Goal: Task Accomplishment & Management: Manage account settings

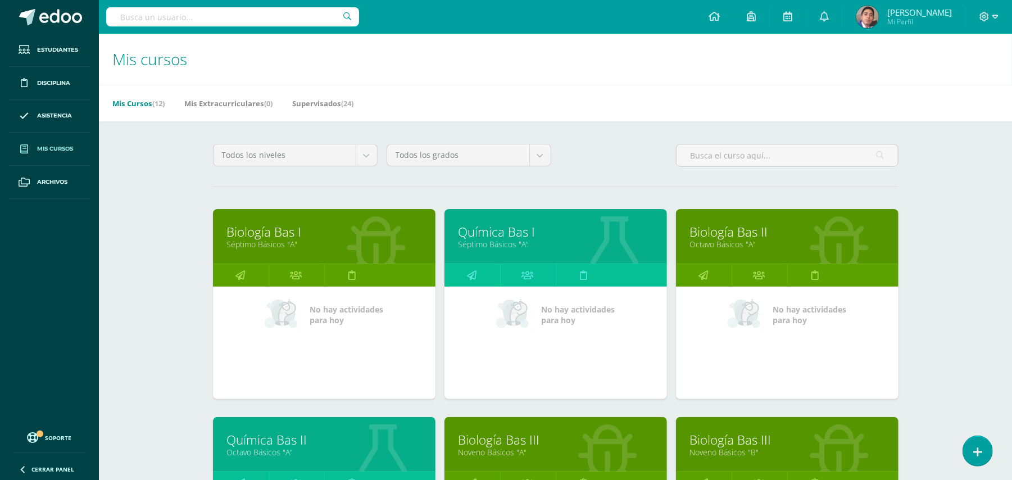
click at [158, 174] on div "Mis cursos Mis Cursos (12) Mis Extracurriculares (0) Supervisados (24) Todos lo…" at bounding box center [555, 469] width 913 height 870
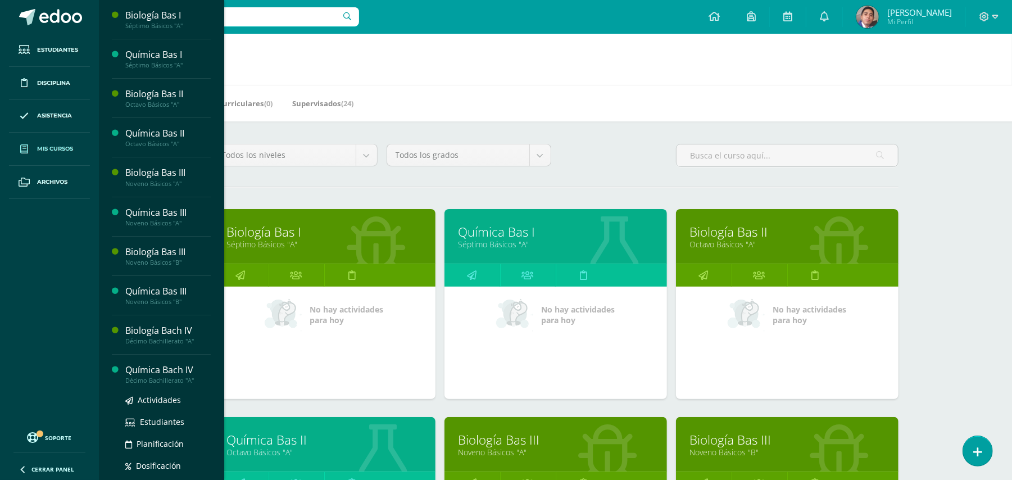
click at [157, 374] on div "Química Bach IV" at bounding box center [167, 369] width 85 height 13
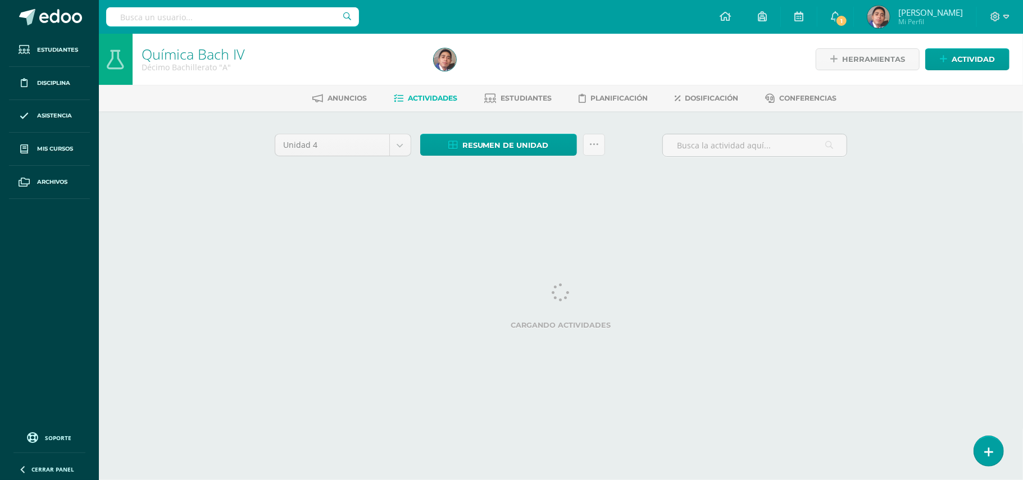
click at [140, 210] on html "Estudiantes Disciplina Asistencia Mis cursos Archivos Soporte Ayuda Reportar un…" at bounding box center [511, 105] width 1023 height 210
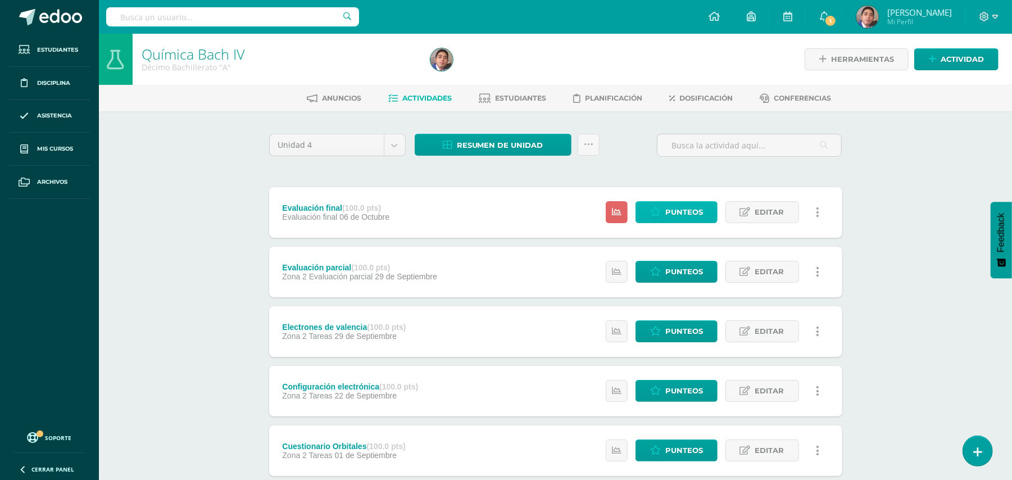
click at [695, 212] on span "Punteos" at bounding box center [684, 212] width 38 height 21
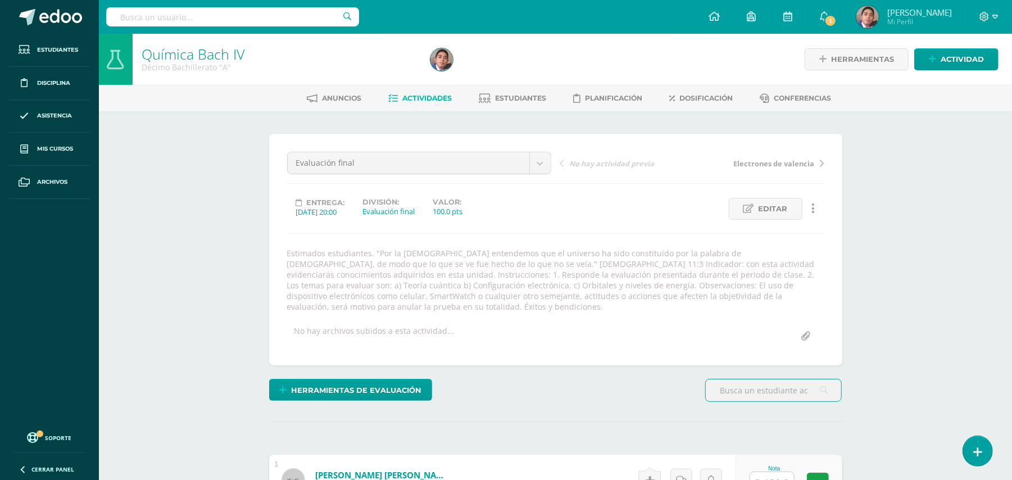
scroll to position [1, 0]
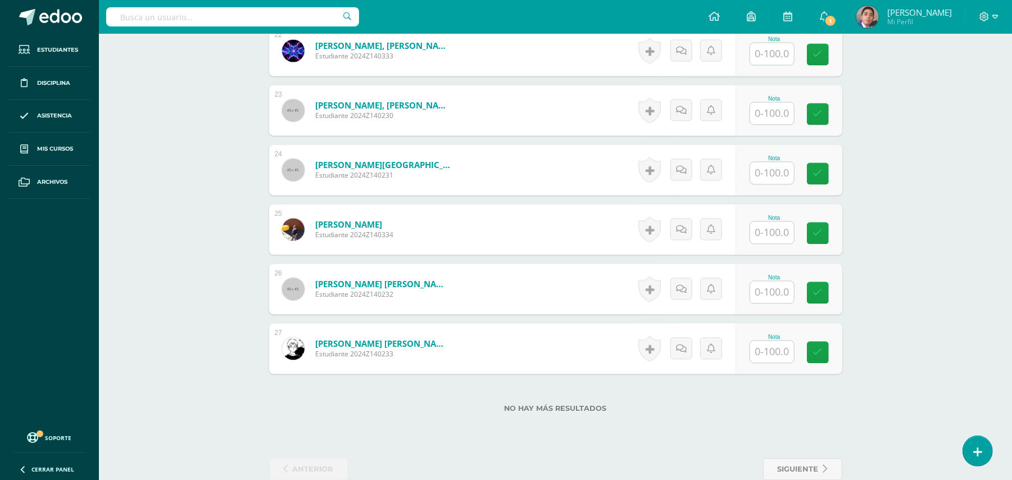
scroll to position [1690, 0]
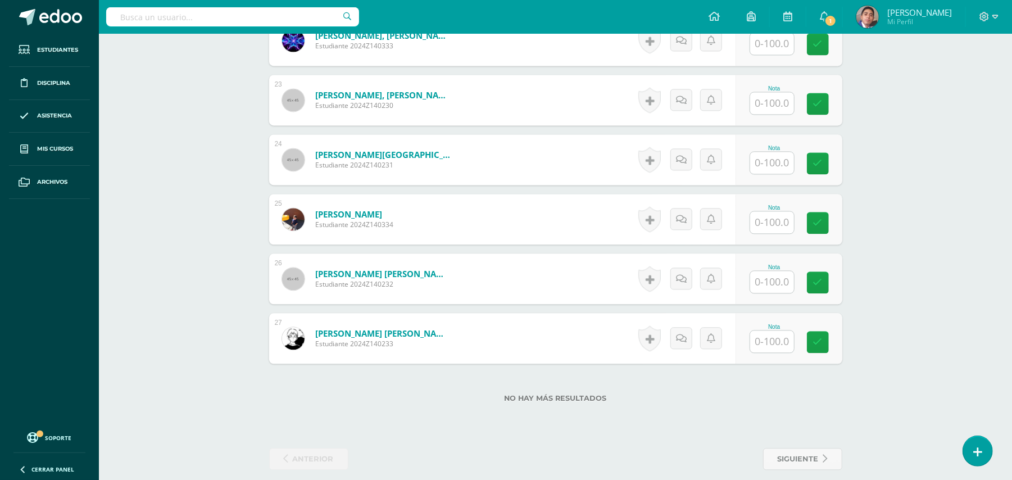
click at [781, 271] on input "text" at bounding box center [772, 282] width 44 height 22
type input "95"
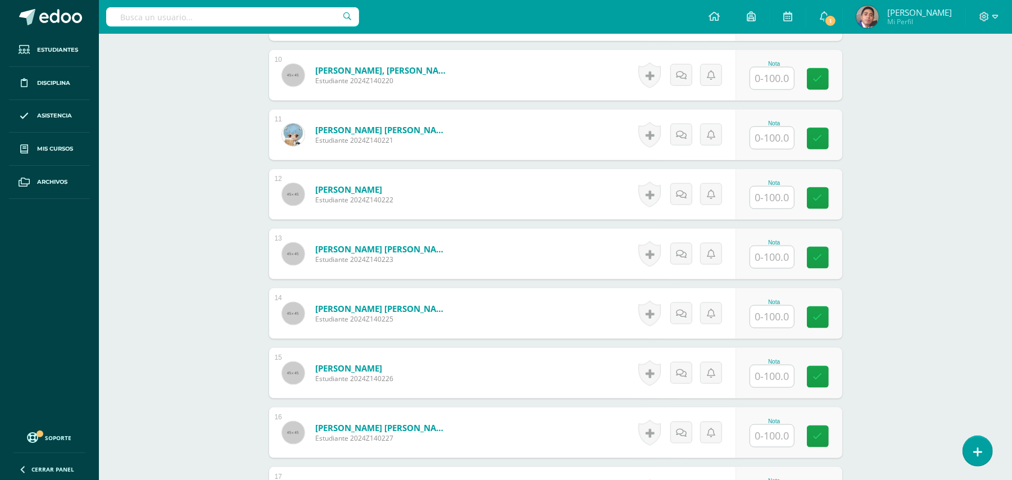
scroll to position [791, 0]
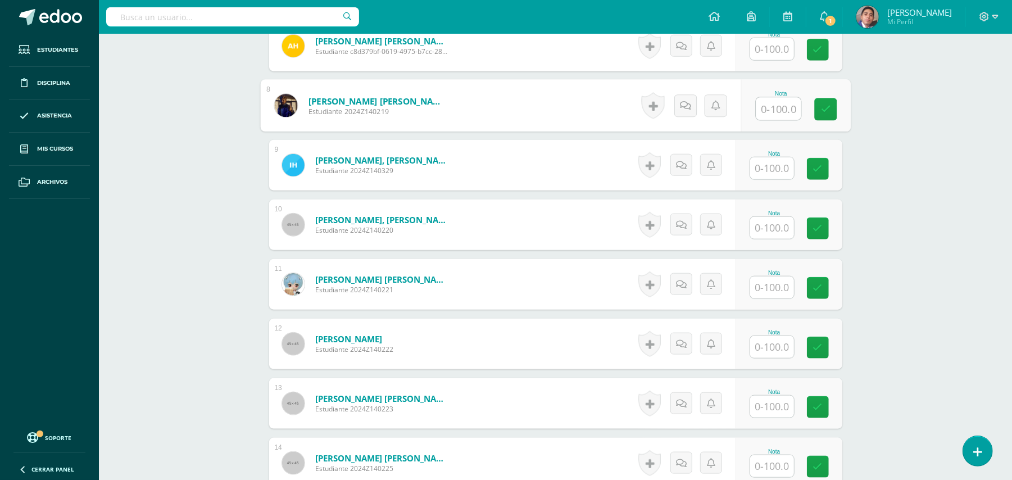
click at [766, 106] on input "text" at bounding box center [778, 109] width 45 height 22
type input "57"
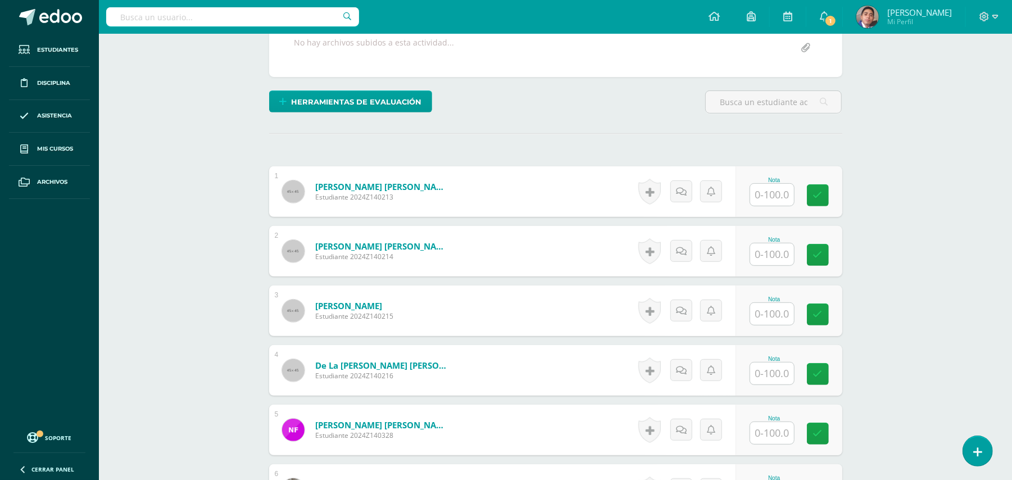
scroll to position [266, 0]
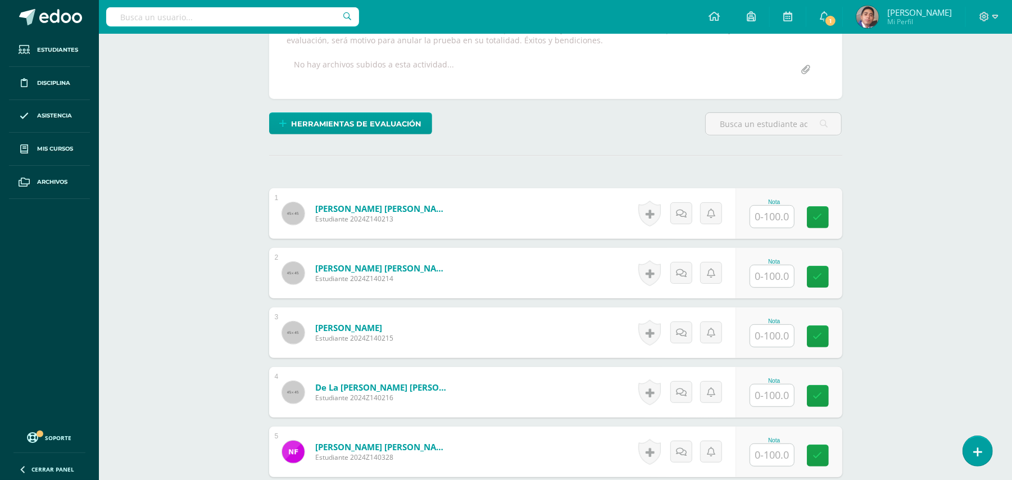
click at [760, 265] on input "text" at bounding box center [772, 276] width 44 height 22
type input "100"
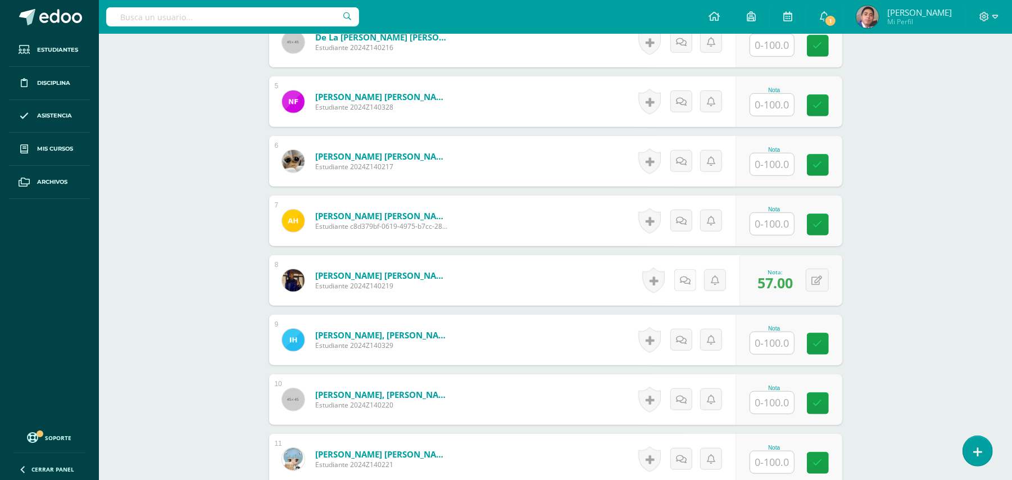
scroll to position [641, 0]
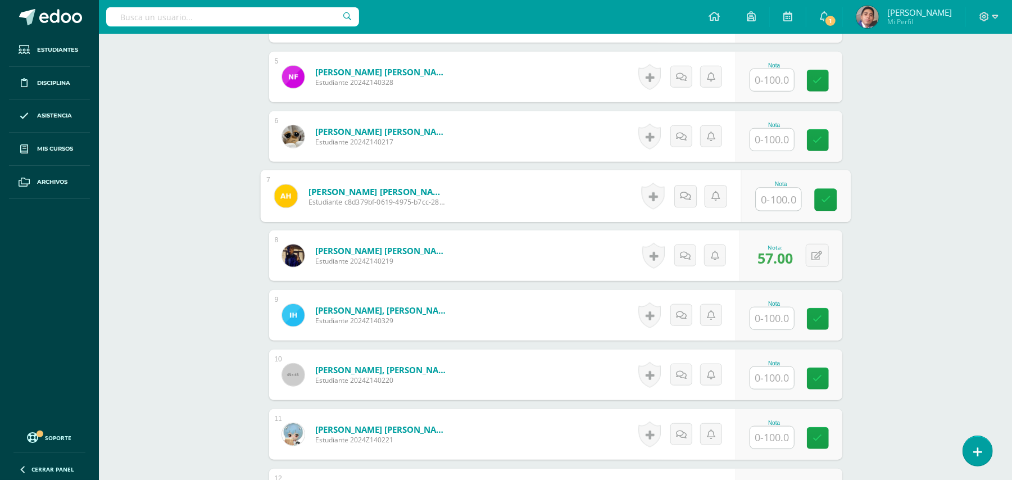
click at [784, 189] on input "text" at bounding box center [778, 199] width 45 height 22
type input "77"
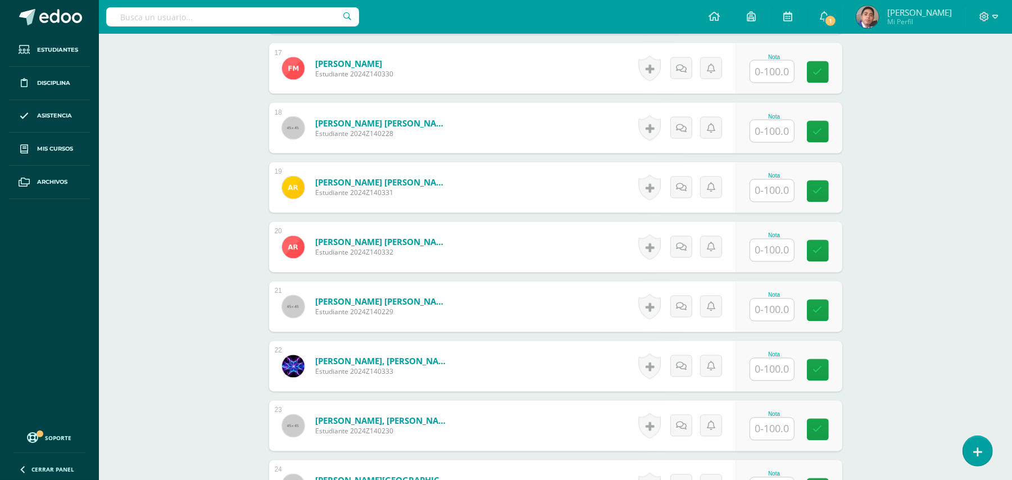
scroll to position [1390, 0]
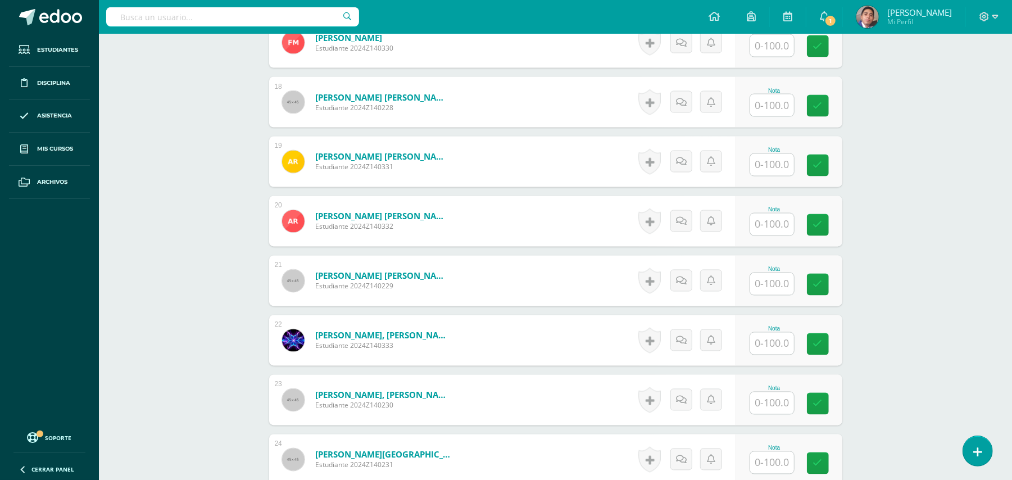
click at [774, 333] on input "text" at bounding box center [772, 344] width 44 height 22
type input "90"
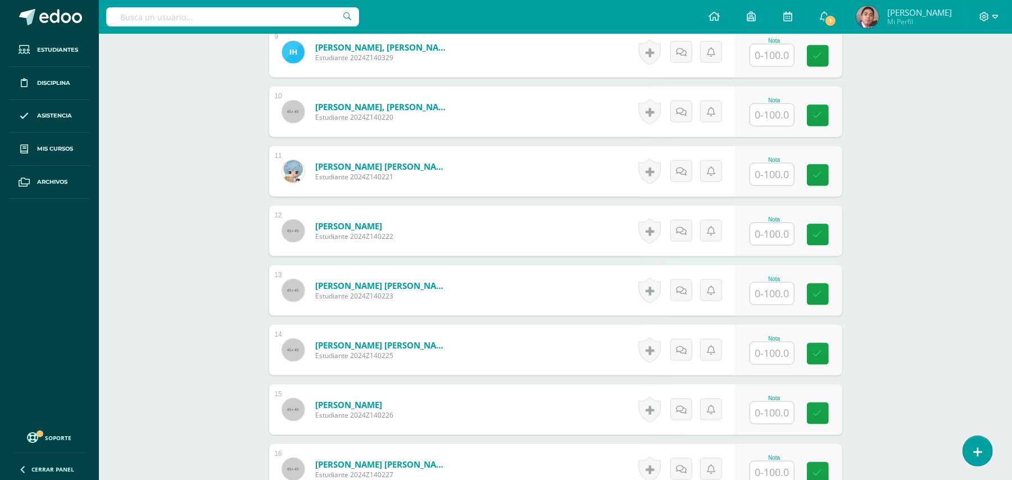
scroll to position [866, 0]
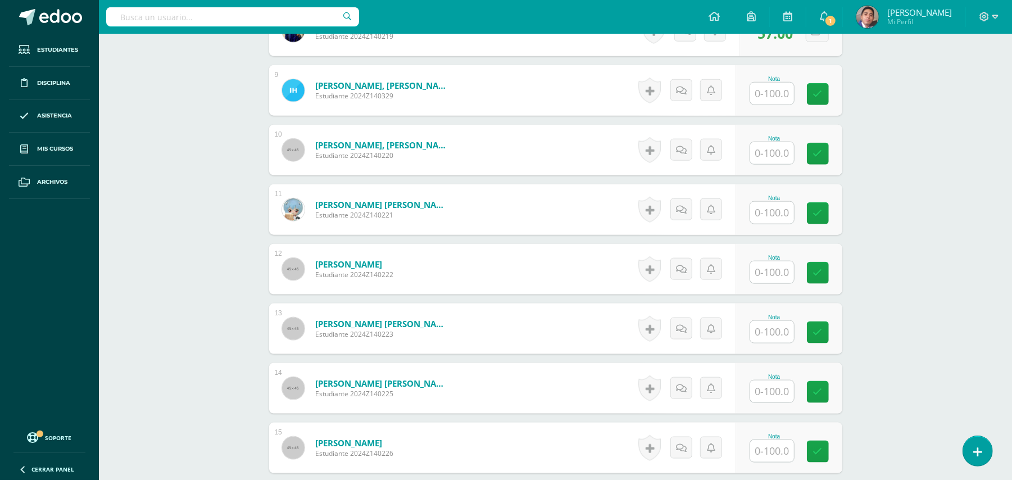
click at [786, 321] on input "text" at bounding box center [772, 332] width 44 height 22
type input "90"
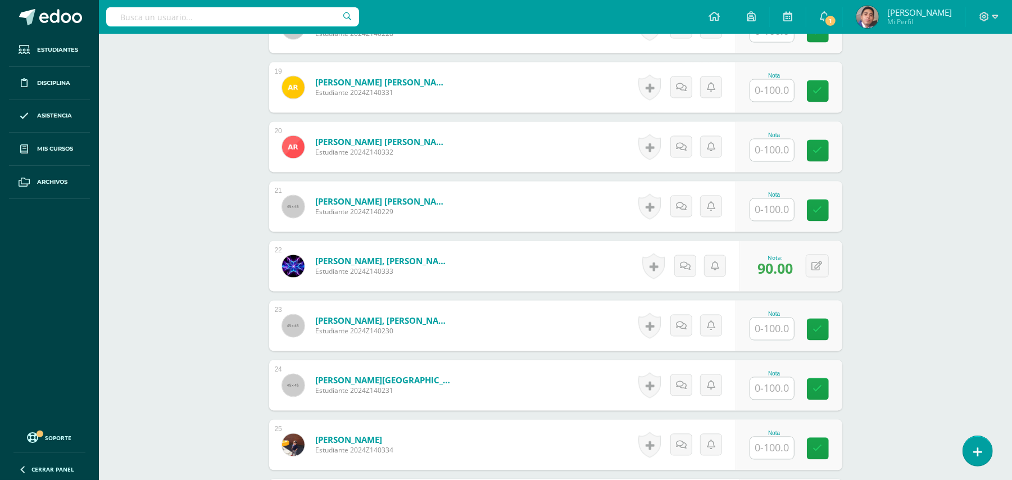
scroll to position [1390, 0]
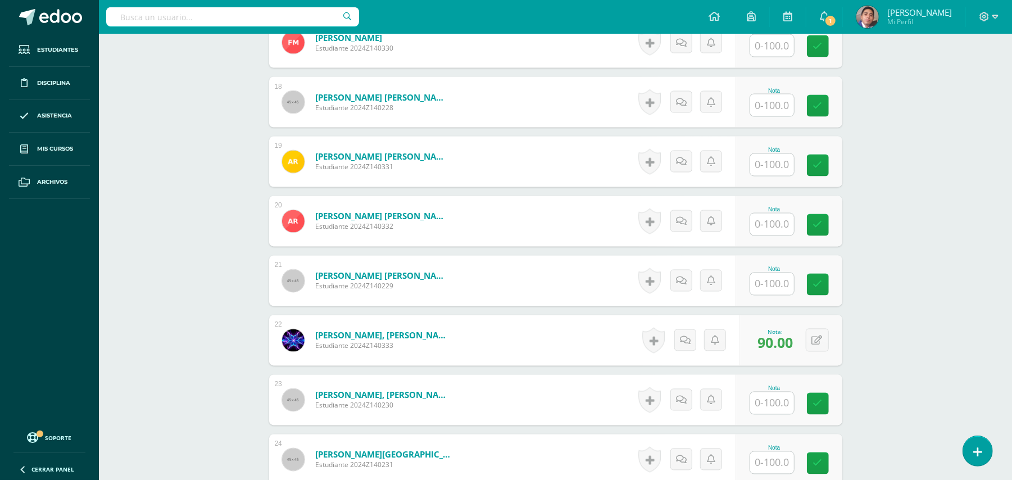
click at [774, 155] on input "text" at bounding box center [772, 165] width 44 height 22
type input "79"
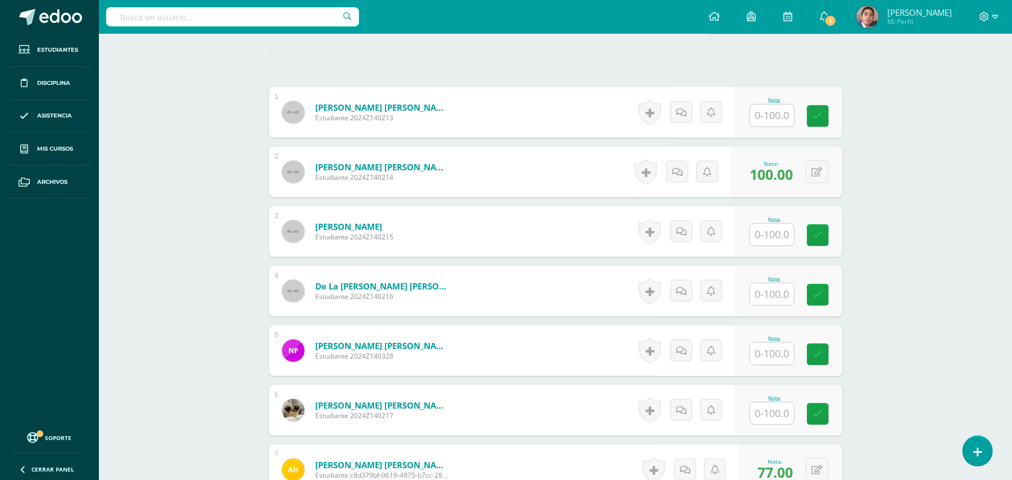
scroll to position [416, 0]
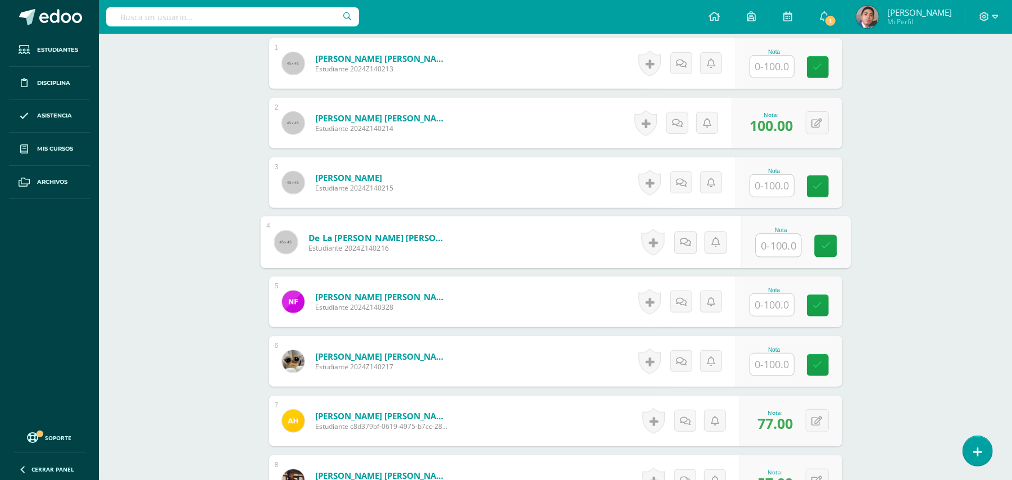
click at [782, 234] on input "text" at bounding box center [778, 245] width 45 height 22
type input "72"
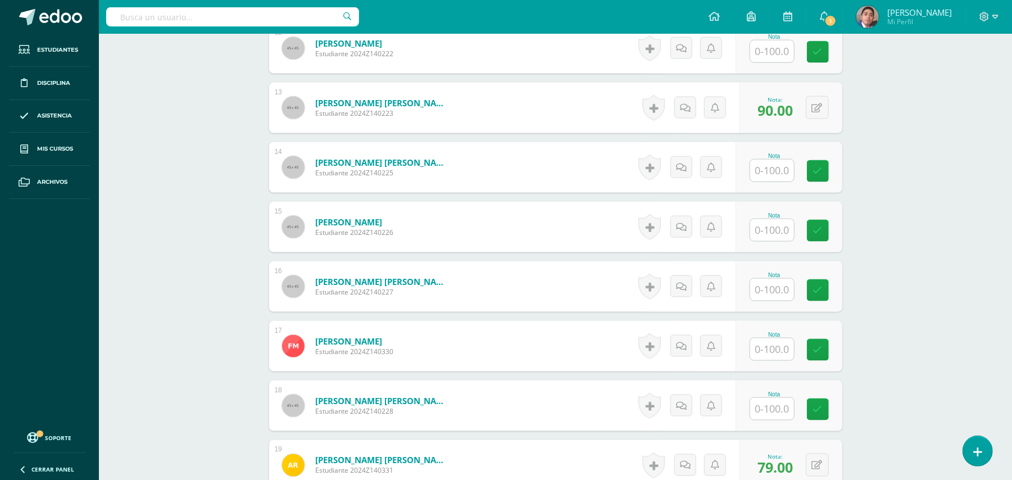
scroll to position [1090, 0]
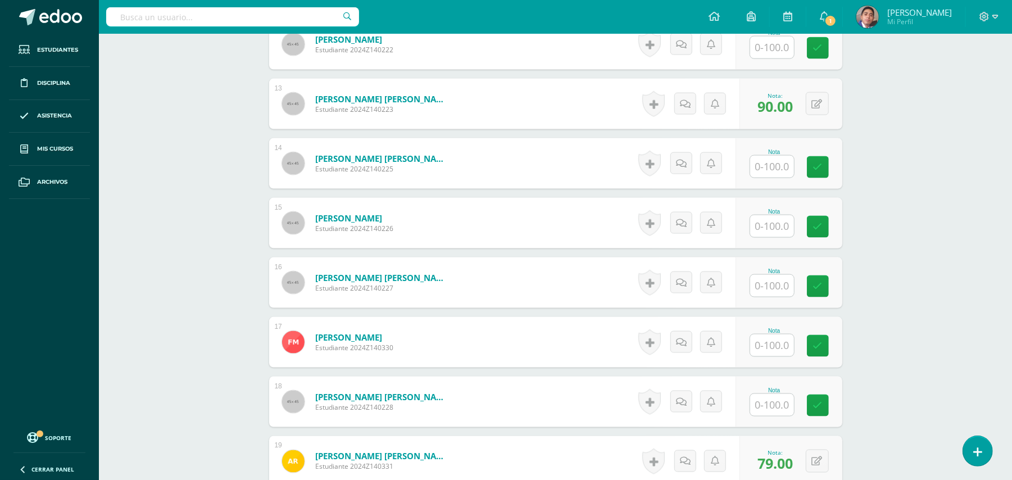
click at [765, 275] on input "text" at bounding box center [772, 286] width 44 height 22
type input "85"
click at [775, 156] on input "text" at bounding box center [778, 167] width 45 height 22
type input "81"
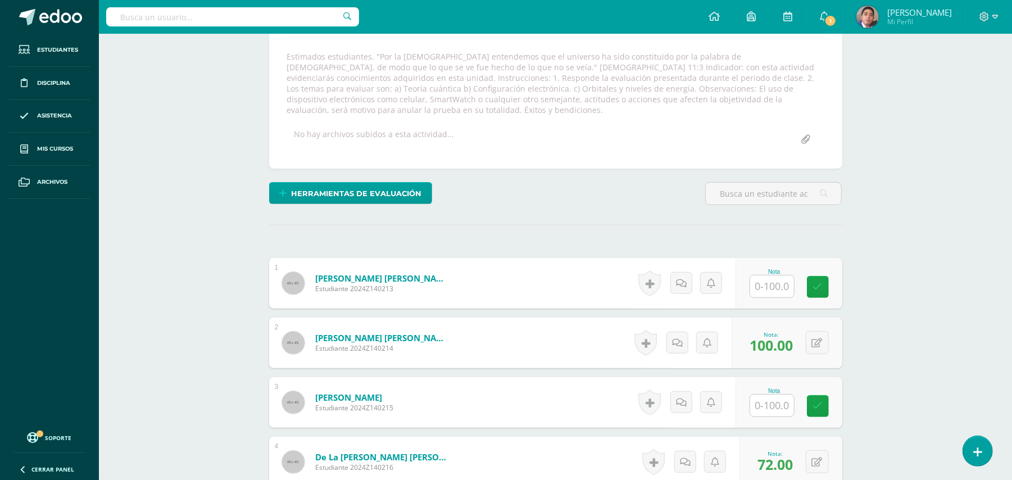
scroll to position [117, 0]
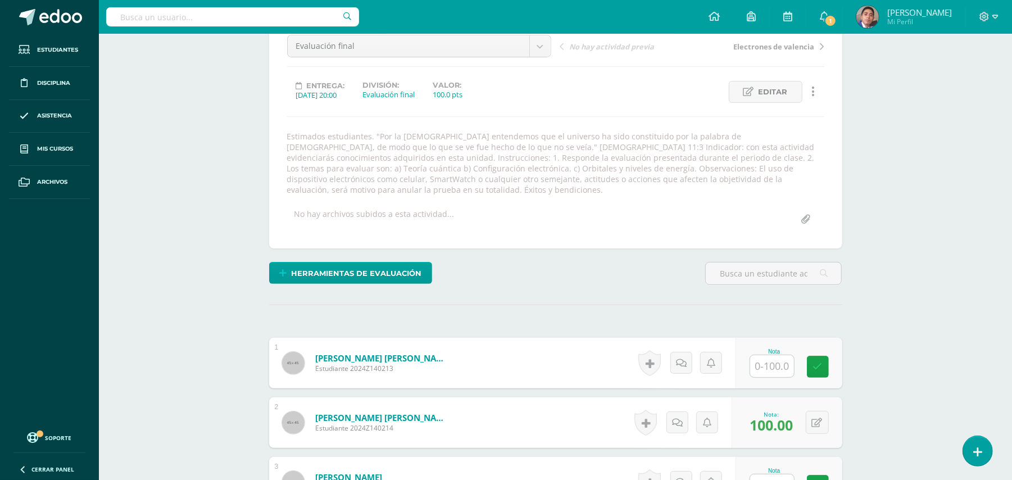
click at [786, 356] on input "text" at bounding box center [772, 366] width 44 height 22
type input "85"
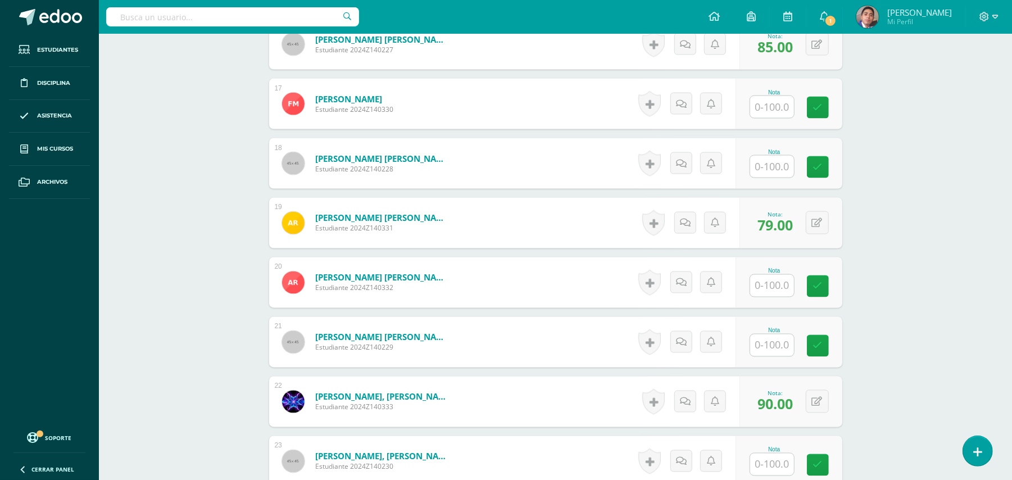
scroll to position [1390, 0]
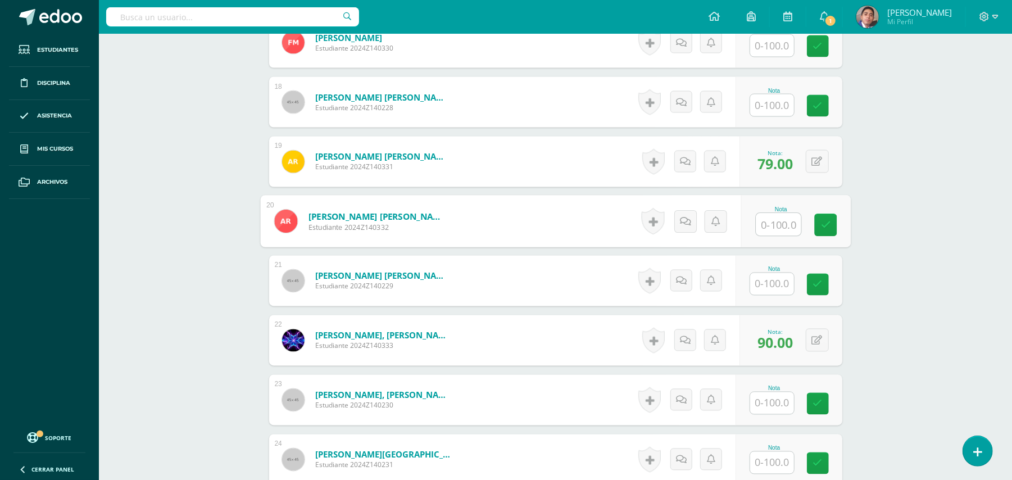
click at [776, 221] on input "text" at bounding box center [778, 224] width 45 height 22
type input "55"
click at [760, 94] on input "text" at bounding box center [772, 105] width 44 height 22
type input "87"
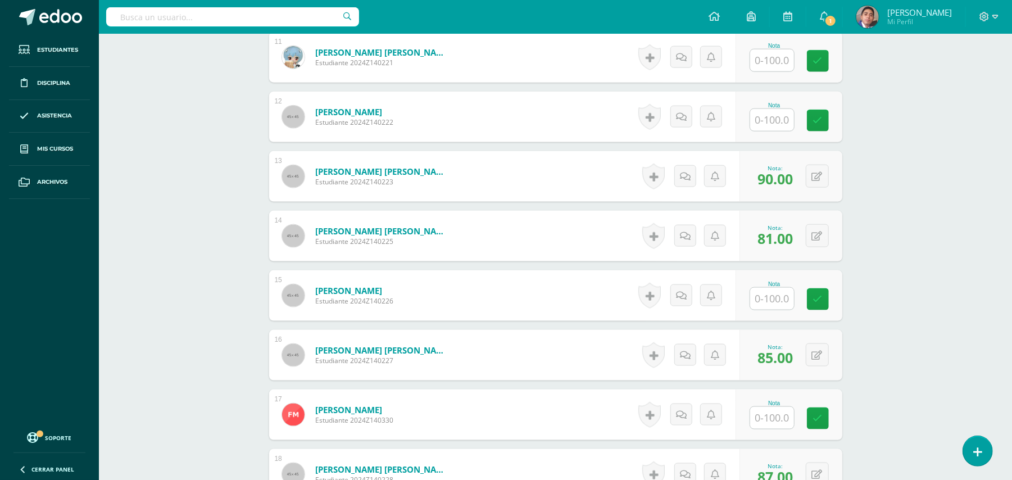
scroll to position [1016, 0]
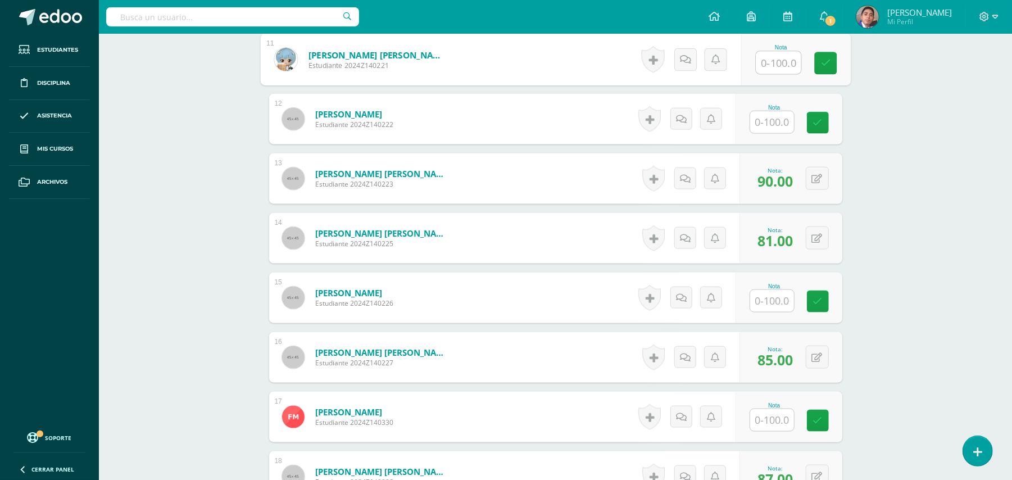
click at [780, 52] on input "text" at bounding box center [778, 63] width 45 height 22
type input "65"
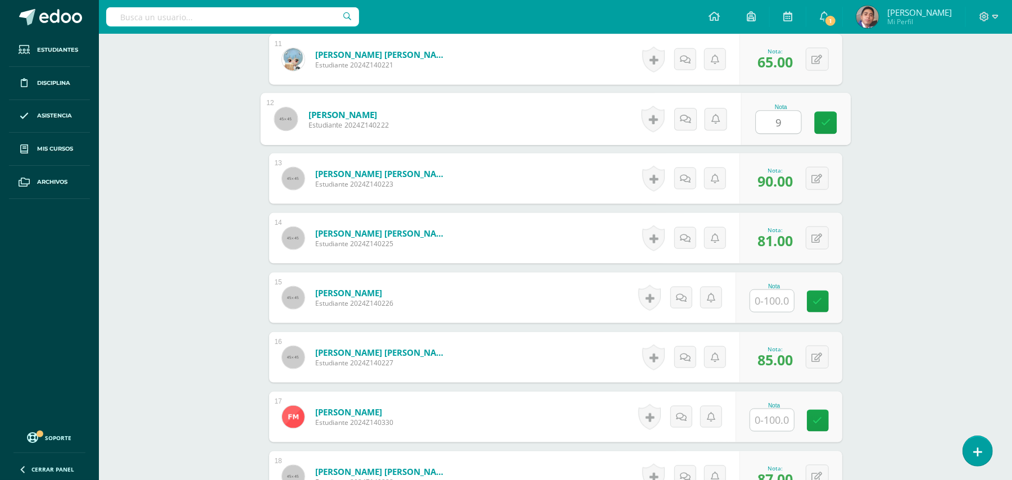
type input "90"
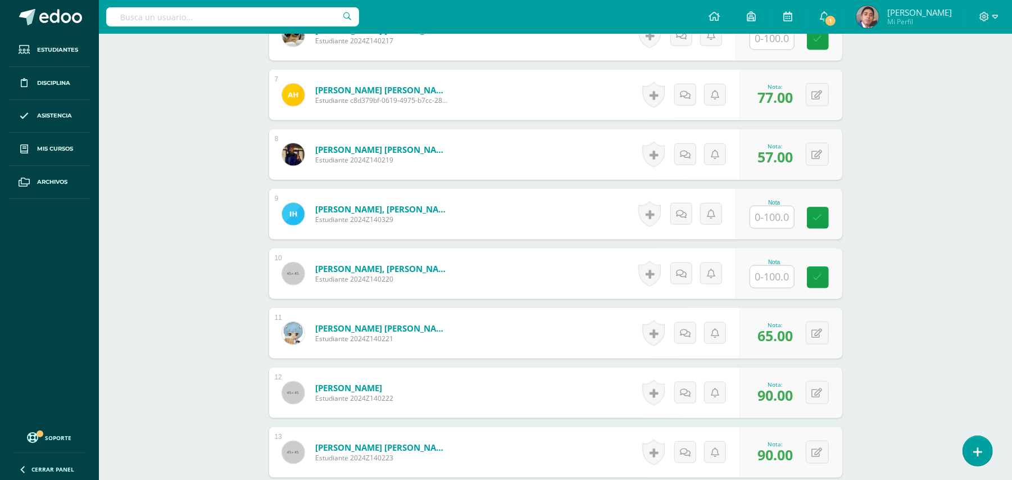
scroll to position [716, 0]
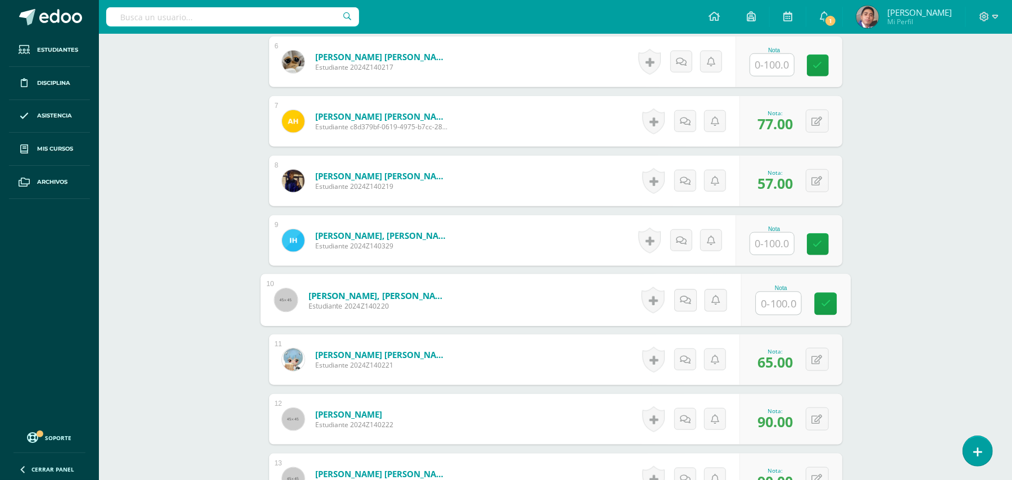
click at [771, 292] on input "text" at bounding box center [778, 303] width 45 height 22
type input "81"
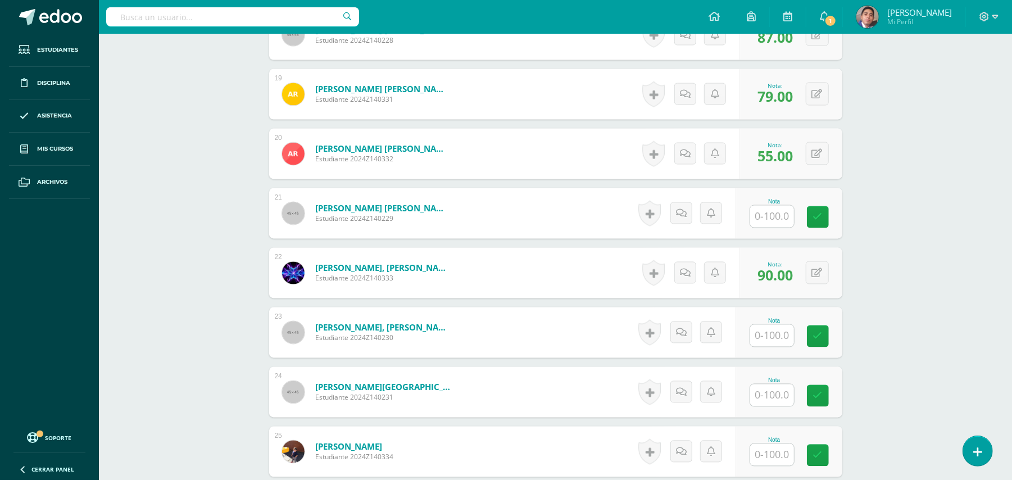
scroll to position [1465, 0]
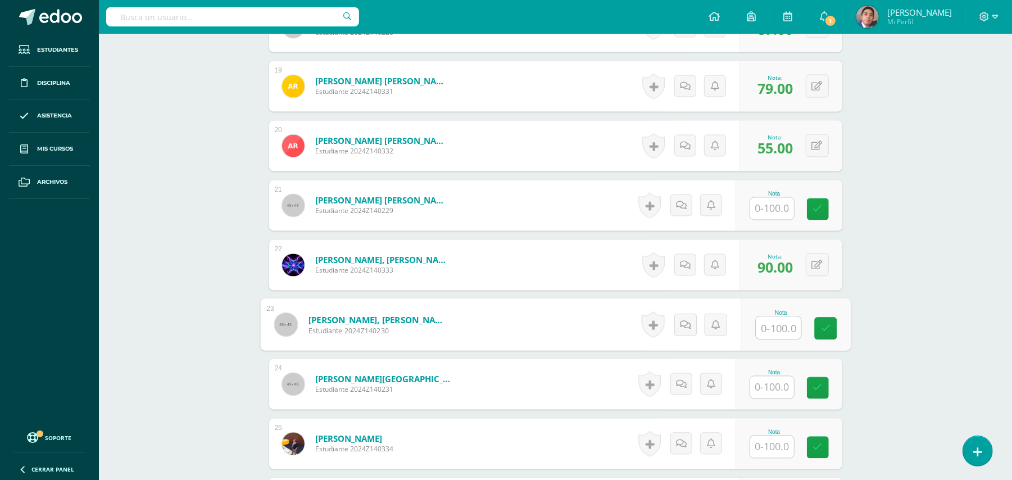
click at [774, 317] on input "text" at bounding box center [778, 328] width 45 height 22
type input "70"
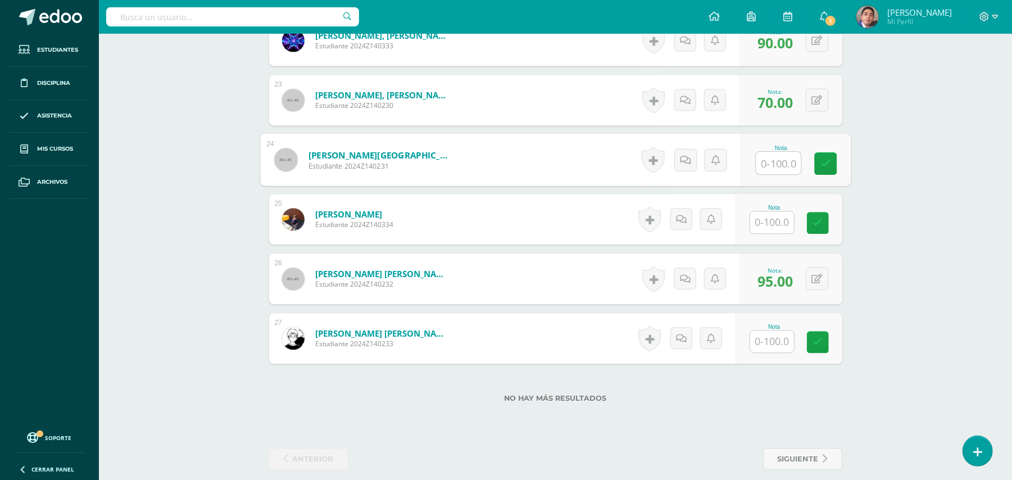
click at [766, 330] on input "text" at bounding box center [772, 341] width 44 height 22
type input "95"
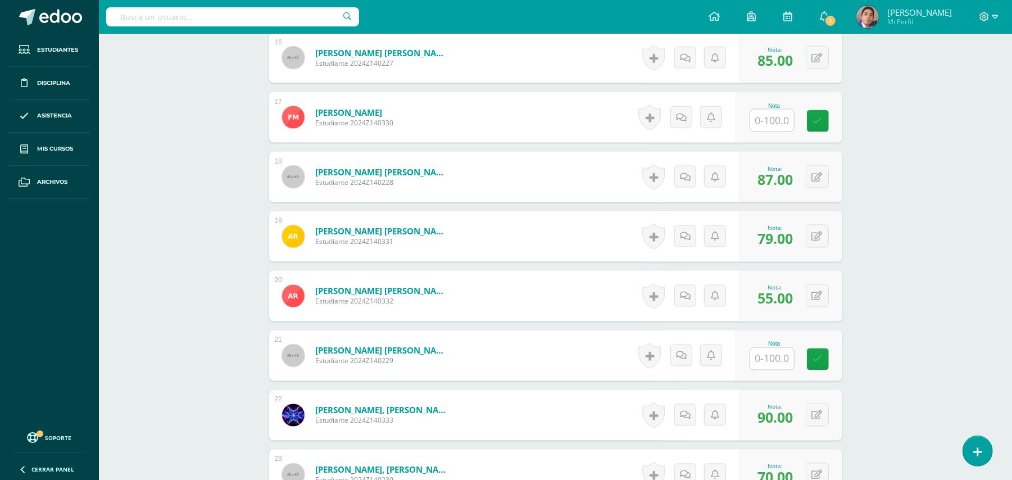
scroll to position [1240, 0]
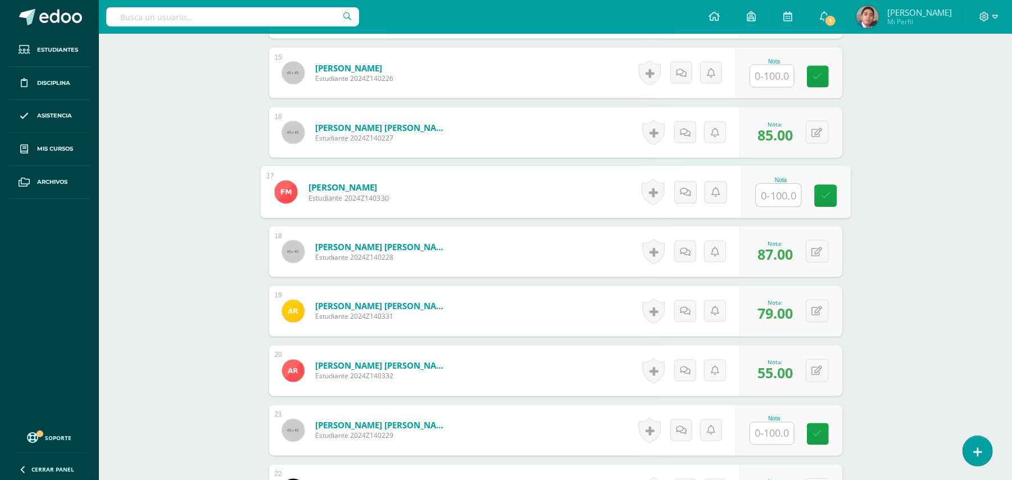
click at [783, 184] on input "text" at bounding box center [778, 195] width 45 height 22
type input "70"
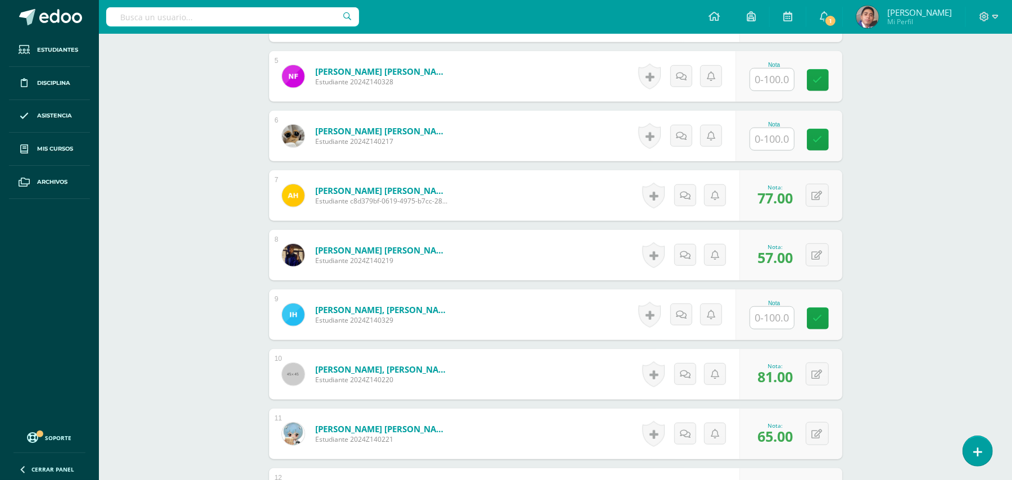
scroll to position [641, 0]
click at [772, 307] on input "text" at bounding box center [778, 318] width 45 height 22
type input "95"
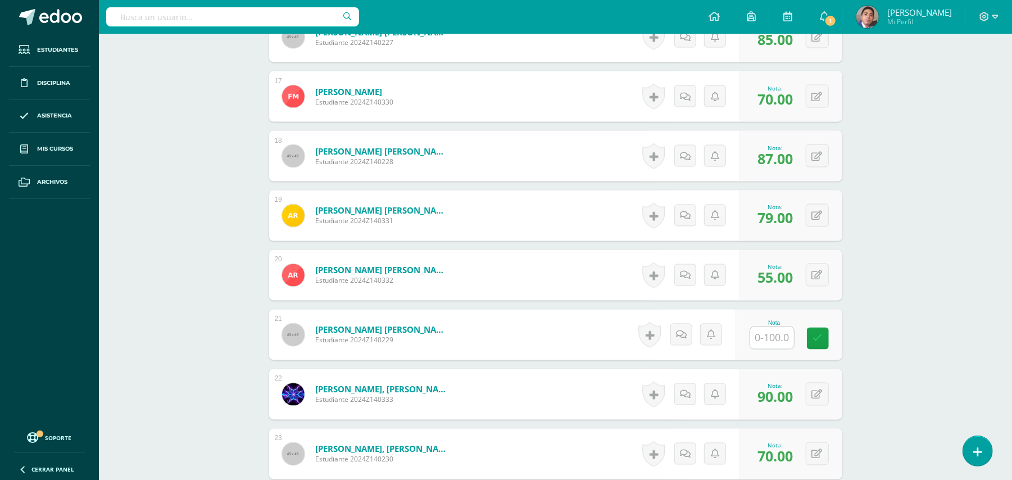
scroll to position [1390, 0]
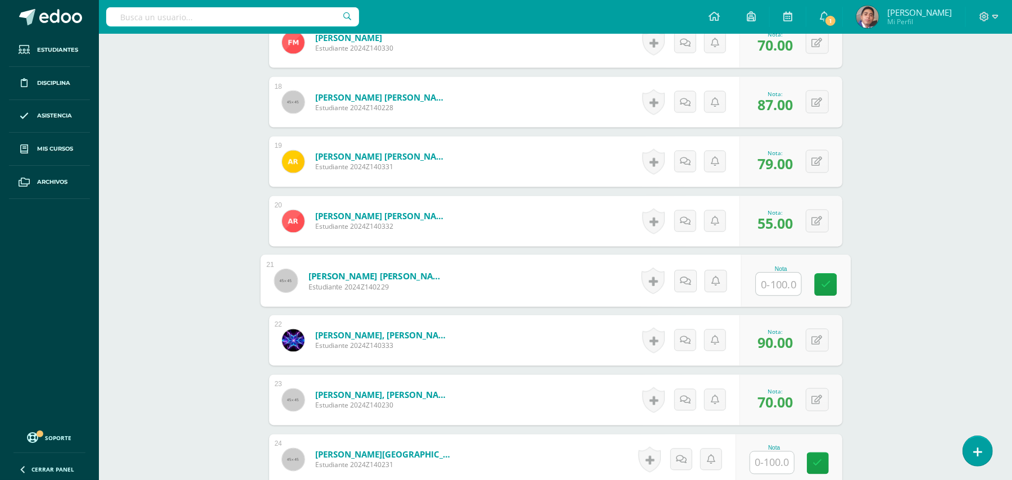
click at [771, 273] on input "text" at bounding box center [778, 284] width 45 height 22
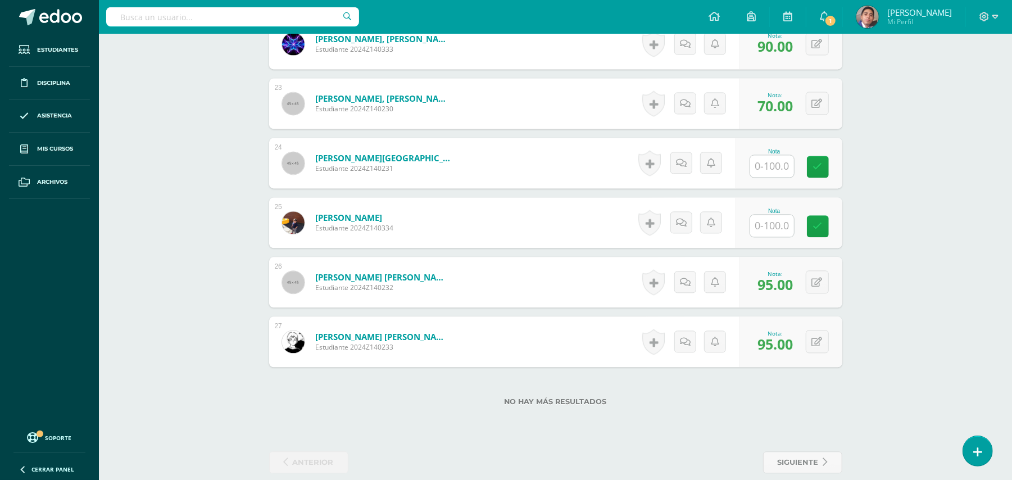
scroll to position [1690, 0]
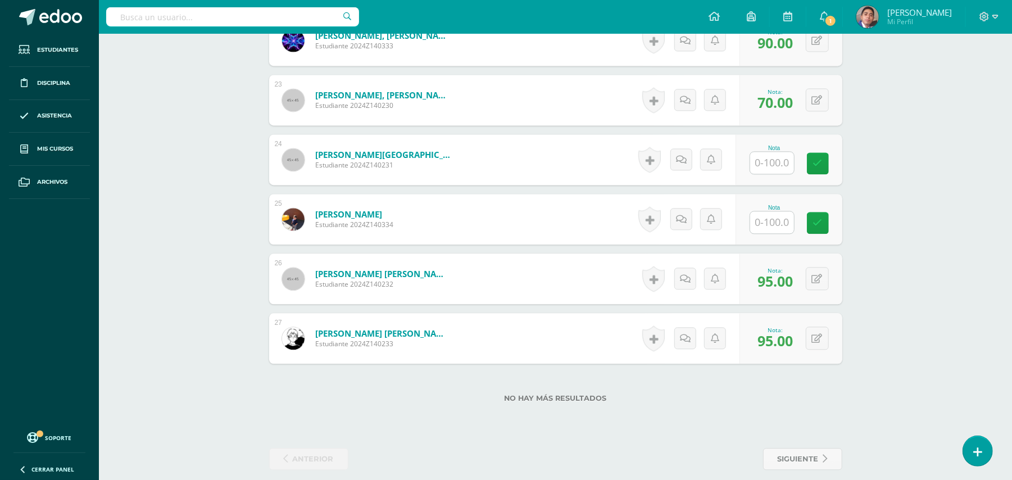
click at [779, 152] on input "text" at bounding box center [772, 163] width 44 height 22
type input "85"
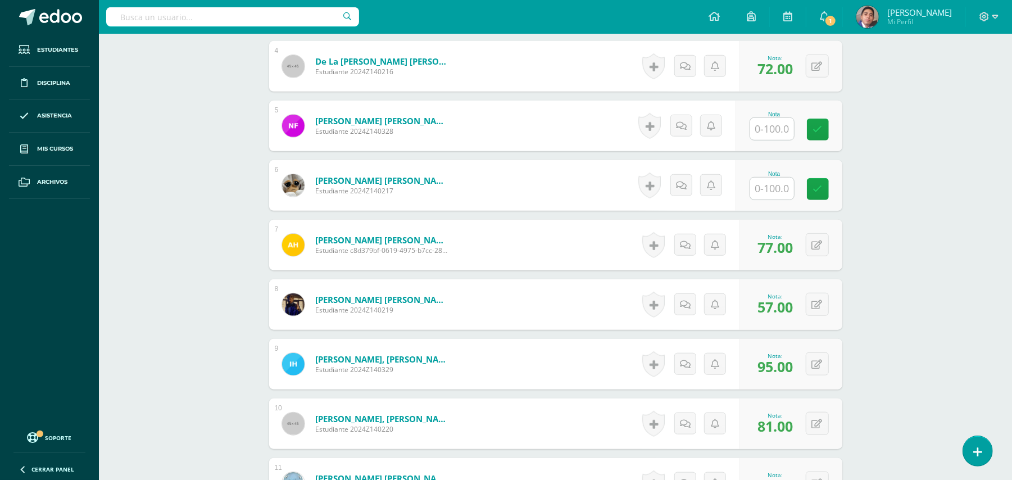
scroll to position [566, 0]
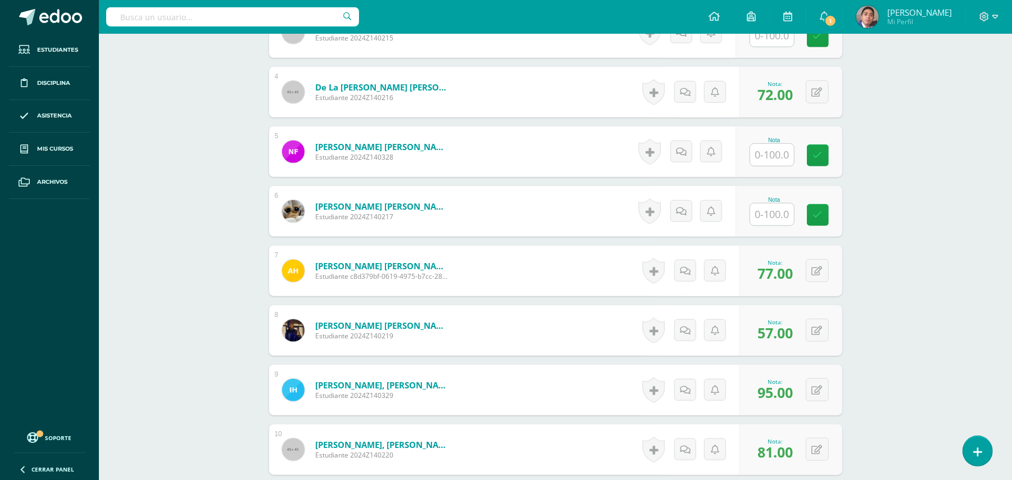
click at [763, 203] on input "text" at bounding box center [772, 214] width 44 height 22
type input "80"
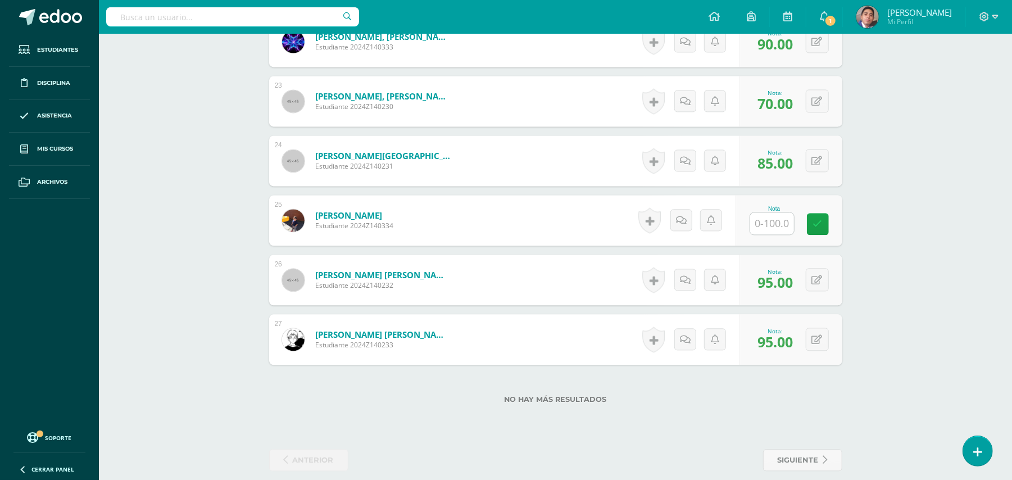
scroll to position [1690, 0]
click at [765, 217] on input "text" at bounding box center [778, 222] width 45 height 22
type input "95"
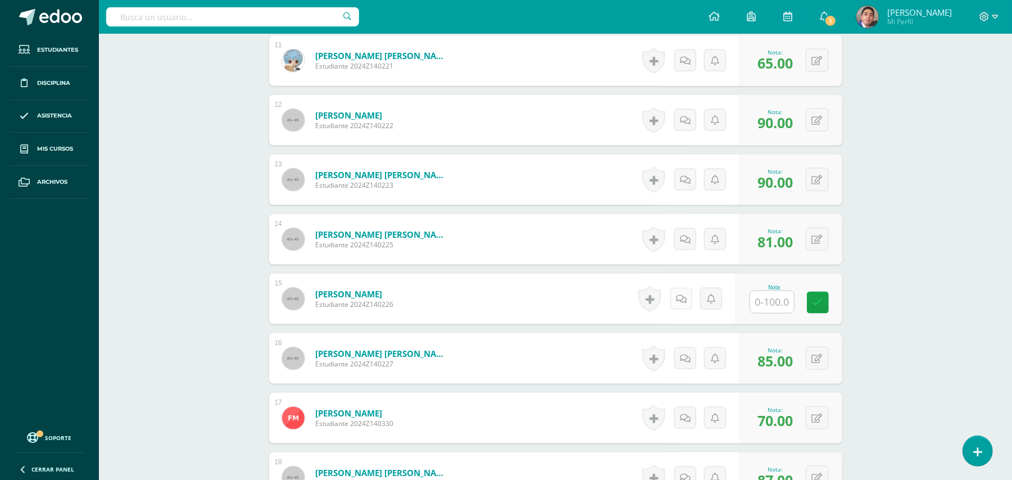
scroll to position [1016, 0]
click at [780, 290] on input "text" at bounding box center [772, 301] width 44 height 22
type input "5"
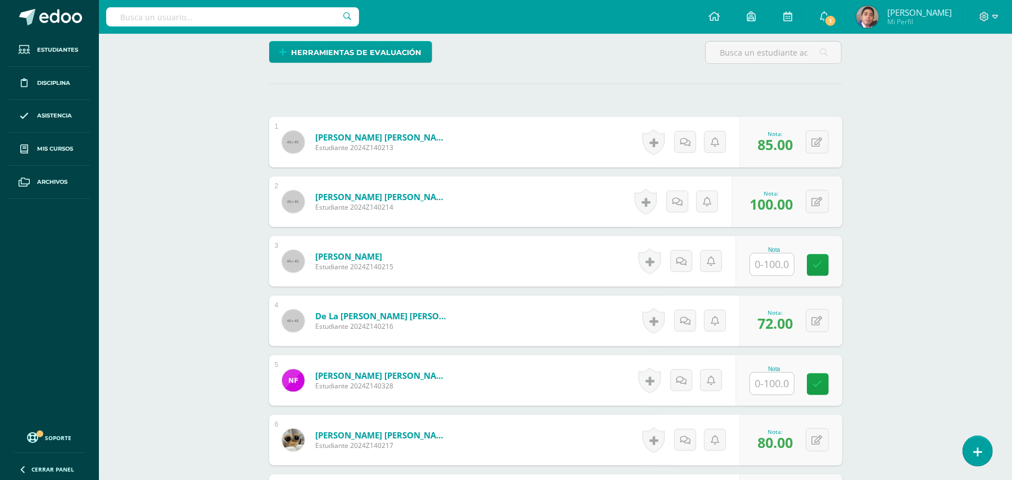
scroll to position [342, 0]
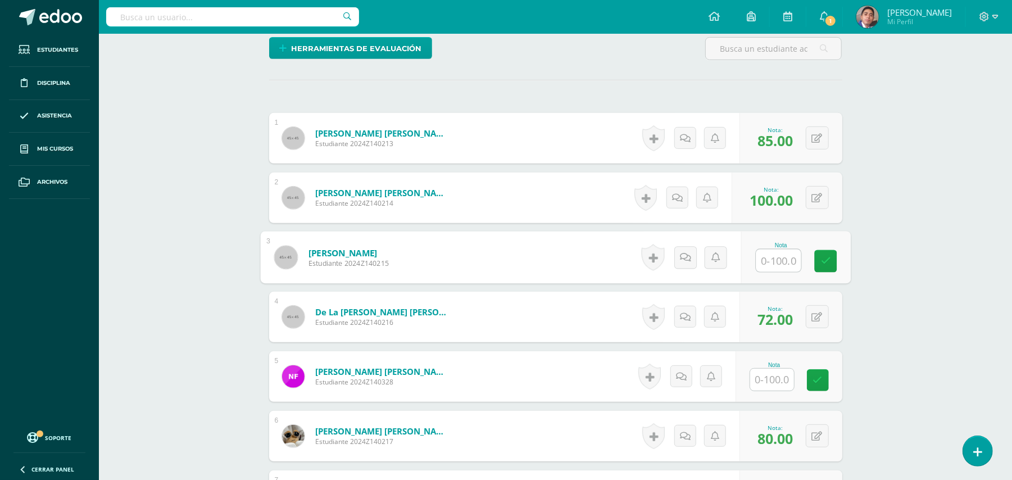
click at [774, 257] on input "text" at bounding box center [778, 260] width 45 height 22
type input "35"
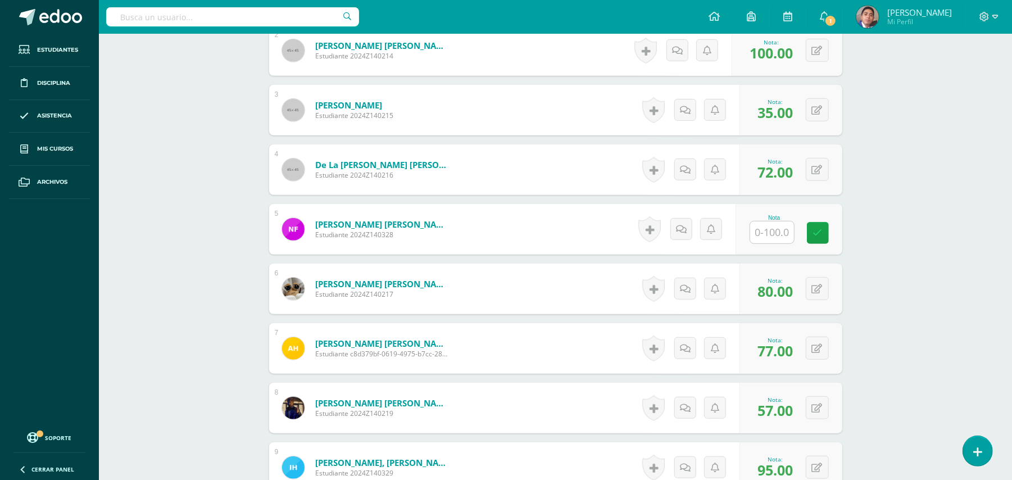
scroll to position [566, 0]
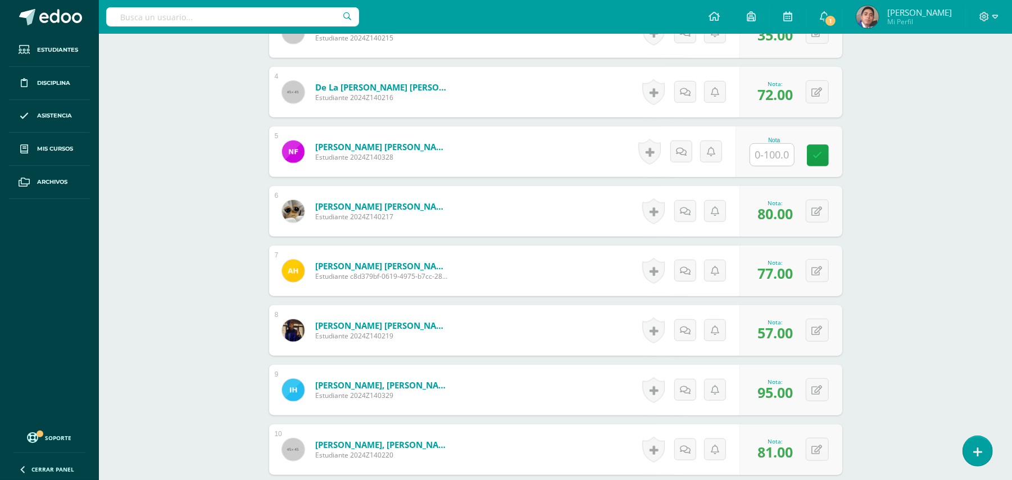
click at [778, 144] on input "text" at bounding box center [772, 155] width 44 height 22
type input "85"
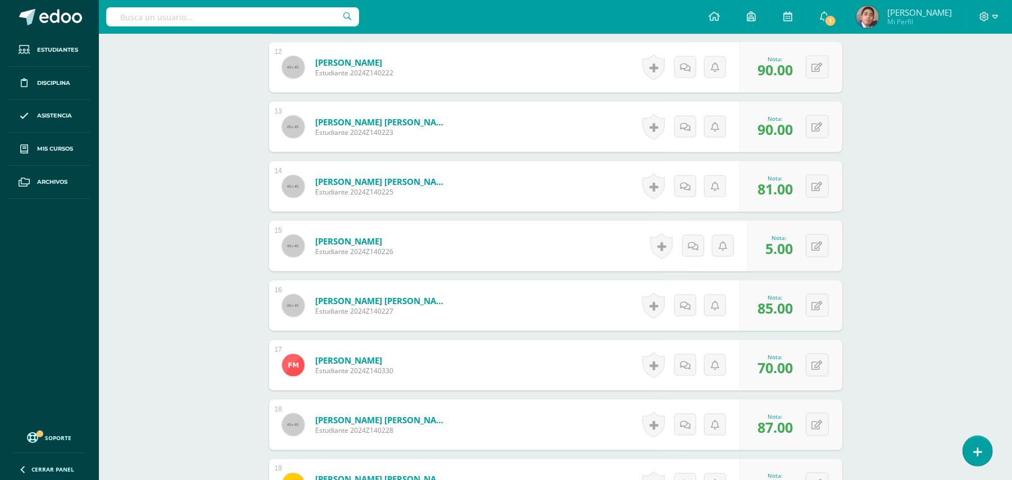
scroll to position [1090, 0]
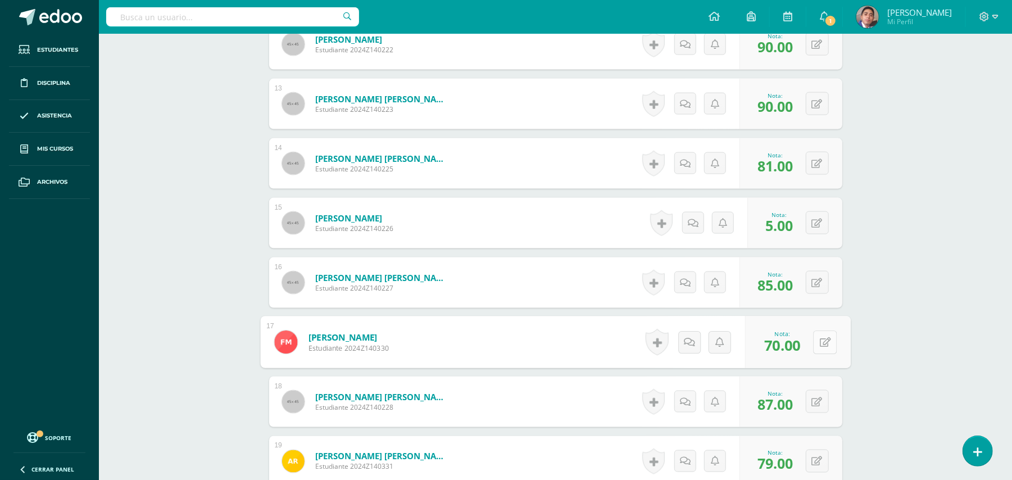
click at [821, 334] on button at bounding box center [825, 342] width 24 height 24
type input "95"
click at [930, 185] on div "Química Bach IV Décimo Bachillerato "A" Herramientas Detalle de asistencias Act…" at bounding box center [555, 17] width 913 height 2148
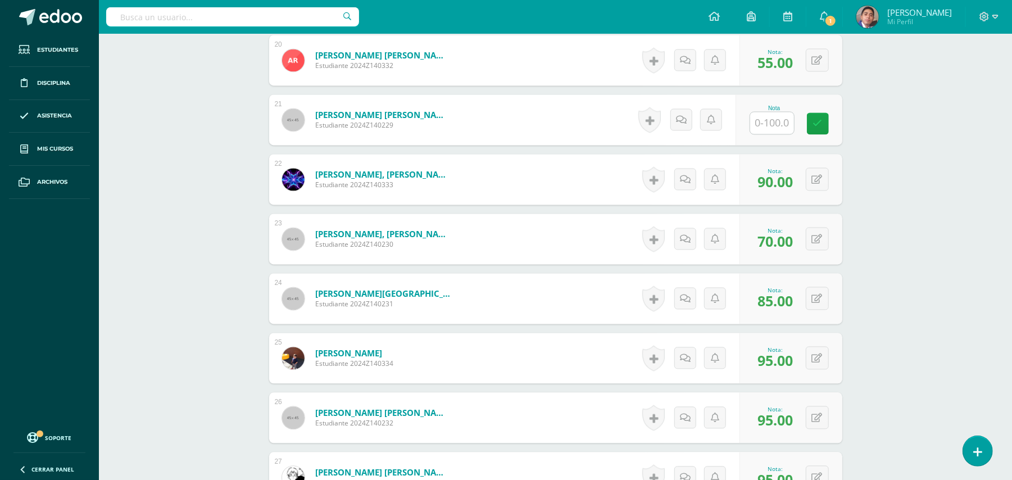
scroll to position [1390, 0]
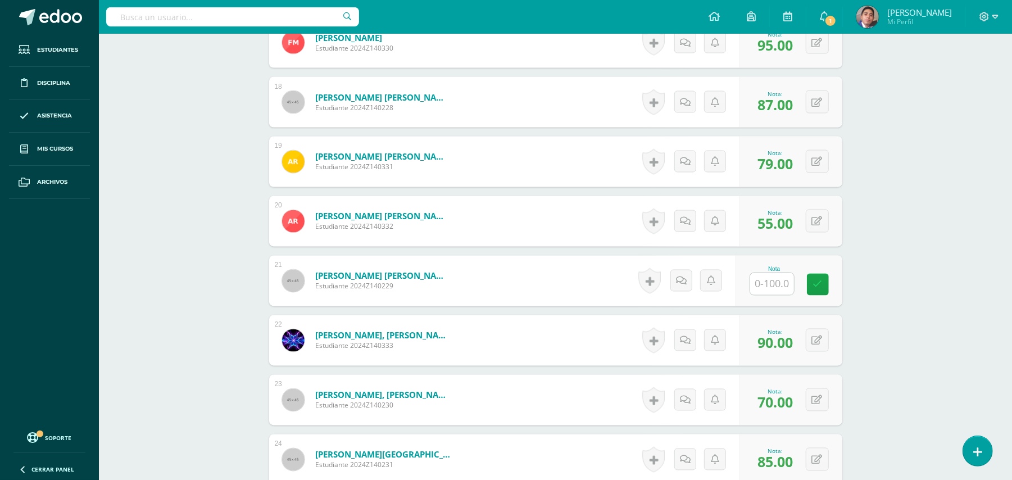
click at [760, 273] on input "text" at bounding box center [772, 284] width 44 height 22
type input "95"
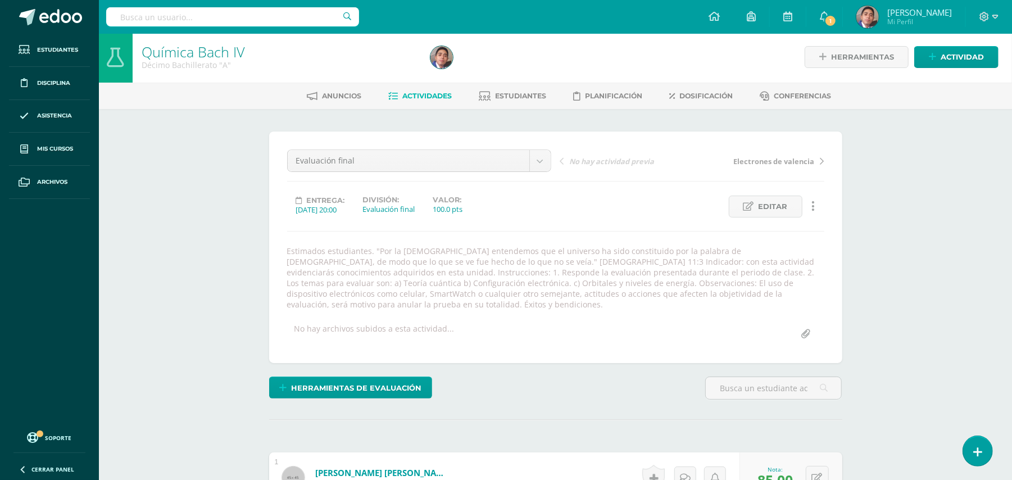
scroll to position [0, 0]
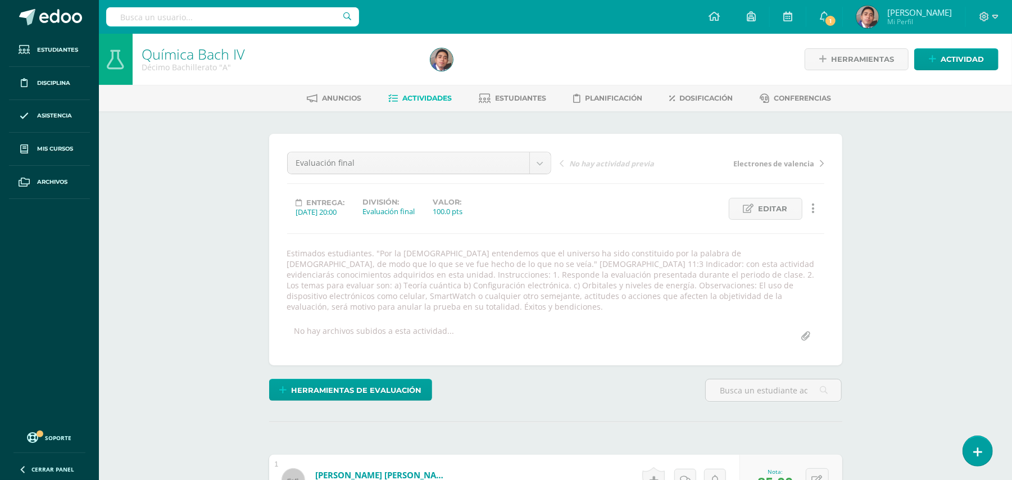
click at [424, 98] on span "Actividades" at bounding box center [426, 98] width 49 height 8
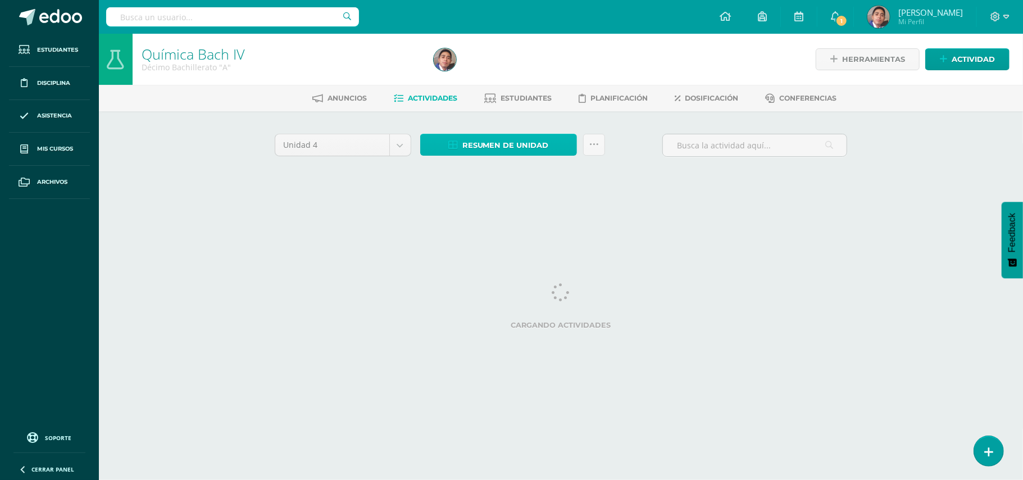
click at [502, 149] on span "Resumen de unidad" at bounding box center [505, 145] width 87 height 21
click at [507, 88] on div "Anuncios Actividades Estudiantes Planificación Dosificación Conferencias" at bounding box center [574, 98] width 951 height 26
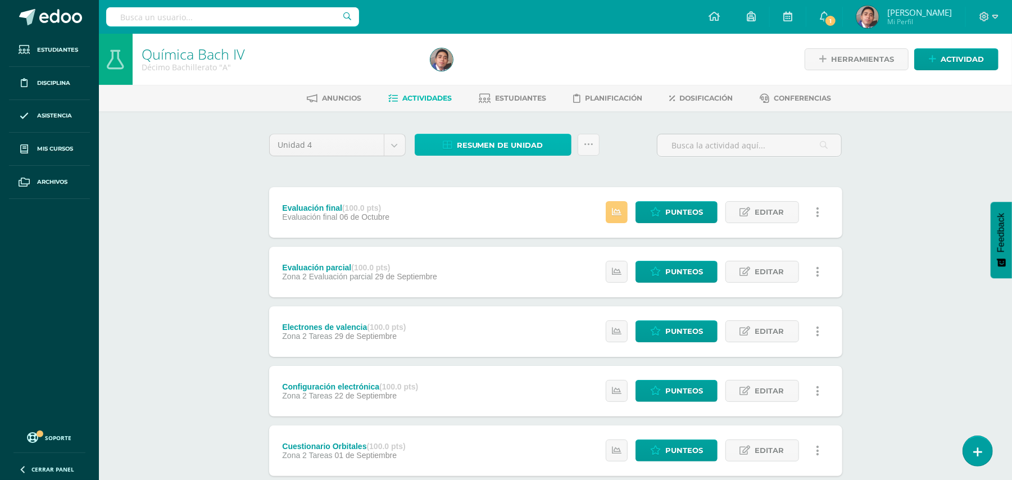
click at [522, 142] on span "Resumen de unidad" at bounding box center [500, 145] width 87 height 21
click at [230, 165] on div "Química Bach IV Décimo Bachillerato "A" Herramientas Detalle de asistencias Act…" at bounding box center [555, 411] width 913 height 755
click at [530, 145] on span "Resumen de unidad" at bounding box center [500, 145] width 87 height 21
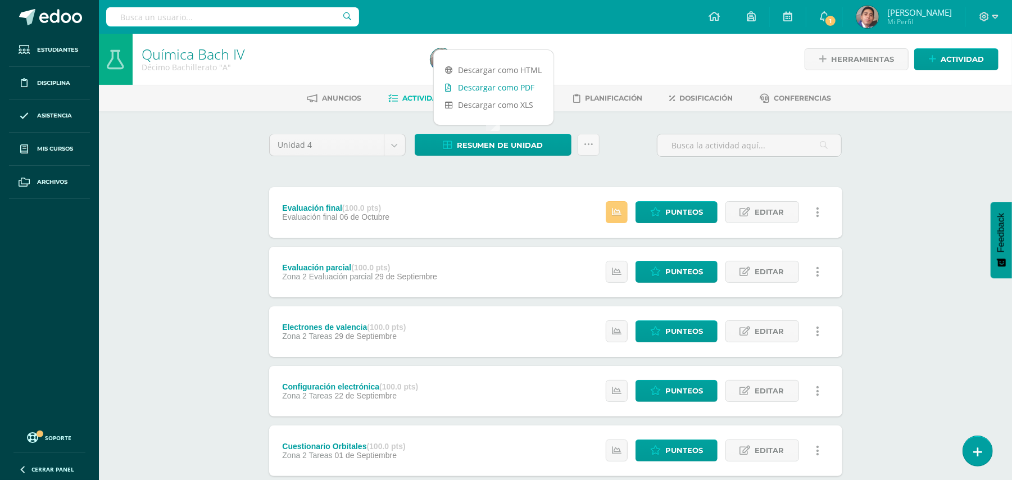
click at [508, 86] on link "Descargar como PDF" at bounding box center [494, 87] width 120 height 17
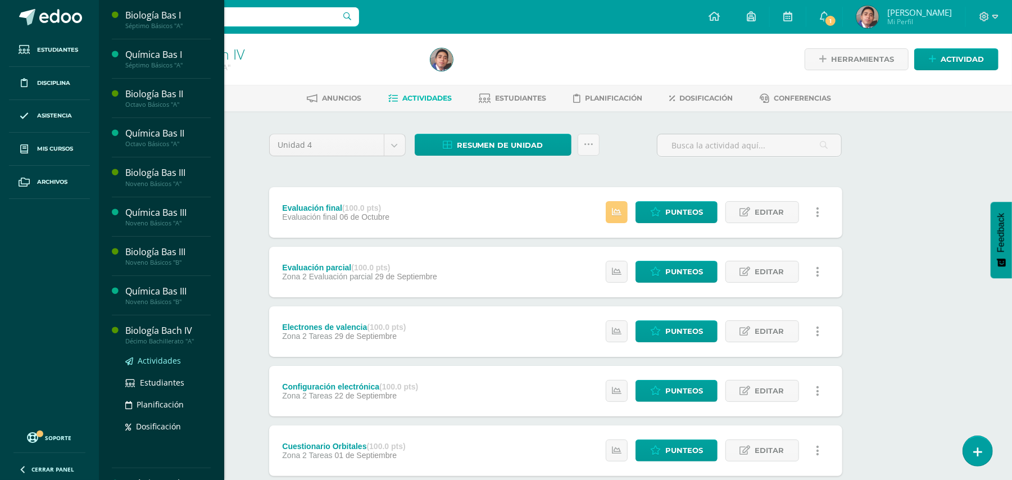
click at [174, 358] on span "Actividades" at bounding box center [159, 360] width 43 height 11
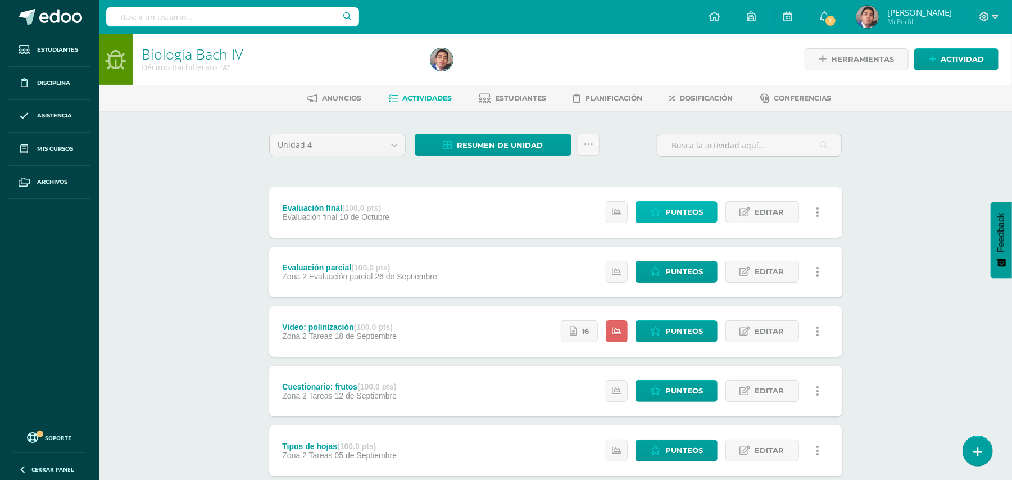
click at [672, 215] on span "Punteos" at bounding box center [684, 212] width 38 height 21
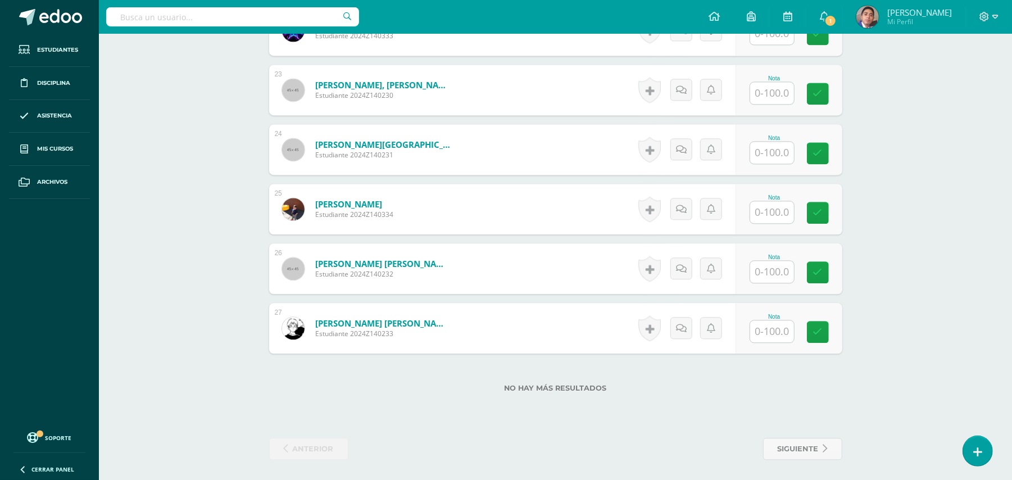
scroll to position [1551, 0]
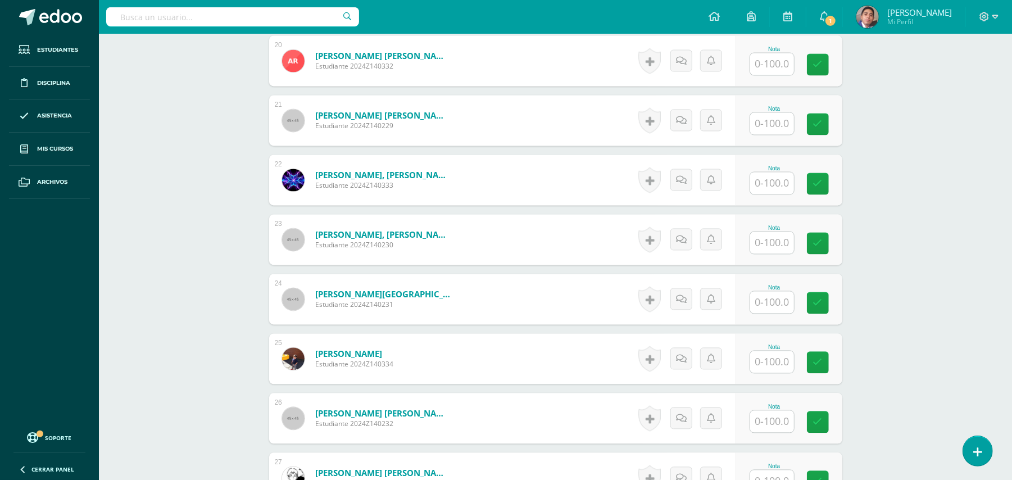
click at [774, 188] on input "text" at bounding box center [772, 183] width 44 height 22
type input "46"
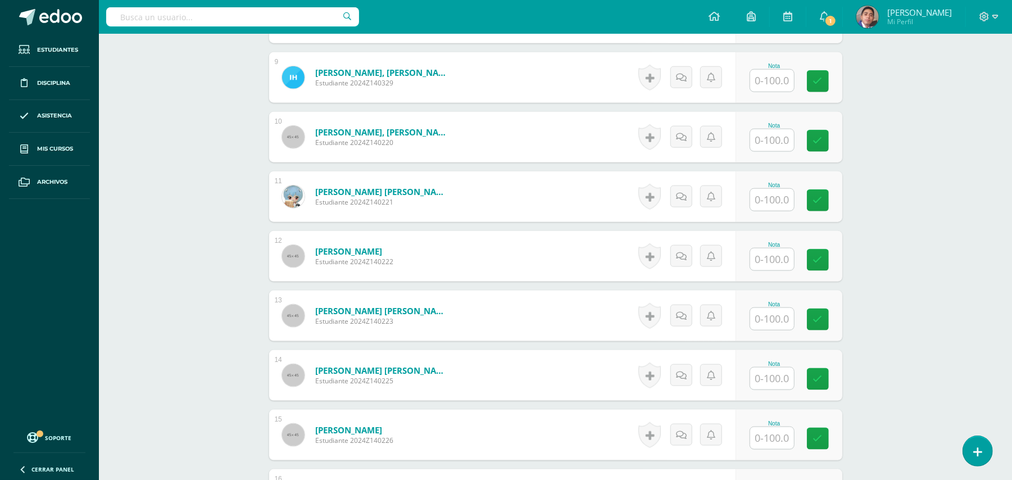
scroll to position [876, 0]
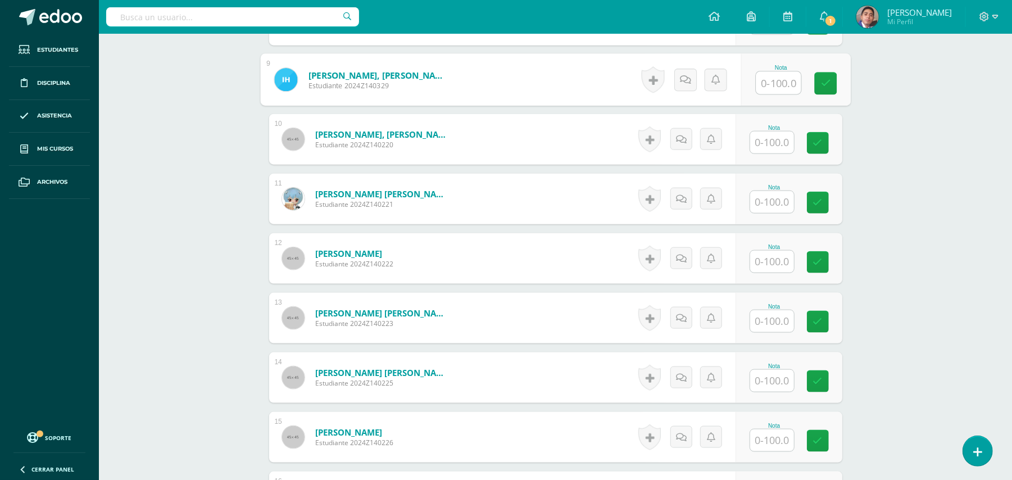
click at [770, 90] on input "text" at bounding box center [778, 83] width 45 height 22
type input "80"
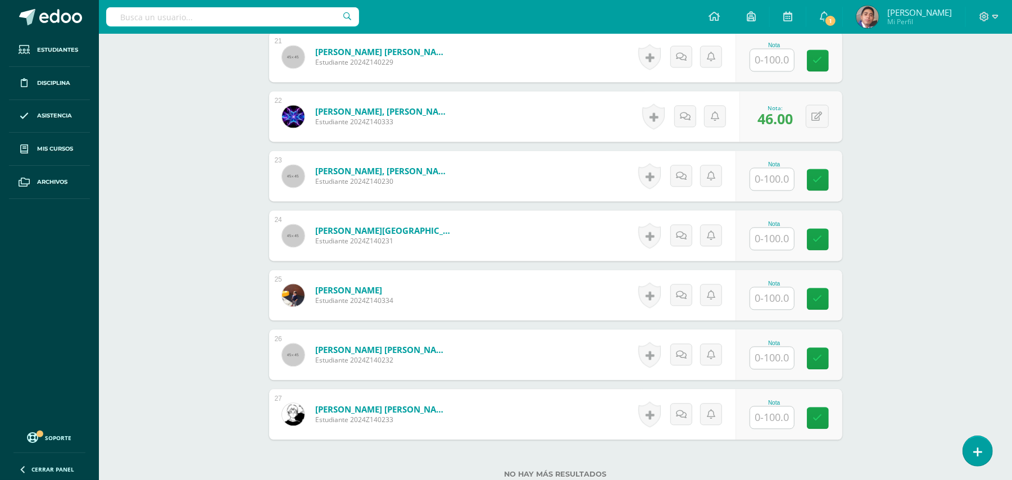
scroll to position [1625, 0]
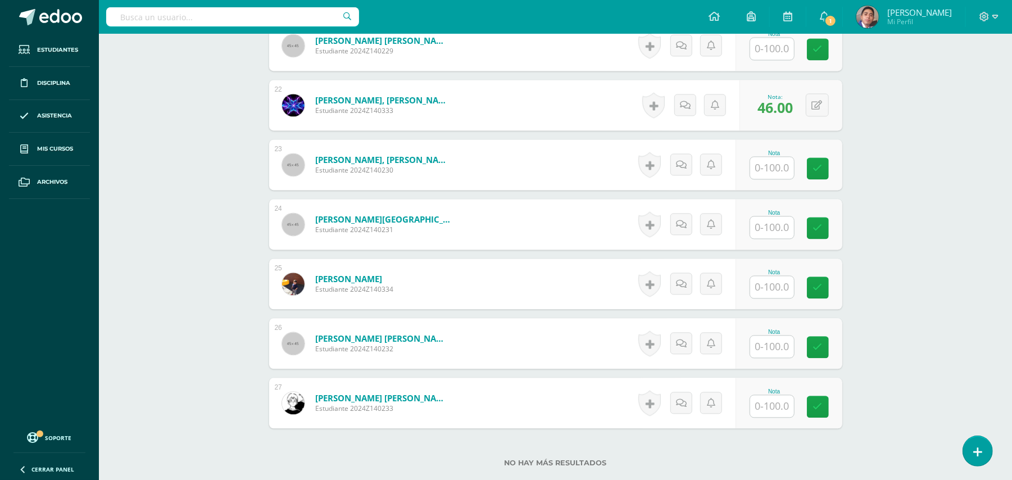
click at [778, 407] on input "text" at bounding box center [772, 406] width 44 height 22
type input "88"
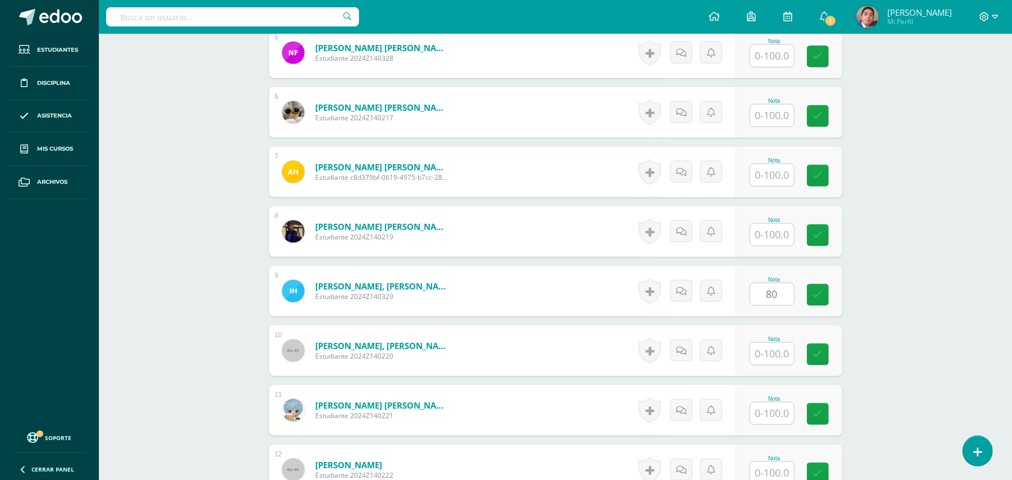
scroll to position [652, 0]
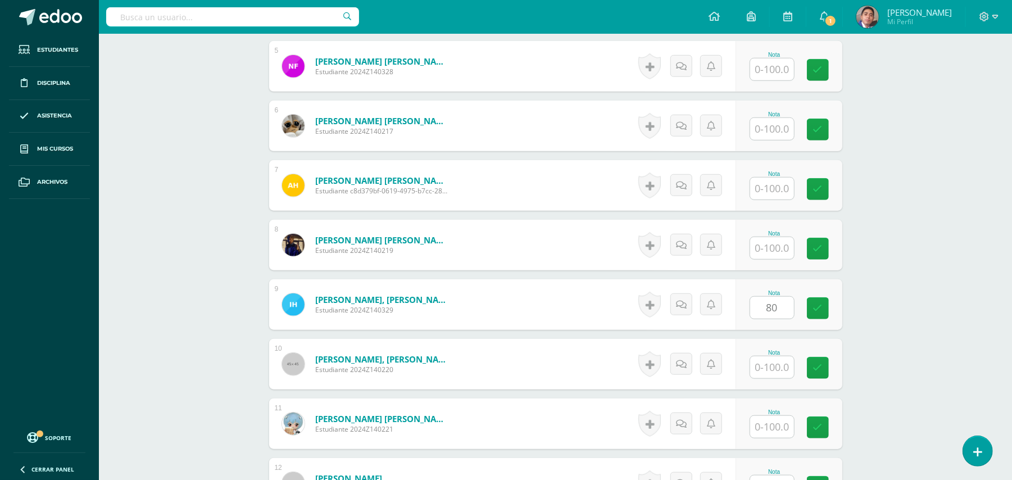
click at [764, 248] on input "text" at bounding box center [772, 248] width 44 height 22
type input "48"
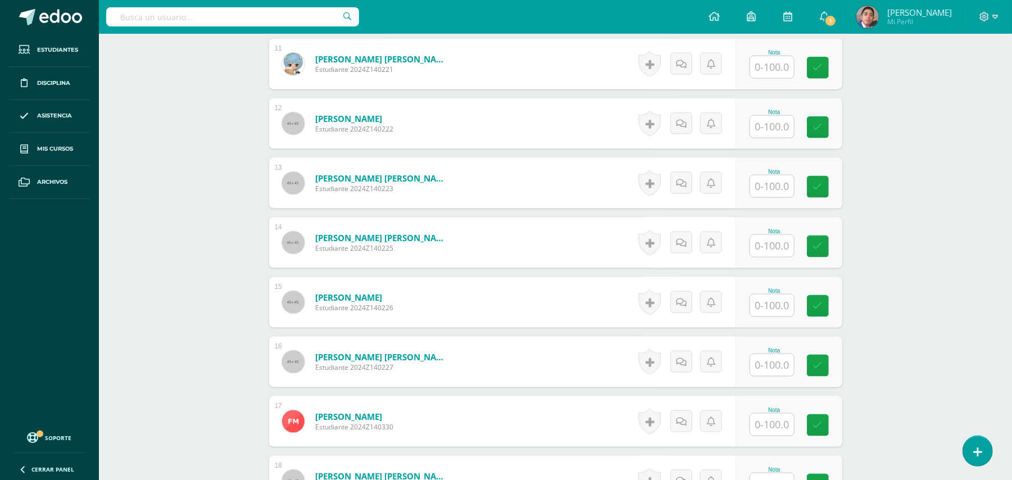
scroll to position [1026, 0]
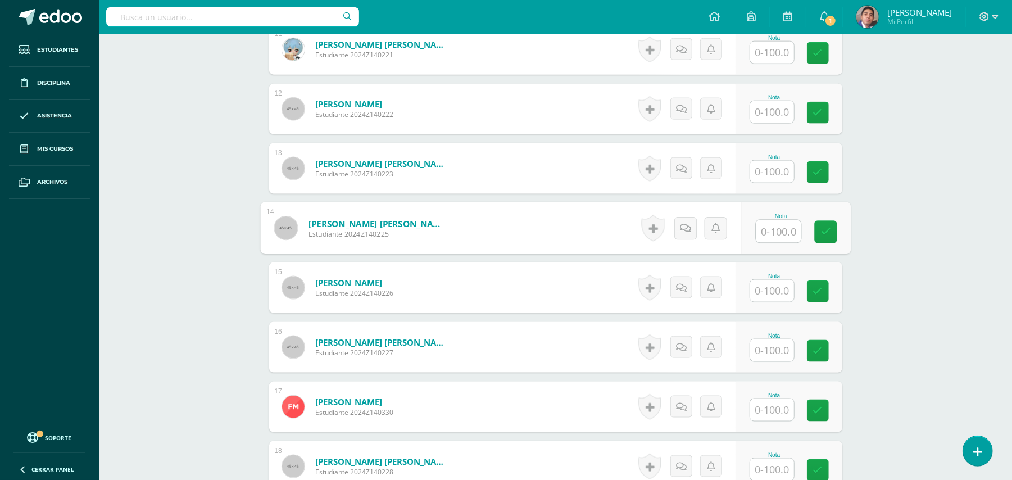
click at [789, 230] on input "text" at bounding box center [778, 231] width 45 height 22
type input "52"
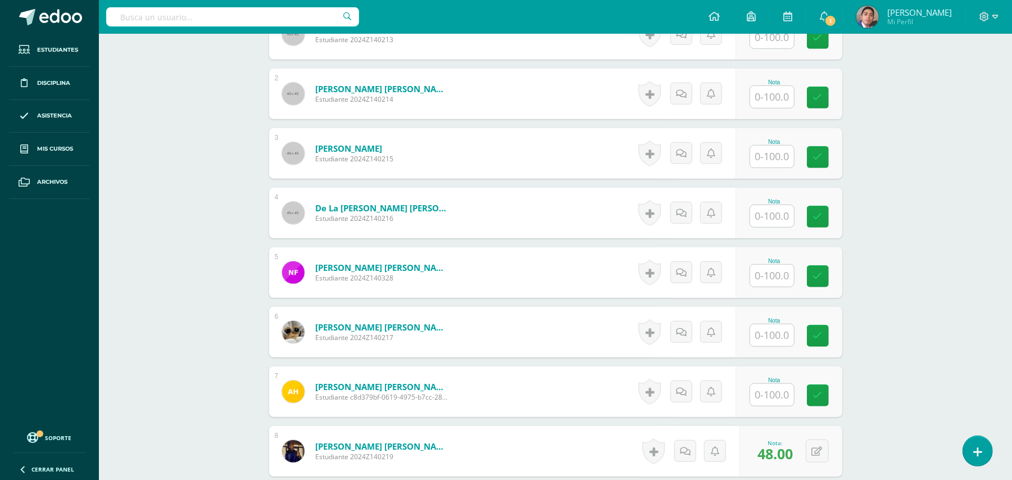
scroll to position [502, 0]
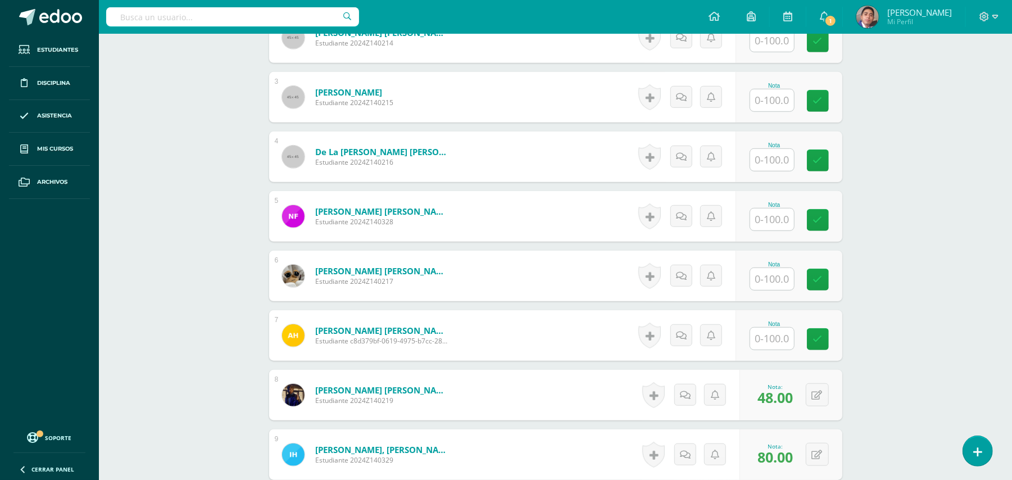
click at [783, 223] on input "text" at bounding box center [772, 219] width 44 height 22
type input "36"
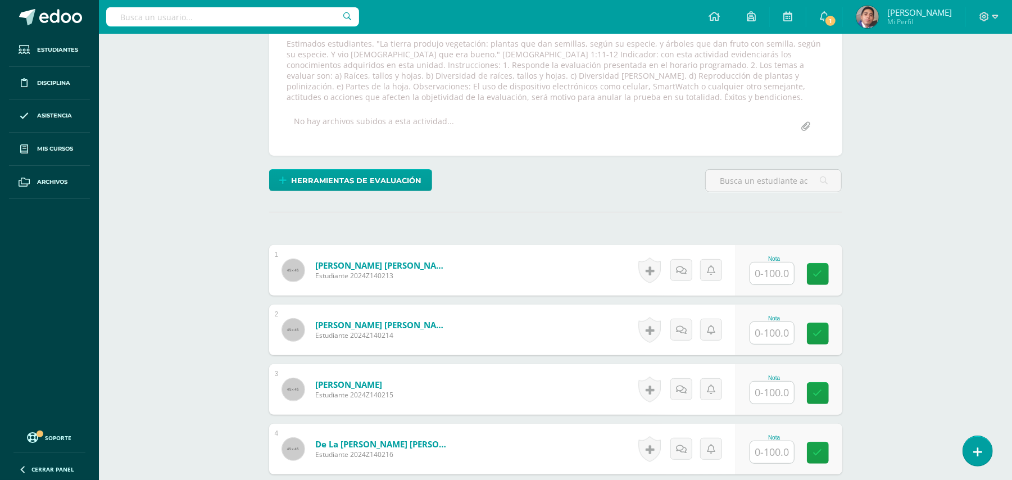
scroll to position [225, 0]
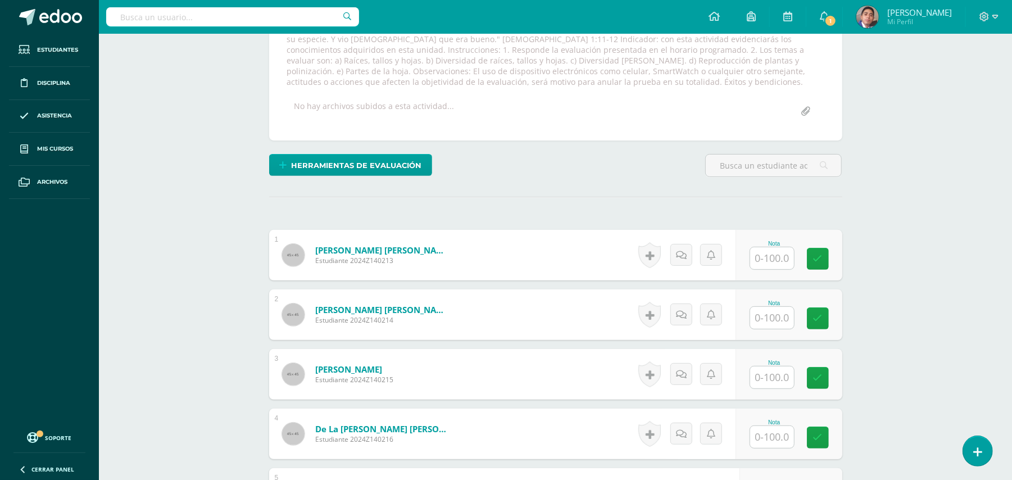
click at [771, 322] on input "text" at bounding box center [772, 318] width 44 height 22
type input "52"
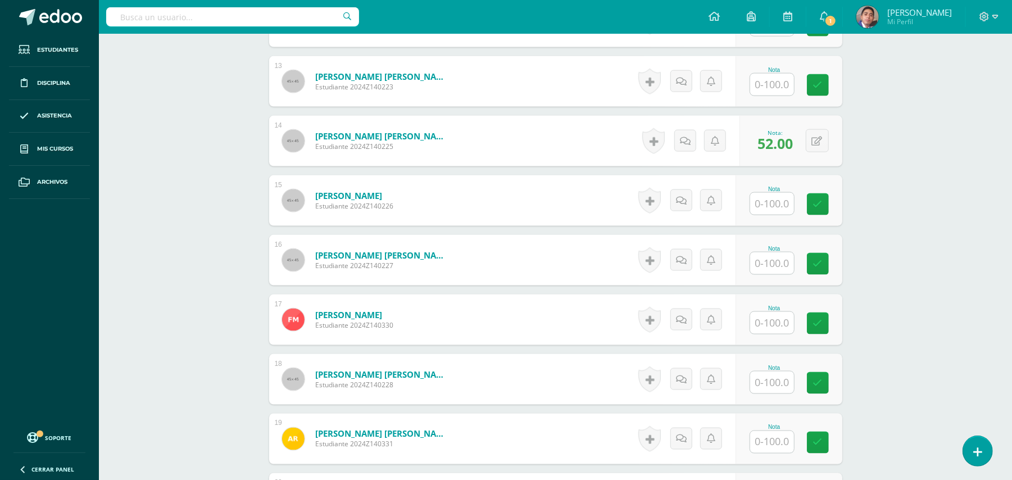
scroll to position [1124, 0]
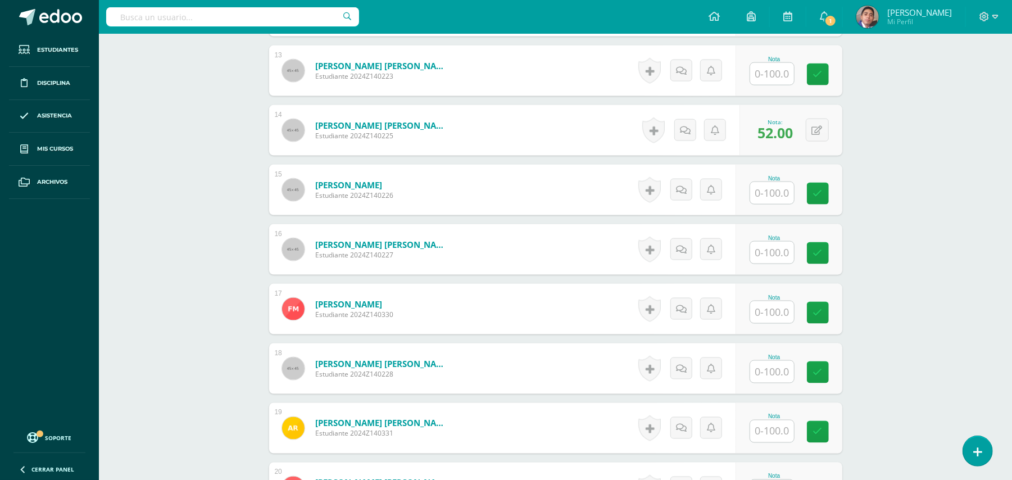
click at [765, 372] on input "text" at bounding box center [772, 372] width 44 height 22
type input "29"
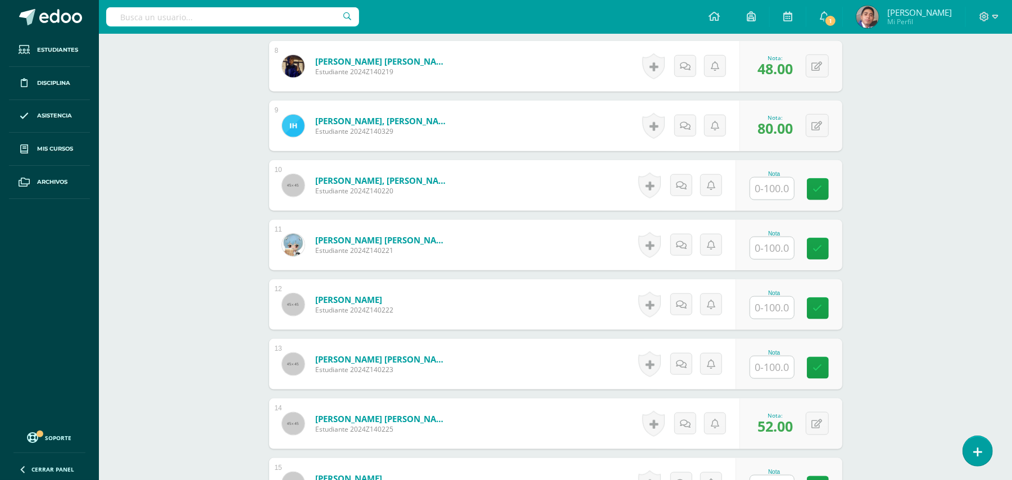
scroll to position [824, 0]
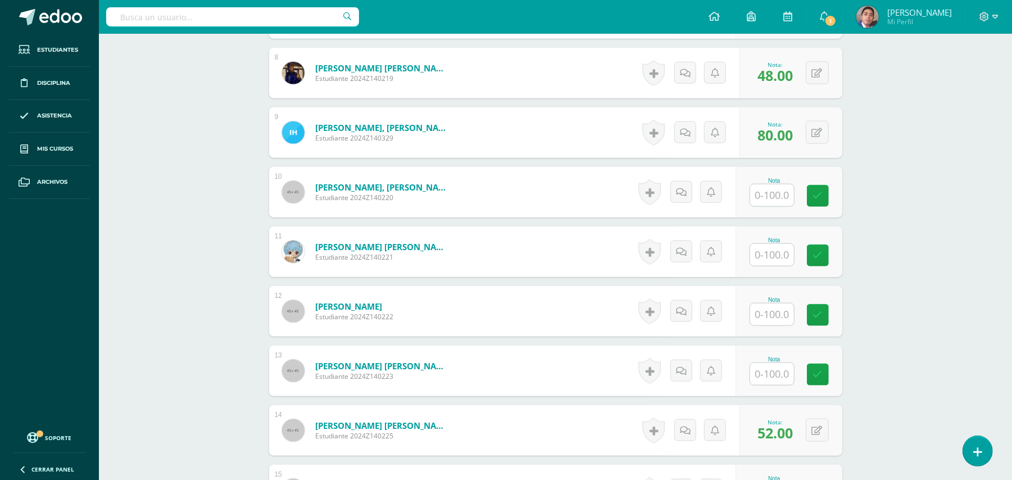
click at [771, 203] on input "text" at bounding box center [772, 195] width 44 height 22
type input "18"
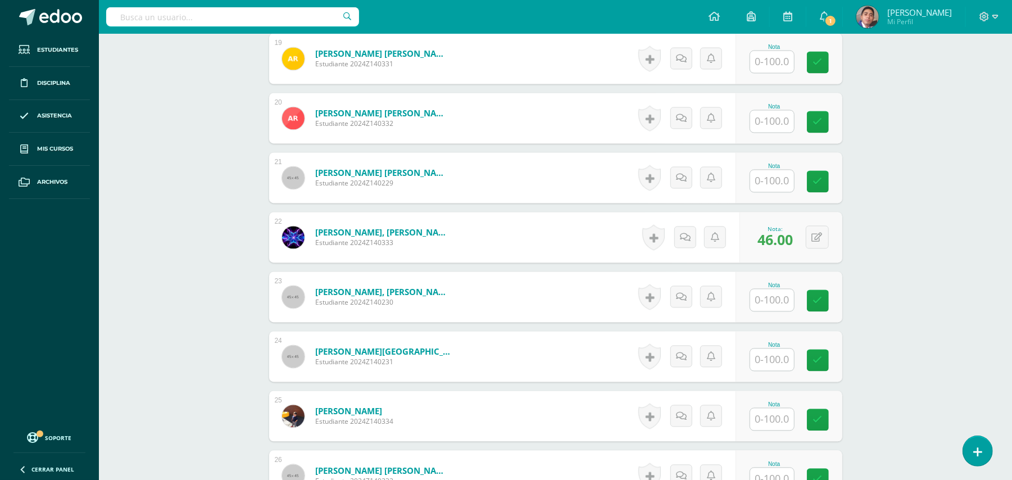
scroll to position [1498, 0]
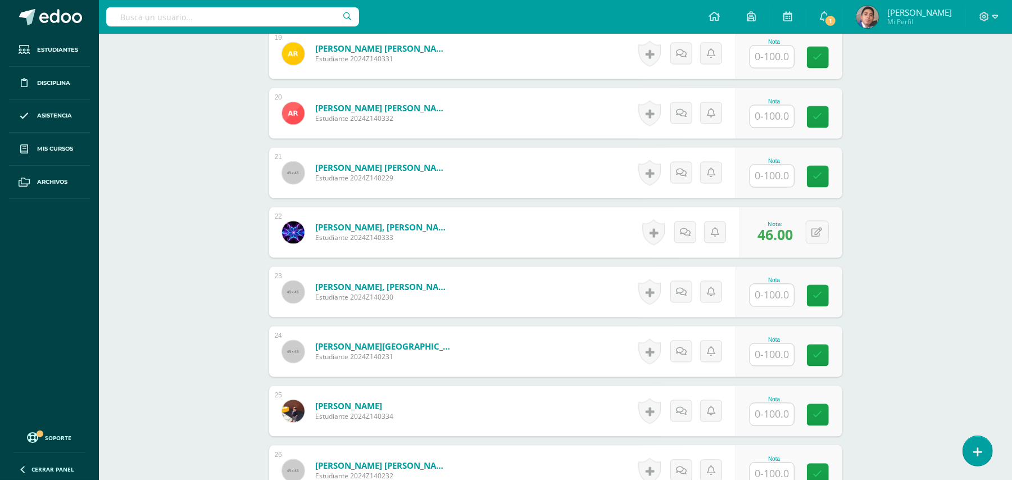
click at [776, 292] on input "text" at bounding box center [772, 295] width 44 height 22
type input "46"
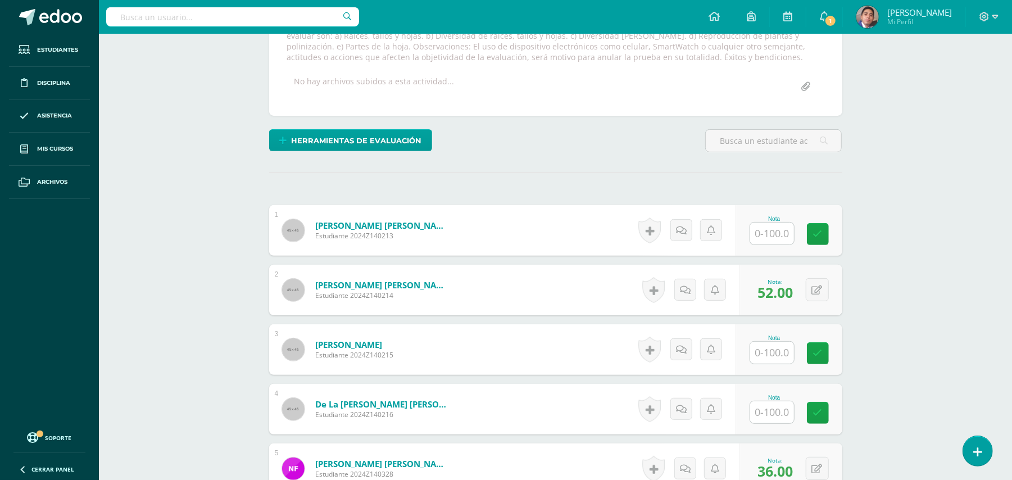
scroll to position [374, 0]
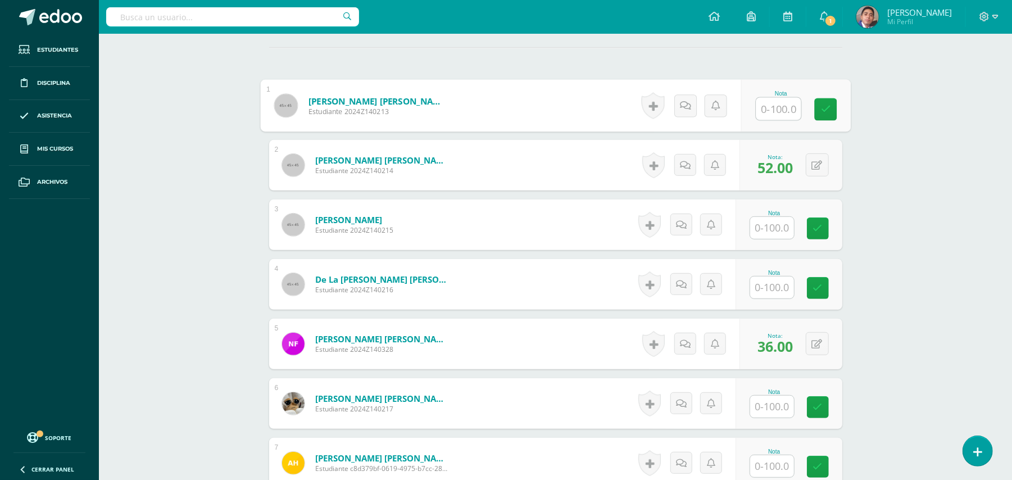
click at [783, 113] on input "text" at bounding box center [778, 109] width 45 height 22
type input "23"
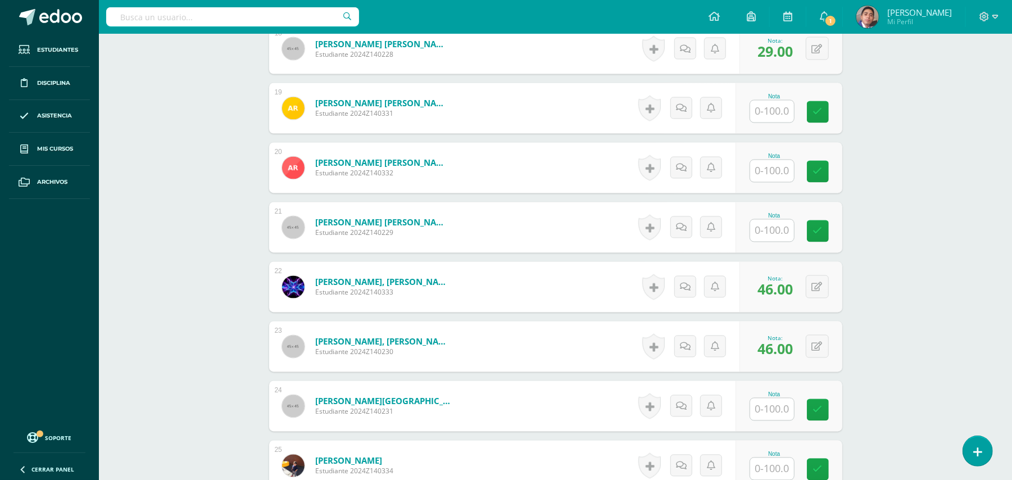
scroll to position [1498, 0]
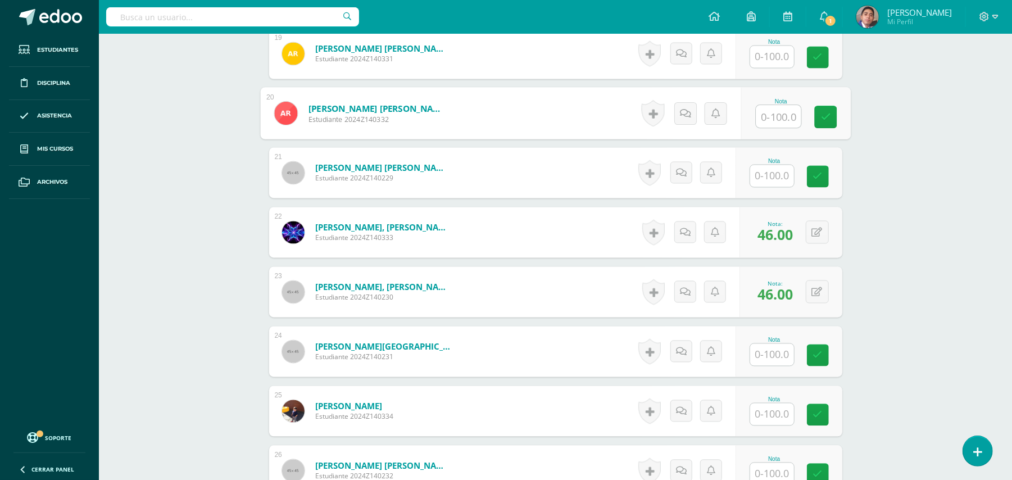
click at [783, 111] on input "text" at bounding box center [778, 117] width 45 height 22
type input "28"
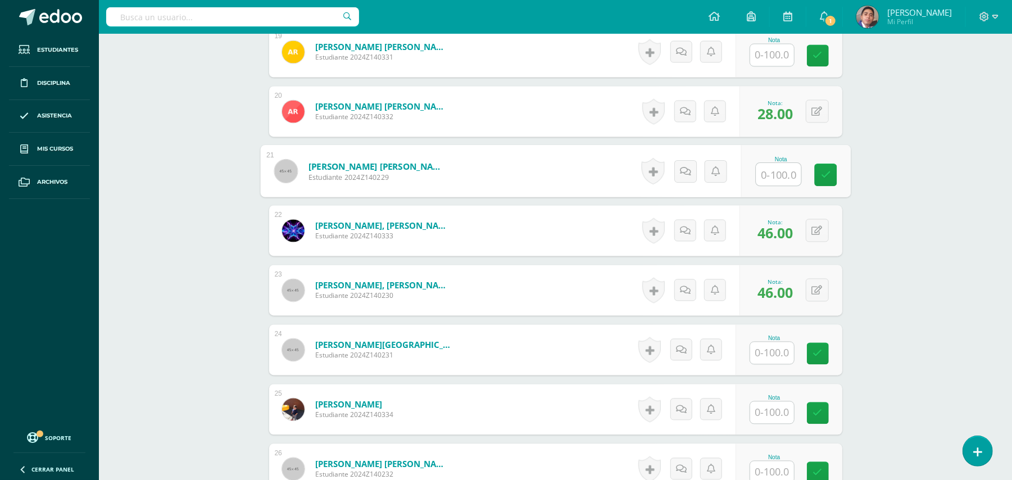
scroll to position [1475, 0]
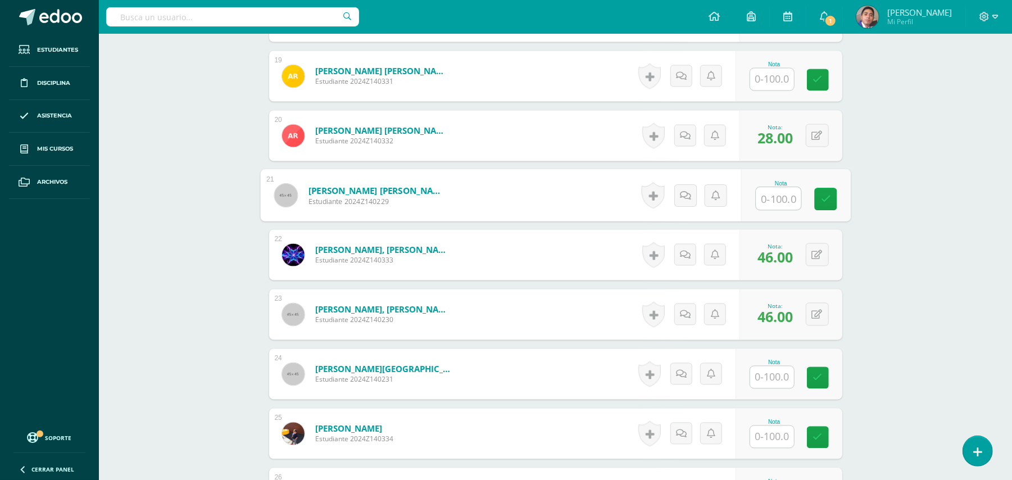
click at [785, 81] on input "text" at bounding box center [772, 80] width 44 height 22
type input "55"
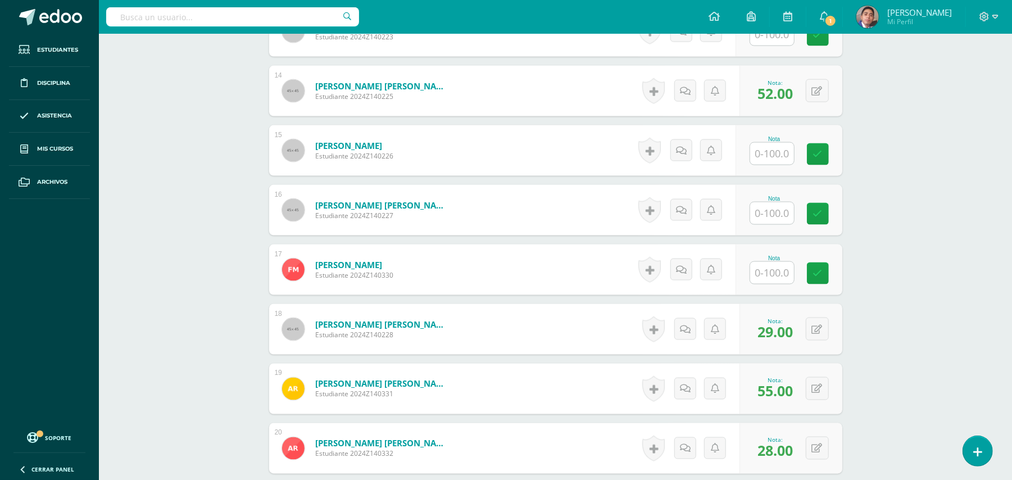
scroll to position [1026, 0]
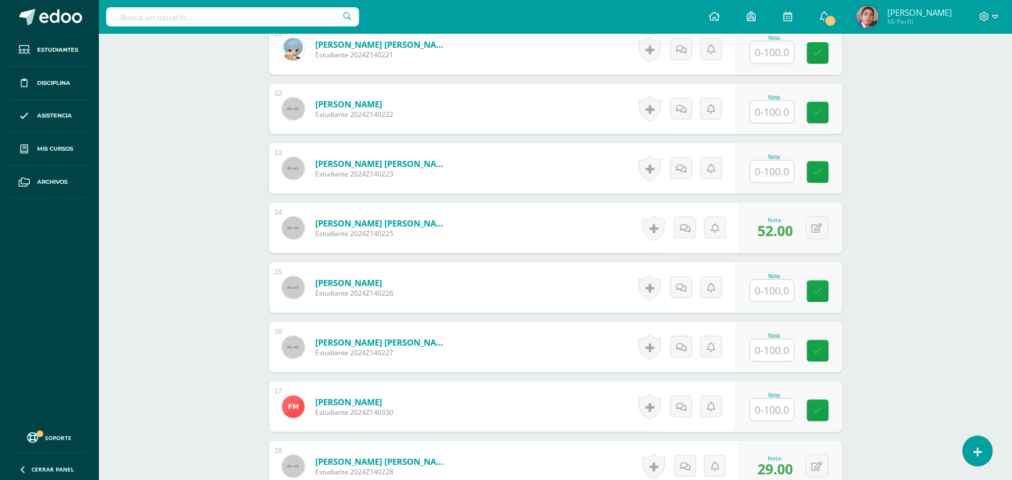
click at [775, 119] on input "text" at bounding box center [772, 112] width 44 height 22
type input "26"
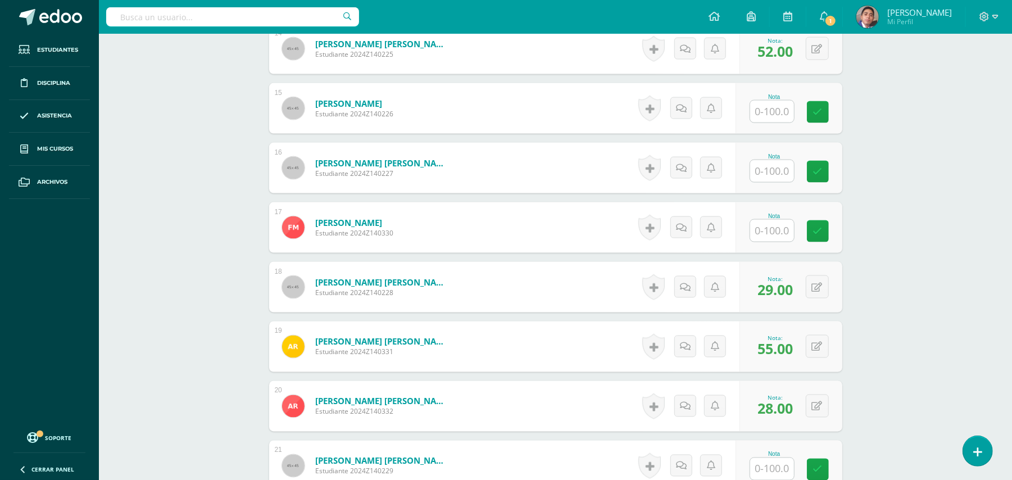
scroll to position [1251, 0]
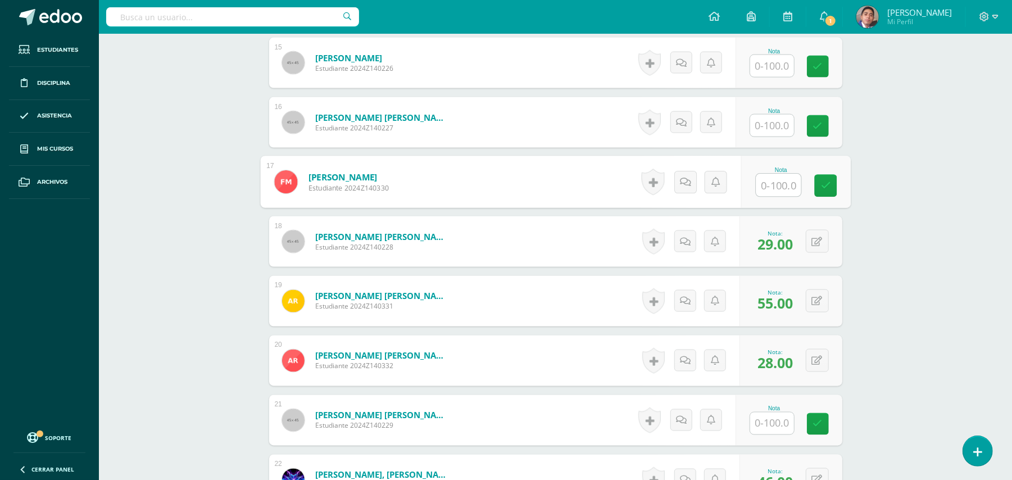
click at [779, 193] on input "text" at bounding box center [778, 185] width 45 height 22
type input "16"
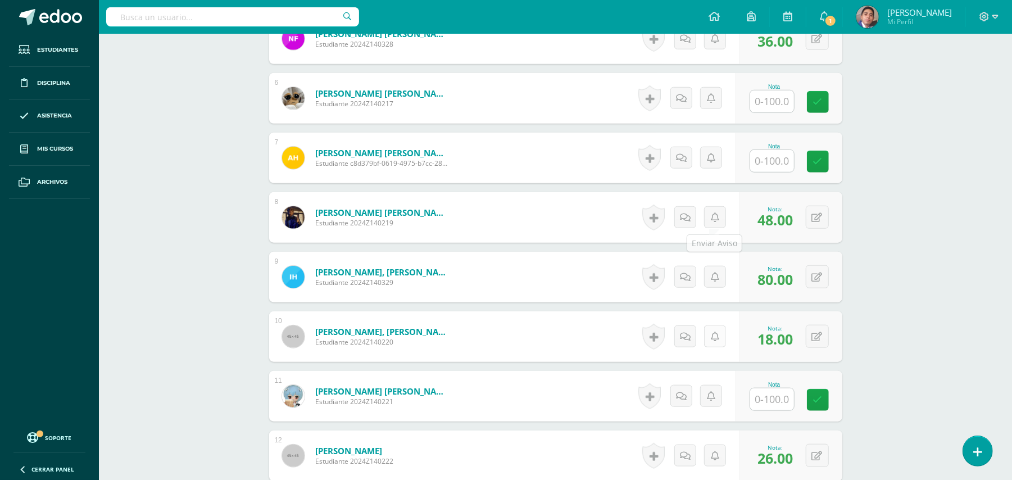
scroll to position [652, 0]
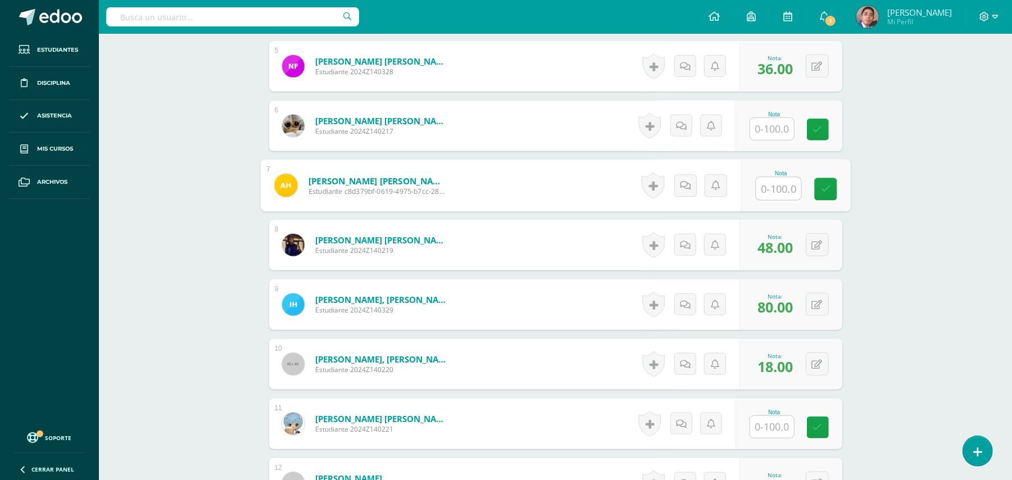
click at [767, 178] on input "text" at bounding box center [778, 189] width 45 height 22
type input "43"
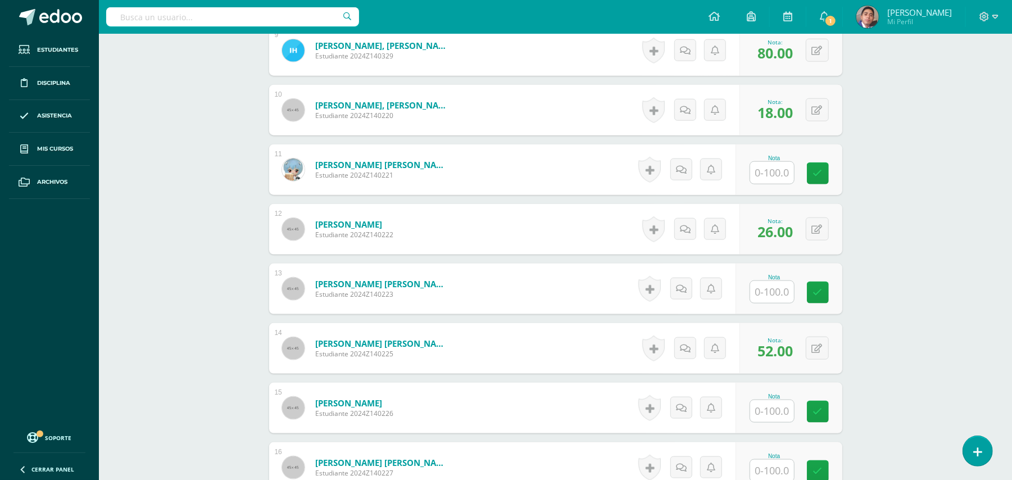
scroll to position [1026, 0]
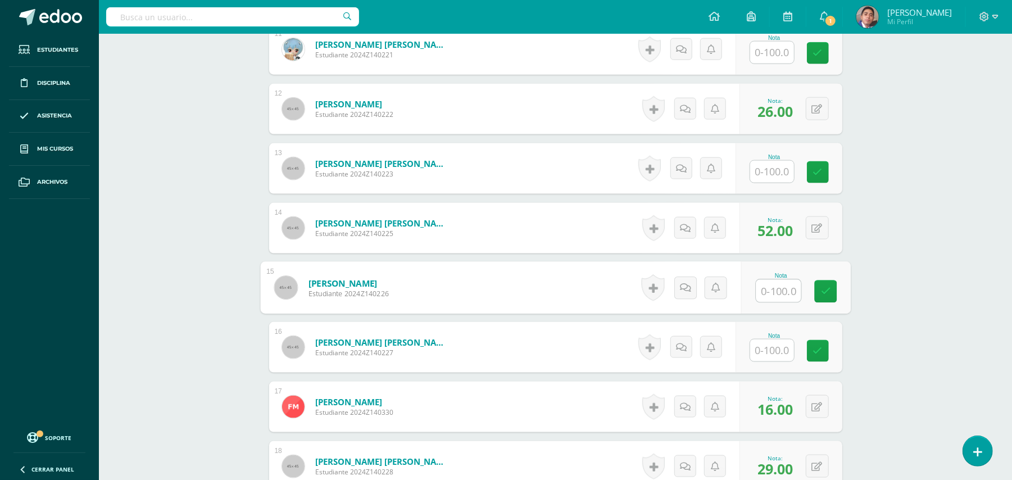
click at [773, 290] on input "text" at bounding box center [778, 291] width 45 height 22
type input "16"
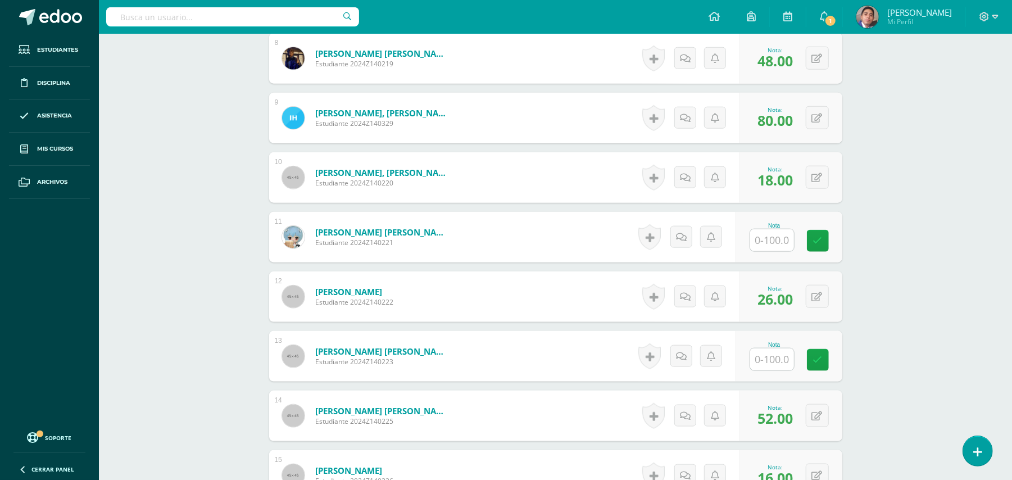
scroll to position [801, 0]
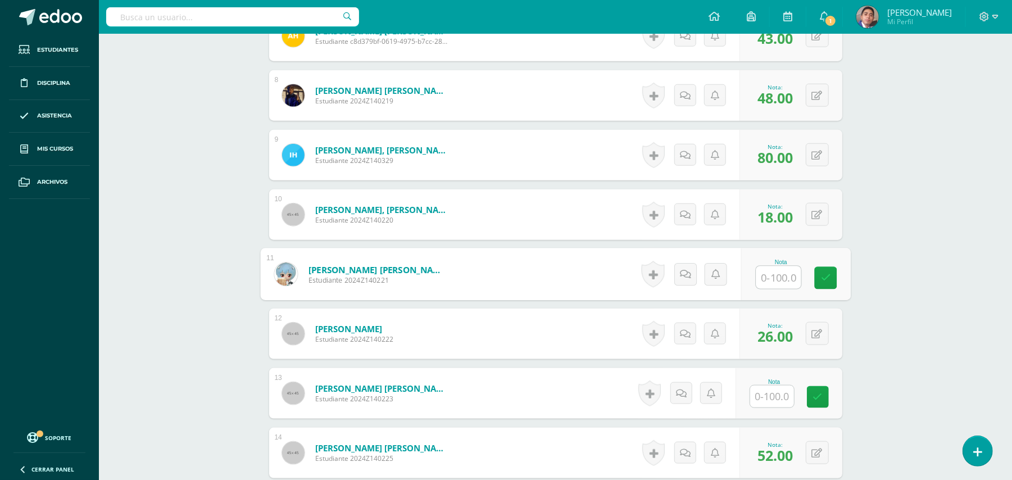
click at [769, 272] on input "text" at bounding box center [778, 277] width 45 height 22
type input "27"
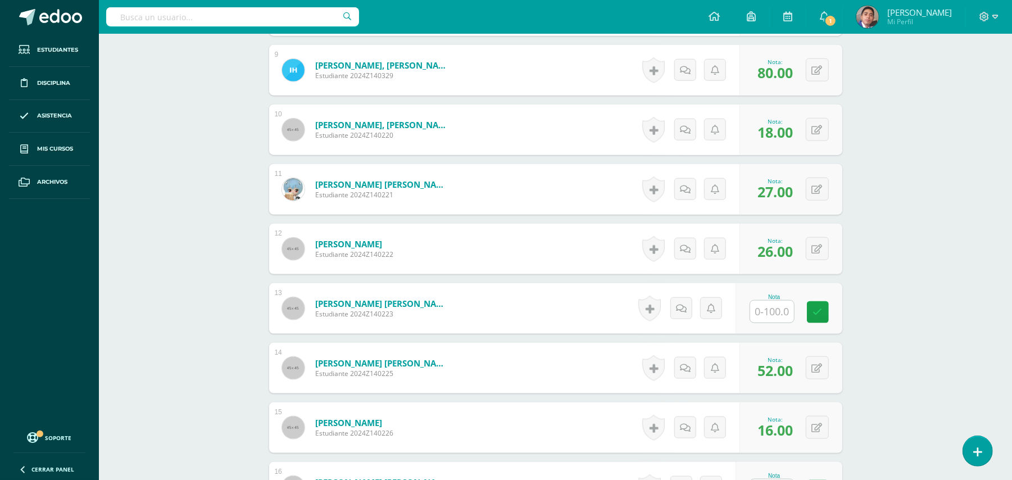
scroll to position [876, 0]
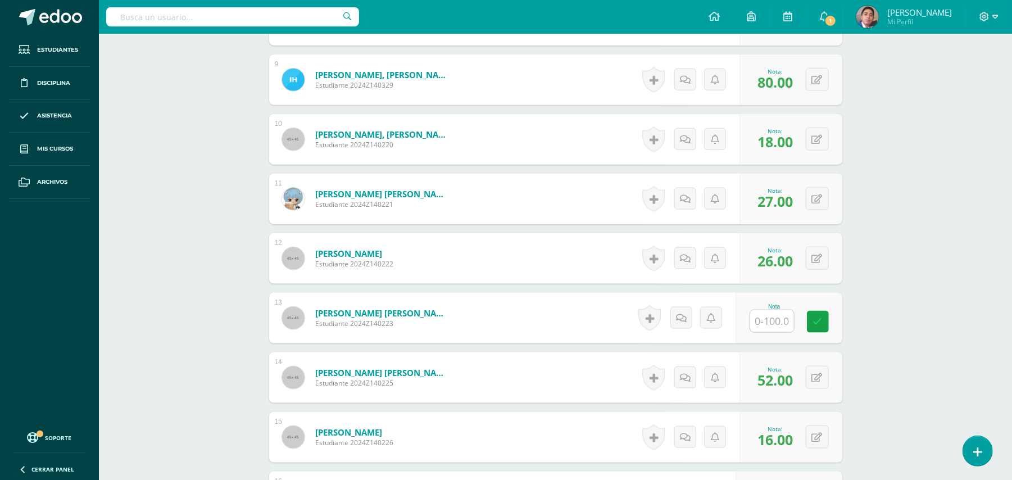
click at [762, 322] on input "text" at bounding box center [772, 321] width 44 height 22
type input "58"
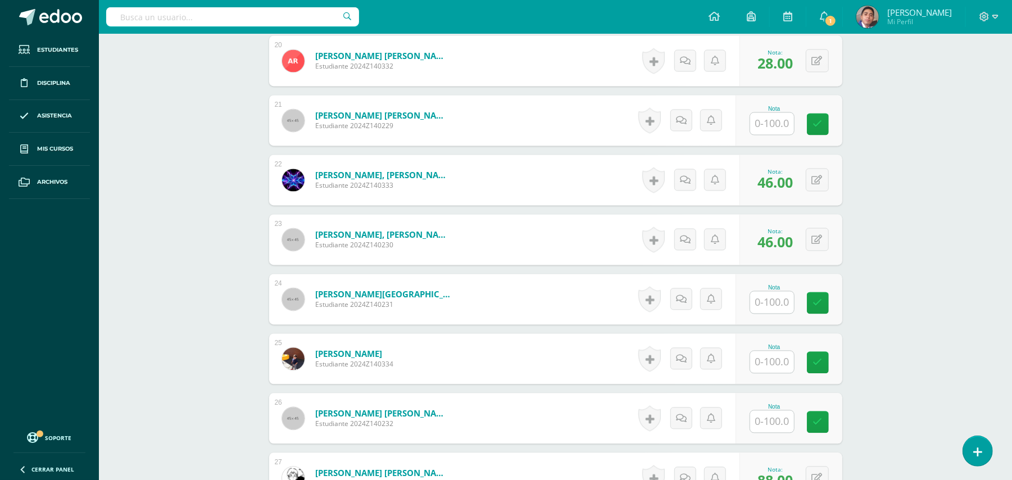
scroll to position [1700, 0]
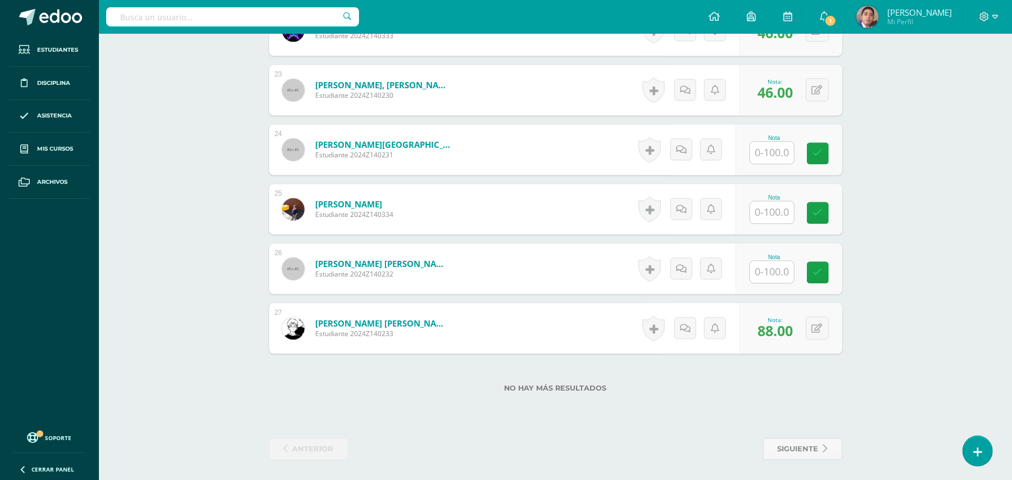
click at [774, 211] on input "text" at bounding box center [772, 212] width 44 height 22
type input "52"
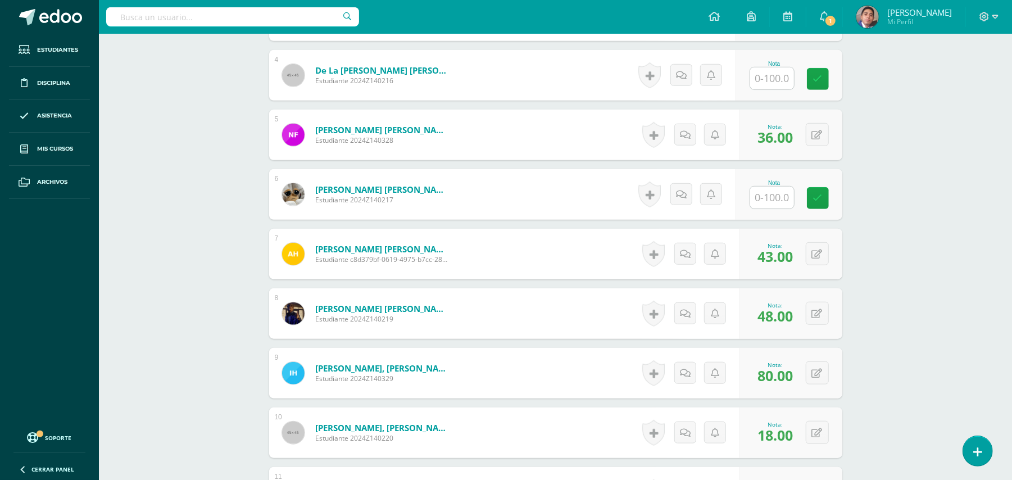
scroll to position [352, 0]
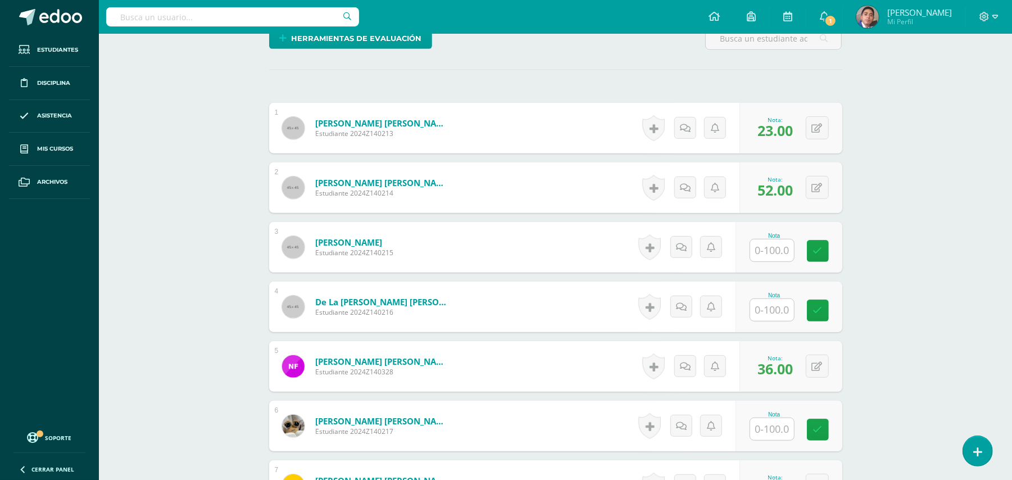
click at [783, 310] on input "text" at bounding box center [772, 310] width 44 height 22
type input "41"
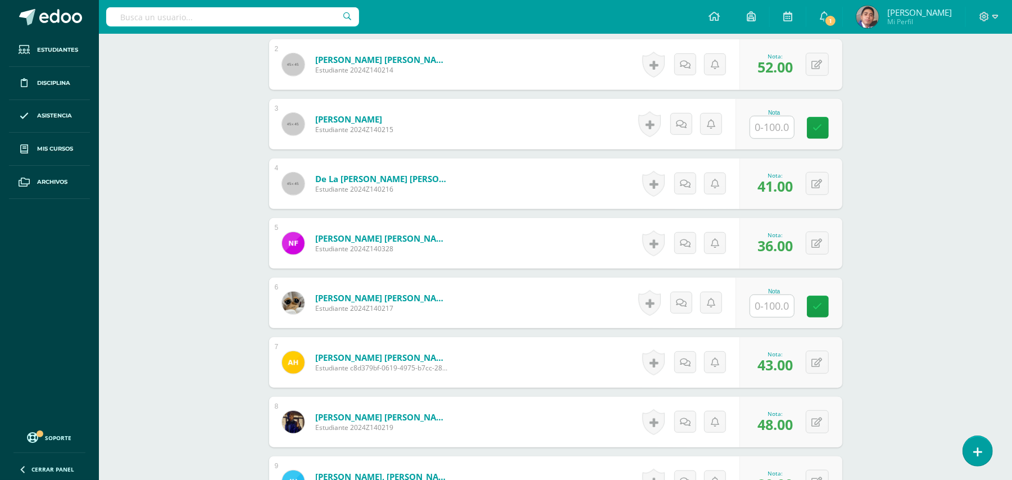
scroll to position [502, 0]
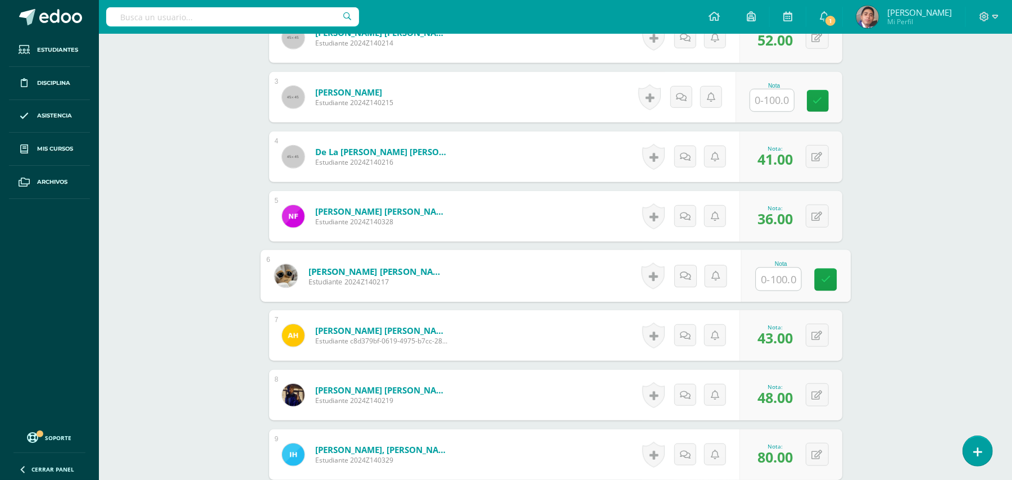
click at [767, 285] on input "text" at bounding box center [778, 279] width 45 height 22
type input "70"
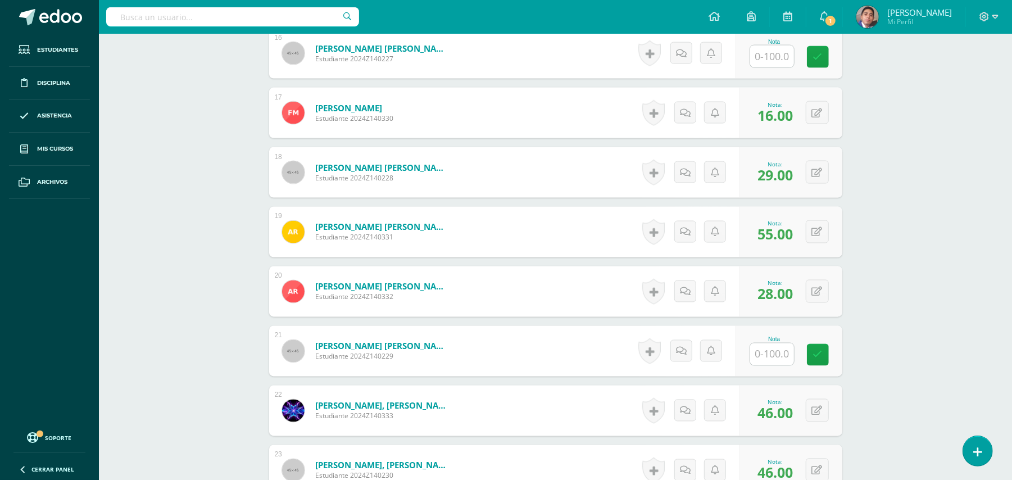
scroll to position [1326, 0]
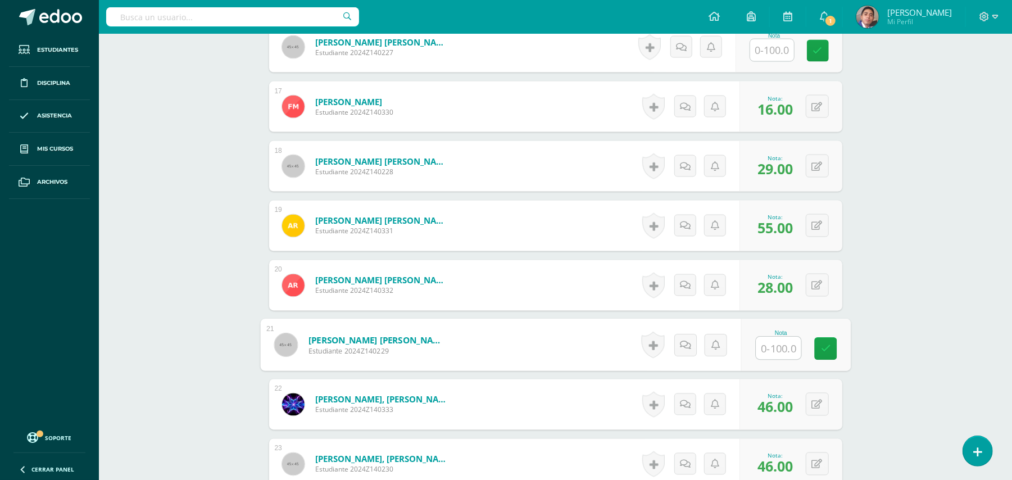
click at [778, 349] on input "text" at bounding box center [778, 348] width 45 height 22
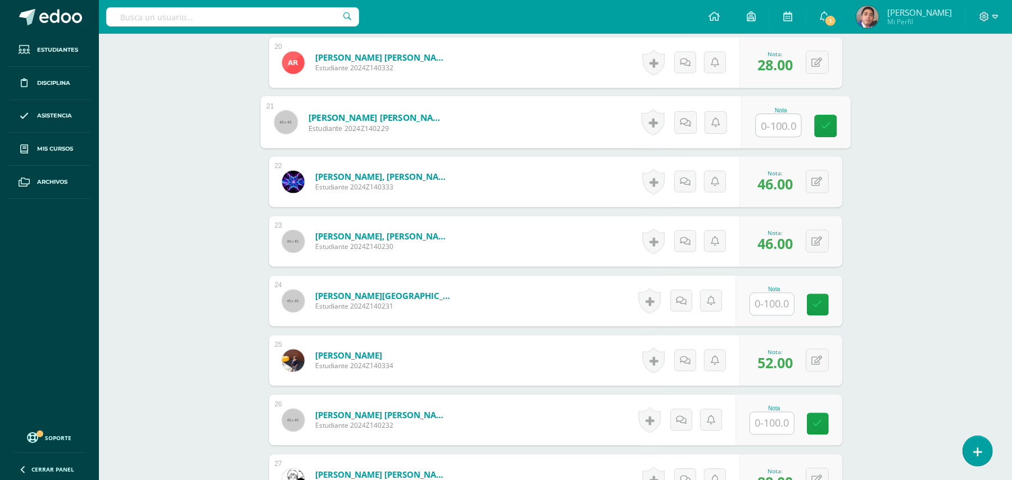
scroll to position [1551, 0]
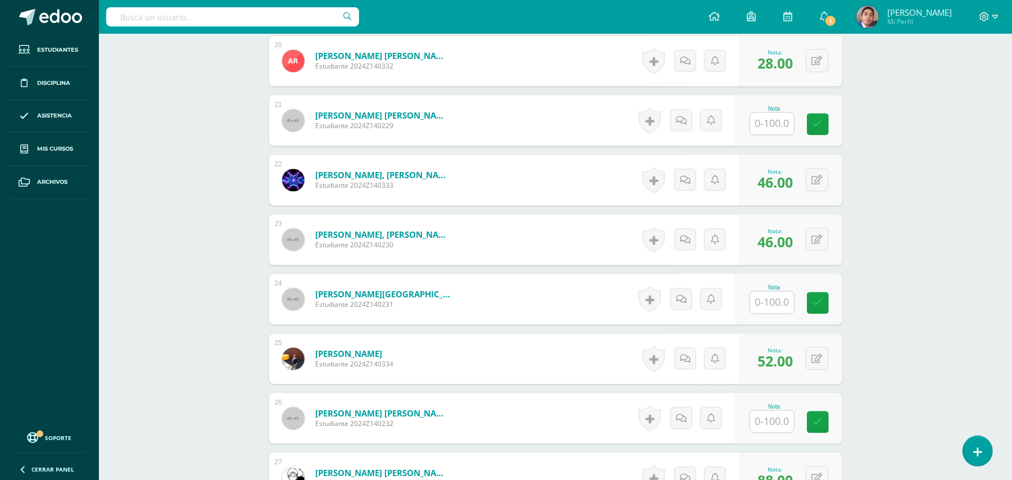
click at [774, 306] on input "text" at bounding box center [778, 302] width 45 height 22
type input "68"
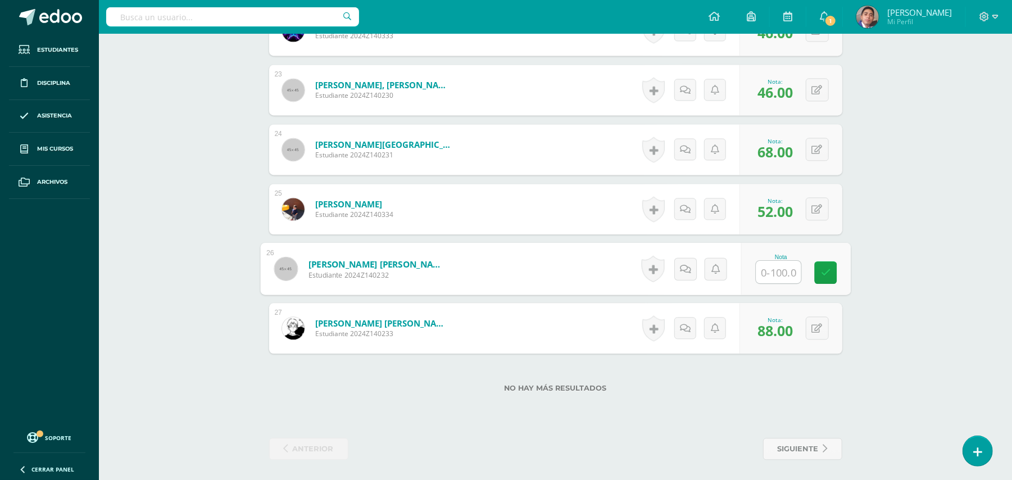
click at [765, 267] on input "text" at bounding box center [778, 272] width 45 height 22
type input "76"
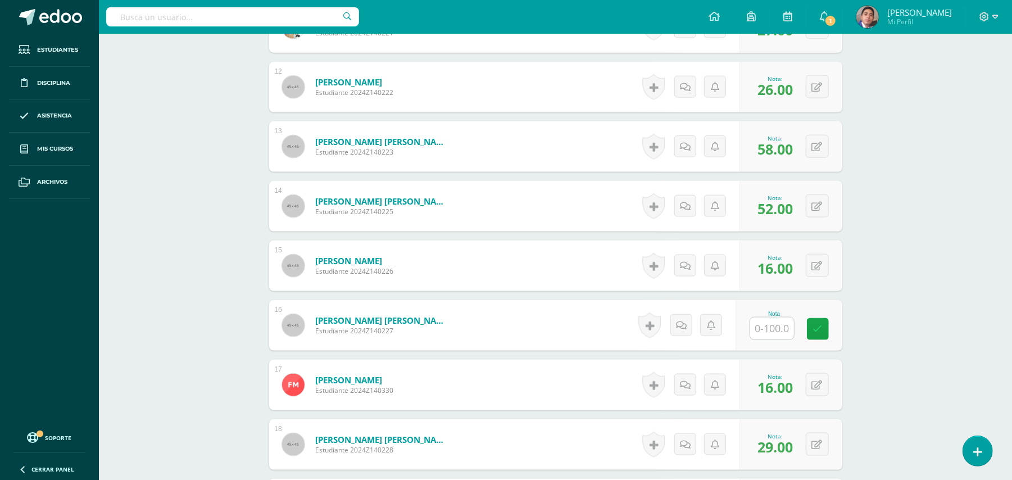
scroll to position [1026, 0]
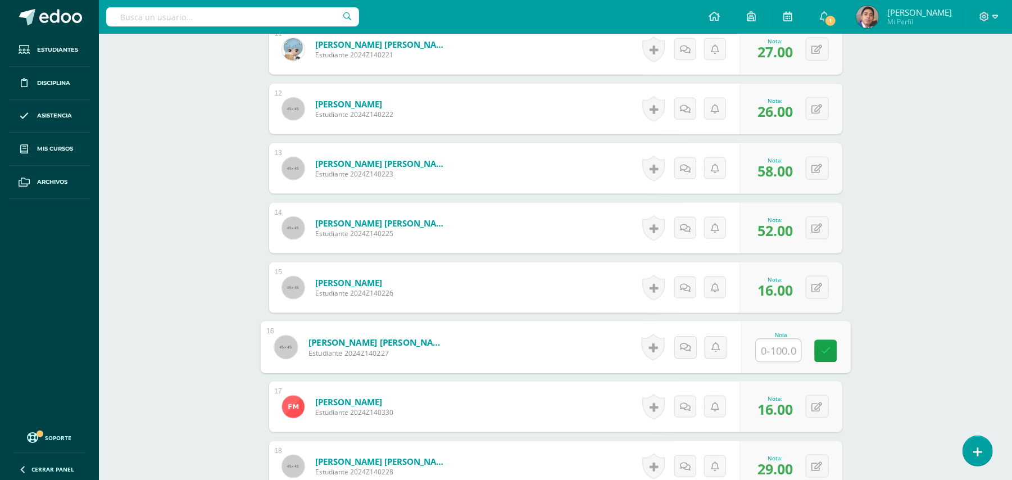
click at [765, 344] on input "text" at bounding box center [778, 350] width 45 height 22
type input "48"
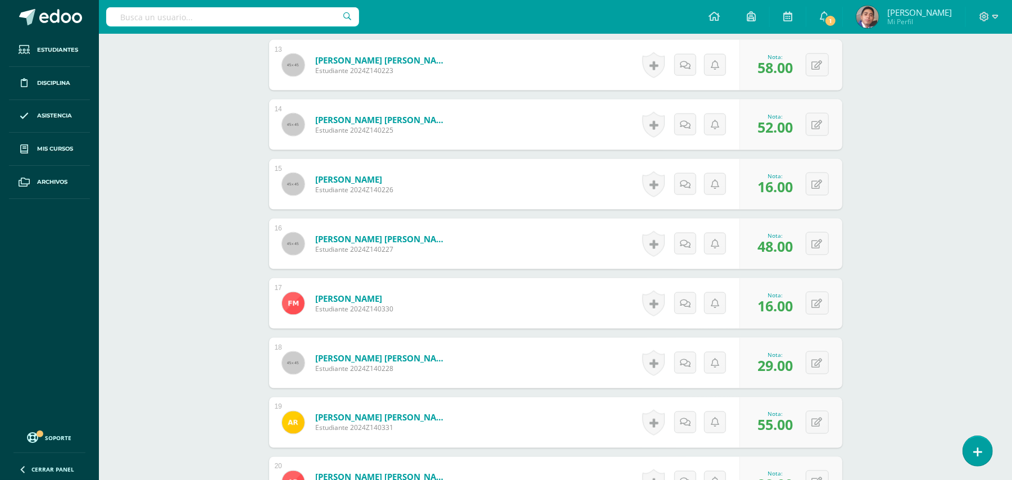
scroll to position [1251, 0]
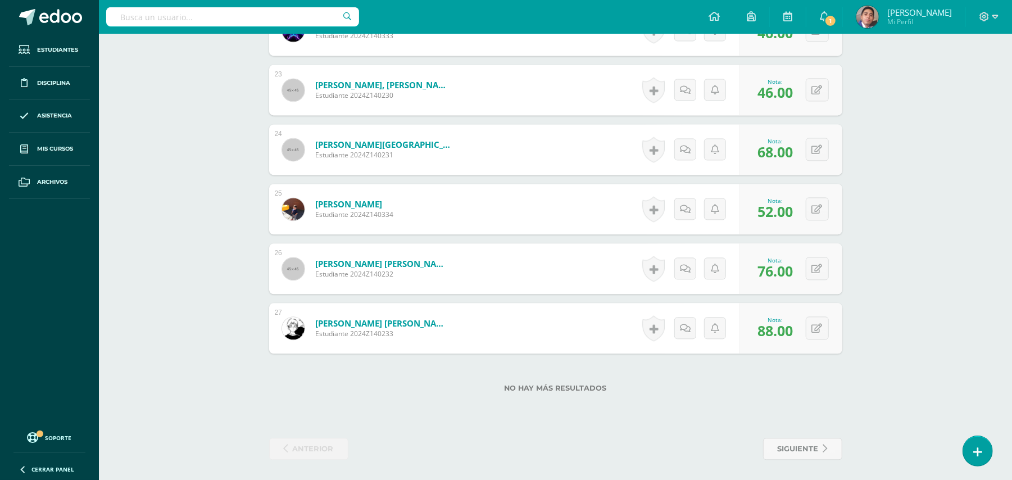
scroll to position [277, 0]
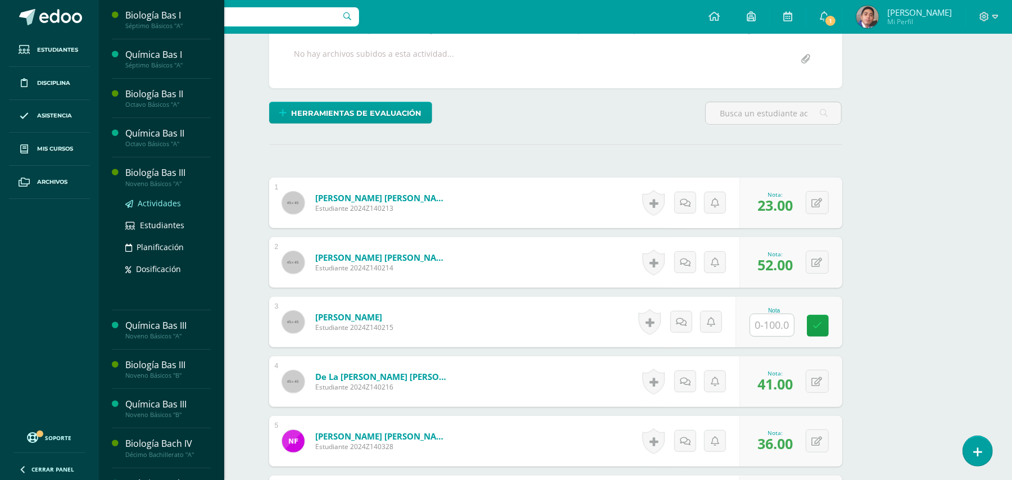
click at [169, 199] on span "Actividades" at bounding box center [159, 203] width 43 height 11
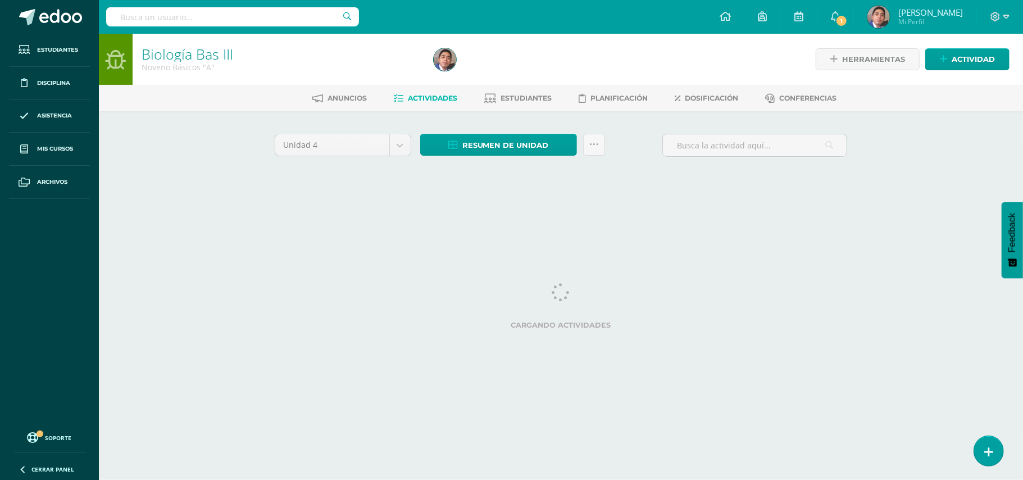
click at [911, 143] on div "Biología Bas III Noveno Básicos "A" Herramientas Detalle de asistencias Activid…" at bounding box center [561, 122] width 924 height 176
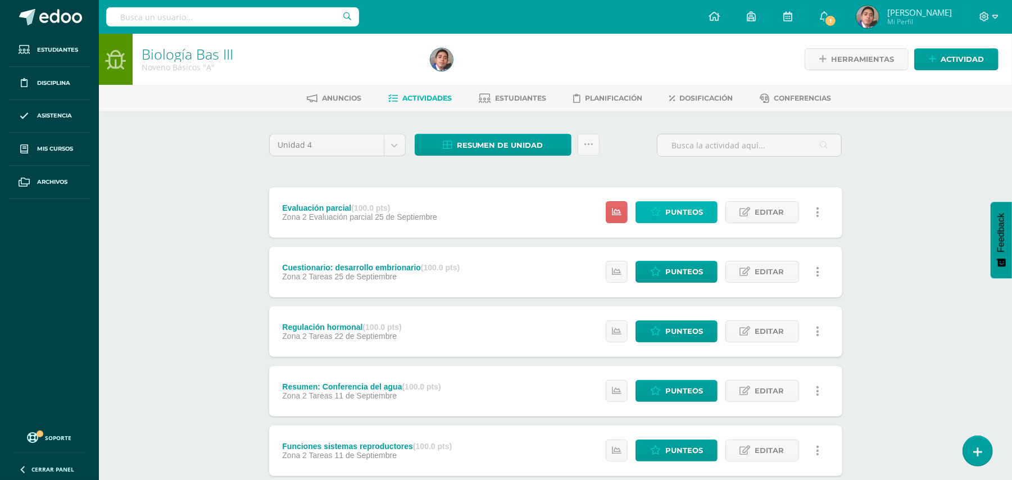
click at [684, 219] on span "Punteos" at bounding box center [684, 212] width 38 height 21
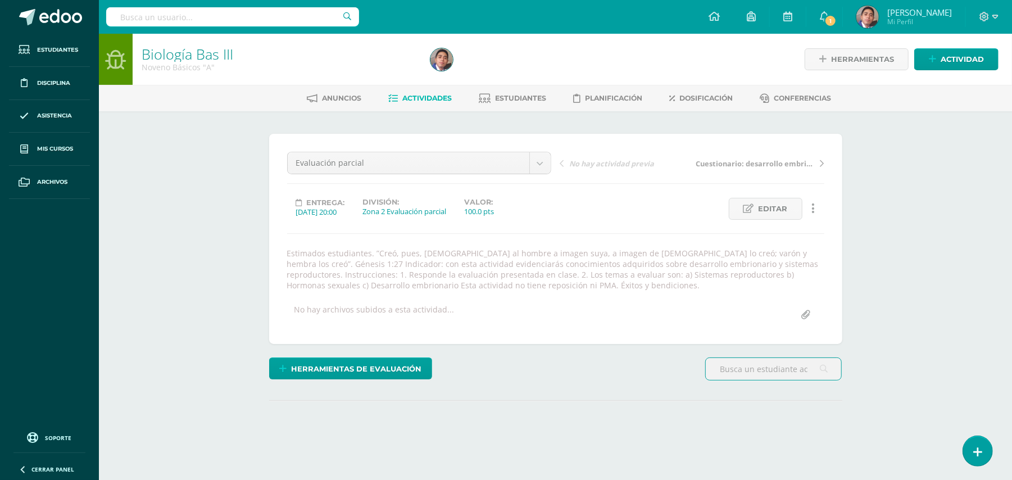
click at [211, 156] on div "Biología Bas III Noveno Básicos "A" Herramientas Detalle de asistencias Activid…" at bounding box center [555, 261] width 913 height 454
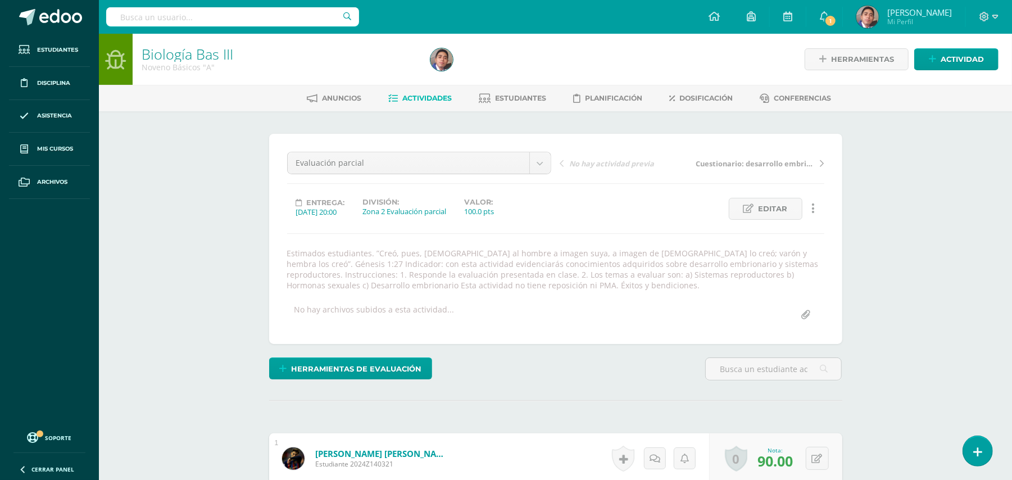
scroll to position [1, 0]
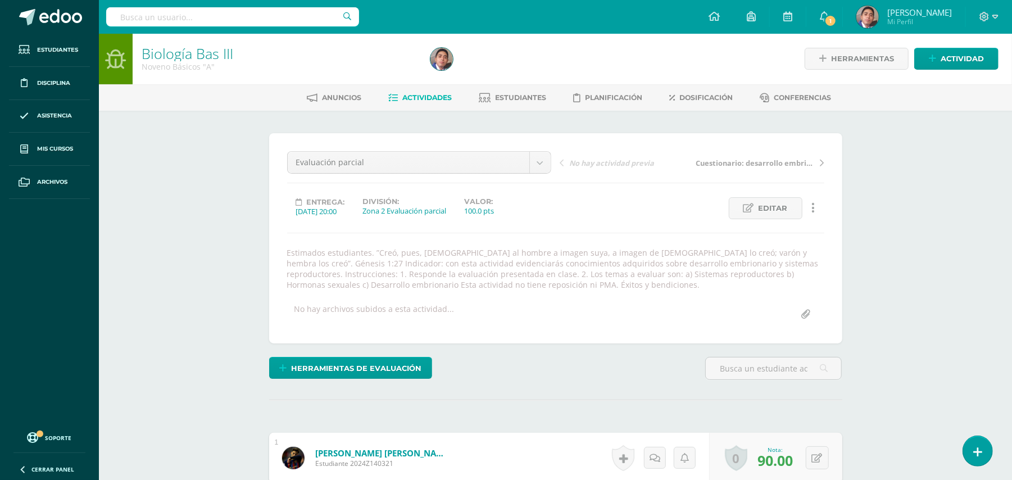
scroll to position [0, 0]
click at [776, 216] on span "Editar" at bounding box center [772, 208] width 29 height 21
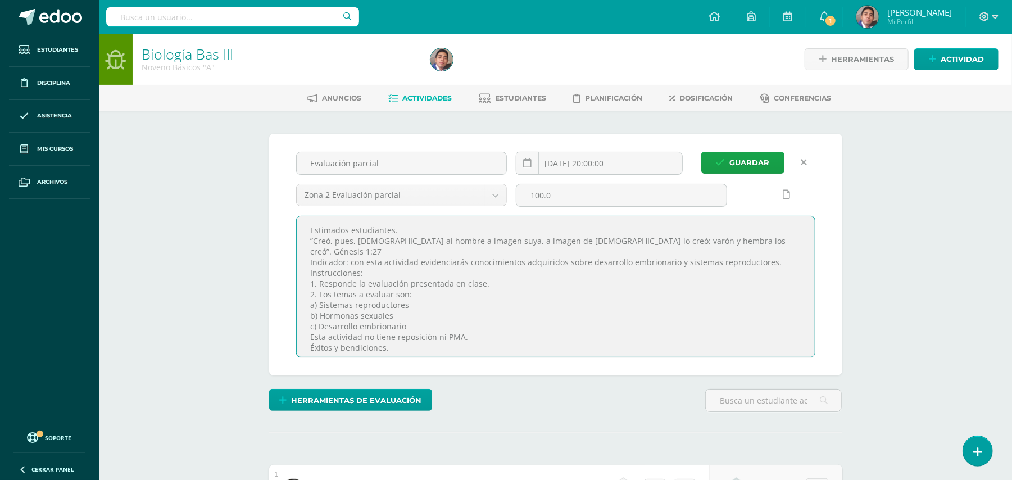
click at [686, 236] on textarea "Estimados estudiantes. ”Creó, pues, [DEMOGRAPHIC_DATA] al hombre a imagen suya,…" at bounding box center [556, 286] width 518 height 140
click at [806, 167] on link at bounding box center [804, 163] width 22 height 22
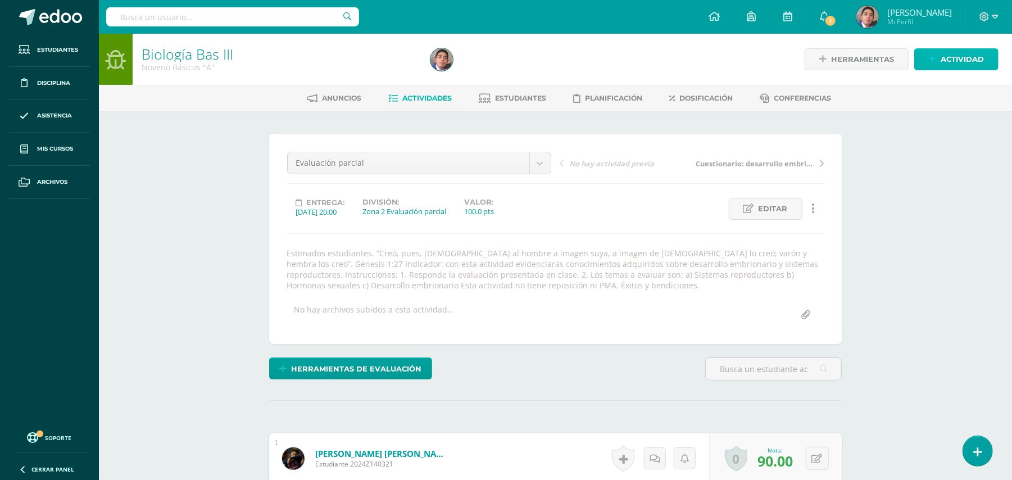
click at [960, 61] on span "Actividad" at bounding box center [961, 59] width 43 height 21
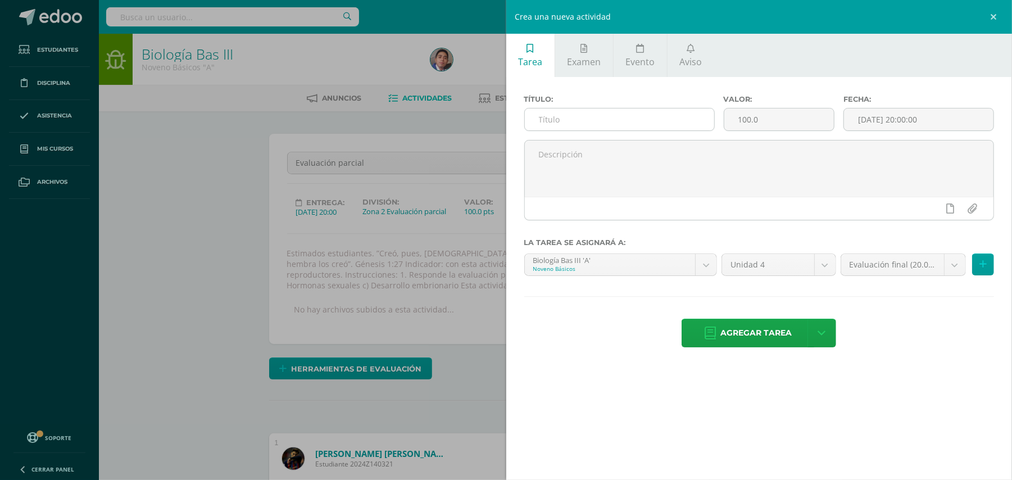
click at [578, 122] on input "text" at bounding box center [619, 119] width 189 height 22
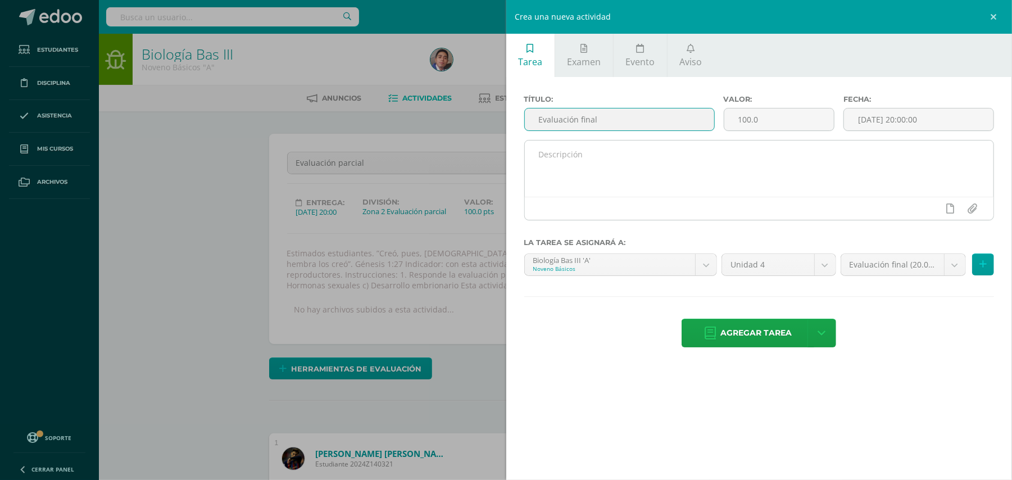
type input "Evaluación final"
click at [608, 175] on textarea at bounding box center [759, 168] width 469 height 56
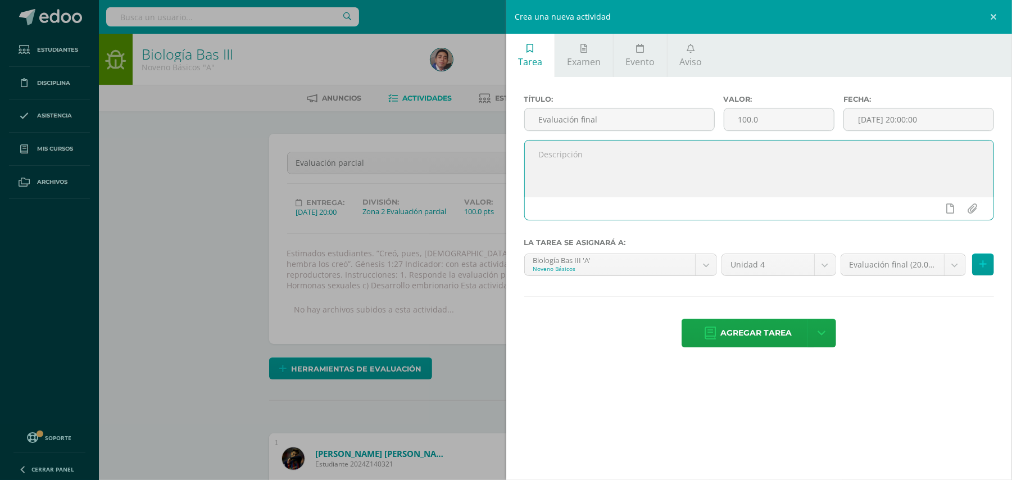
paste textarea "Estimados estudiantes. ”Creó, pues, Dios al hombre a imagen suya, a imagen de D…"
click at [711, 172] on textarea "Estimados estudiantes. ”Creó, pues, Dios al hombre a imagen suya, a imagen de D…" at bounding box center [759, 168] width 469 height 56
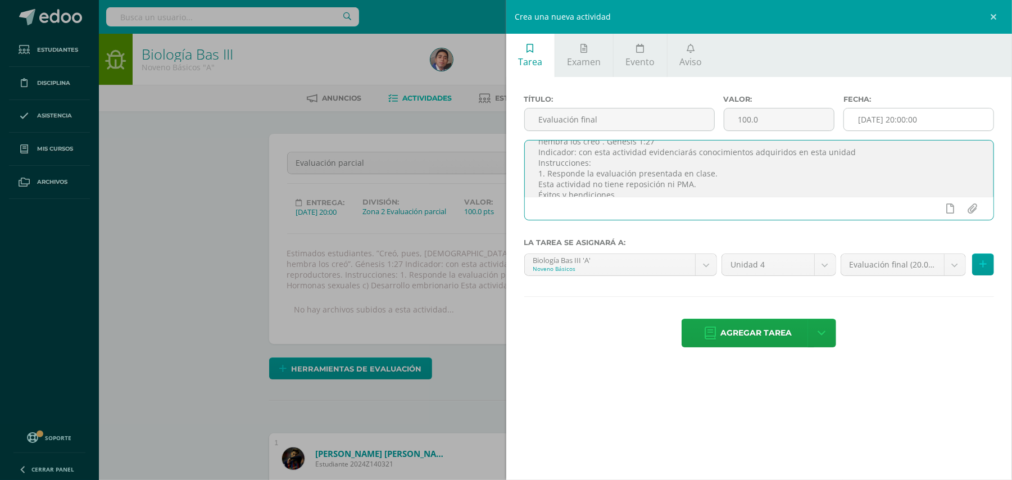
type textarea "Estimados estudiantes. ”Creó, pues, [DEMOGRAPHIC_DATA] al hombre a imagen suya,…"
click at [970, 126] on input "[DATE] 20:00:00" at bounding box center [918, 119] width 149 height 22
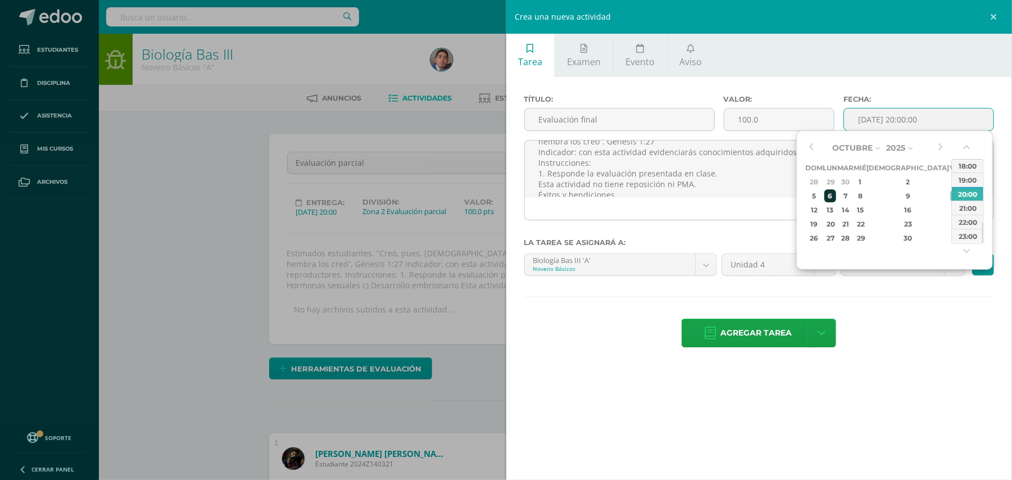
click at [836, 193] on div "6" at bounding box center [830, 195] width 12 height 13
type input "2025-10-06 20:00"
click at [926, 297] on div "Título: Evaluación final Valor: 100.0 Fecha: 2025-10-06 20:00 Estimados estudia…" at bounding box center [759, 222] width 506 height 290
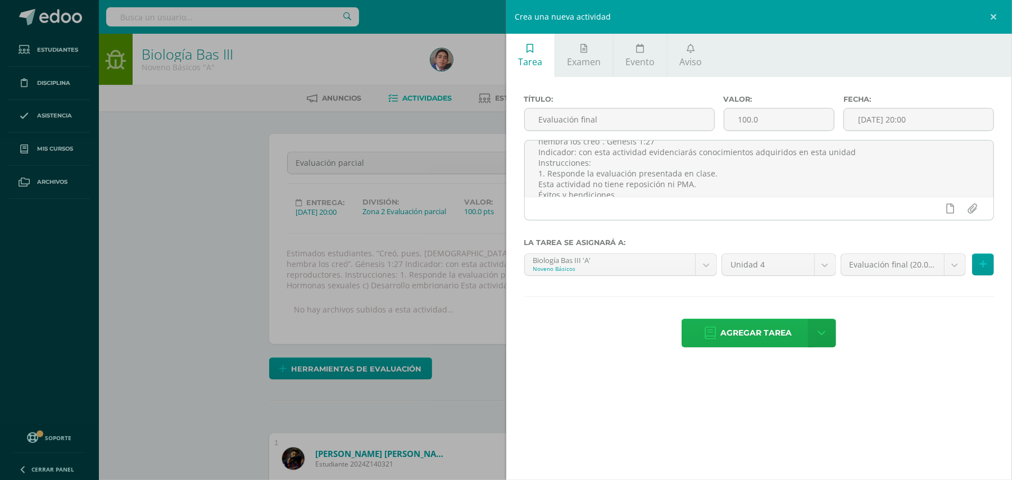
click at [766, 337] on span "Agregar tarea" at bounding box center [755, 333] width 71 height 28
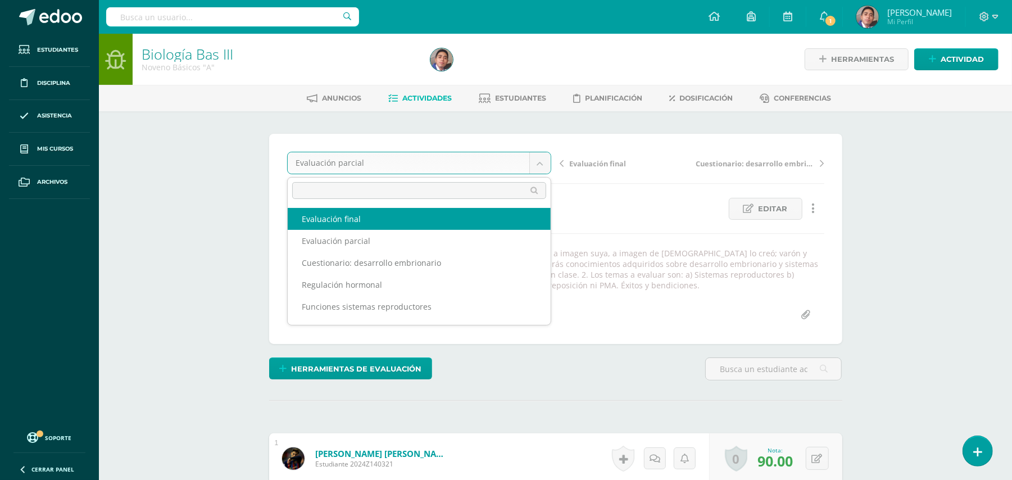
select select "/dashboard/teacher/grade-activity/33460/"
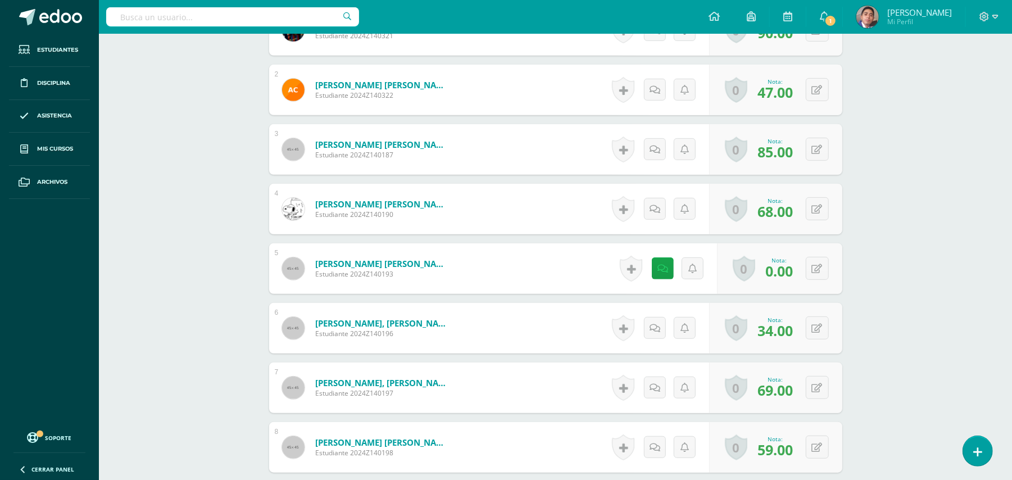
scroll to position [449, 0]
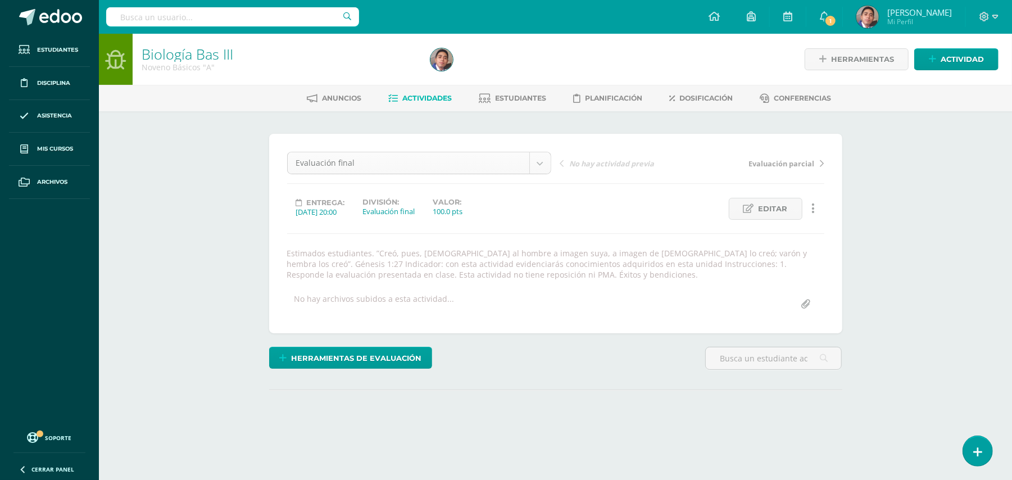
click at [543, 169] on body "Estudiantes Disciplina Asistencia Mis cursos Archivos Soporte Ayuda Reportar un…" at bounding box center [506, 238] width 1012 height 477
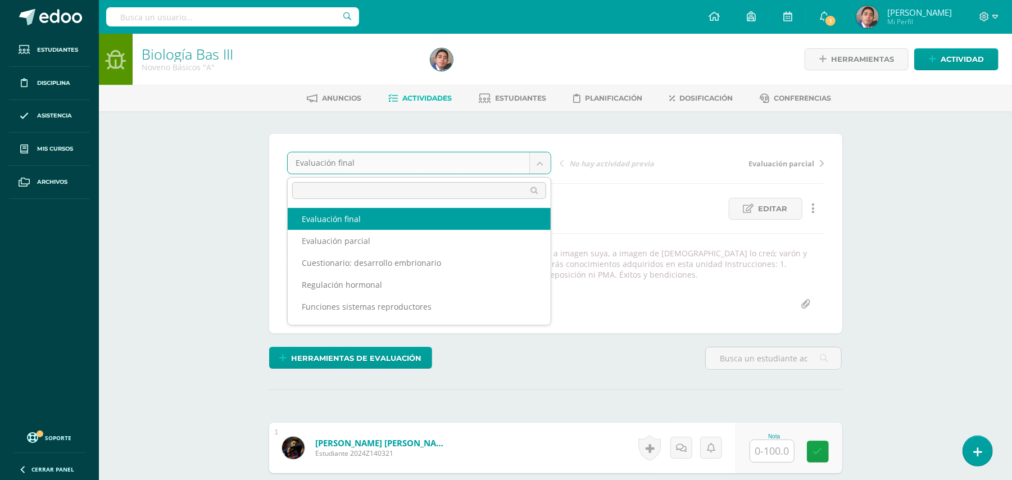
scroll to position [1, 0]
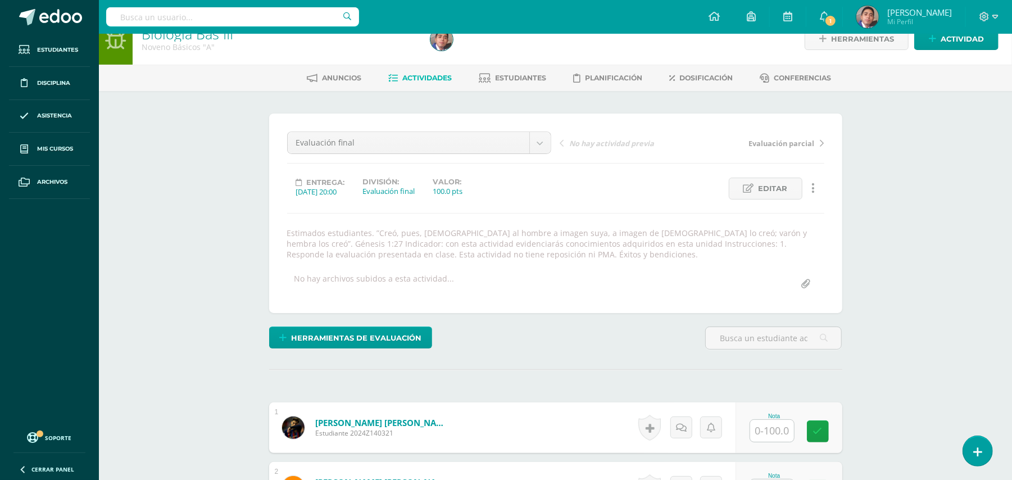
scroll to position [1, 0]
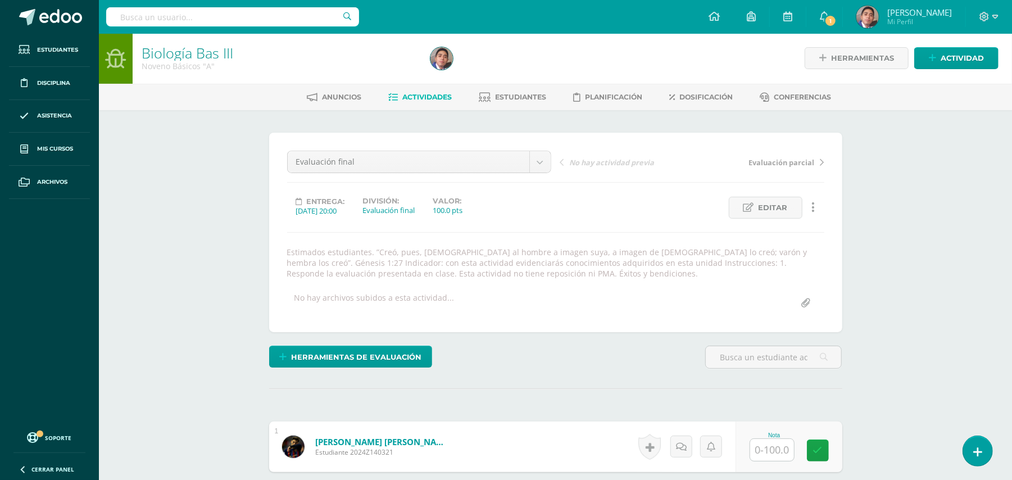
click at [403, 91] on link "Actividades" at bounding box center [419, 97] width 63 height 18
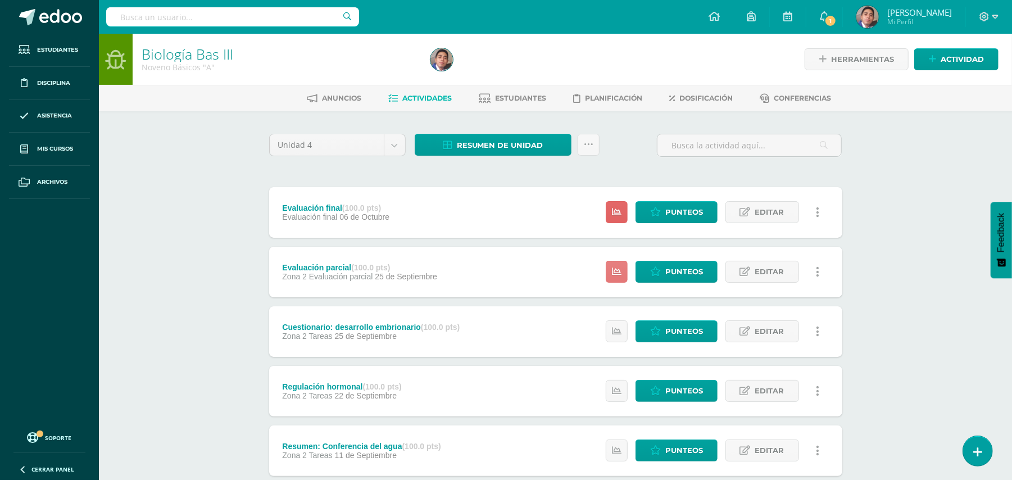
click at [616, 275] on icon at bounding box center [617, 272] width 10 height 10
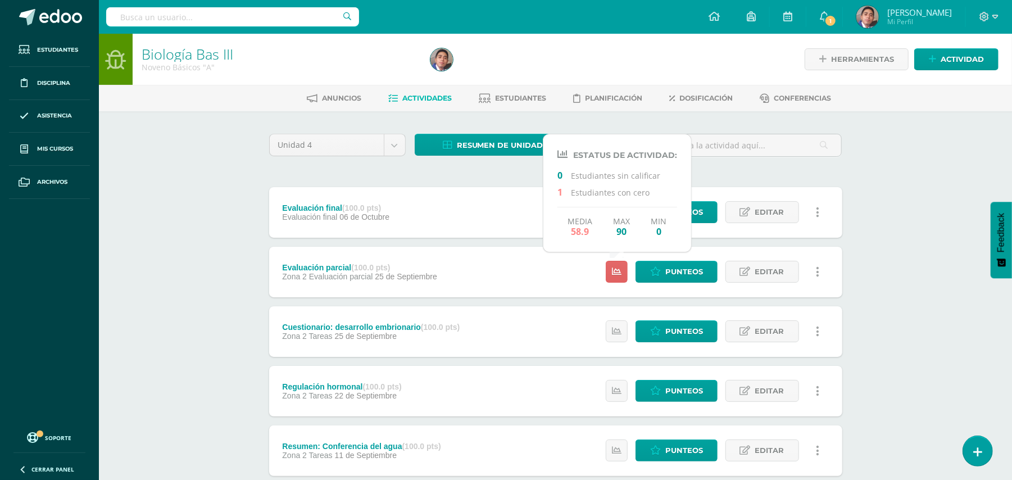
click at [899, 201] on div "Biología Bas III Noveno Básicos "A" Herramientas Detalle de asistencias Activid…" at bounding box center [555, 439] width 913 height 811
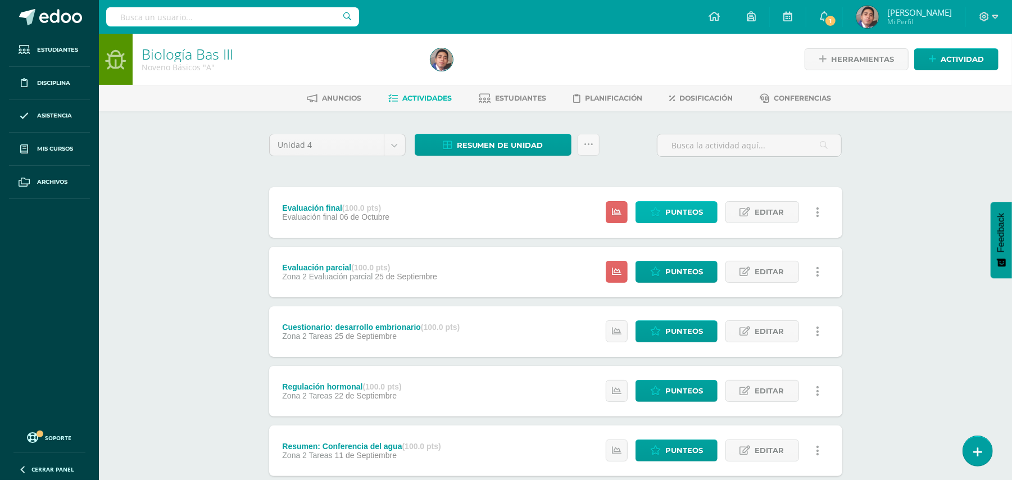
click at [664, 208] on link "Punteos" at bounding box center [676, 212] width 82 height 22
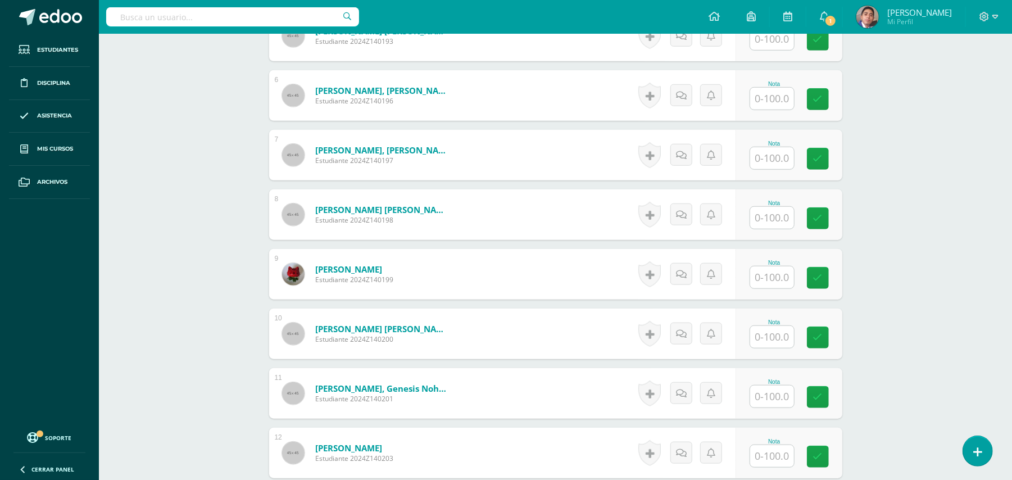
scroll to position [624, 0]
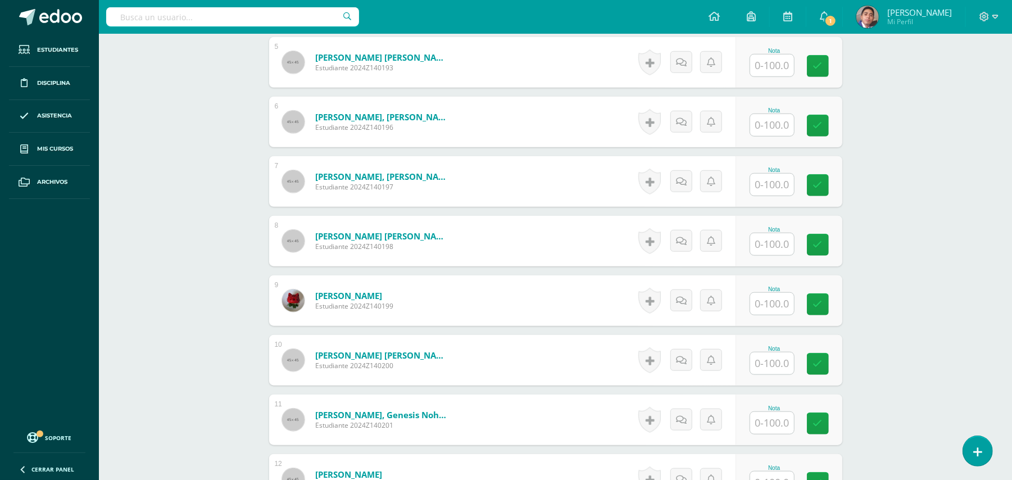
click at [767, 188] on input "text" at bounding box center [772, 185] width 44 height 22
type input "92"
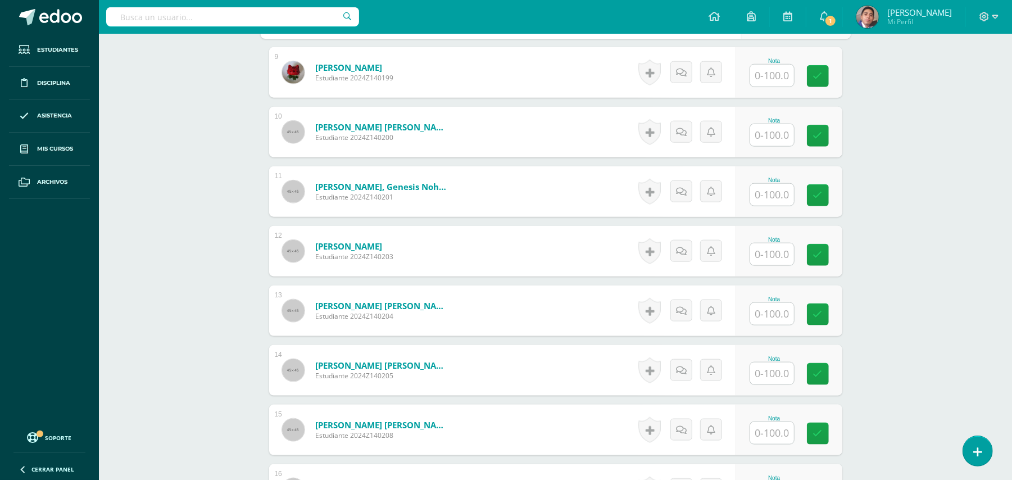
scroll to position [848, 0]
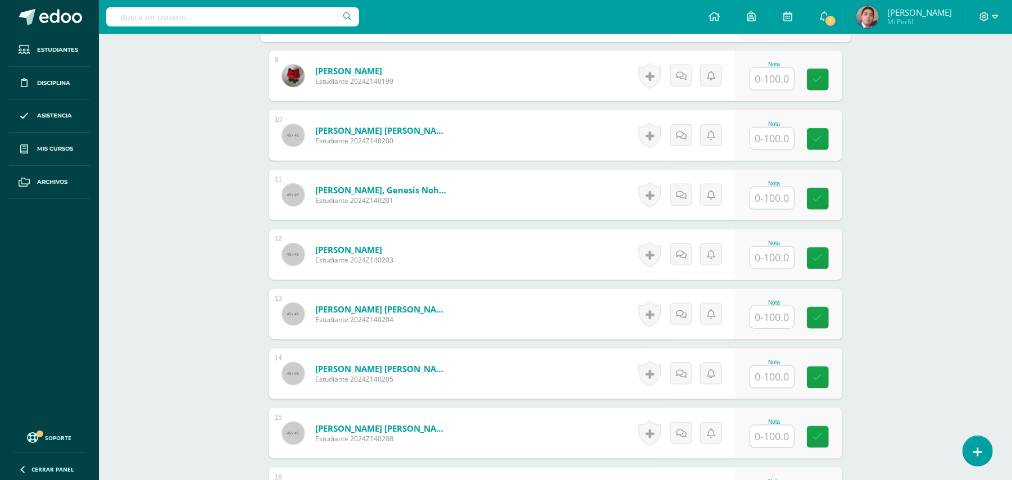
click at [769, 136] on input "text" at bounding box center [772, 139] width 44 height 22
type input "95"
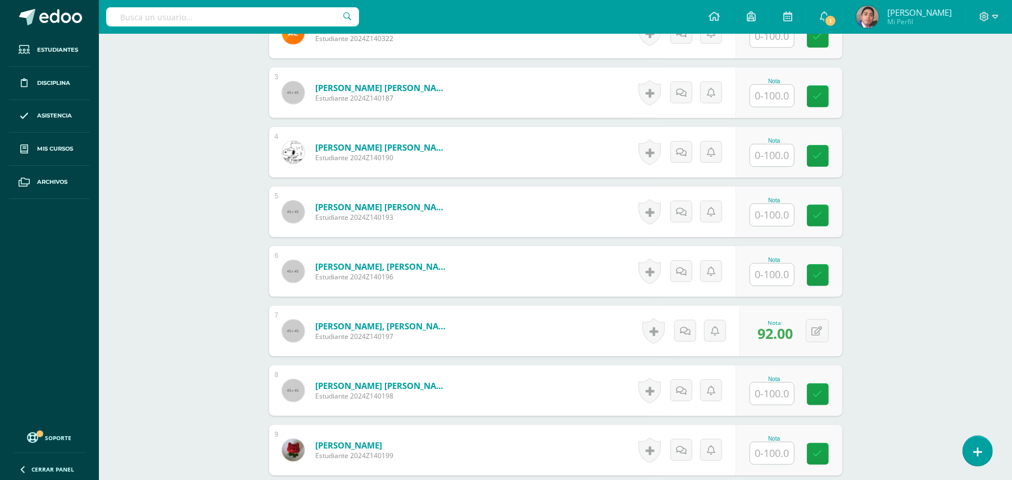
click at [778, 268] on input "text" at bounding box center [772, 274] width 44 height 22
type input "64"
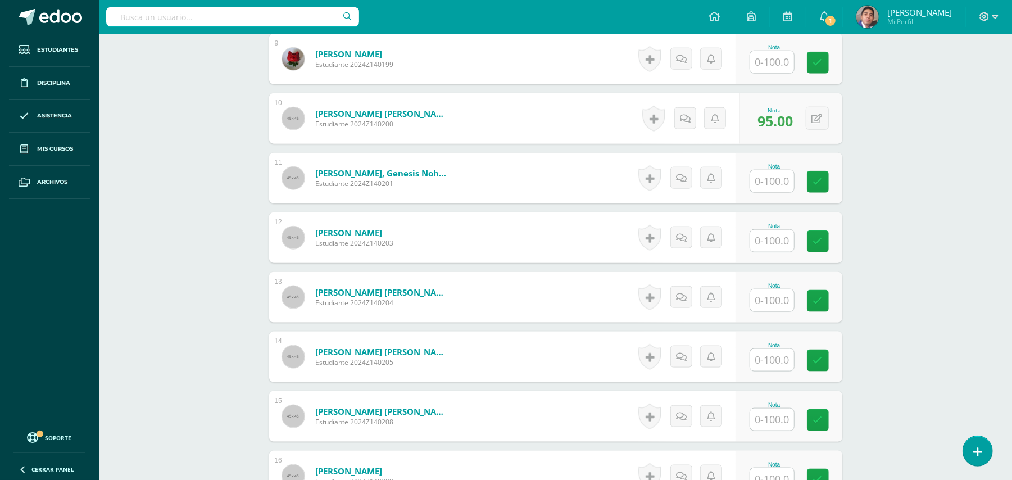
scroll to position [924, 0]
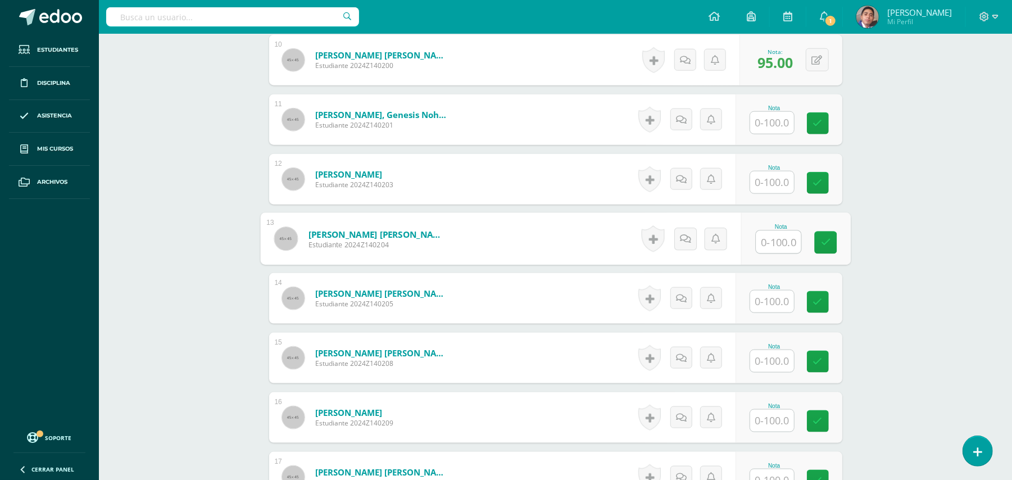
click at [789, 239] on input "text" at bounding box center [778, 242] width 45 height 22
type input "77"
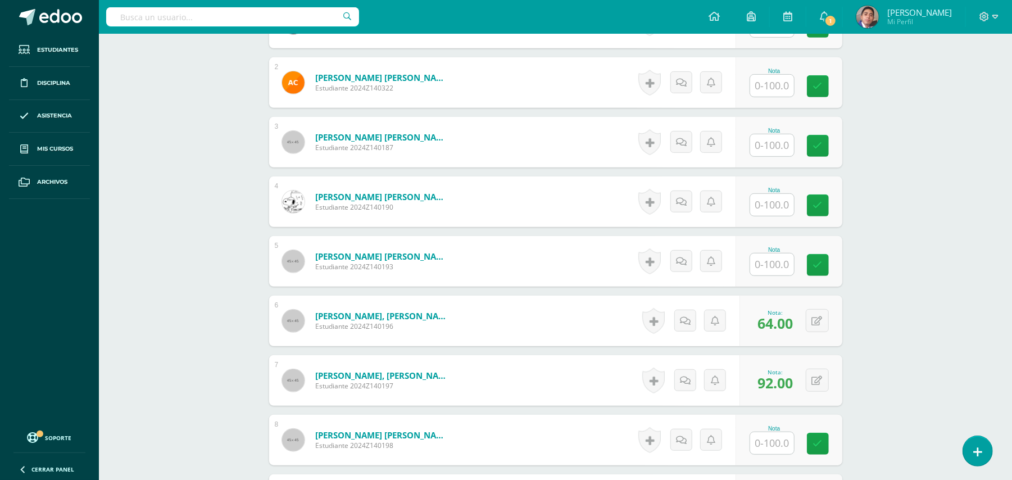
scroll to position [399, 0]
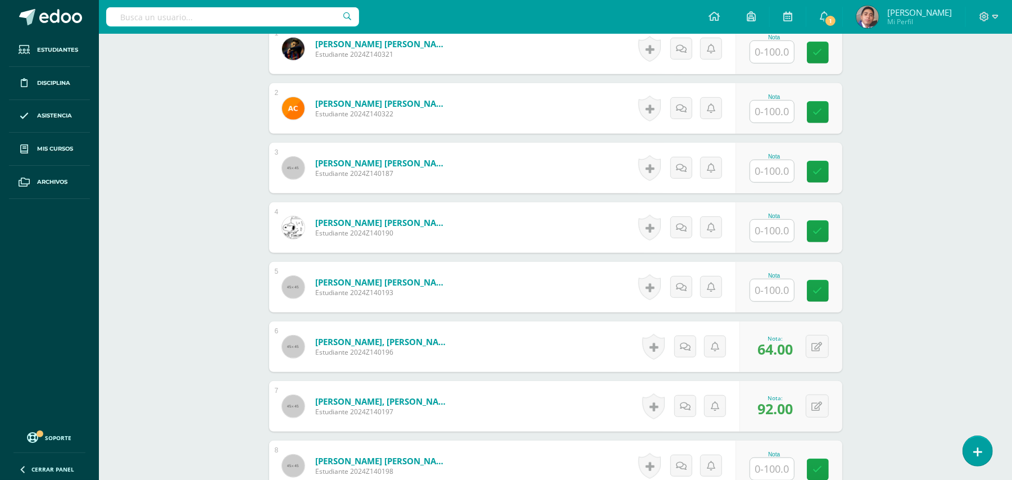
click at [774, 167] on input "text" at bounding box center [772, 171] width 44 height 22
type input "100"
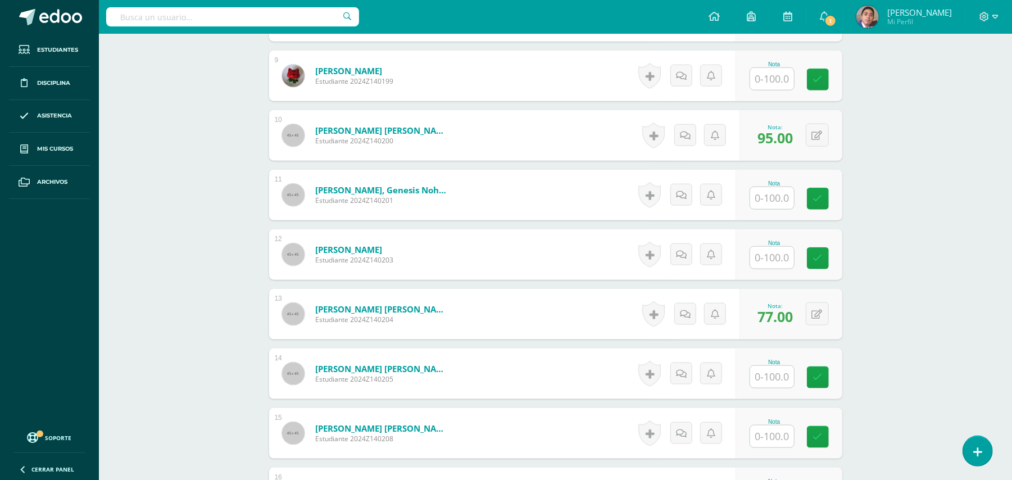
scroll to position [1073, 0]
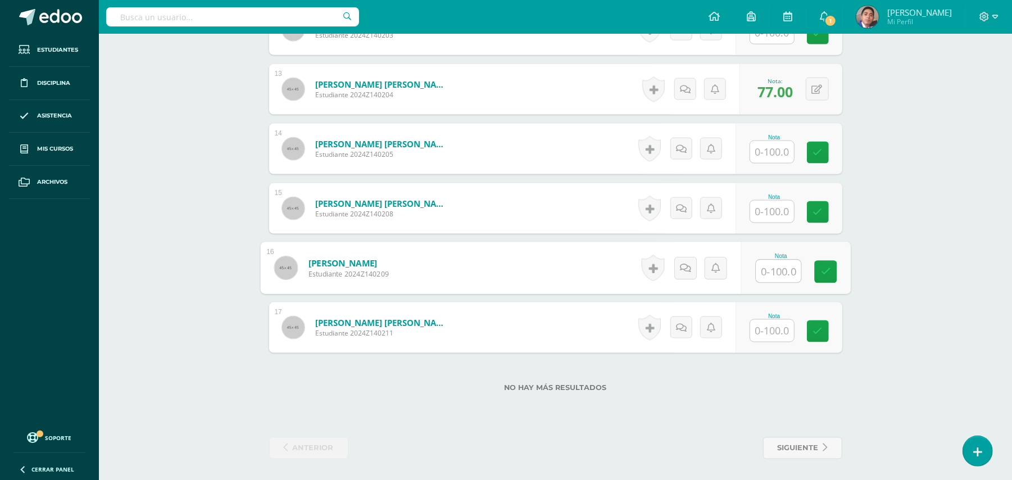
click at [758, 270] on input "text" at bounding box center [778, 271] width 45 height 22
type input "98"
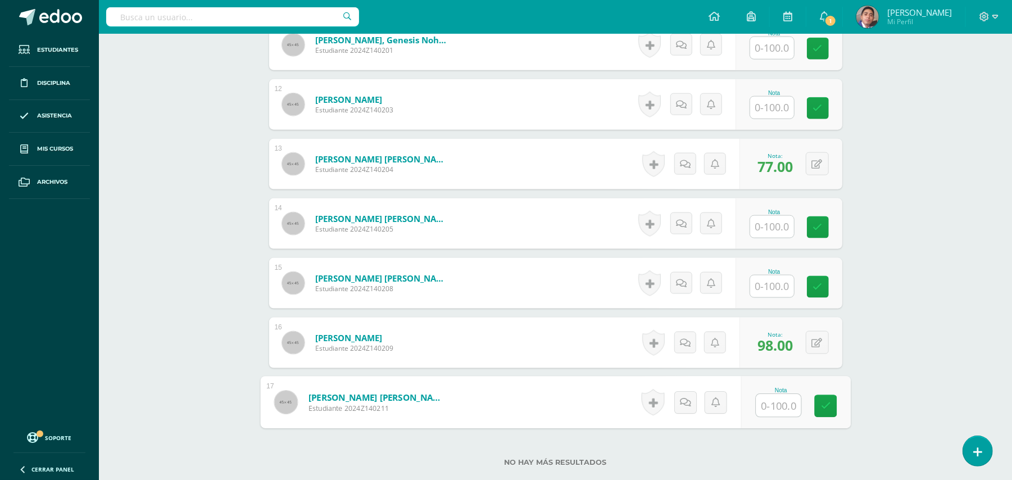
click at [778, 293] on input "text" at bounding box center [772, 286] width 44 height 22
type input "41"
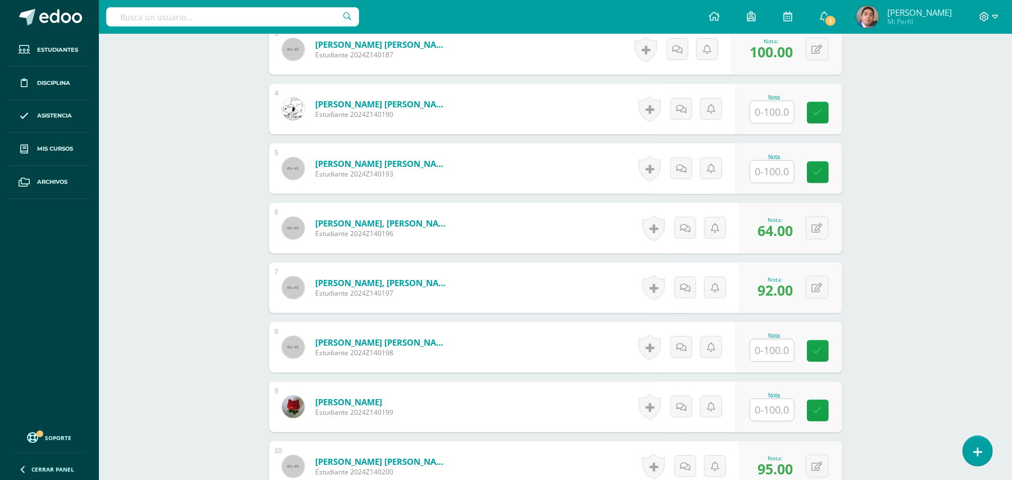
scroll to position [324, 0]
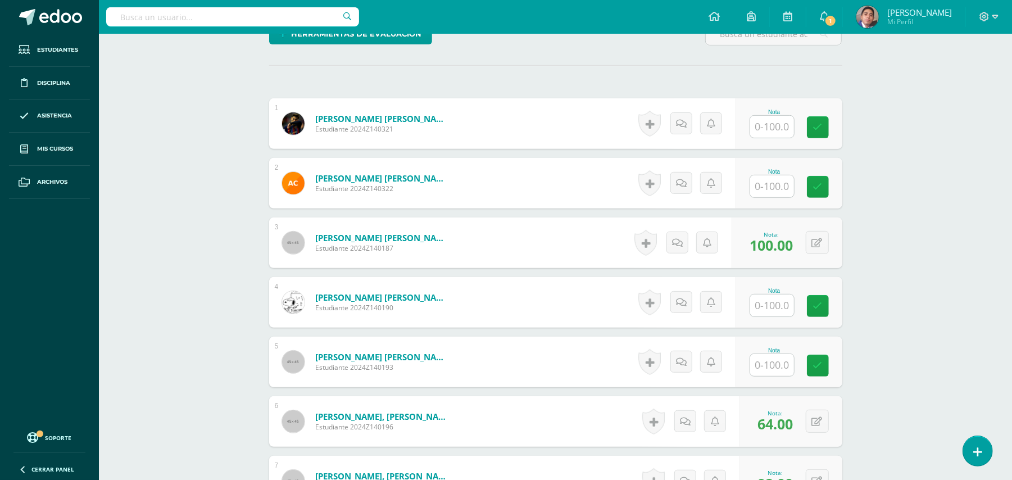
click at [785, 301] on input "text" at bounding box center [772, 305] width 44 height 22
type input "92"
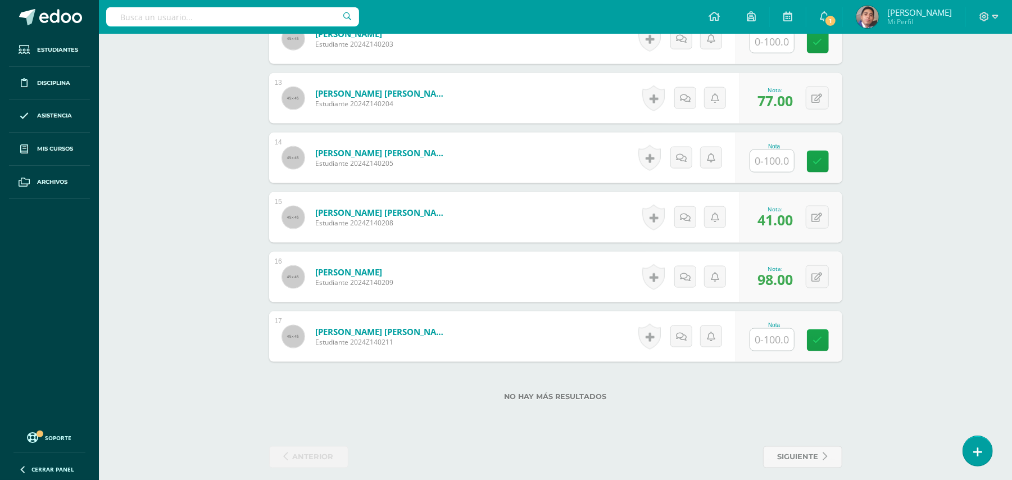
scroll to position [1073, 0]
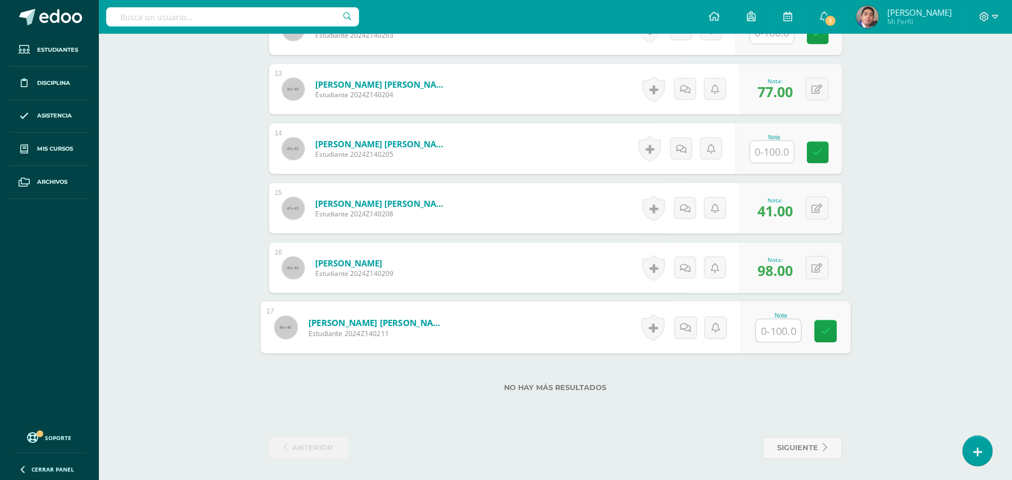
click at [769, 326] on input "text" at bounding box center [778, 331] width 45 height 22
type input "90"
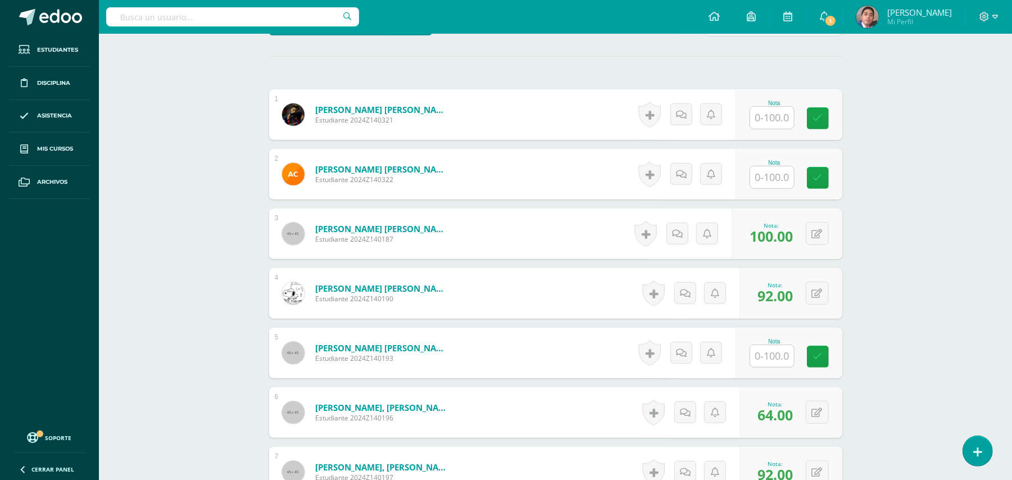
scroll to position [474, 0]
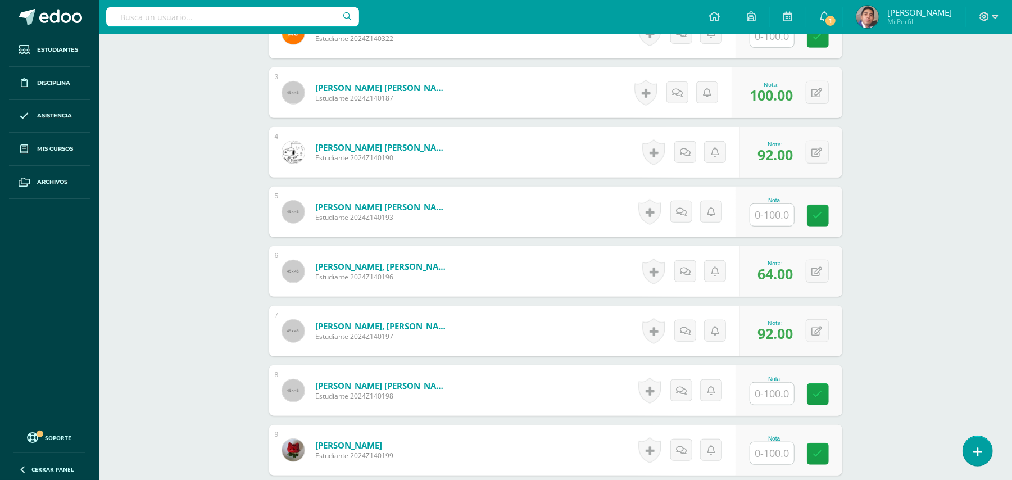
click at [758, 392] on input "text" at bounding box center [772, 394] width 44 height 22
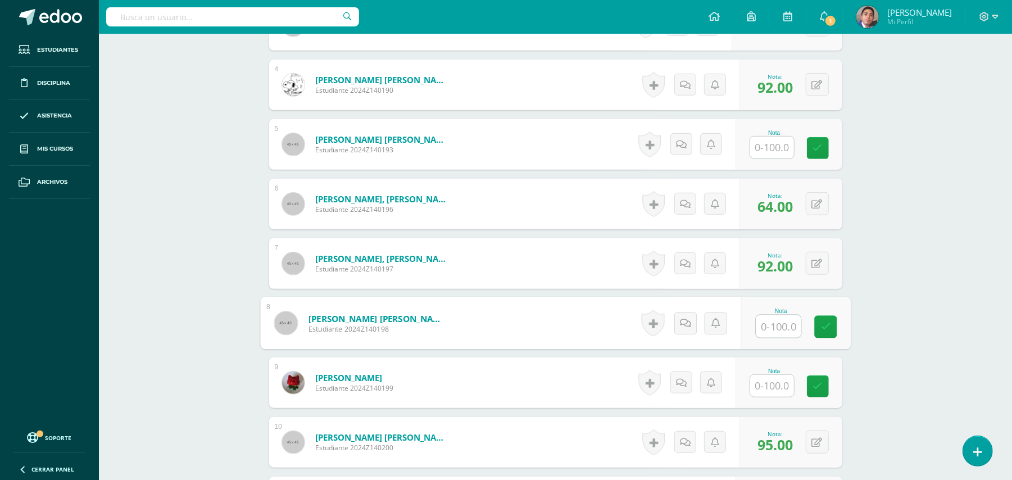
scroll to position [549, 0]
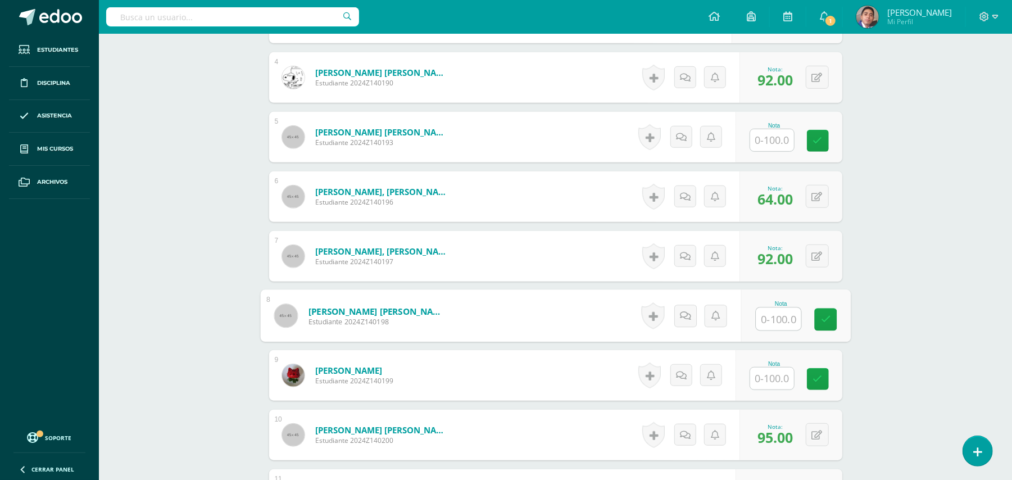
click at [771, 380] on input "text" at bounding box center [772, 378] width 44 height 22
type input "56"
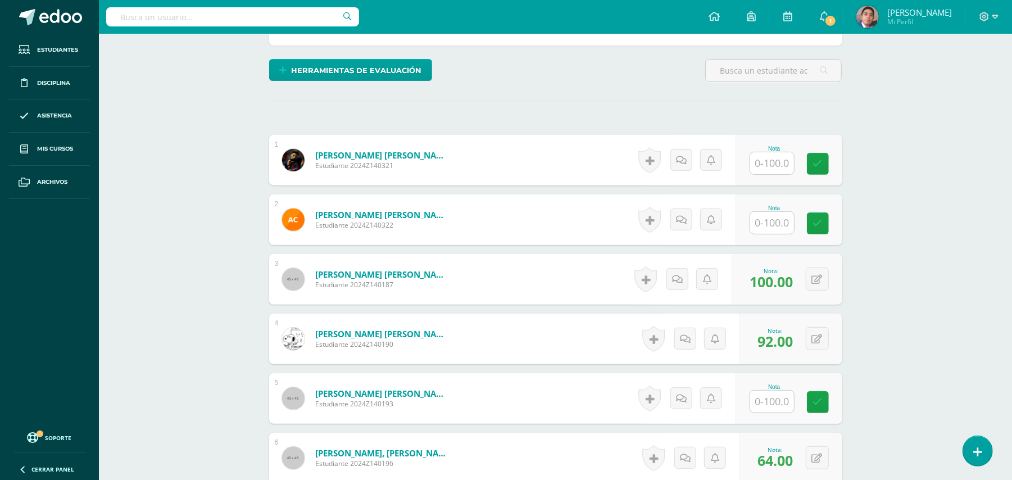
scroll to position [25, 0]
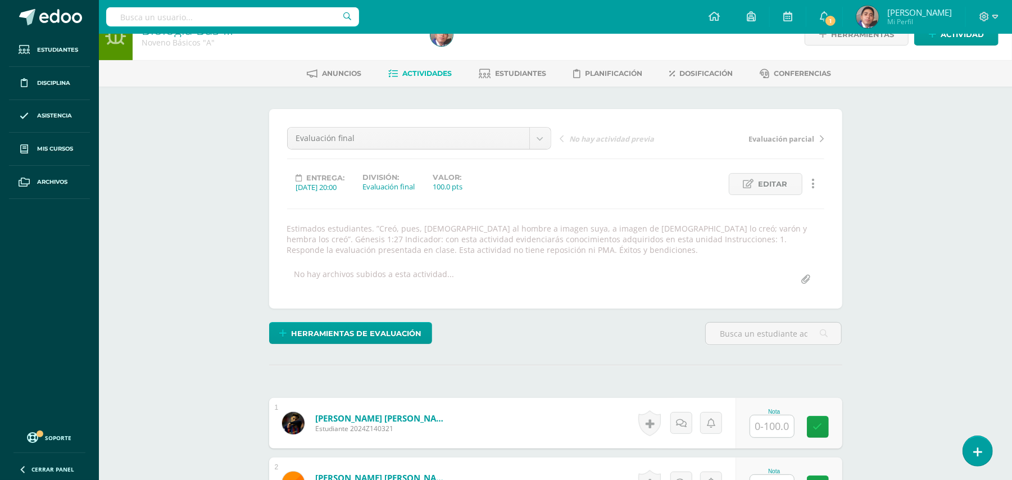
click at [772, 418] on input "text" at bounding box center [772, 426] width 44 height 22
type input "96"
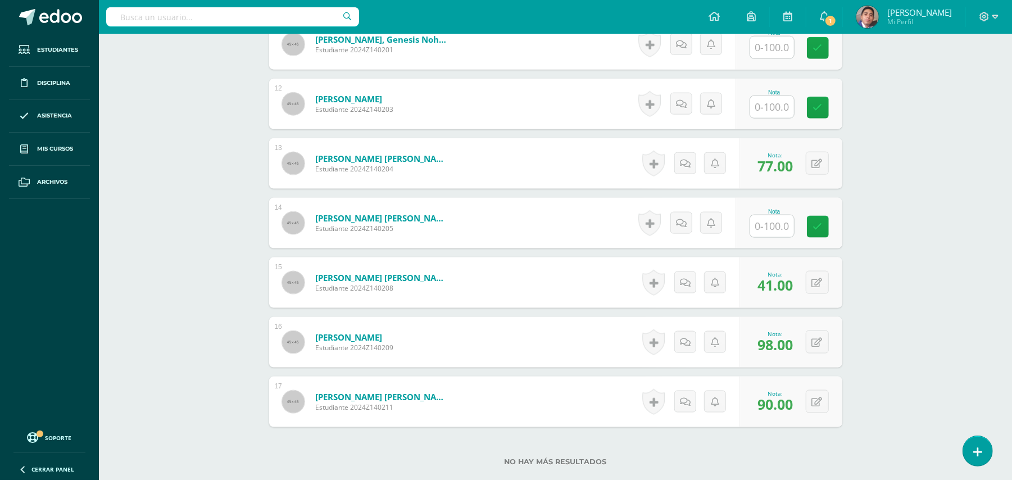
scroll to position [1016, 0]
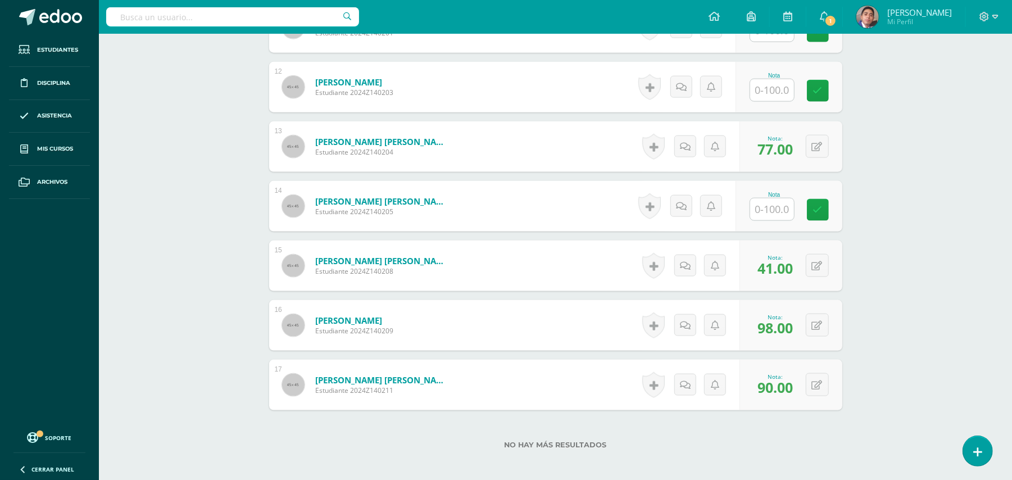
click at [779, 206] on input "text" at bounding box center [772, 209] width 44 height 22
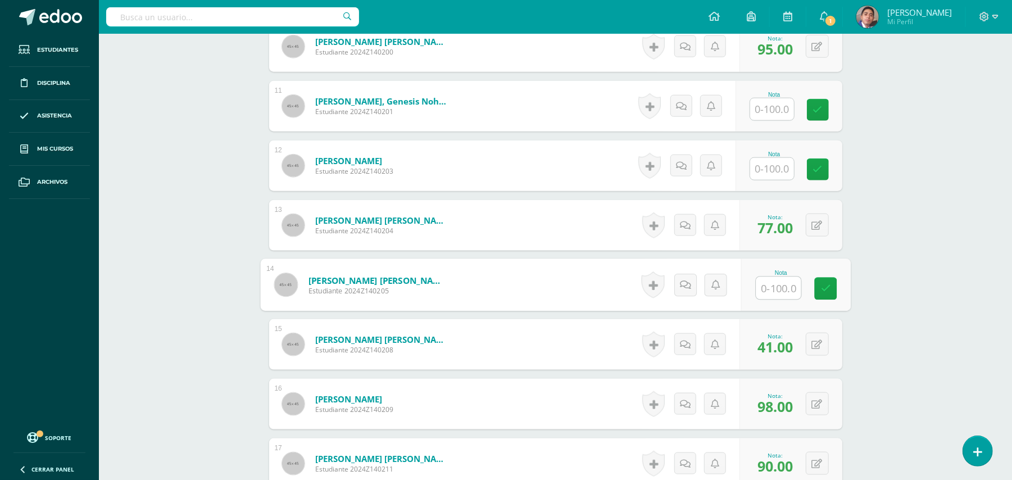
scroll to position [791, 0]
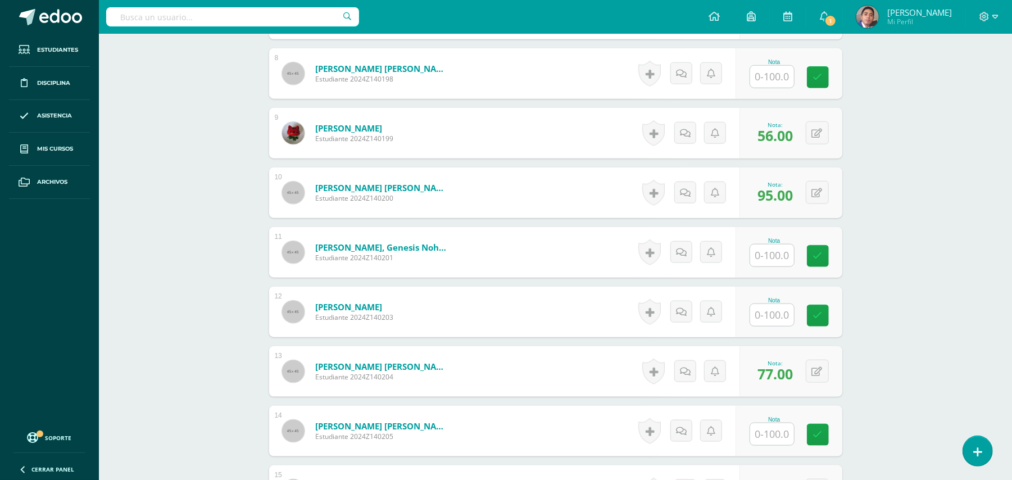
click at [785, 293] on div "Nota" at bounding box center [788, 312] width 107 height 51
click at [774, 316] on input "text" at bounding box center [778, 315] width 45 height 22
type input "98"
click at [778, 259] on input "text" at bounding box center [772, 255] width 44 height 22
type input "76"
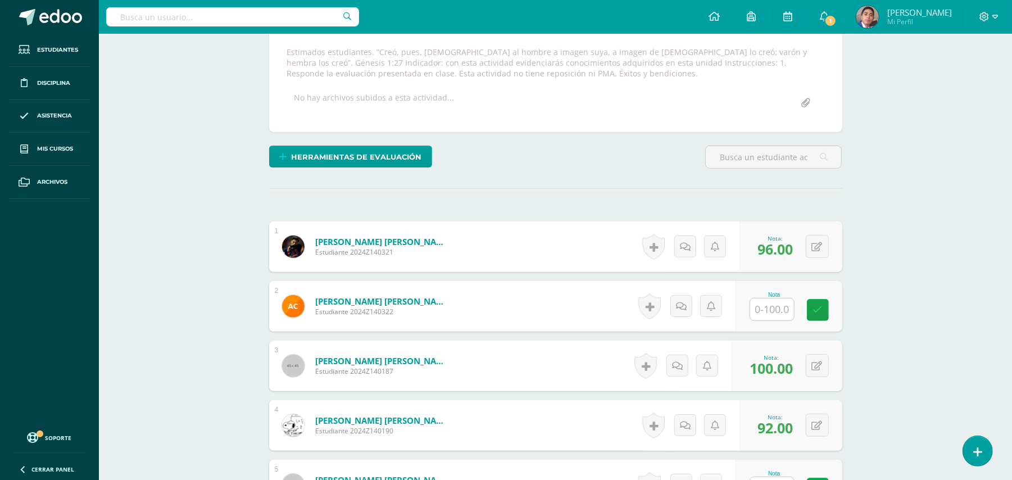
scroll to position [192, 0]
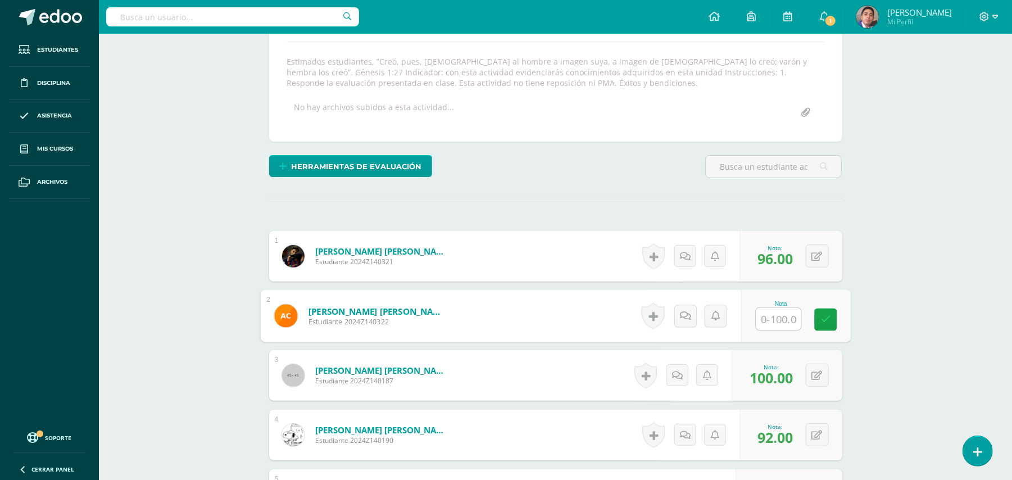
click at [780, 320] on input "text" at bounding box center [778, 319] width 45 height 22
type input "56"
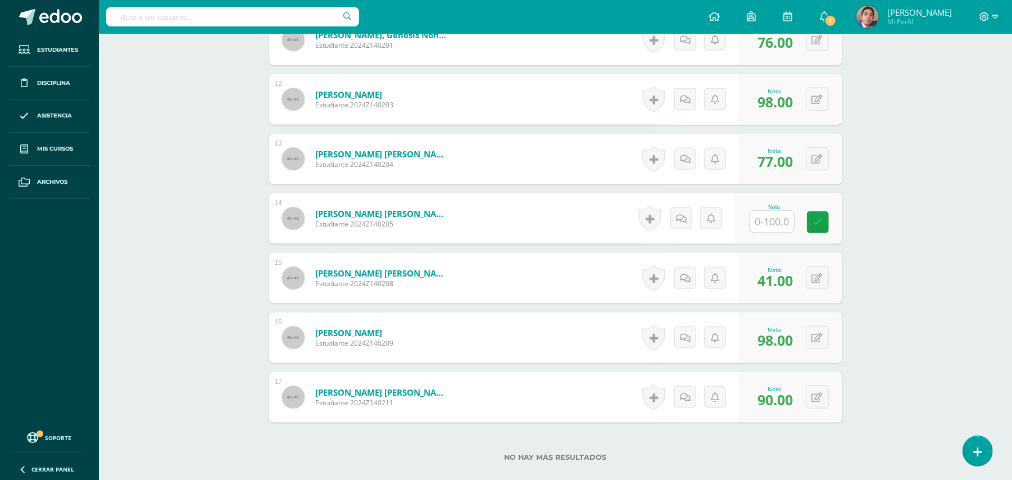
scroll to position [1073, 0]
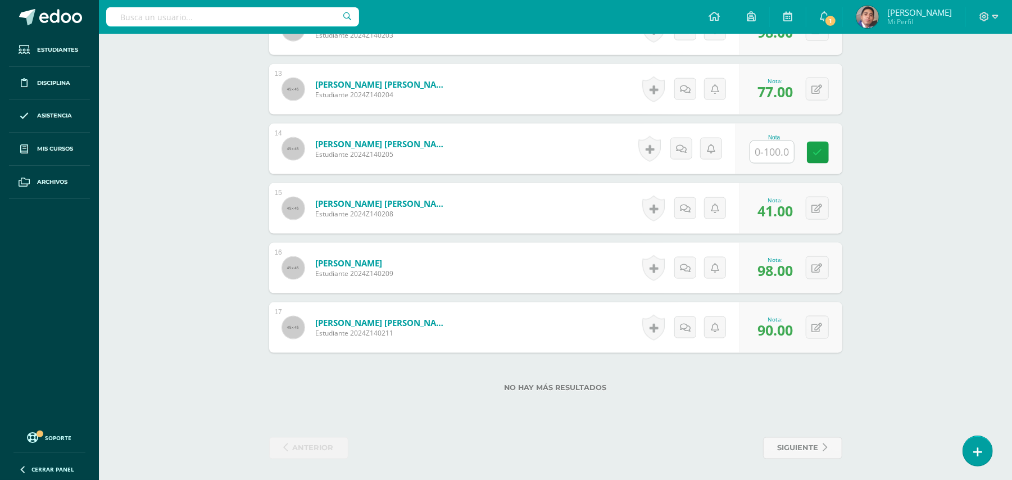
click at [769, 157] on input "text" at bounding box center [772, 152] width 44 height 22
type input "56"
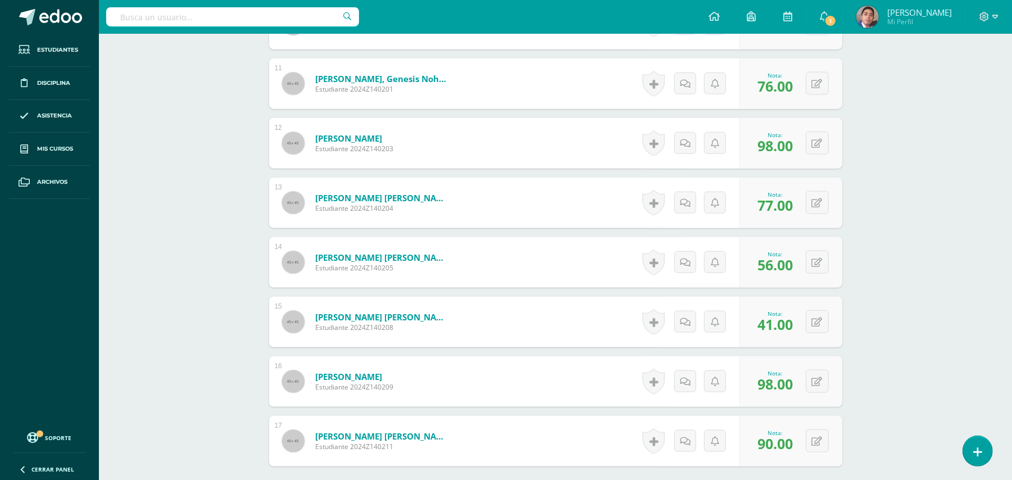
scroll to position [774, 0]
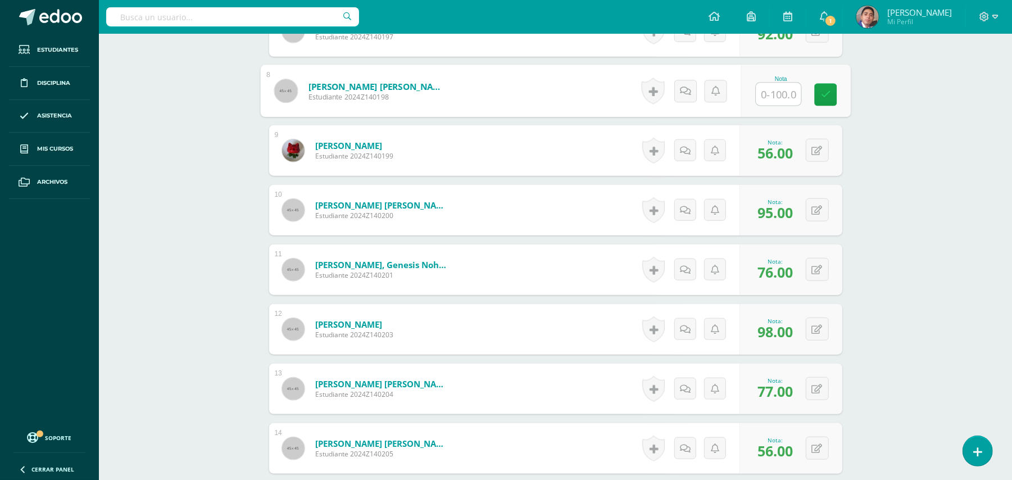
click at [770, 96] on input "text" at bounding box center [778, 94] width 45 height 22
type input "67"
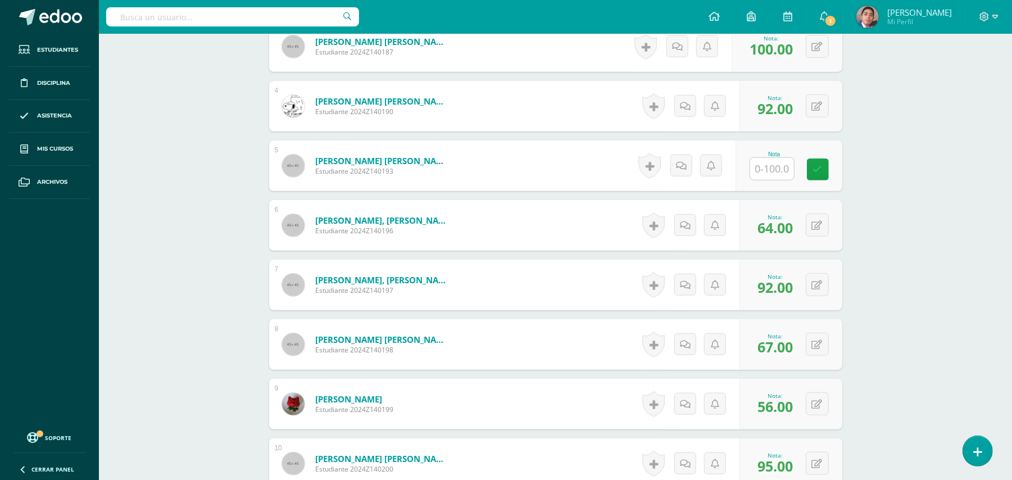
scroll to position [474, 0]
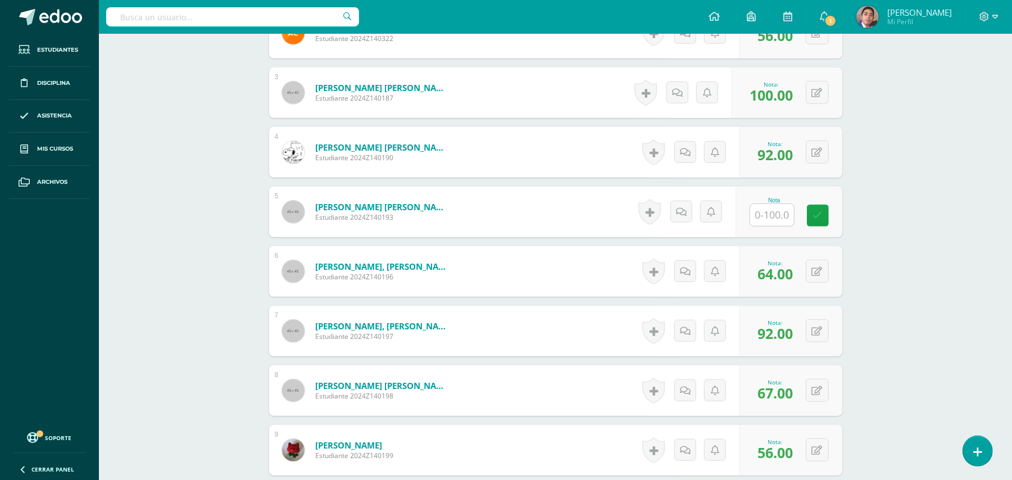
click at [789, 209] on input "text" at bounding box center [772, 215] width 44 height 22
type input "44"
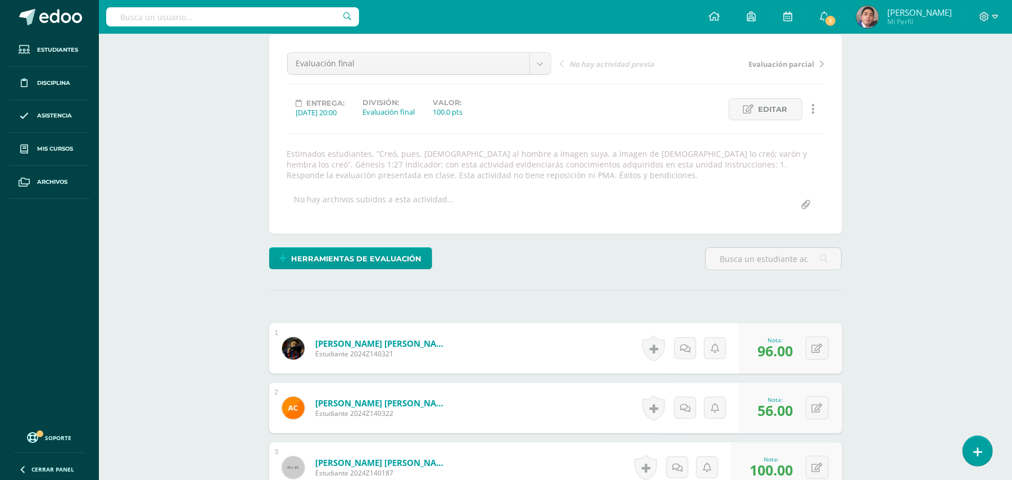
scroll to position [0, 0]
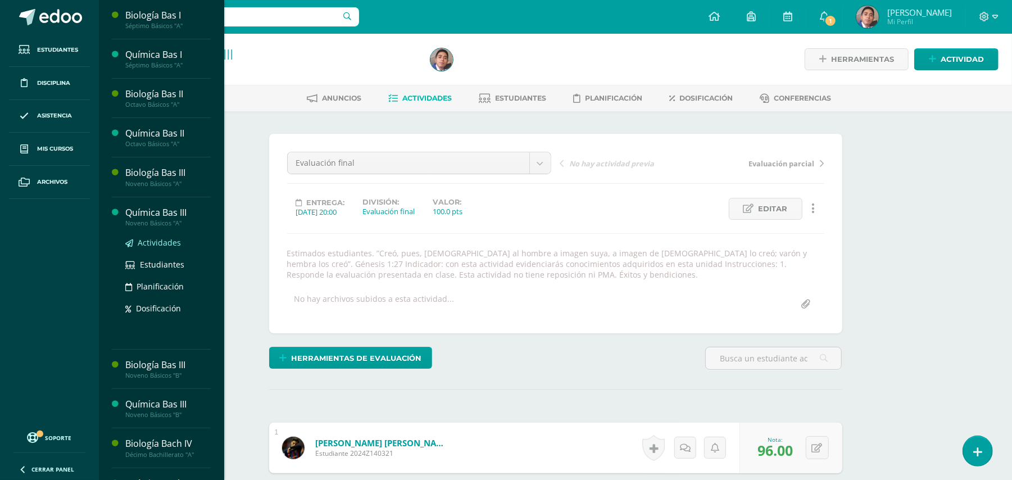
click at [155, 246] on span "Actividades" at bounding box center [159, 242] width 43 height 11
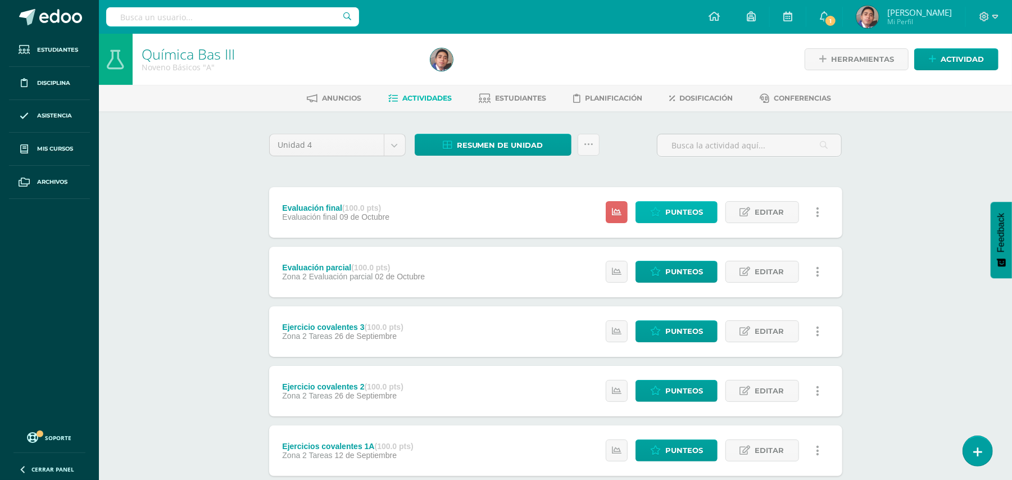
click at [667, 215] on span "Punteos" at bounding box center [684, 212] width 38 height 21
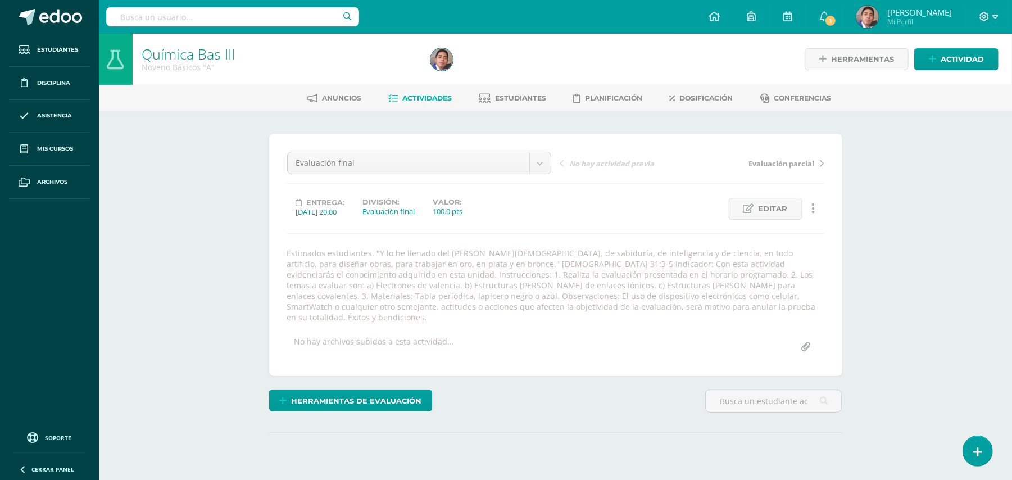
click at [248, 205] on div "¿Estás seguro que quieres eliminar esta actividad? Esto borrará la actividad y …" at bounding box center [556, 315] width 618 height 408
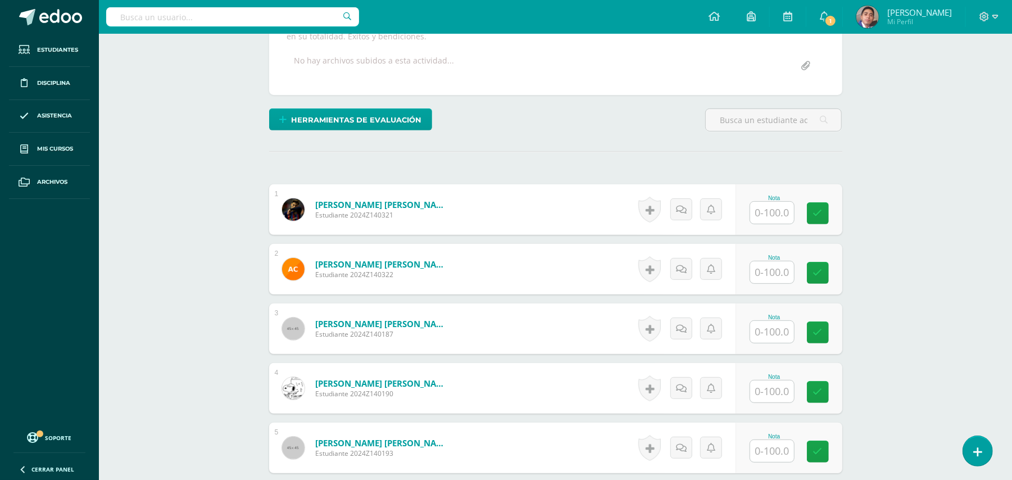
scroll to position [430, 0]
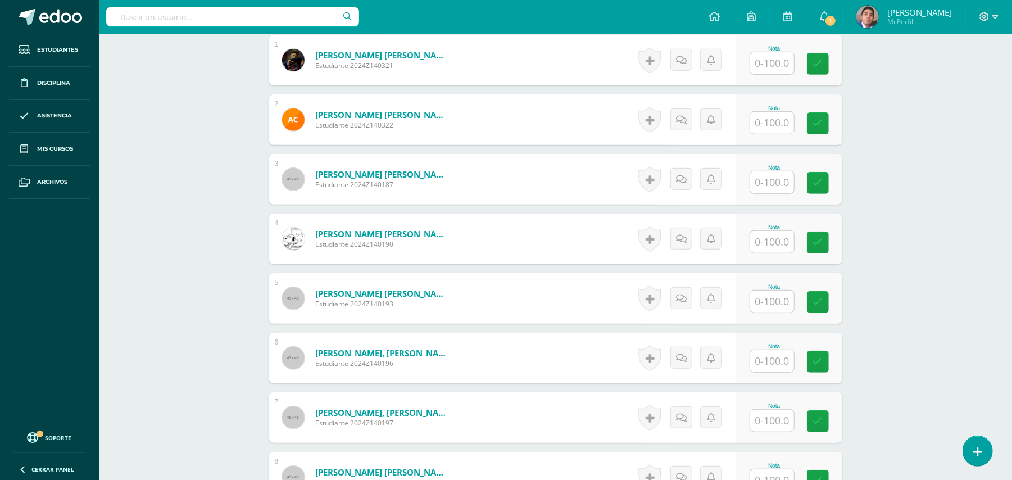
click at [793, 174] on input "text" at bounding box center [772, 182] width 44 height 22
type input "100"
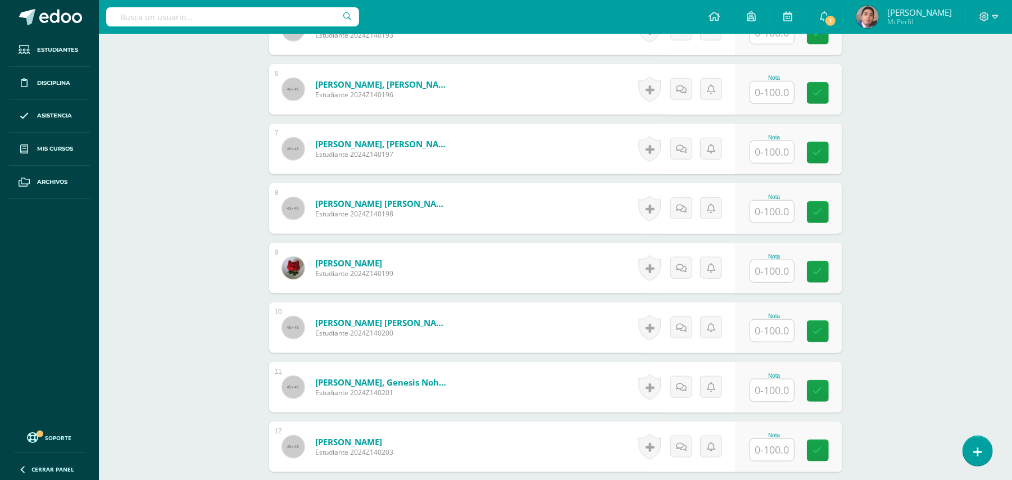
scroll to position [880, 0]
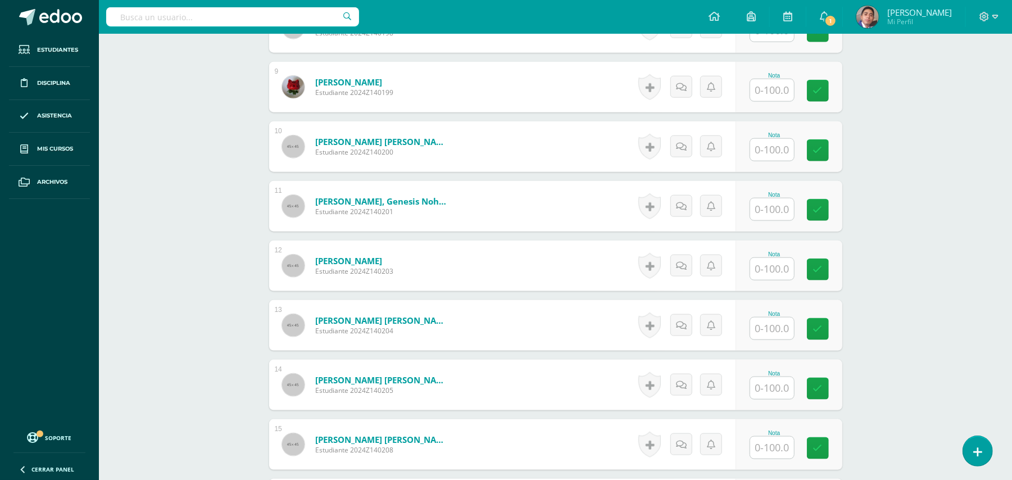
click at [753, 437] on input "text" at bounding box center [772, 448] width 44 height 22
type input "42"
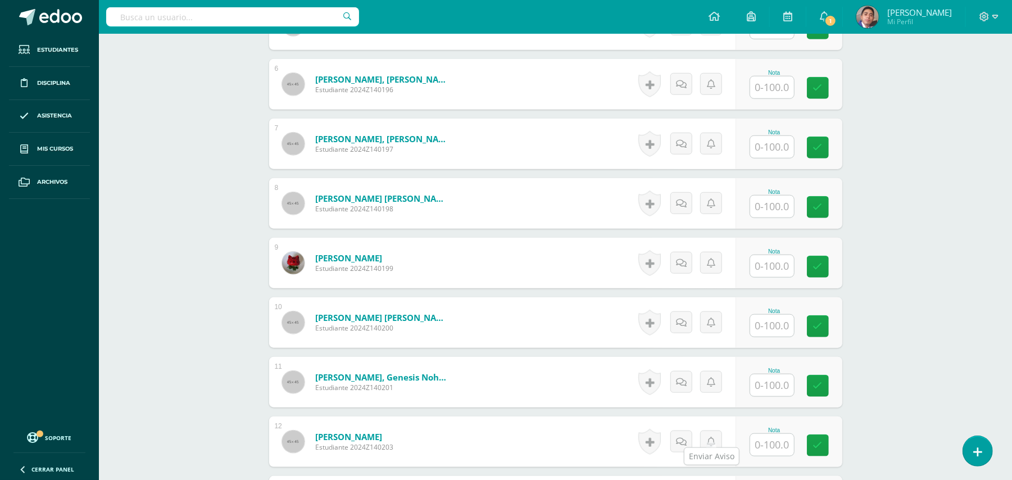
scroll to position [430, 0]
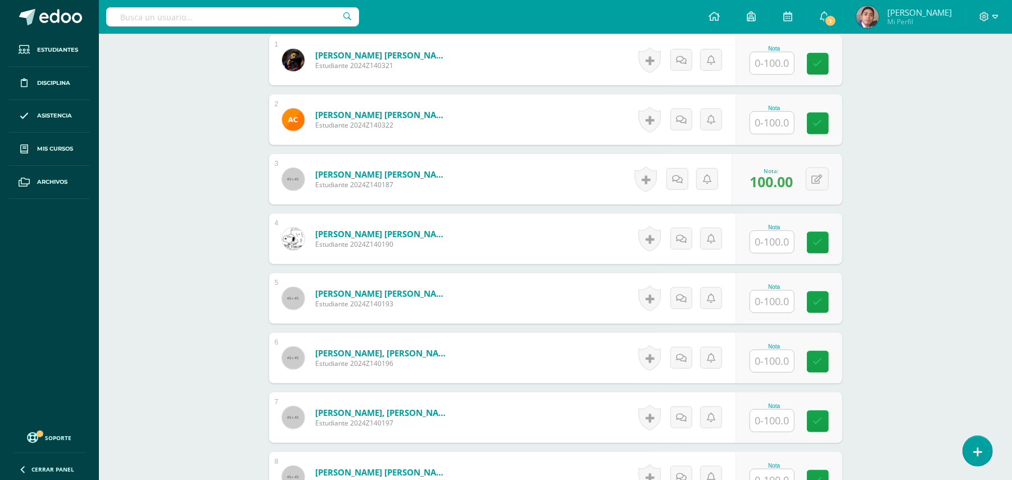
click at [779, 112] on input "text" at bounding box center [772, 123] width 44 height 22
type input "80"
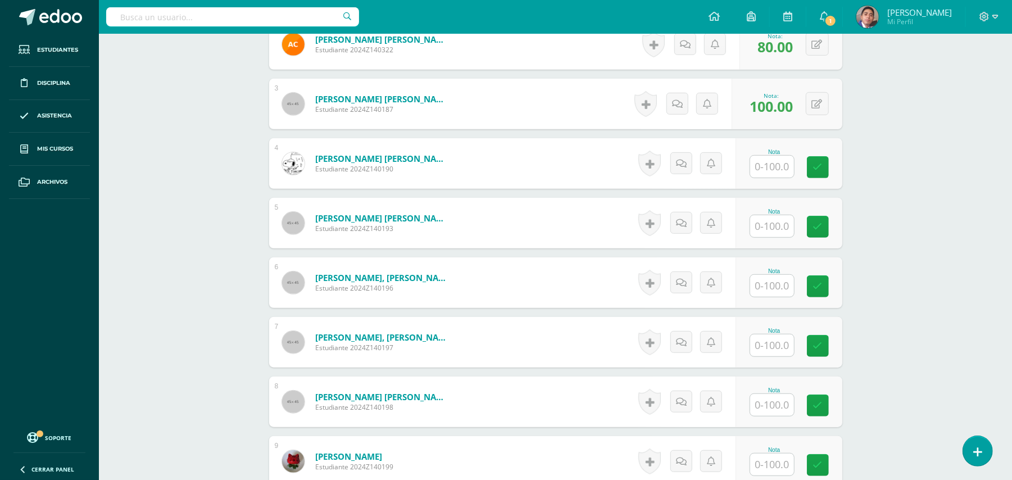
scroll to position [655, 0]
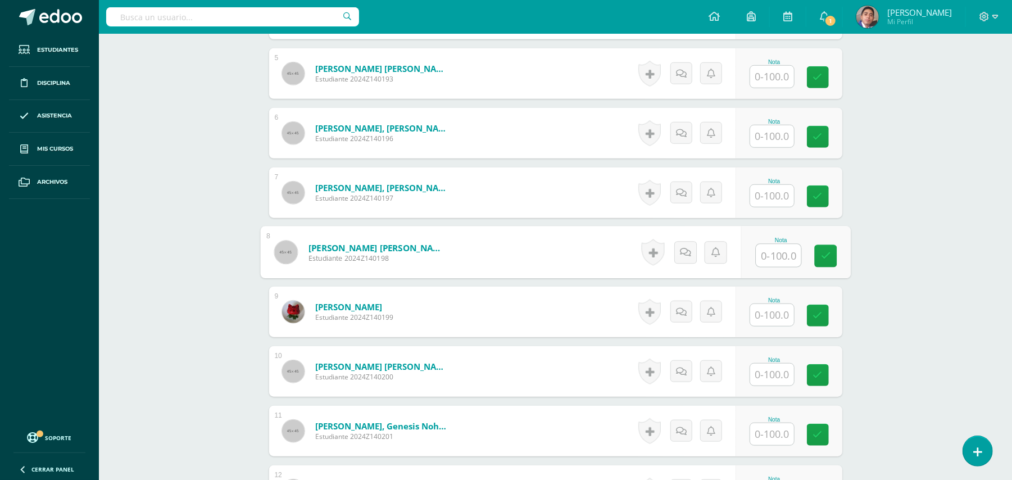
click at [779, 246] on input "text" at bounding box center [778, 255] width 45 height 22
type input "64"
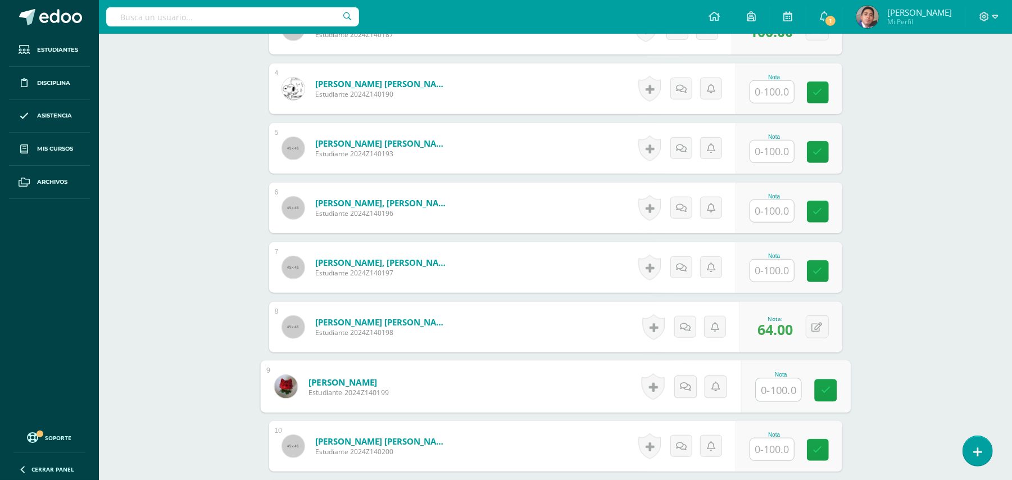
click at [765, 144] on input "text" at bounding box center [772, 151] width 44 height 22
type input "60"
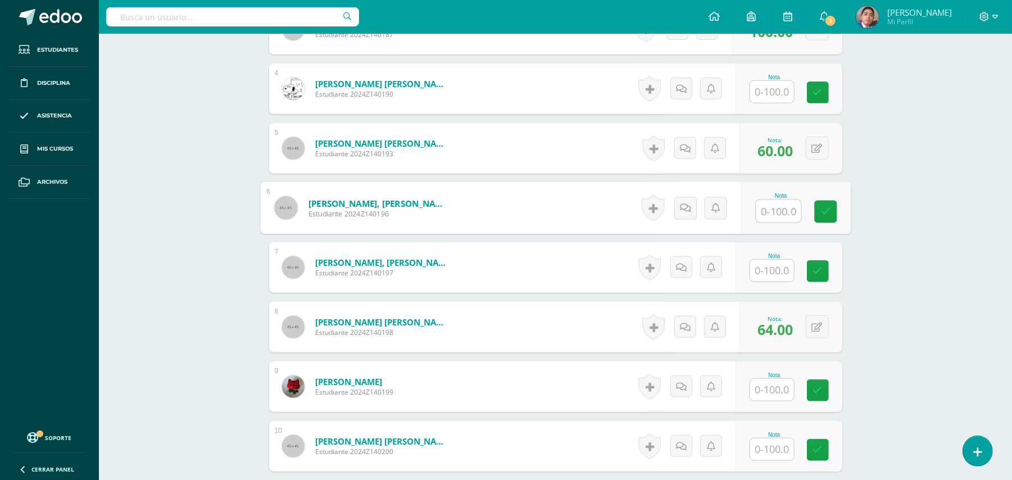
click at [762, 379] on input "text" at bounding box center [772, 390] width 44 height 22
type input "93"
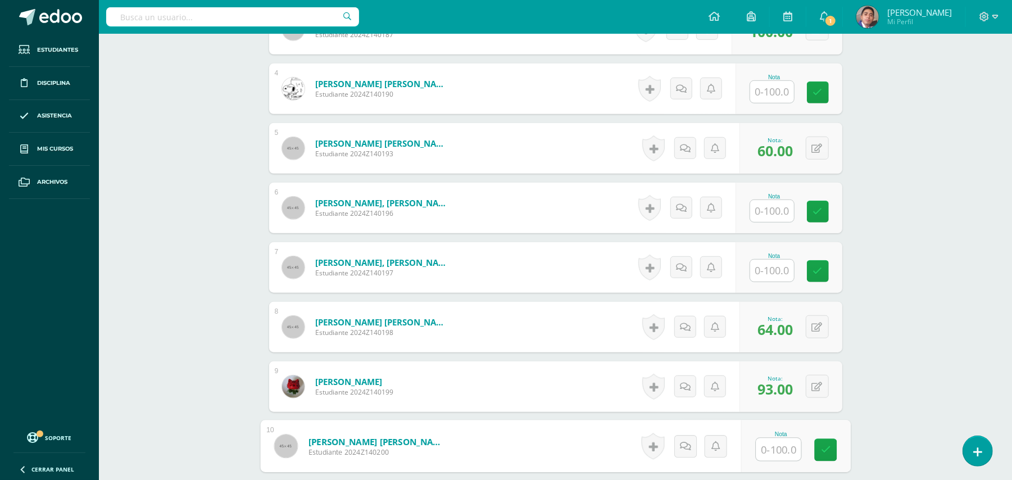
click at [778, 200] on input "text" at bounding box center [772, 211] width 44 height 22
type input "51"
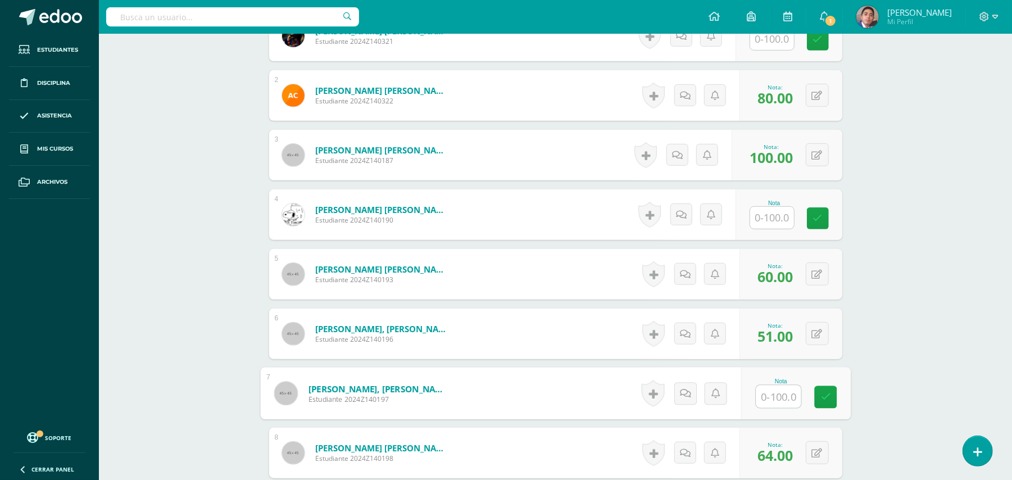
scroll to position [356, 0]
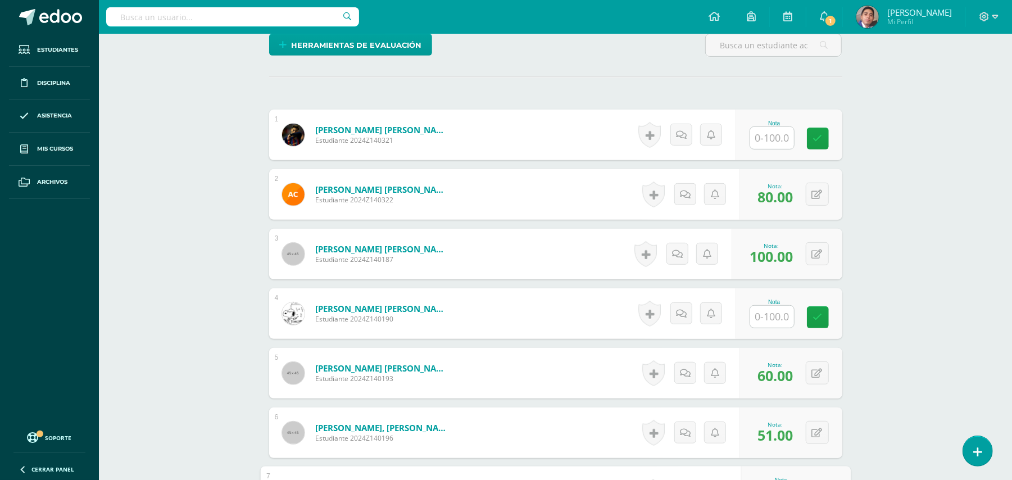
click at [776, 127] on input "text" at bounding box center [772, 138] width 44 height 22
type input "55"
click at [779, 306] on input "text" at bounding box center [772, 317] width 44 height 22
type input "100"
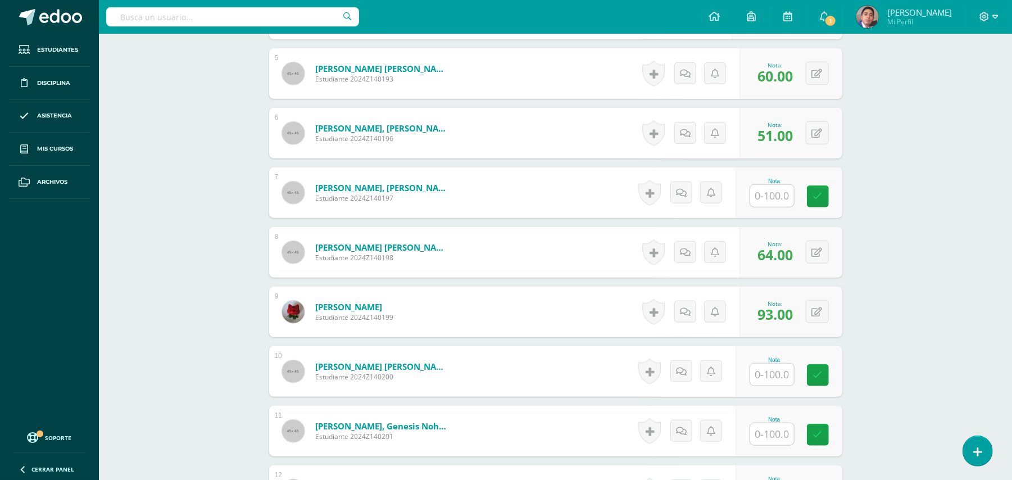
click at [781, 185] on input "text" at bounding box center [772, 196] width 44 height 22
type input "92"
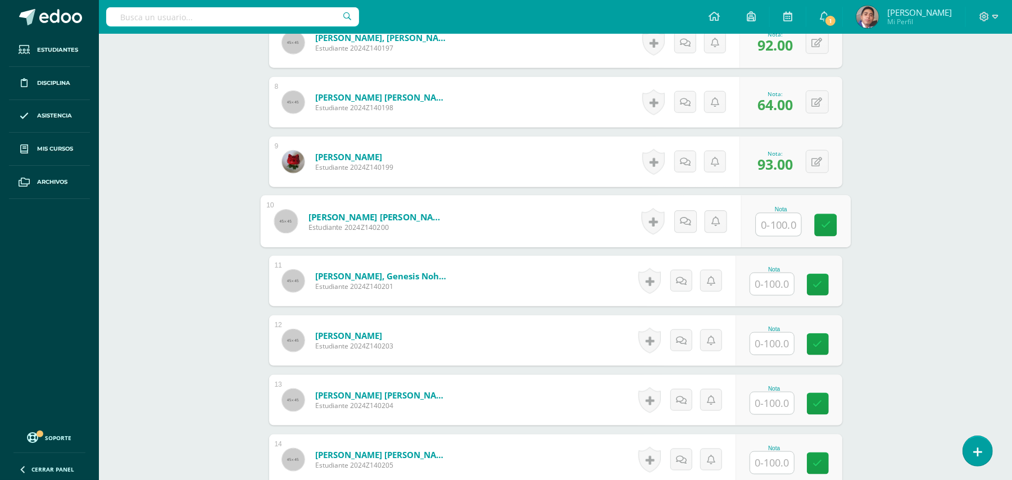
click at [775, 213] on input "text" at bounding box center [778, 224] width 45 height 22
type input "100"
click at [770, 392] on input "text" at bounding box center [778, 403] width 45 height 22
type input "98"
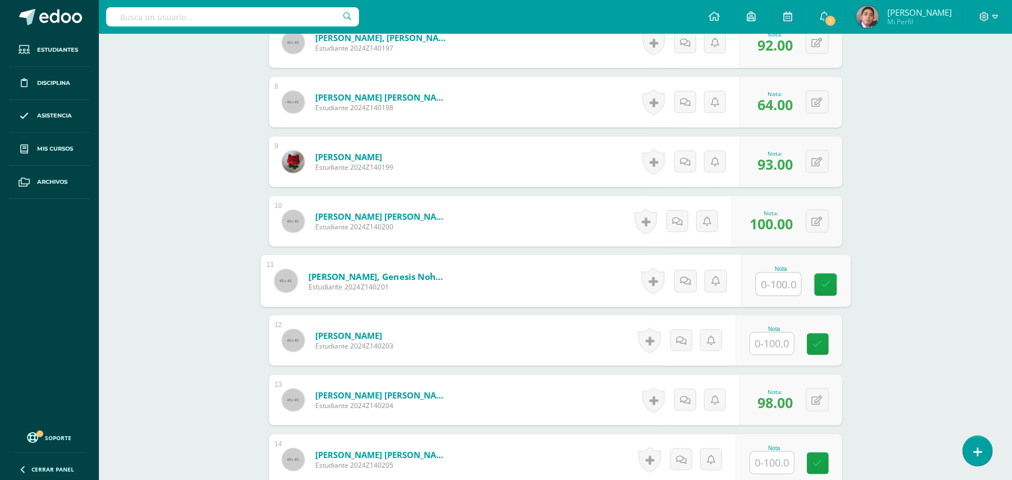
click at [778, 279] on input "text" at bounding box center [778, 284] width 45 height 22
type input "76"
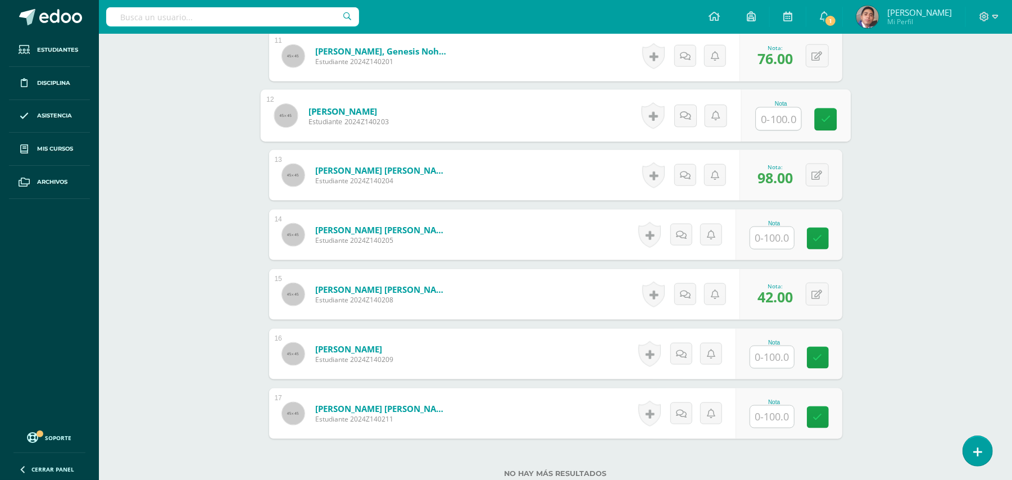
scroll to position [1104, 0]
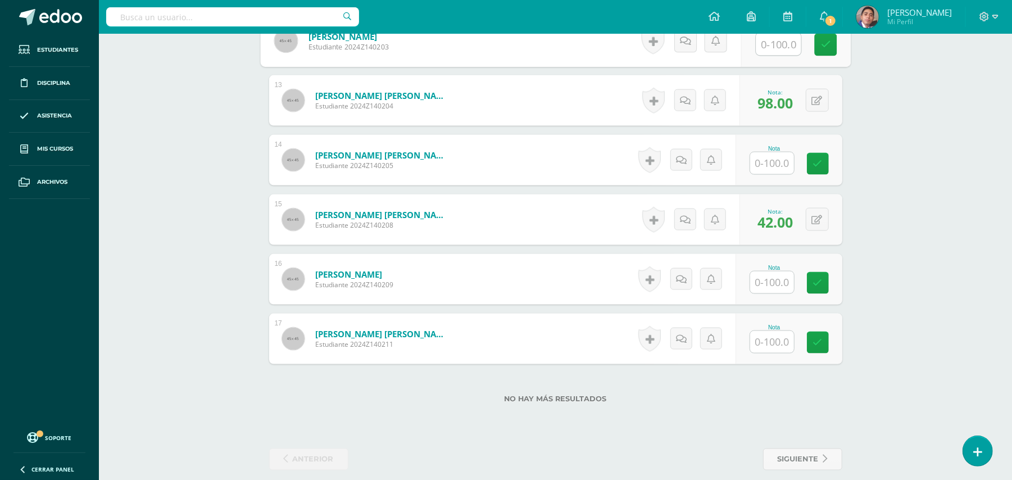
click at [778, 336] on input "text" at bounding box center [772, 342] width 44 height 22
type input "70"
click at [780, 152] on input "text" at bounding box center [772, 163] width 44 height 22
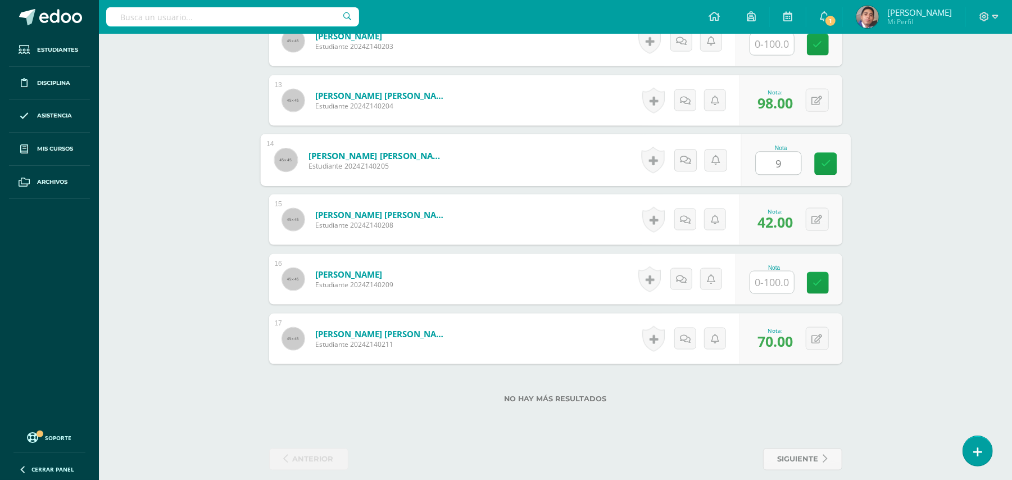
type input "92"
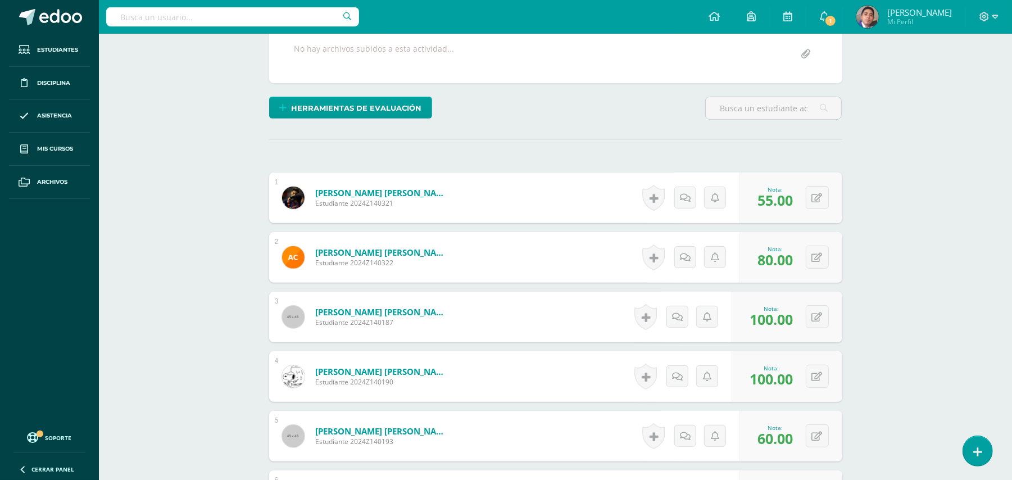
scroll to position [281, 0]
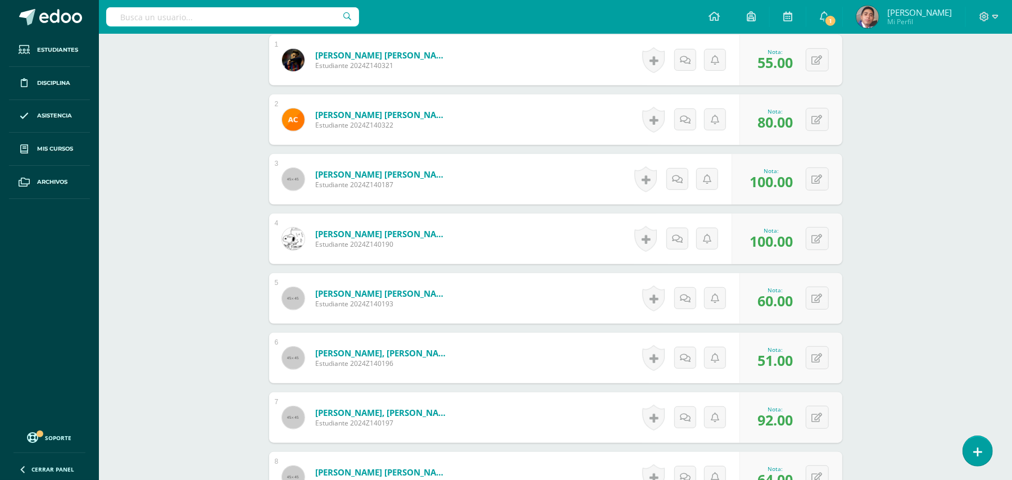
scroll to position [356, 0]
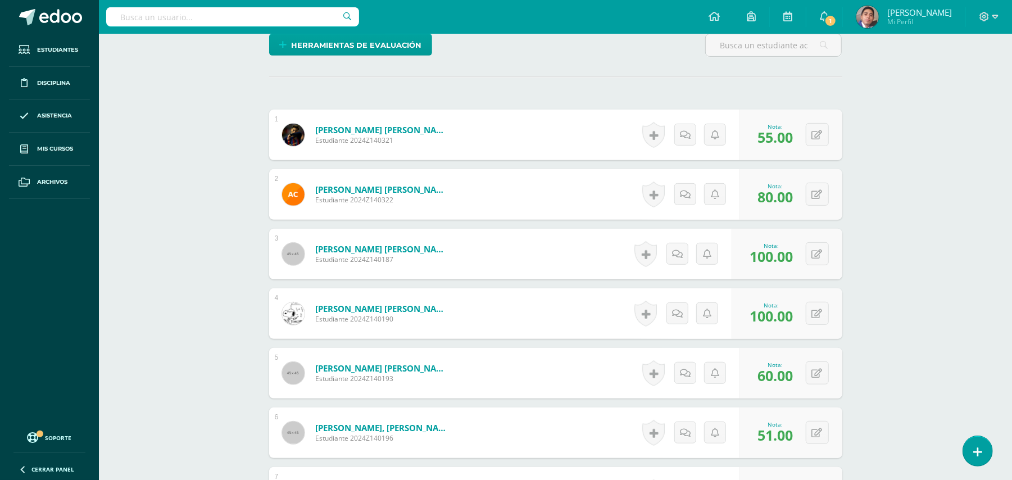
click at [189, 281] on div "Química Bas III Noveno Básicos "A" Herramientas Detalle de asistencias Activida…" at bounding box center [555, 459] width 913 height 1563
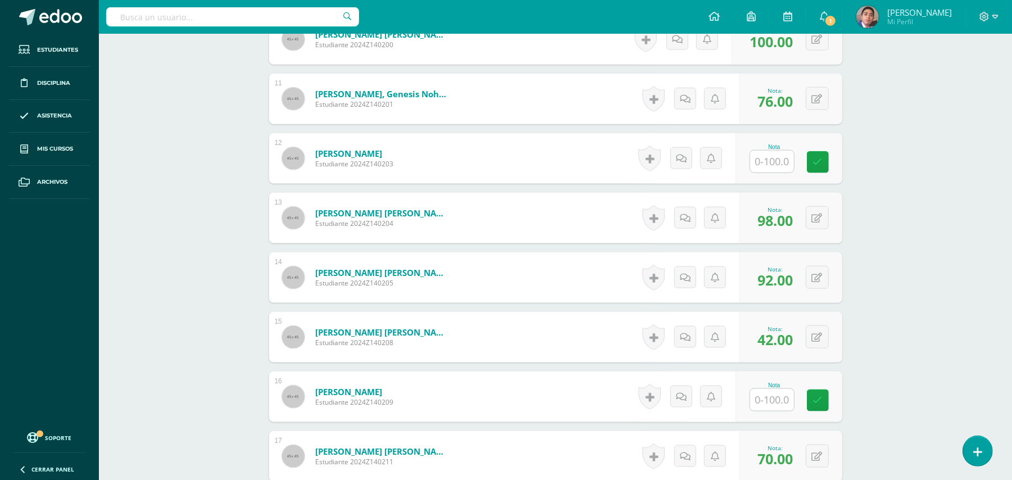
scroll to position [985, 0]
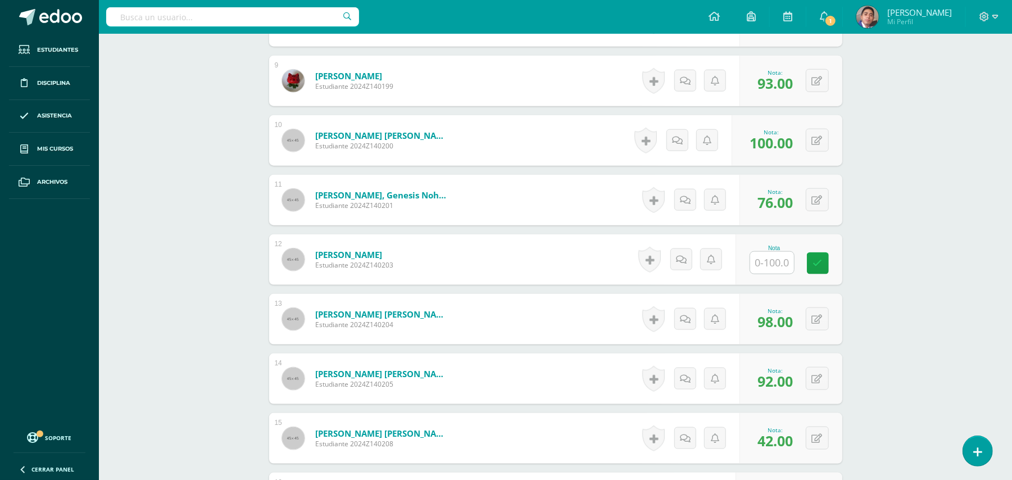
scroll to position [610, 0]
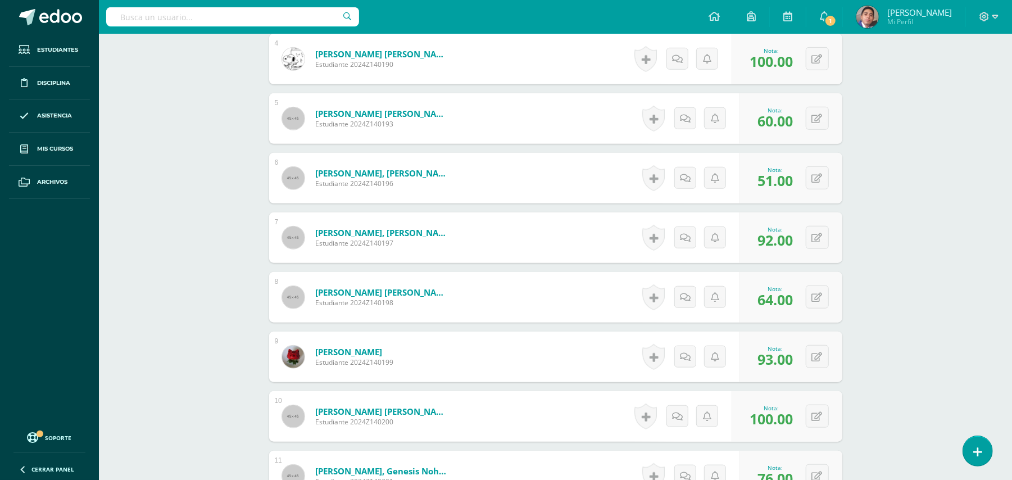
click at [972, 272] on div "Química Bas III Noveno Básicos "A" Herramientas Detalle de asistencias Activida…" at bounding box center [555, 205] width 913 height 1563
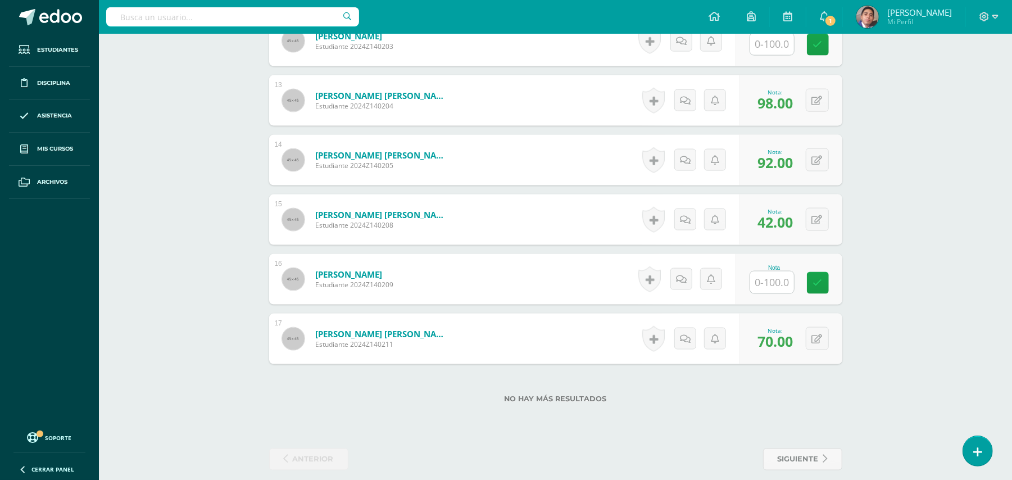
scroll to position [955, 0]
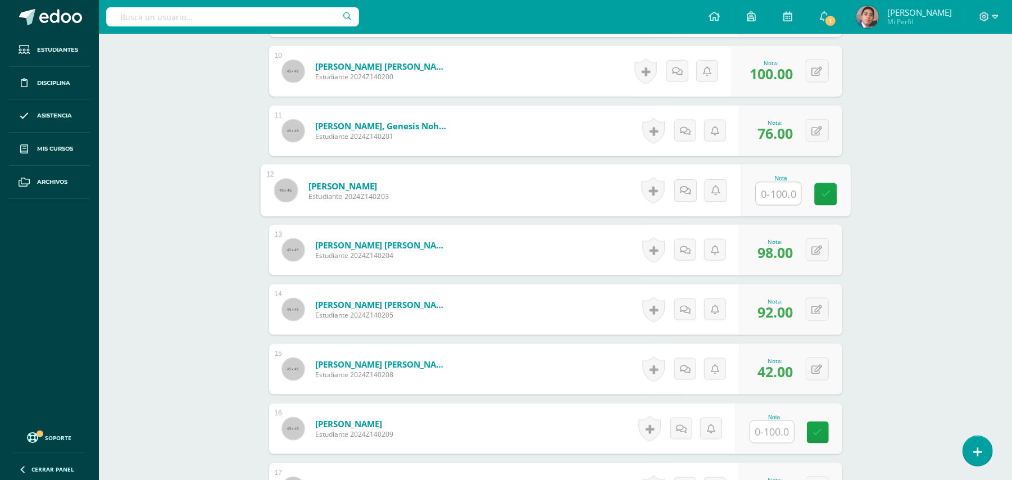
click at [775, 185] on input "text" at bounding box center [778, 194] width 45 height 22
type input "100"
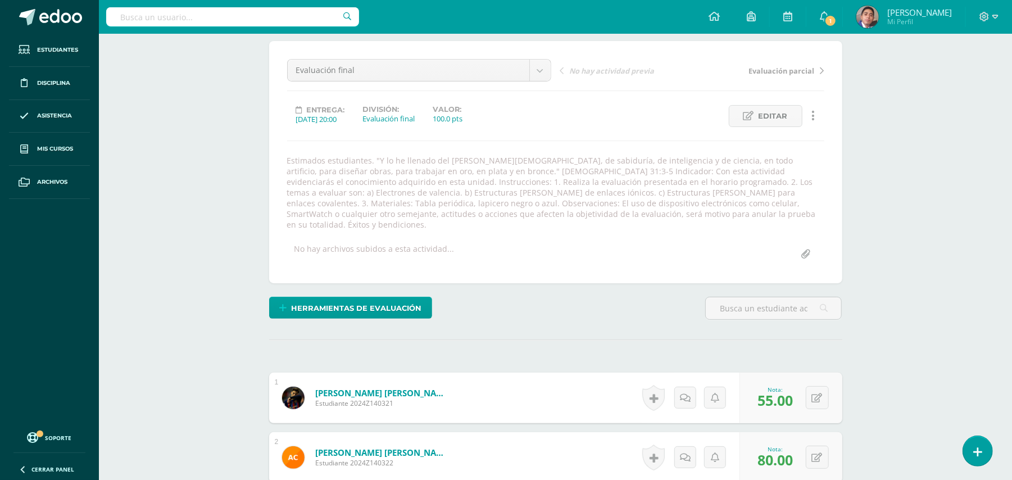
scroll to position [0, 0]
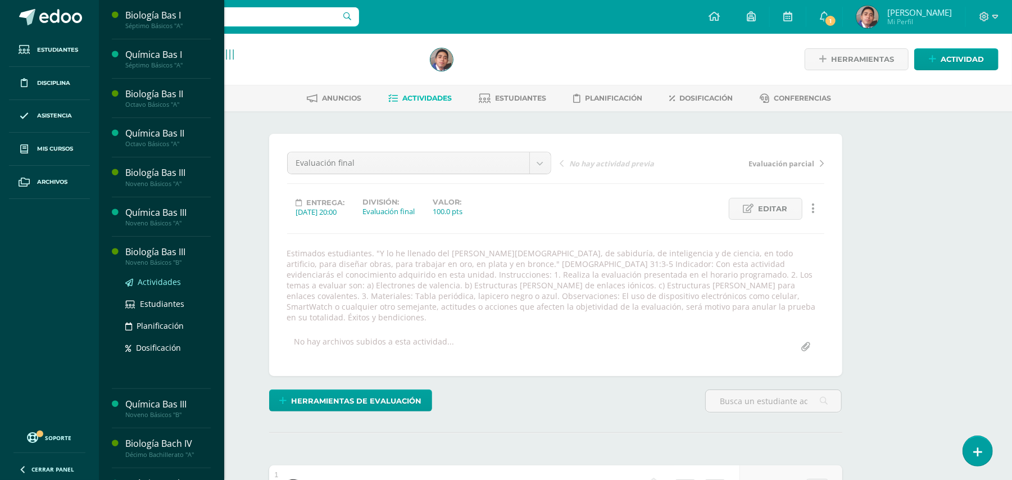
click at [148, 288] on link "Actividades" at bounding box center [167, 281] width 85 height 13
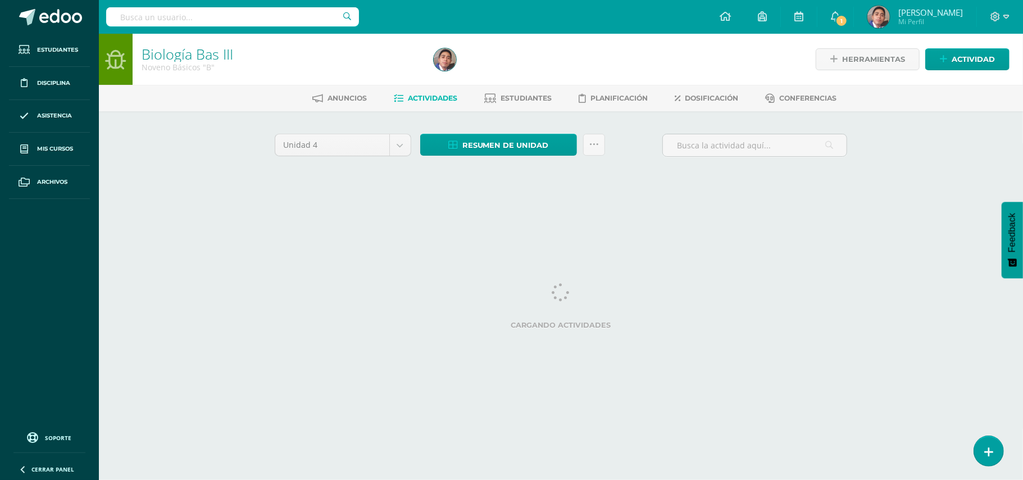
click at [179, 173] on div "Biología Bas III Noveno Básicos "B" Herramientas Detalle de asistencias Activid…" at bounding box center [561, 122] width 924 height 176
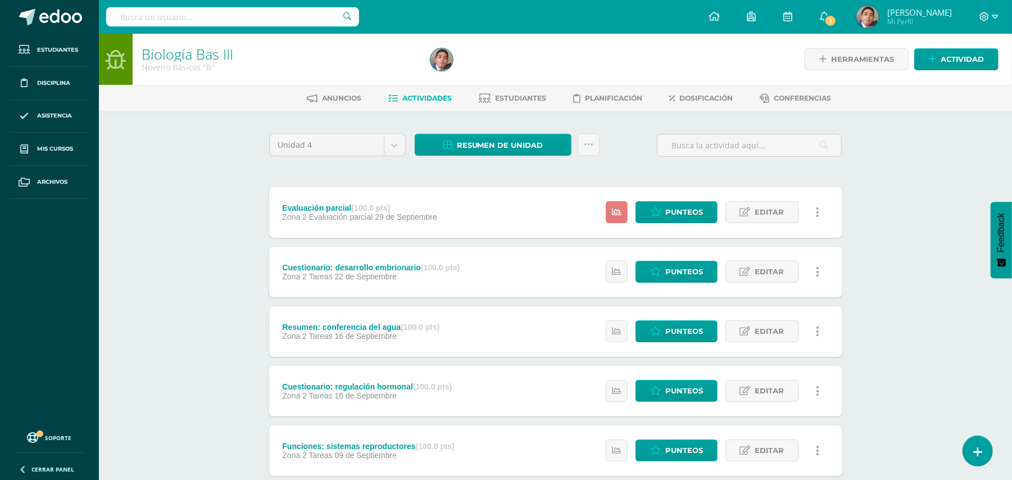
click at [621, 214] on link at bounding box center [617, 212] width 22 height 22
click at [893, 188] on div "Biología Bas III Noveno Básicos "B" Herramientas Detalle de asistencias Activid…" at bounding box center [555, 439] width 913 height 811
click at [755, 209] on span "Editar" at bounding box center [769, 212] width 29 height 21
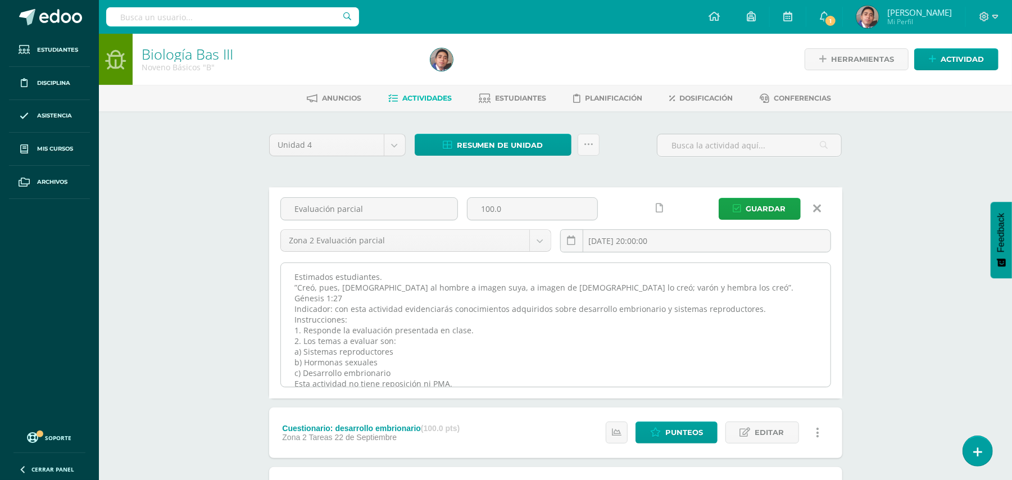
click at [554, 269] on textarea "Estimados estudiantes. ”Creó, pues, [DEMOGRAPHIC_DATA] al hombre a imagen suya,…" at bounding box center [555, 325] width 549 height 124
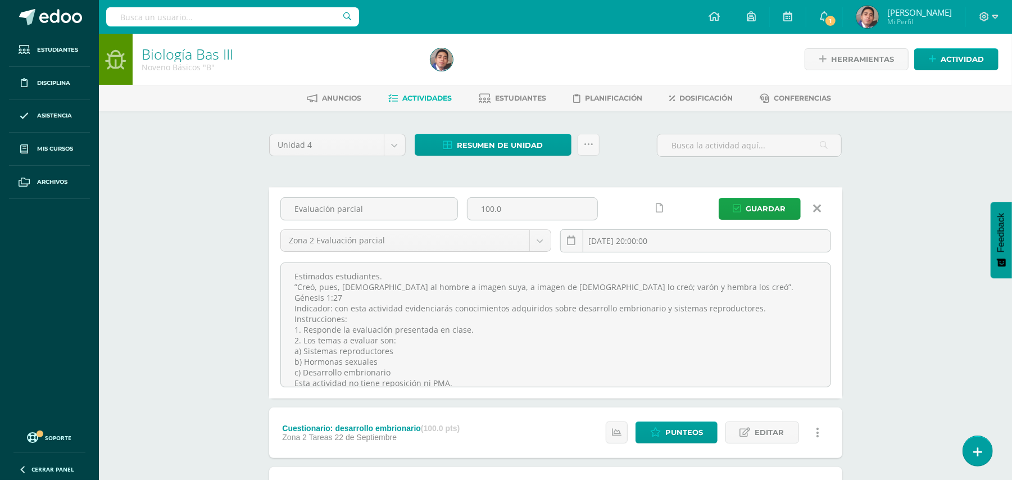
click at [825, 203] on link at bounding box center [817, 208] width 29 height 21
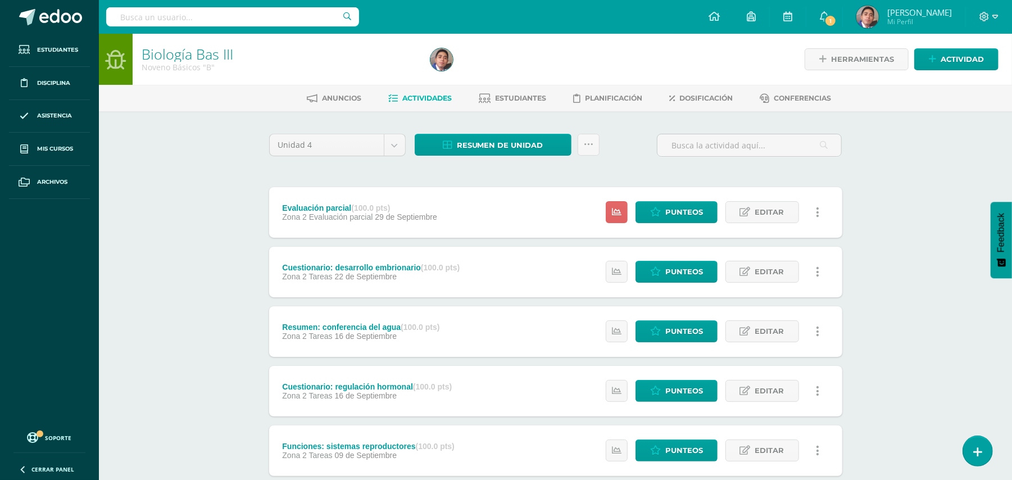
click at [969, 71] on div "Herramientas Detalle de asistencias Actividad" at bounding box center [859, 59] width 280 height 51
click at [967, 65] on span "Actividad" at bounding box center [961, 59] width 43 height 21
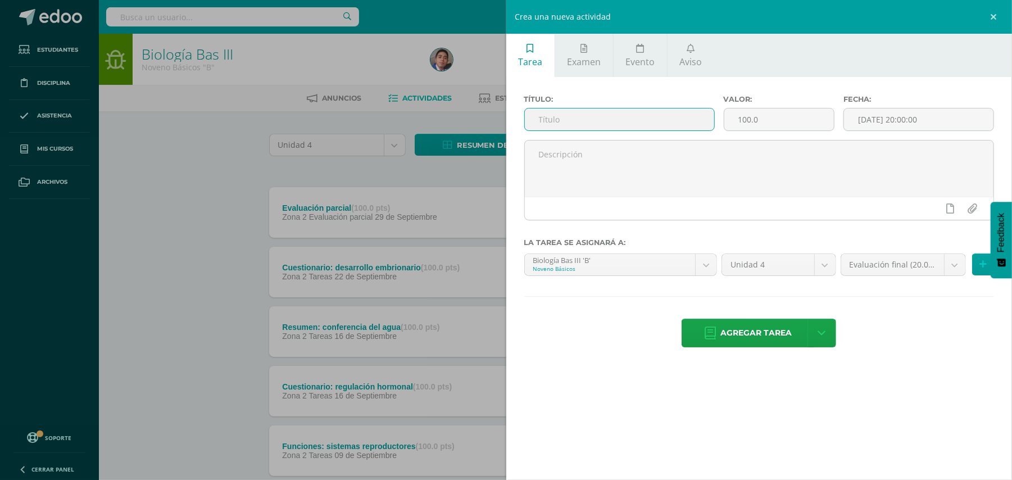
click at [684, 115] on input "text" at bounding box center [619, 119] width 189 height 22
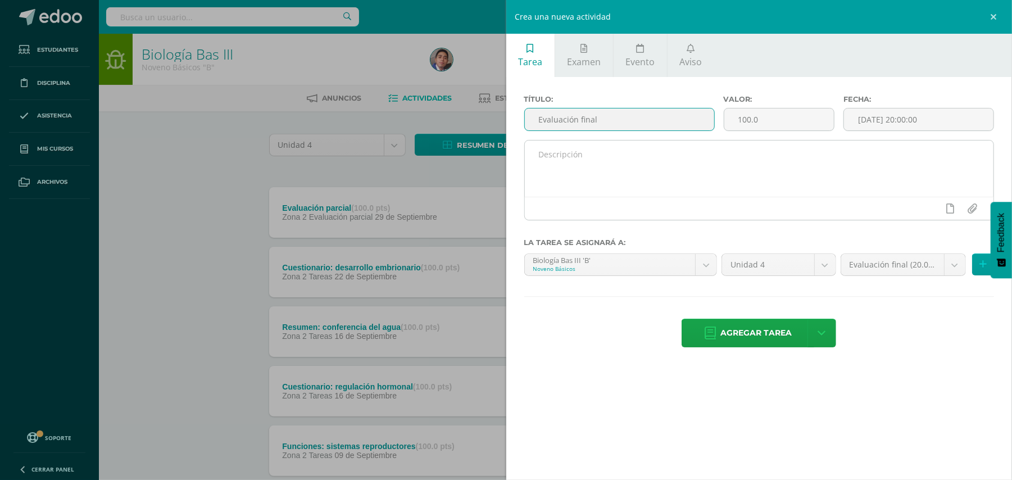
type input "Evaluación final"
click at [654, 148] on textarea at bounding box center [759, 168] width 469 height 56
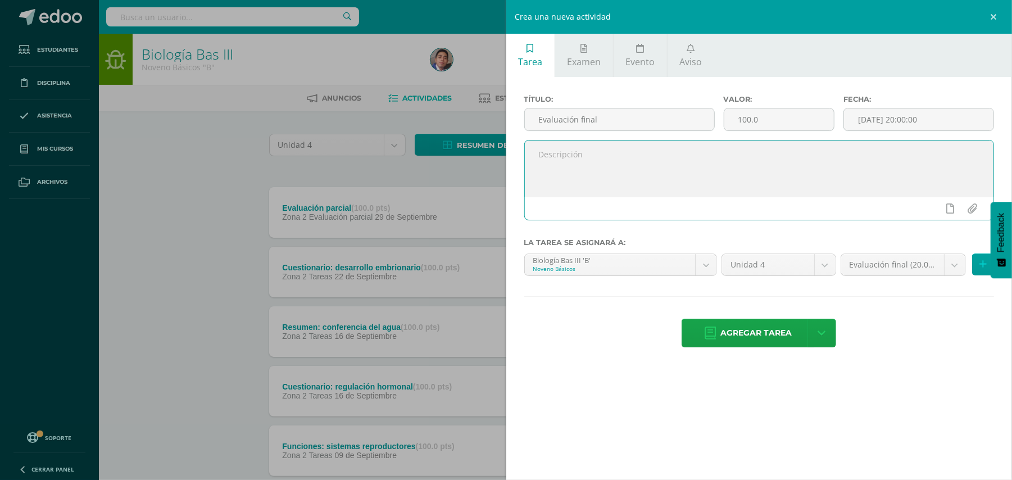
paste textarea "Estimados estudiantes. ”Creó, pues, Dios al hombre a imagen suya, a imagen de D…"
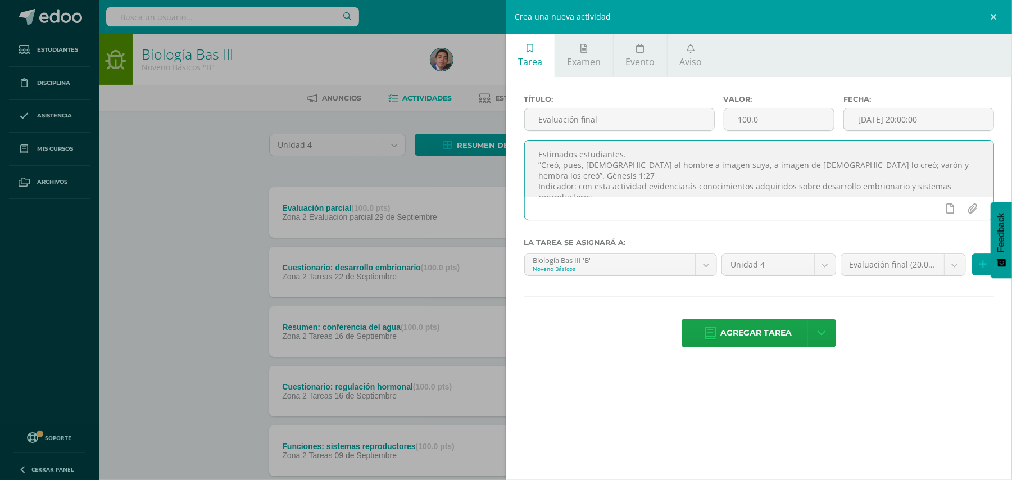
click at [645, 192] on textarea "Estimados estudiantes. ”Creó, pues, Dios al hombre a imagen suya, a imagen de D…" at bounding box center [759, 168] width 469 height 56
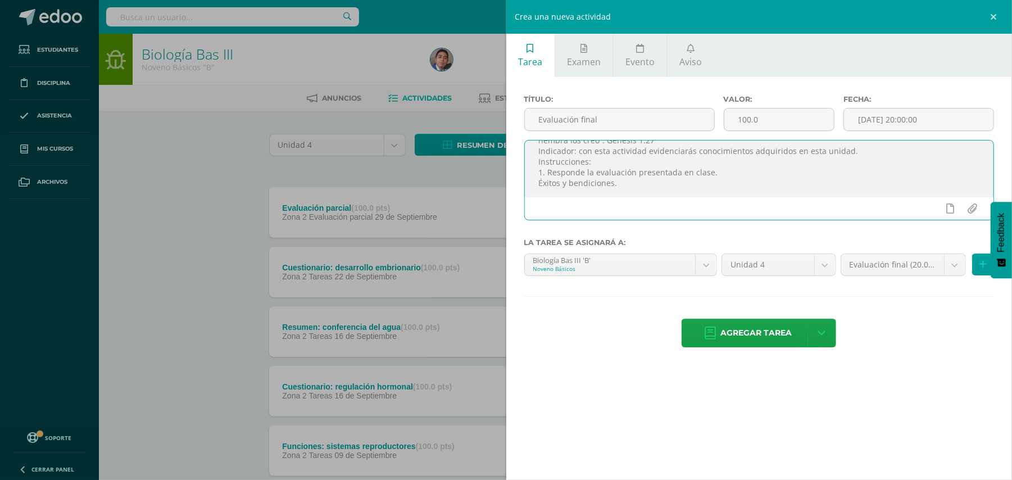
scroll to position [16, 0]
type textarea "Estimados estudiantes. ”Creó, pues, [DEMOGRAPHIC_DATA] al hombre a imagen suya,…"
click at [943, 124] on input "[DATE] 20:00:00" at bounding box center [918, 119] width 149 height 22
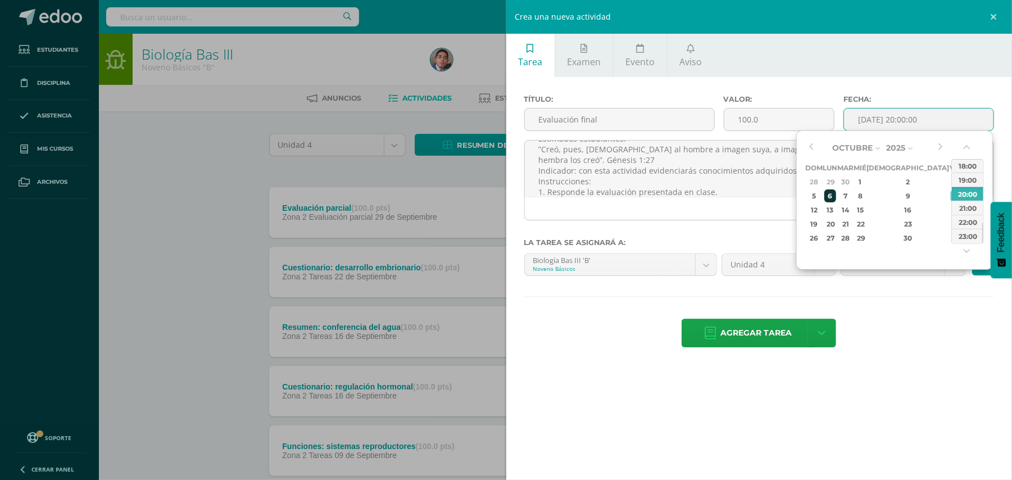
click at [836, 198] on div "6" at bounding box center [830, 195] width 12 height 13
type input "2025-10-06 20:00"
click at [972, 376] on div "Tarea Examen Evento Aviso Título: Evaluación final Valor: 100.0 Fecha: 2025-10-…" at bounding box center [759, 240] width 506 height 480
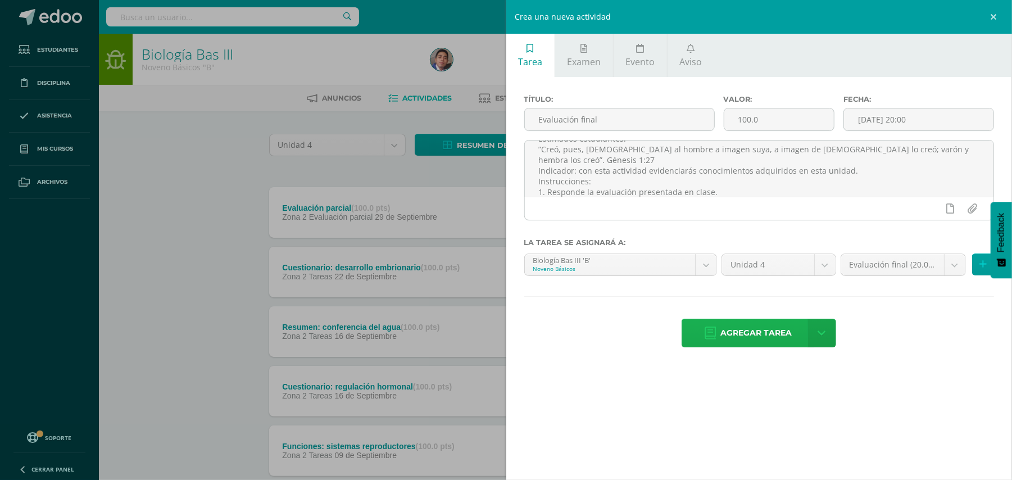
click at [770, 326] on span "Agregar tarea" at bounding box center [755, 333] width 71 height 28
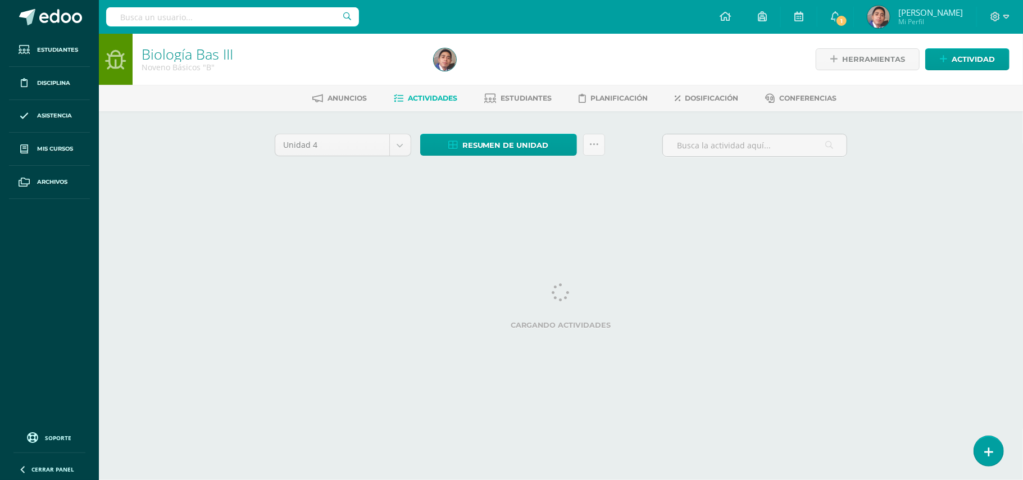
click at [216, 210] on html "Tarea asignada exitosamente Estudiantes Disciplina Asistencia Mis cursos Archiv…" at bounding box center [511, 105] width 1023 height 210
click at [203, 210] on html "[PERSON_NAME] salió mal, por favor recarga la página y vuelve a intentar. Tarea…" at bounding box center [511, 105] width 1023 height 210
click at [187, 203] on div "Biología Bas III Noveno Básicos "B" Herramientas Detalle de asistencias Activid…" at bounding box center [561, 122] width 924 height 176
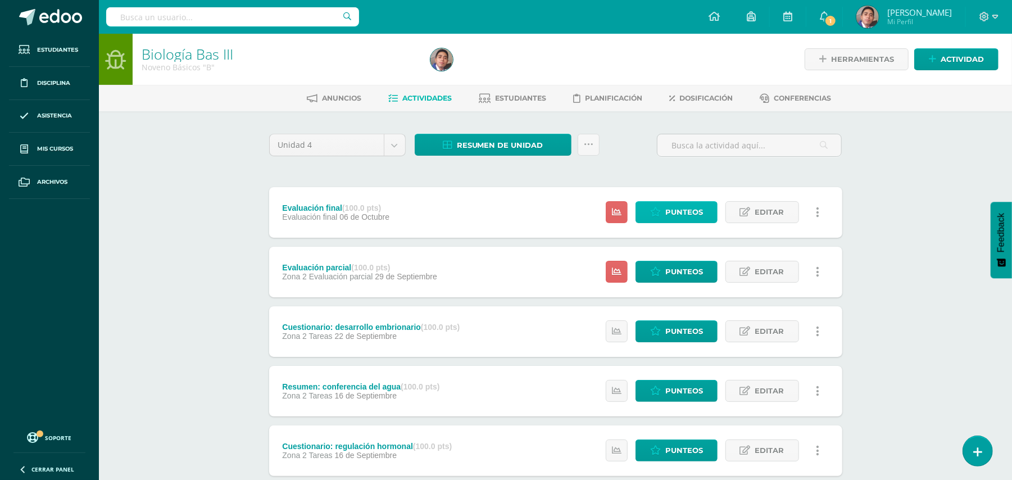
click at [672, 215] on span "Punteos" at bounding box center [684, 212] width 38 height 21
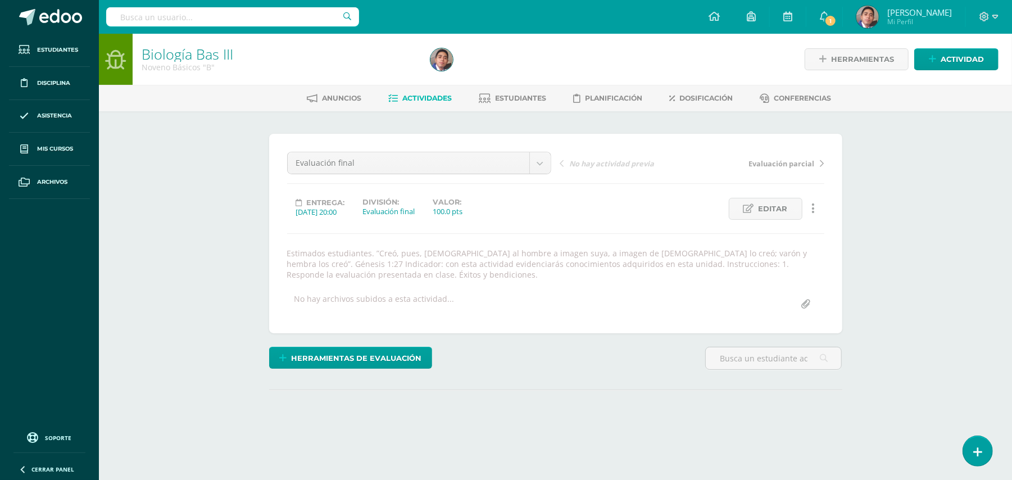
click at [243, 209] on div "Biología Bas III Noveno Básicos "B" Herramientas Detalle de asistencias Activid…" at bounding box center [555, 255] width 913 height 443
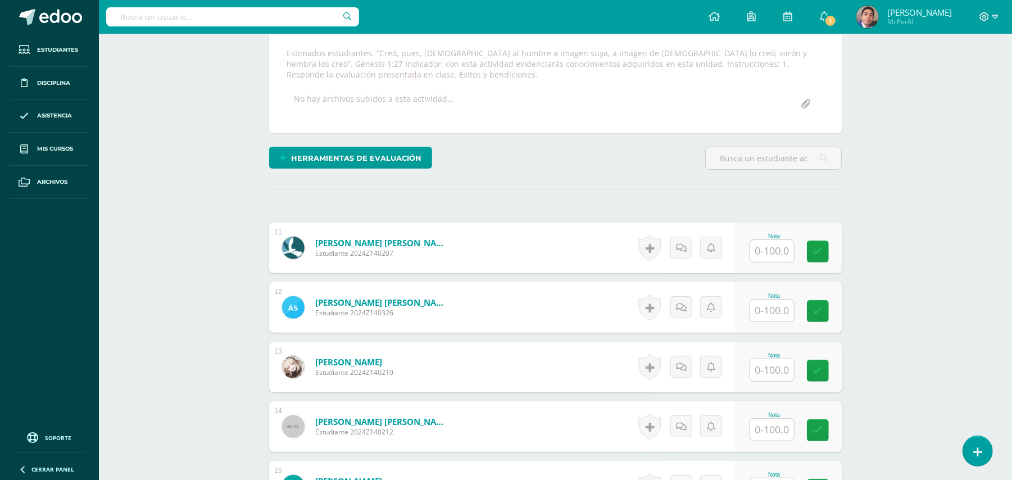
scroll to position [59, 0]
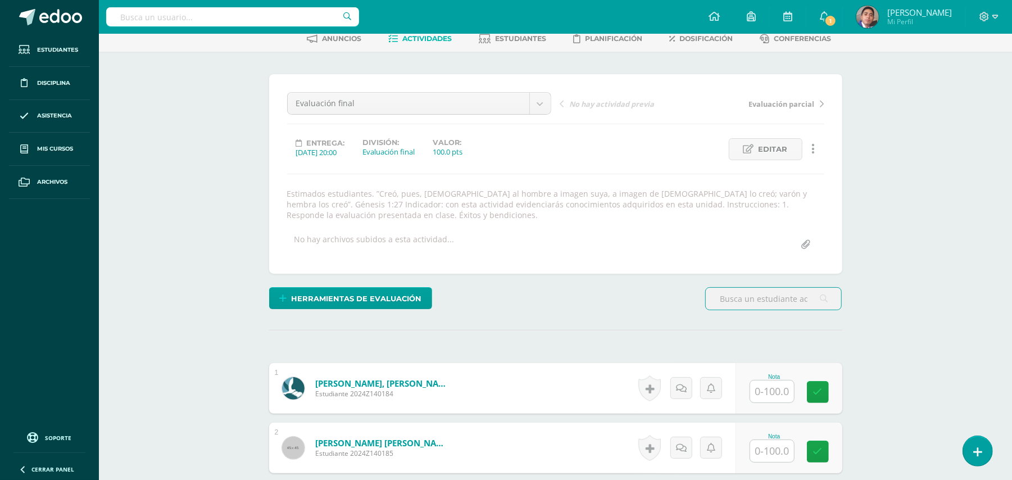
scroll to position [61, 0]
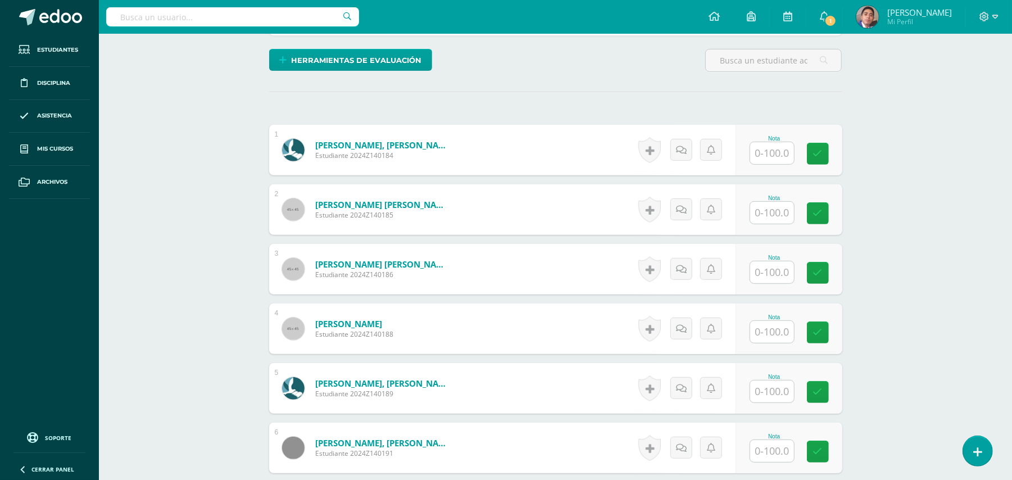
scroll to position [280, 0]
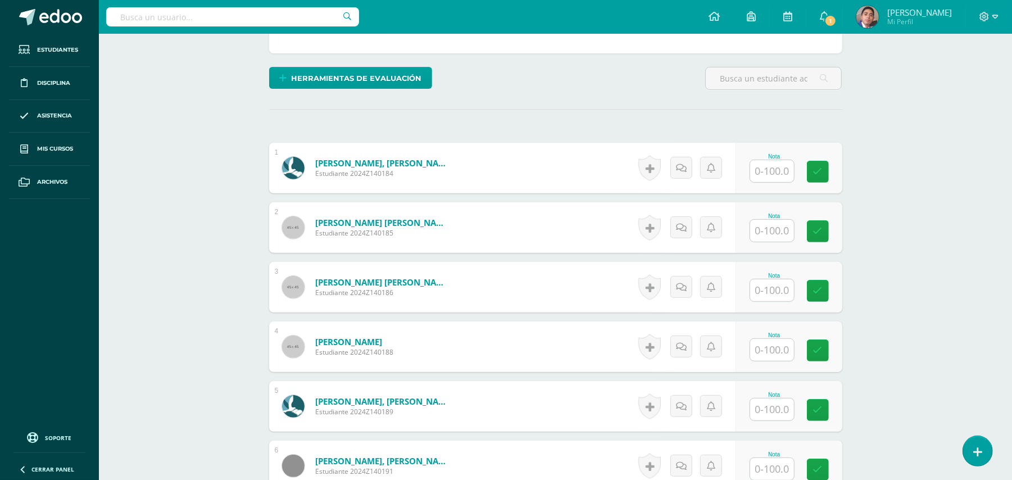
click at [775, 346] on input "text" at bounding box center [772, 350] width 44 height 22
type input "44"
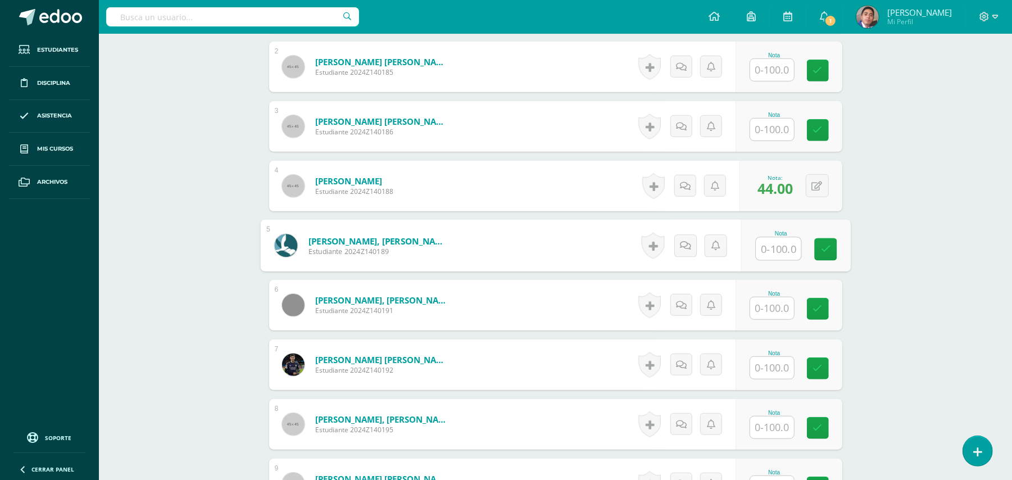
scroll to position [729, 0]
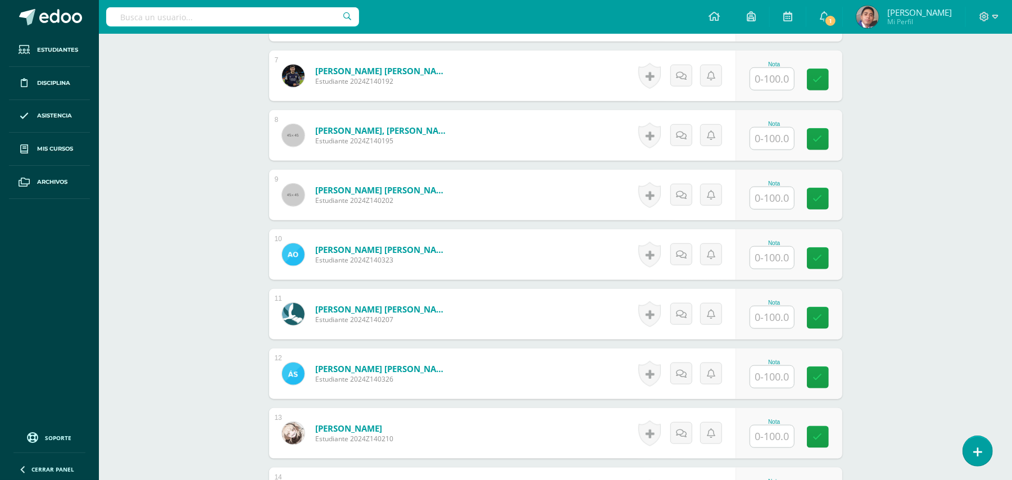
click at [758, 201] on input "text" at bounding box center [772, 198] width 44 height 22
type input "76"
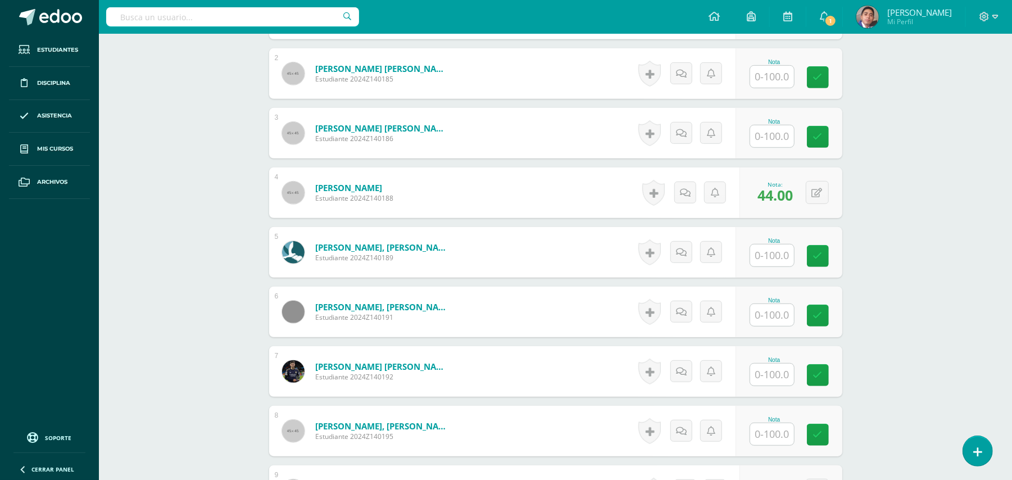
scroll to position [430, 0]
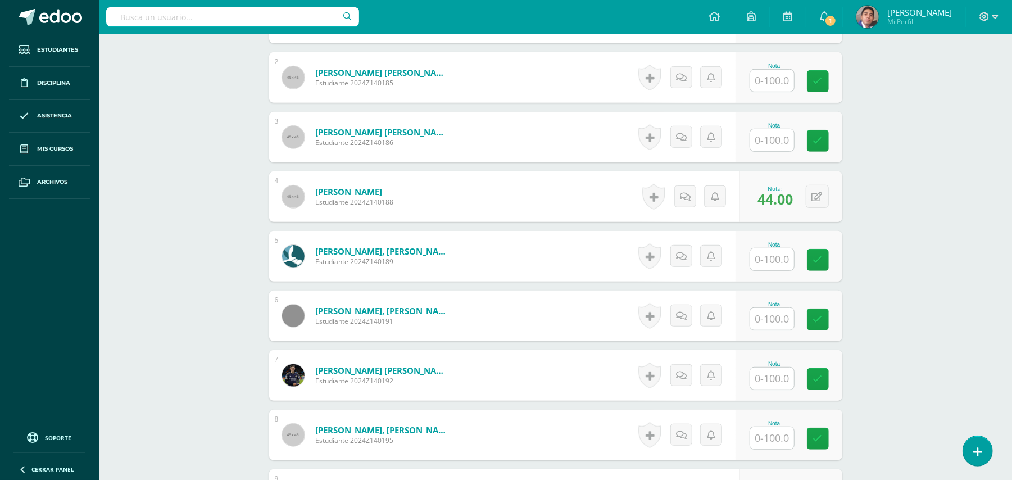
click at [778, 84] on input "text" at bounding box center [772, 81] width 44 height 22
type input "57"
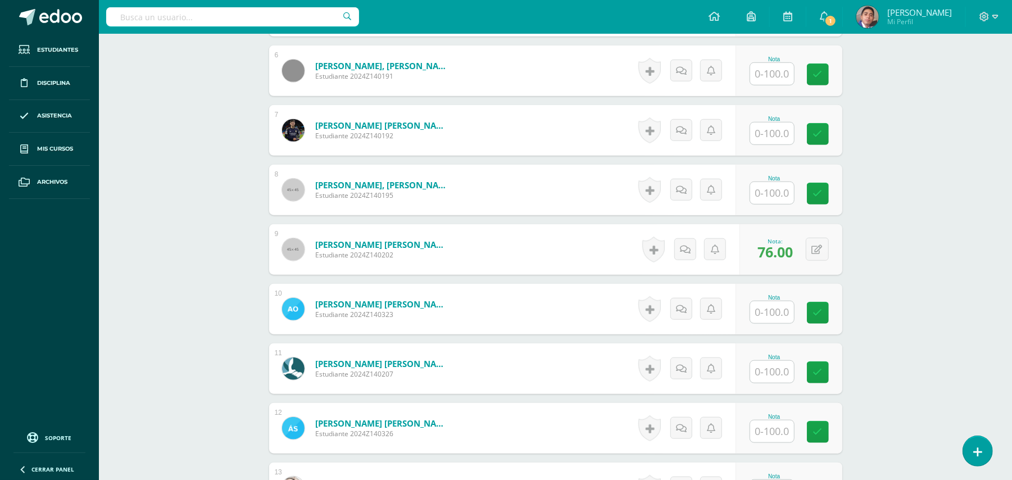
scroll to position [729, 0]
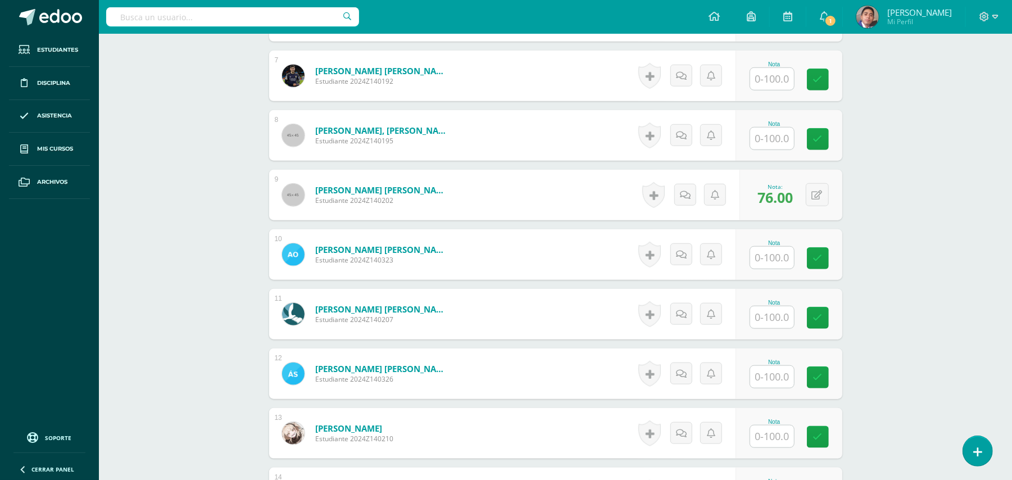
click at [769, 138] on input "text" at bounding box center [772, 139] width 44 height 22
type input "63"
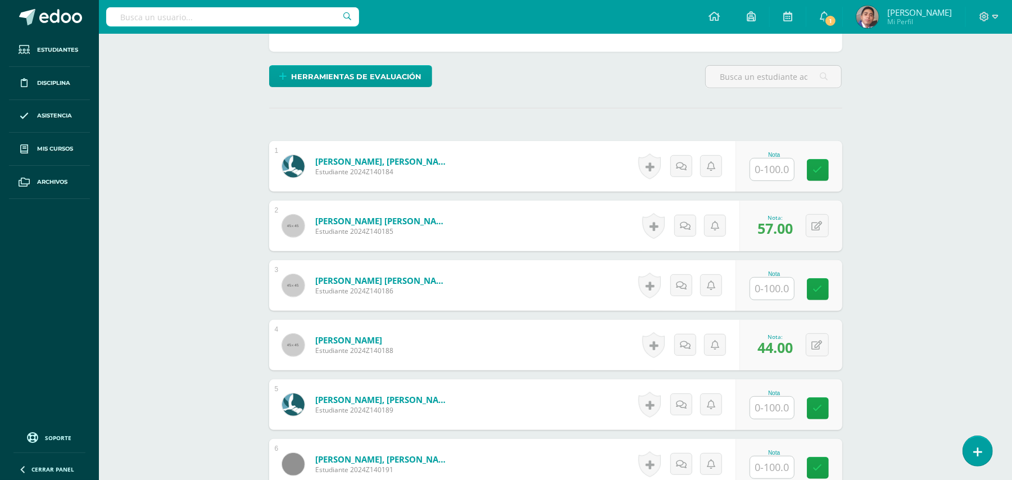
scroll to position [280, 0]
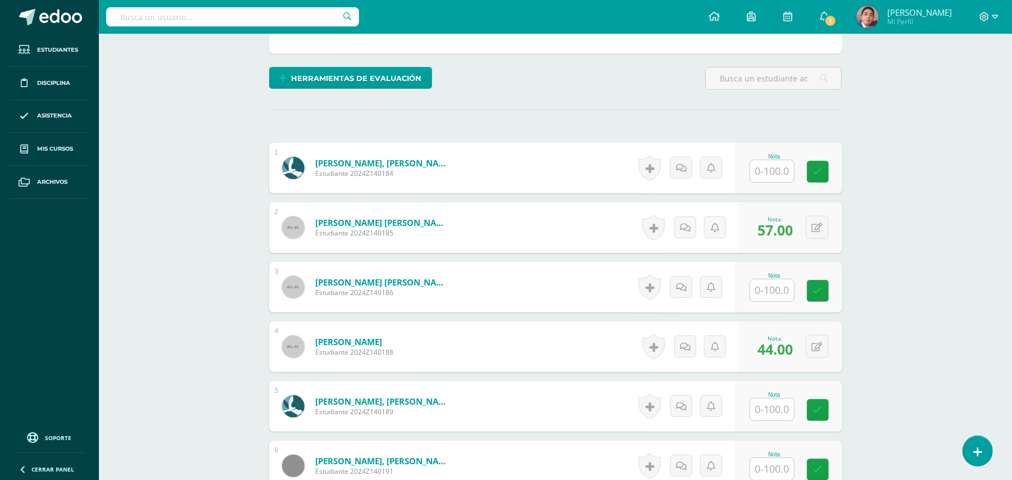
click at [782, 171] on input "text" at bounding box center [772, 171] width 44 height 22
type input "61"
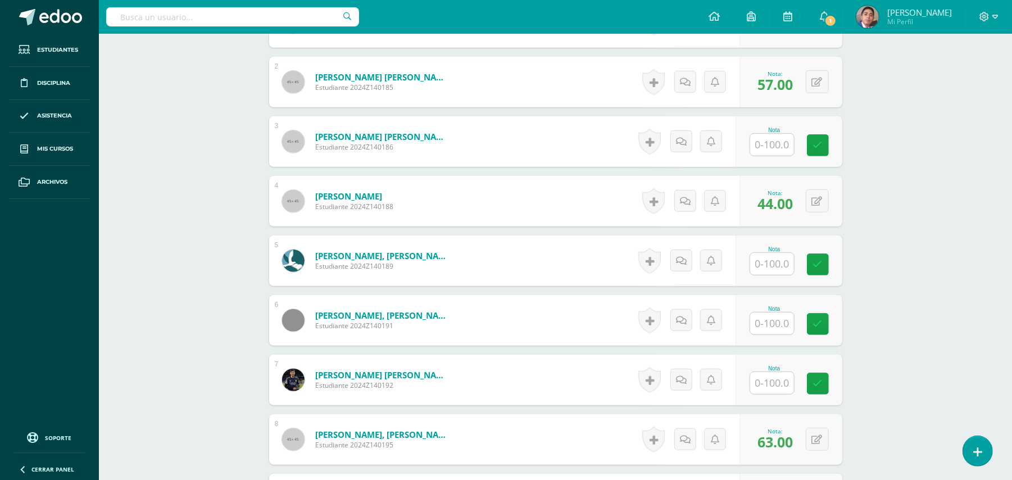
scroll to position [504, 0]
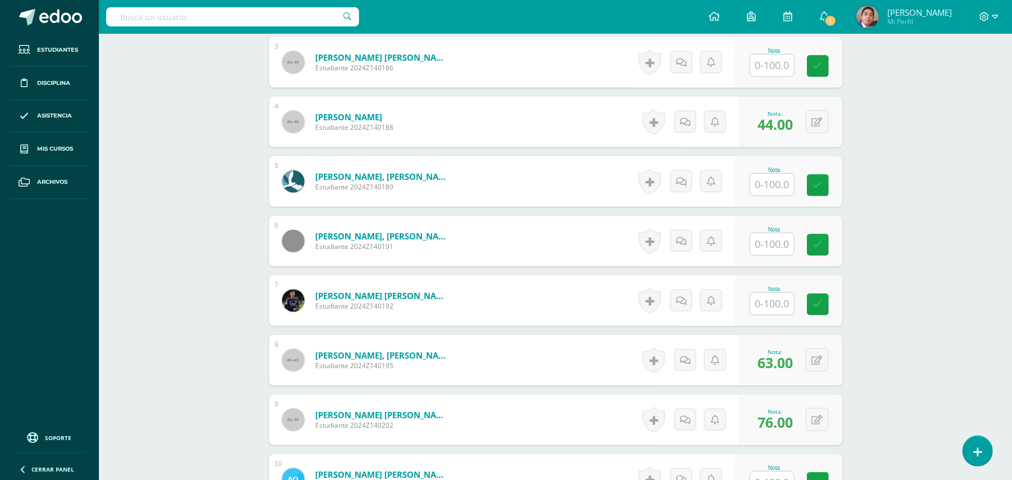
click at [778, 185] on input "text" at bounding box center [772, 185] width 44 height 22
type input "43"
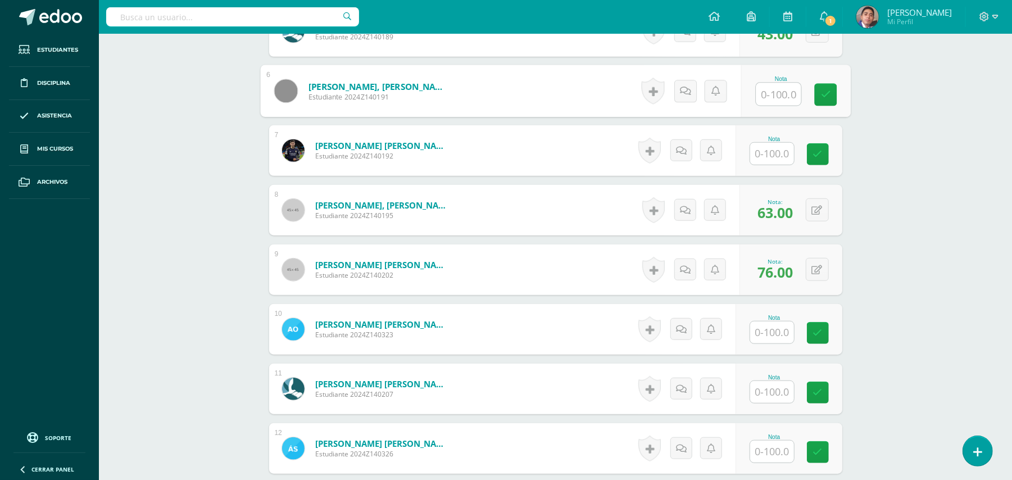
scroll to position [729, 0]
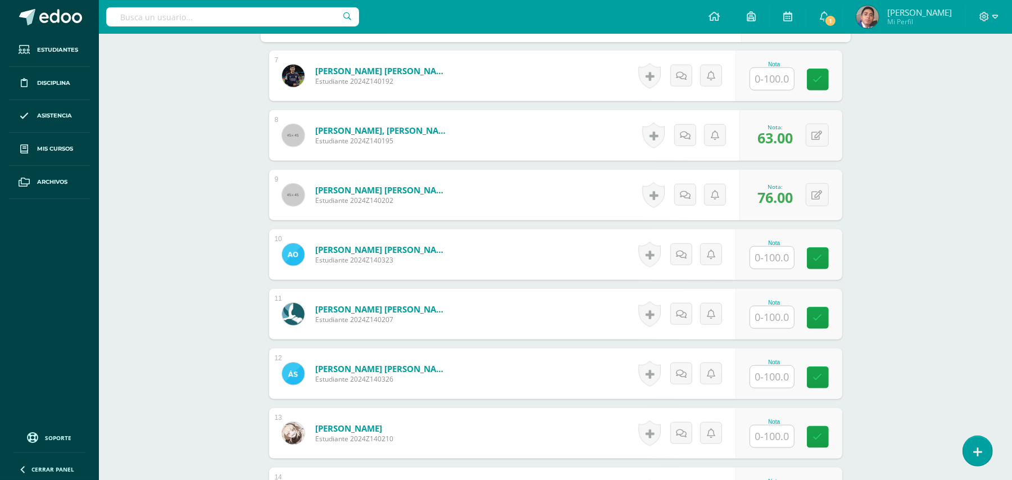
click at [778, 261] on input "text" at bounding box center [772, 258] width 44 height 22
type input "41"
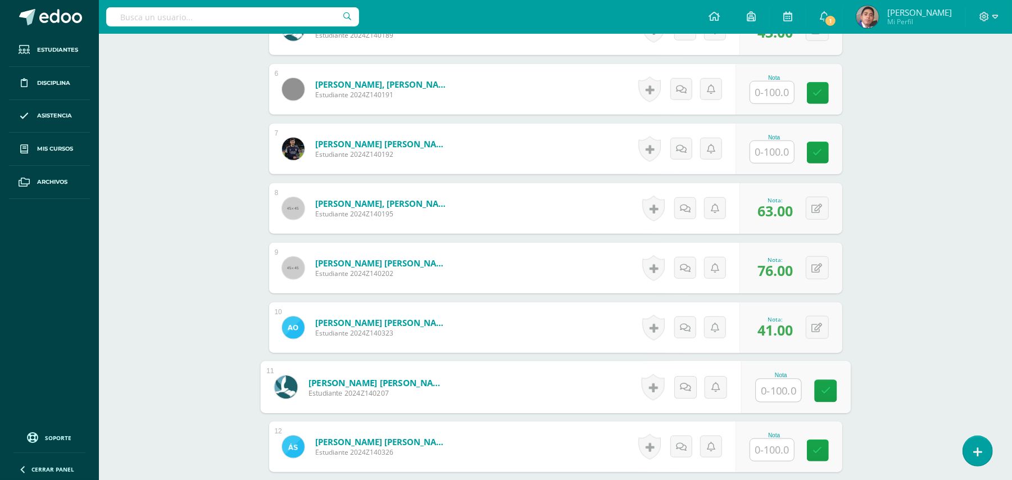
scroll to position [504, 0]
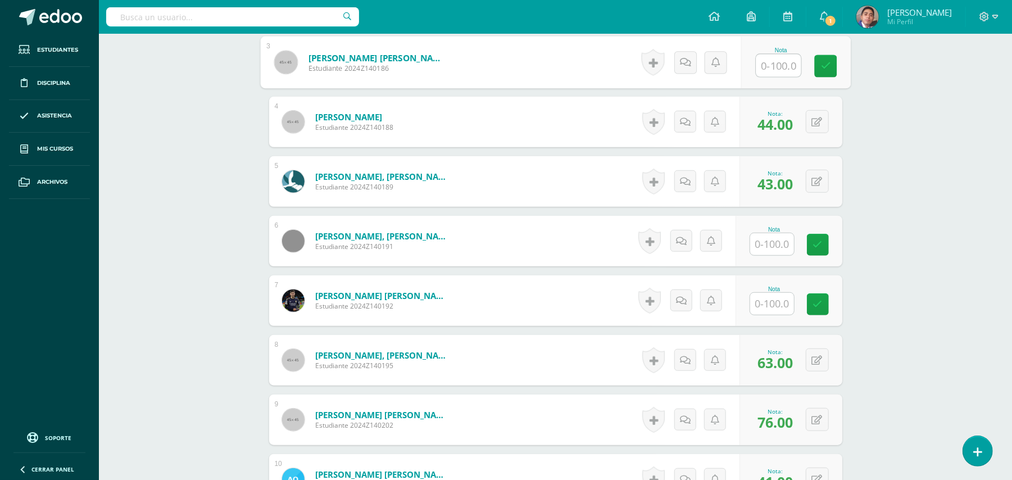
click at [765, 60] on input "text" at bounding box center [778, 65] width 45 height 22
type input "95"
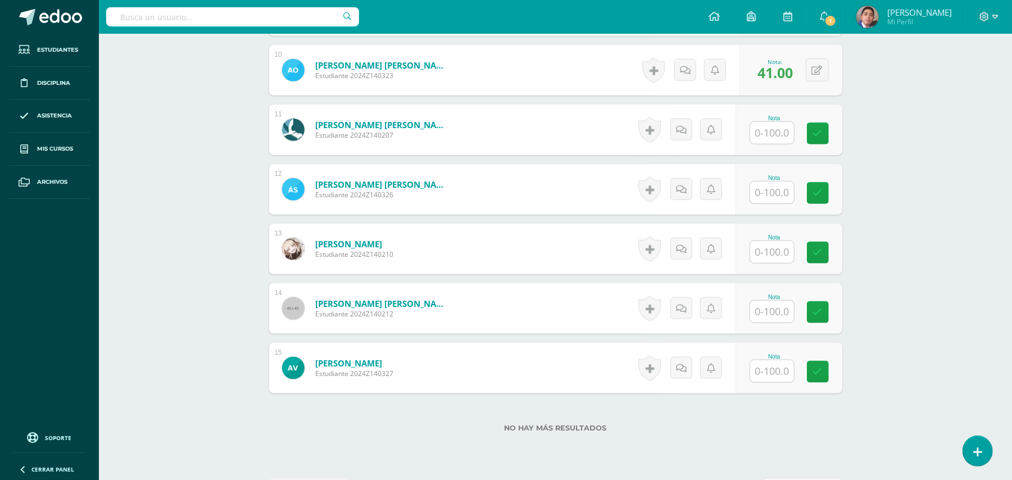
scroll to position [954, 0]
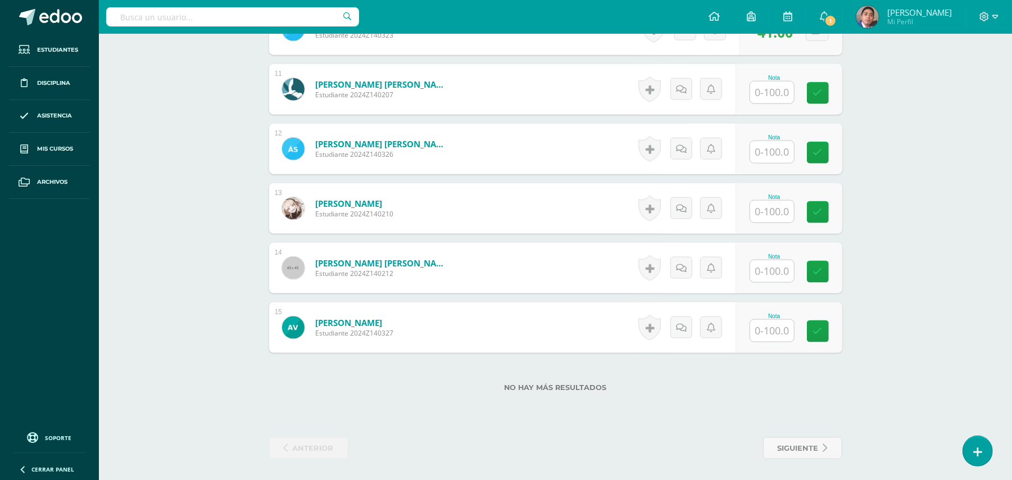
click at [774, 272] on input "text" at bounding box center [772, 271] width 44 height 22
type input "49"
click at [774, 102] on input "text" at bounding box center [778, 92] width 45 height 22
type input "50"
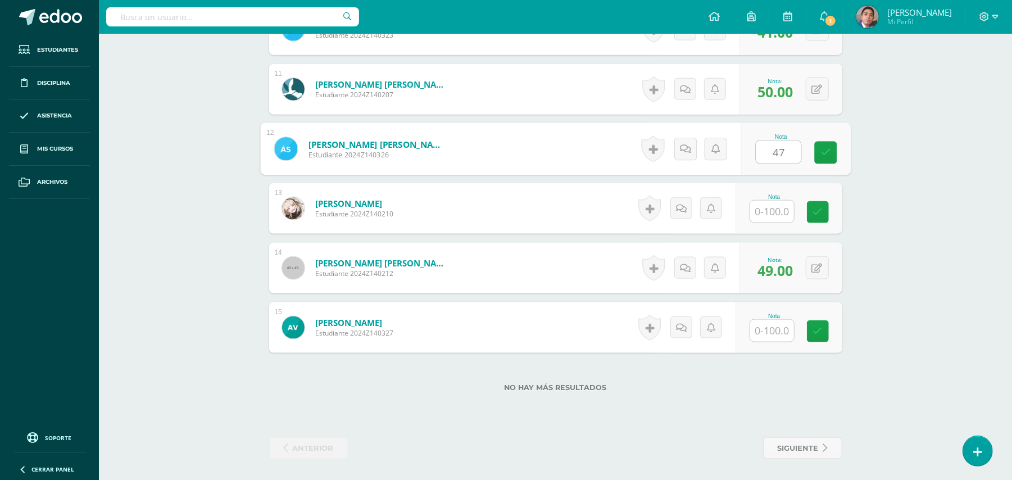
type input "47"
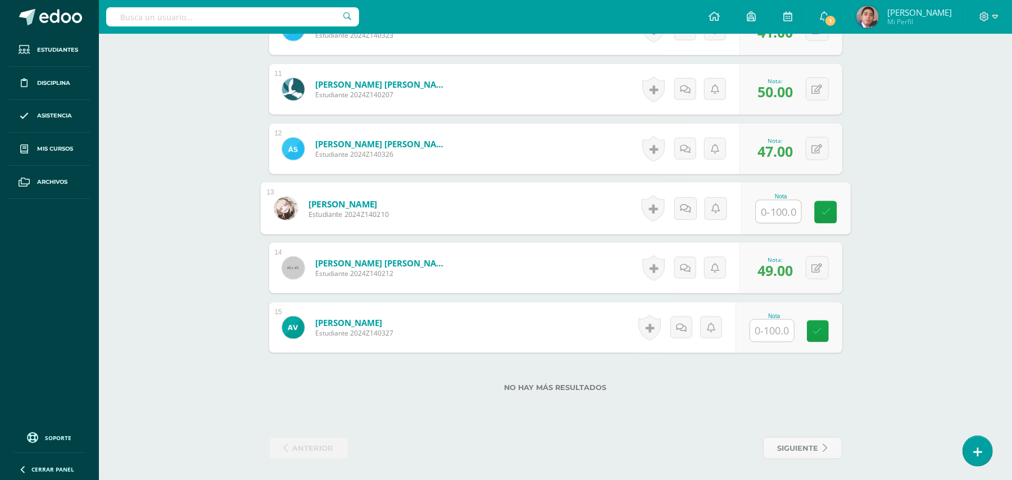
click at [778, 216] on input "text" at bounding box center [778, 212] width 45 height 22
type input "59"
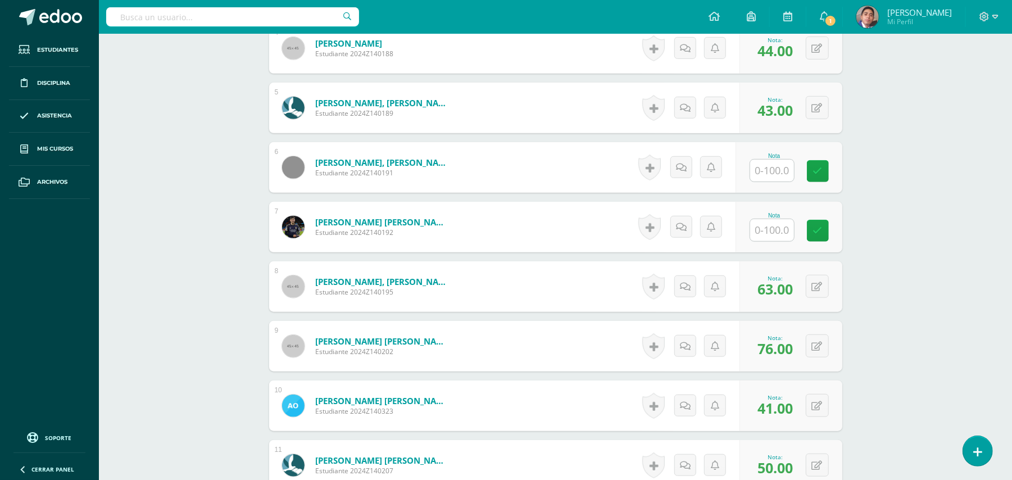
scroll to position [580, 0]
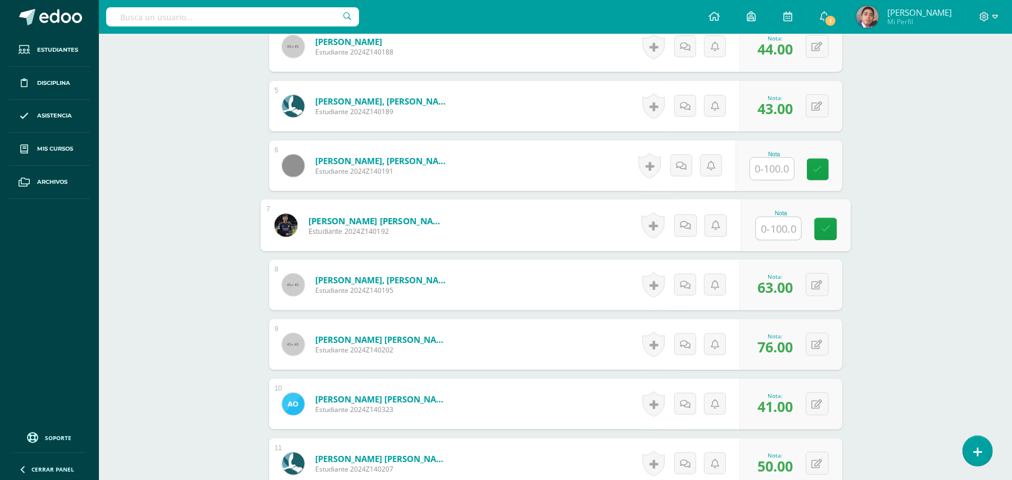
click at [782, 228] on input "text" at bounding box center [778, 228] width 45 height 22
type input "60"
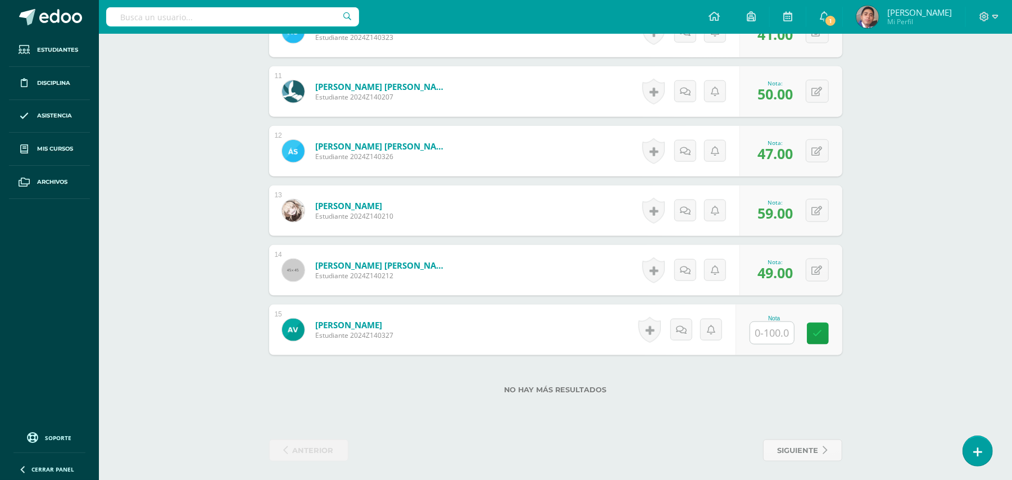
scroll to position [954, 0]
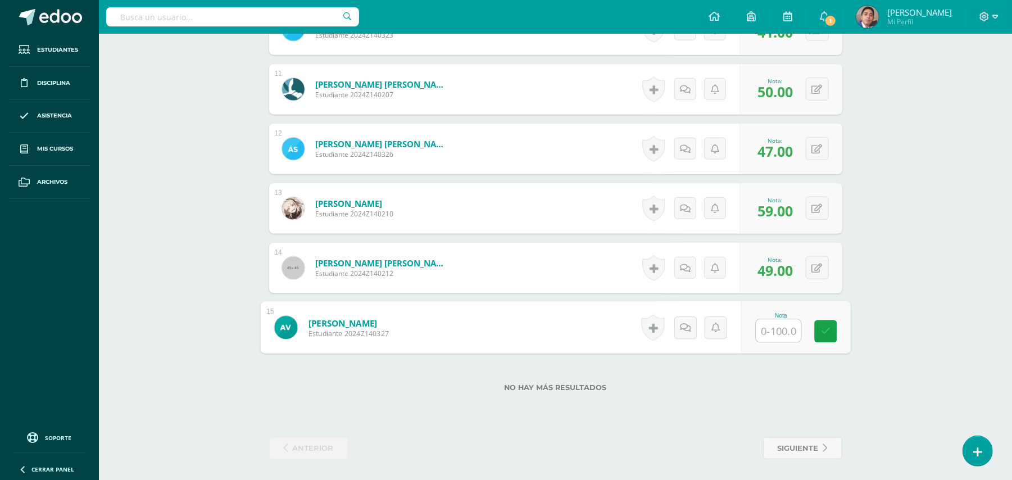
click at [764, 333] on input "text" at bounding box center [778, 331] width 45 height 22
type input "54"
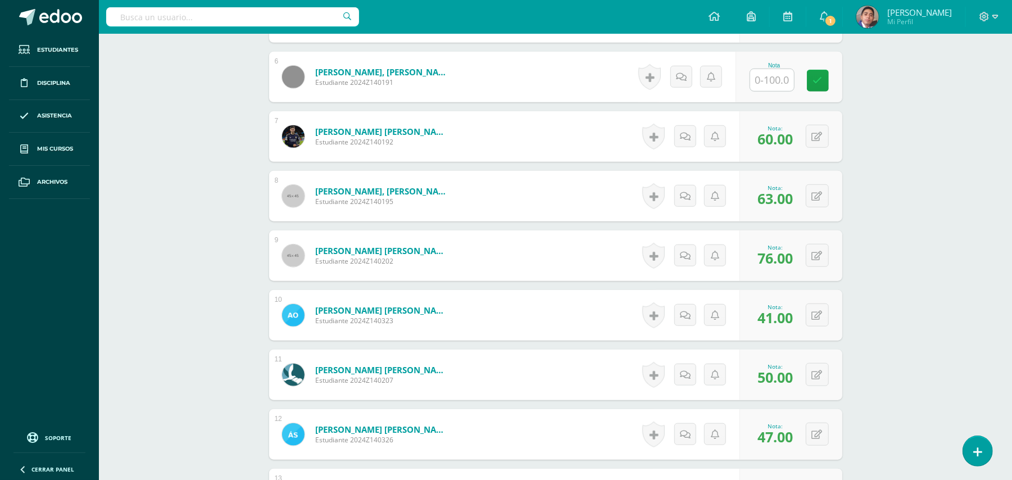
scroll to position [654, 0]
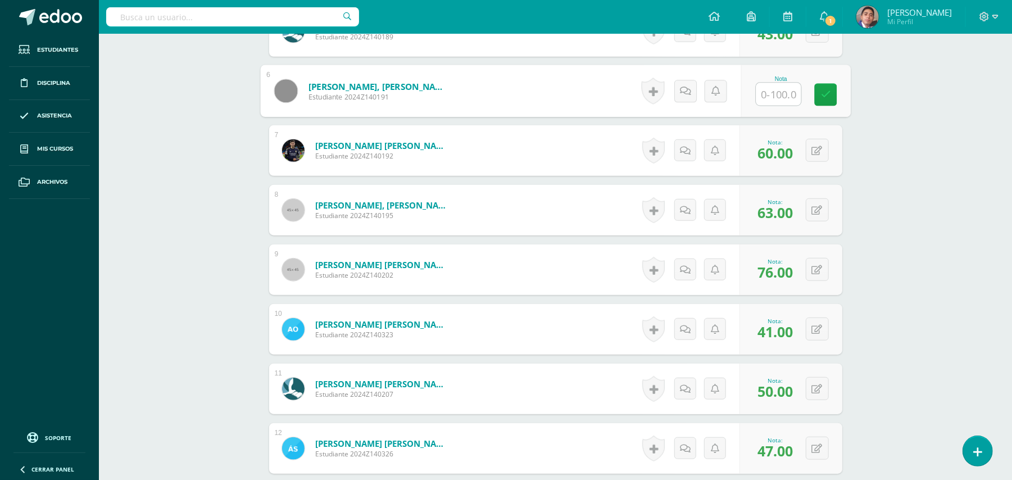
click at [763, 92] on input "text" at bounding box center [778, 94] width 45 height 22
type input "34"
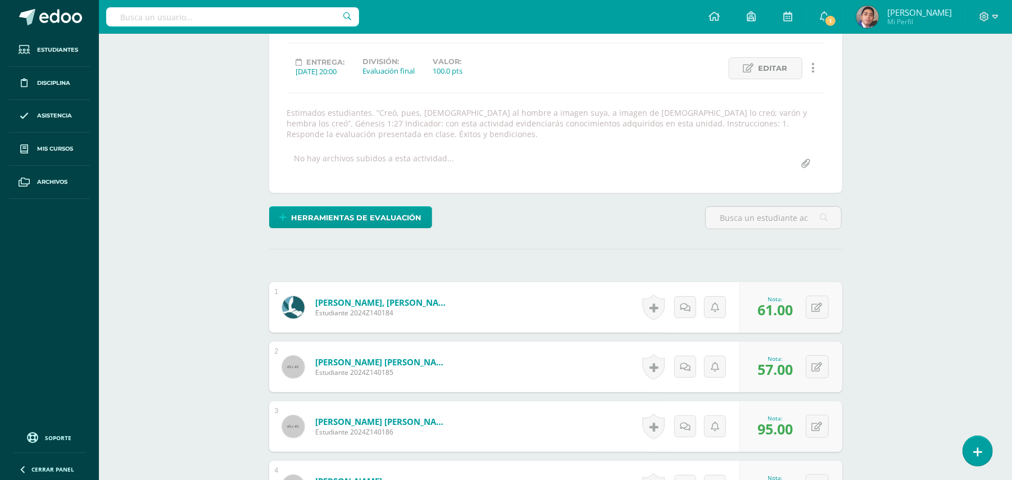
scroll to position [0, 0]
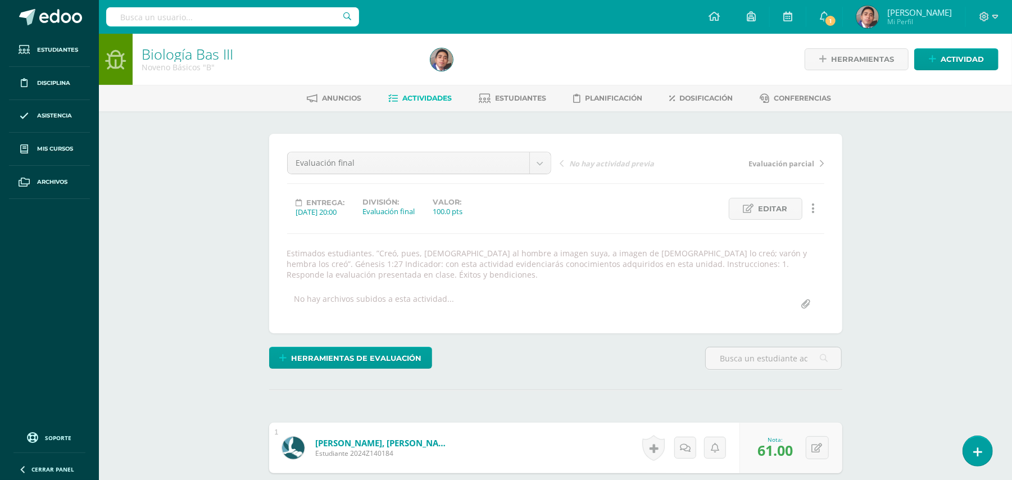
click at [403, 99] on span "Actividades" at bounding box center [426, 98] width 49 height 8
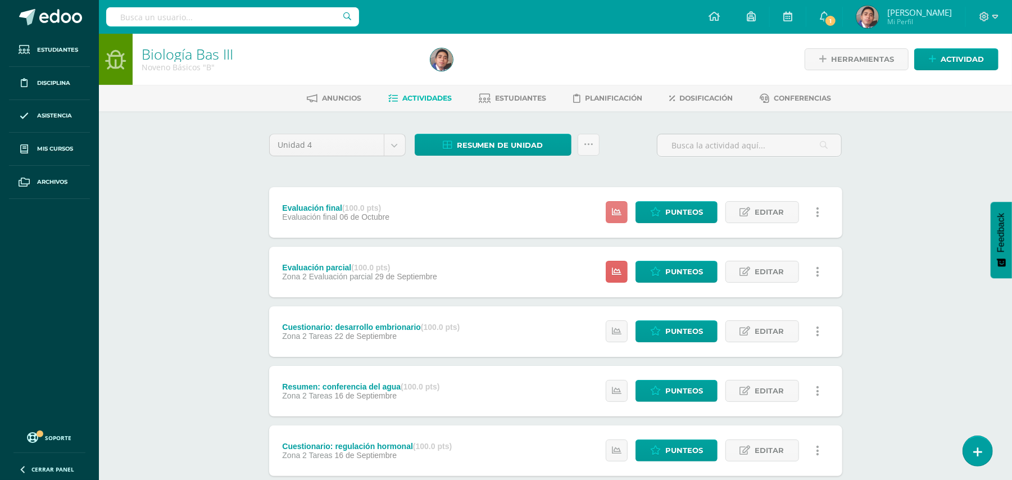
click at [614, 218] on link at bounding box center [617, 212] width 22 height 22
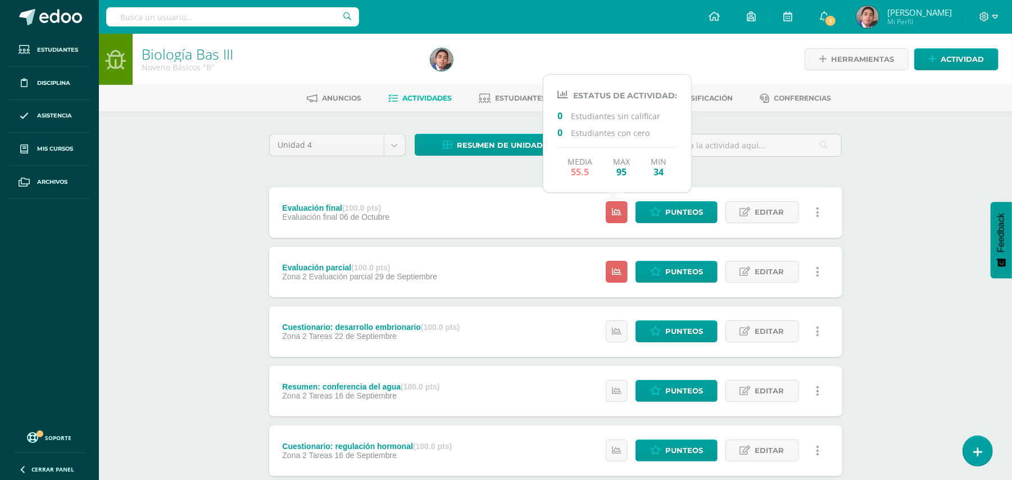
click at [867, 153] on div "Biología Bas III Noveno Básicos "B" Herramientas Detalle de asistencias Activid…" at bounding box center [555, 439] width 913 height 811
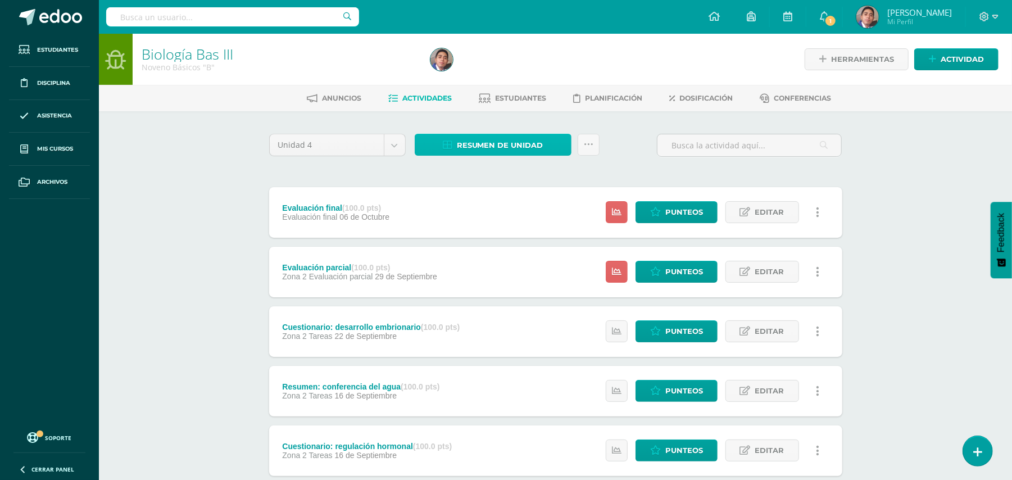
click at [484, 144] on span "Resumen de unidad" at bounding box center [500, 145] width 87 height 21
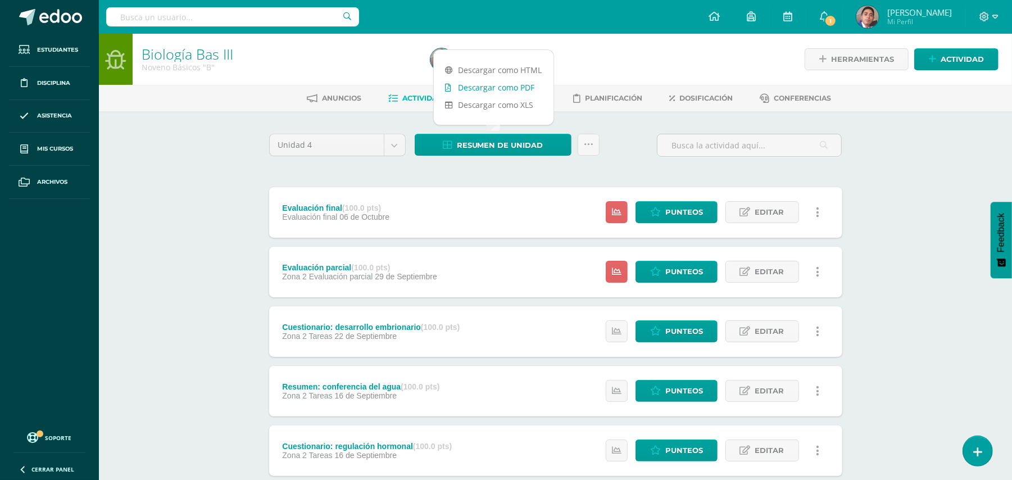
click at [470, 86] on link "Descargar como PDF" at bounding box center [494, 87] width 120 height 17
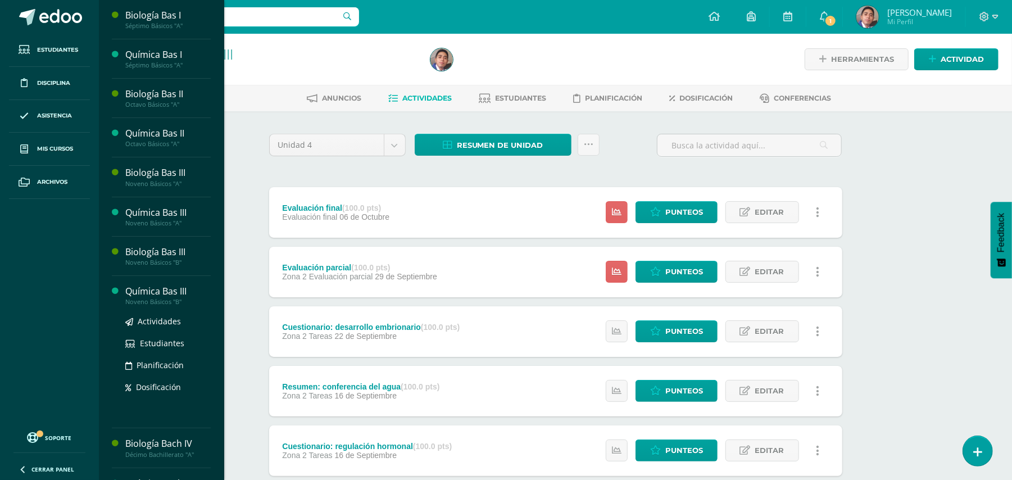
click at [171, 313] on div "Actividades Estudiantes Planificación Dosificación" at bounding box center [167, 362] width 85 height 113
click at [176, 316] on link "Actividades" at bounding box center [167, 321] width 85 height 13
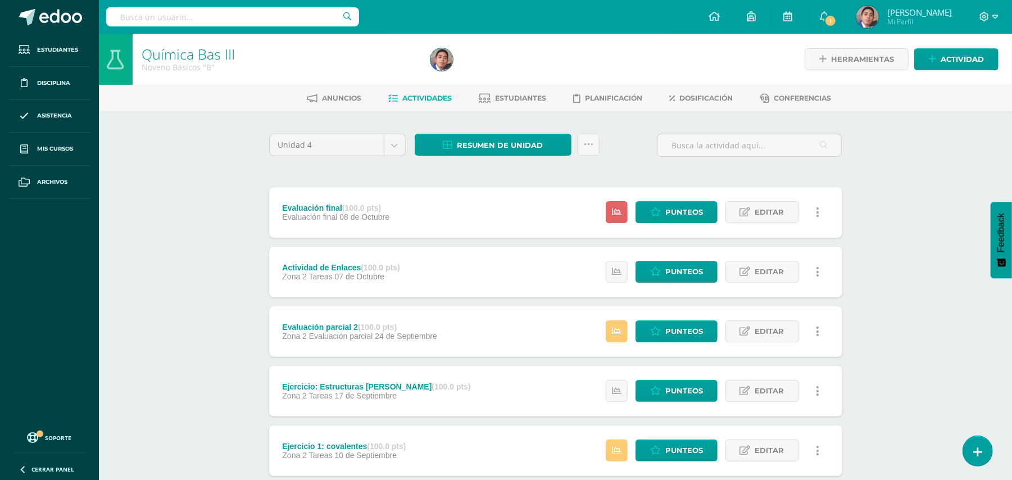
click at [147, 192] on div "Química Bas III Noveno Básicos "B" Herramientas Detalle de asistencias Activida…" at bounding box center [555, 439] width 913 height 811
click at [619, 216] on icon at bounding box center [617, 212] width 10 height 10
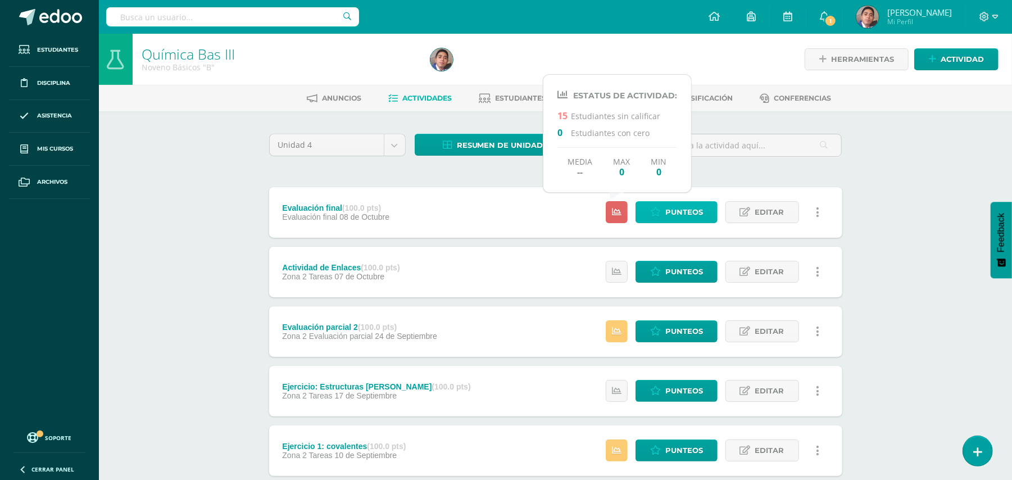
click at [676, 220] on span "Punteos" at bounding box center [684, 212] width 38 height 21
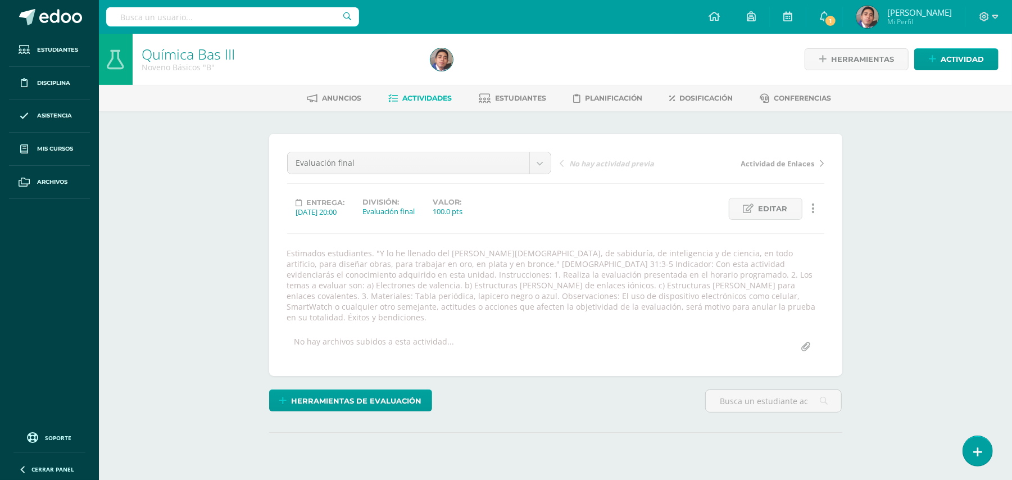
click at [852, 264] on div "¿Estás seguro que quieres eliminar esta actividad? Esto borrará la actividad y …" at bounding box center [556, 315] width 618 height 408
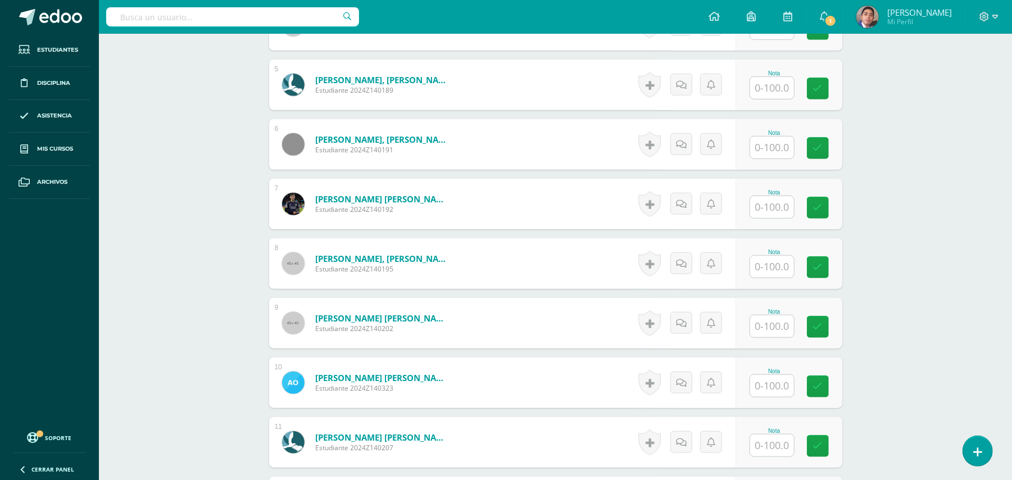
scroll to position [685, 0]
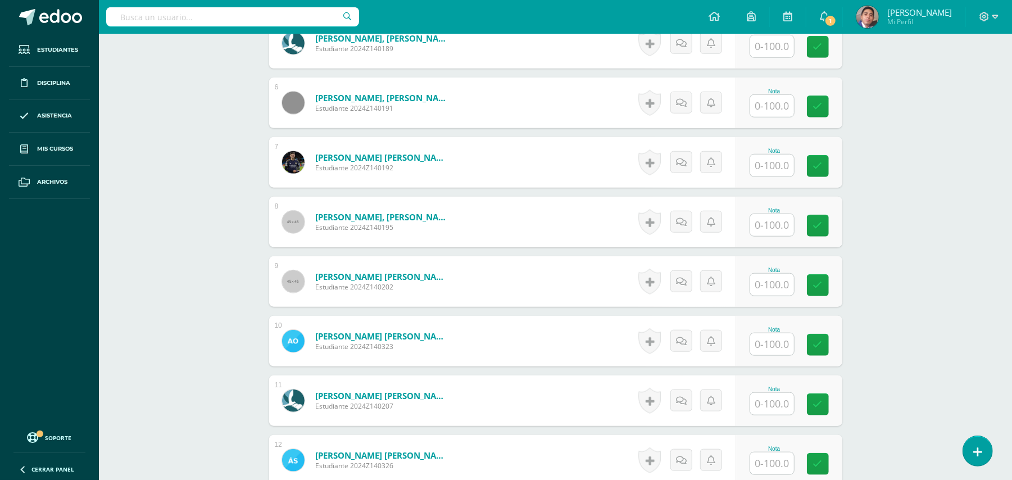
click at [774, 216] on input "text" at bounding box center [772, 225] width 44 height 22
type input "54"
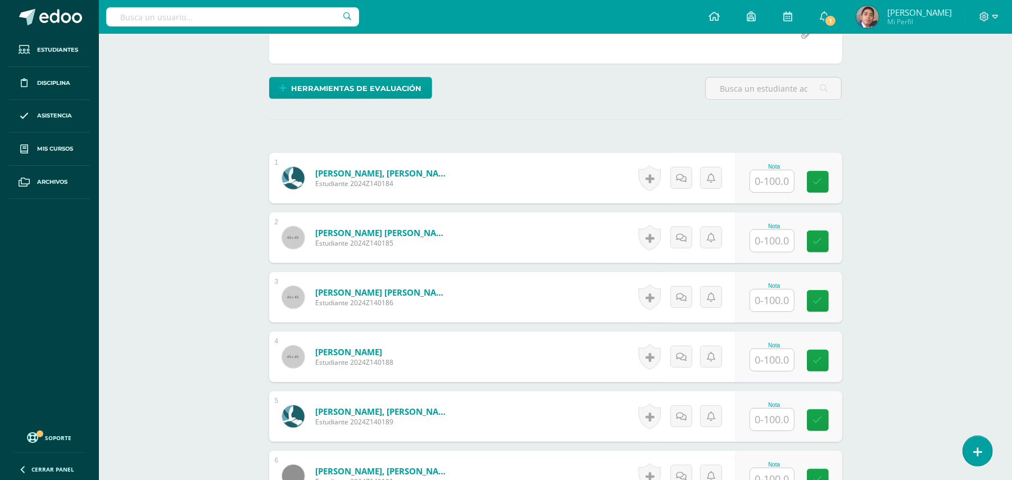
scroll to position [311, 0]
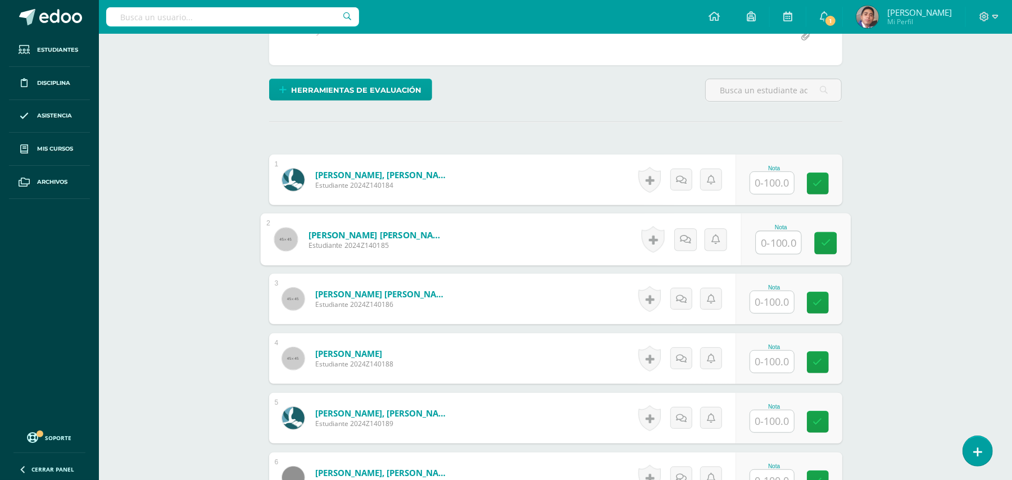
click at [783, 234] on input "text" at bounding box center [778, 242] width 45 height 22
type input "64"
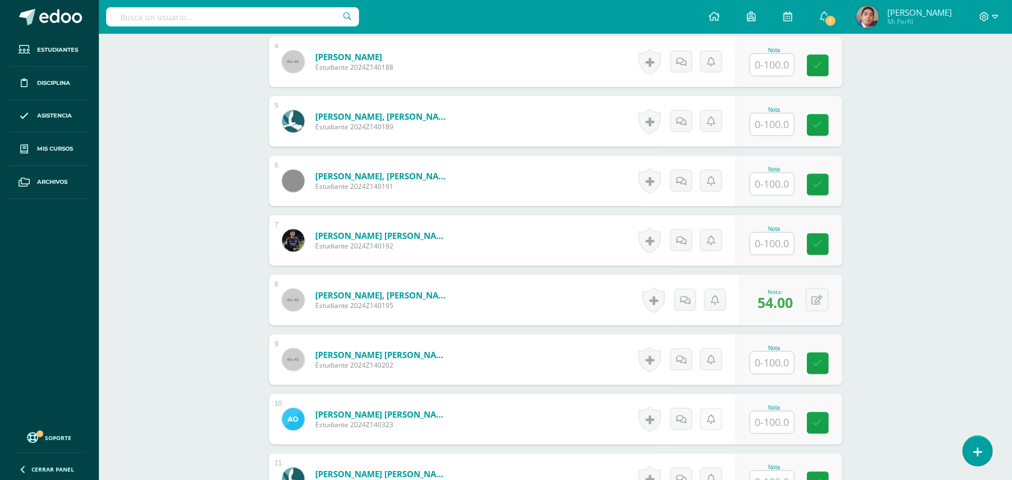
scroll to position [685, 0]
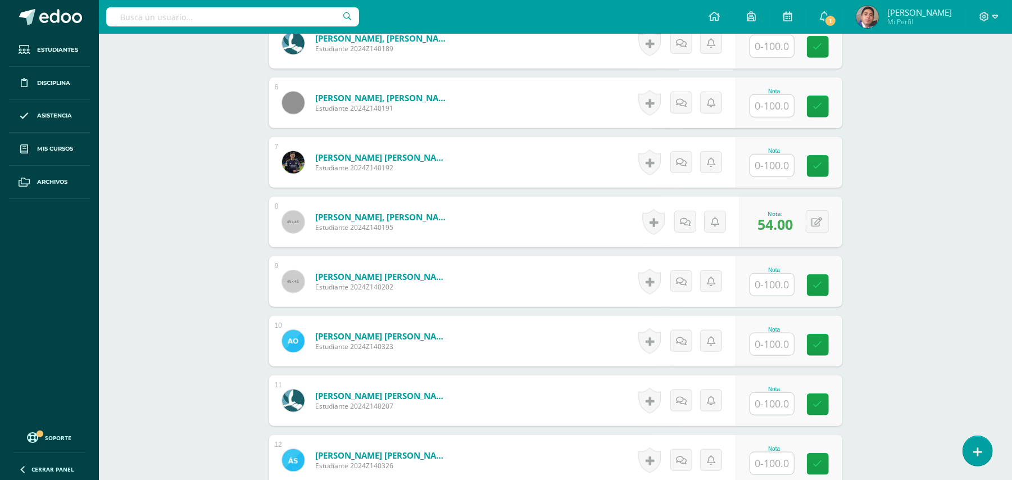
click at [770, 333] on input "text" at bounding box center [772, 344] width 44 height 22
type input "23"
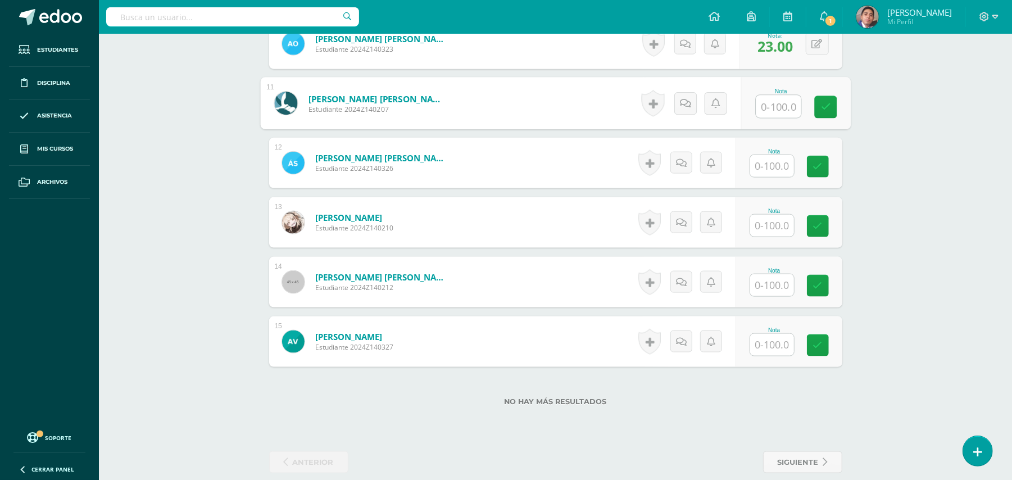
scroll to position [985, 0]
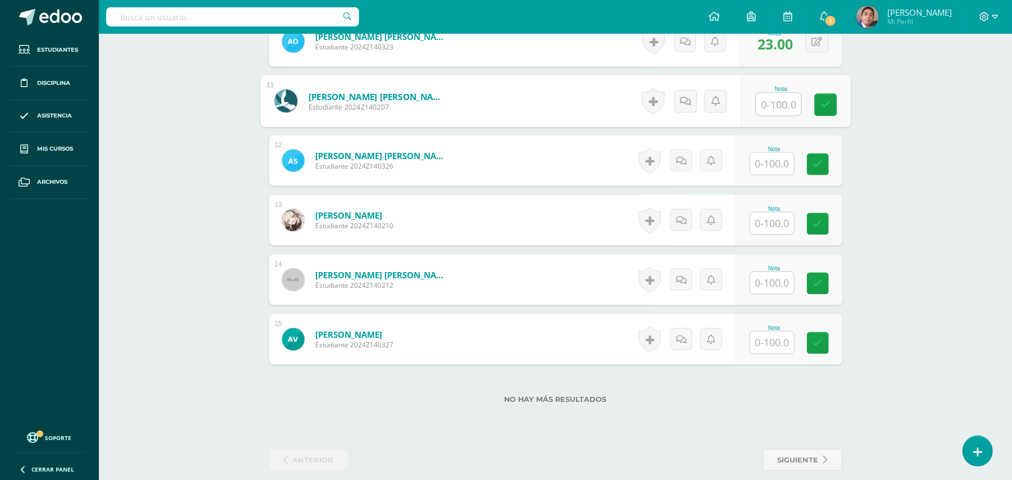
click at [787, 153] on input "text" at bounding box center [772, 164] width 44 height 22
type input "76"
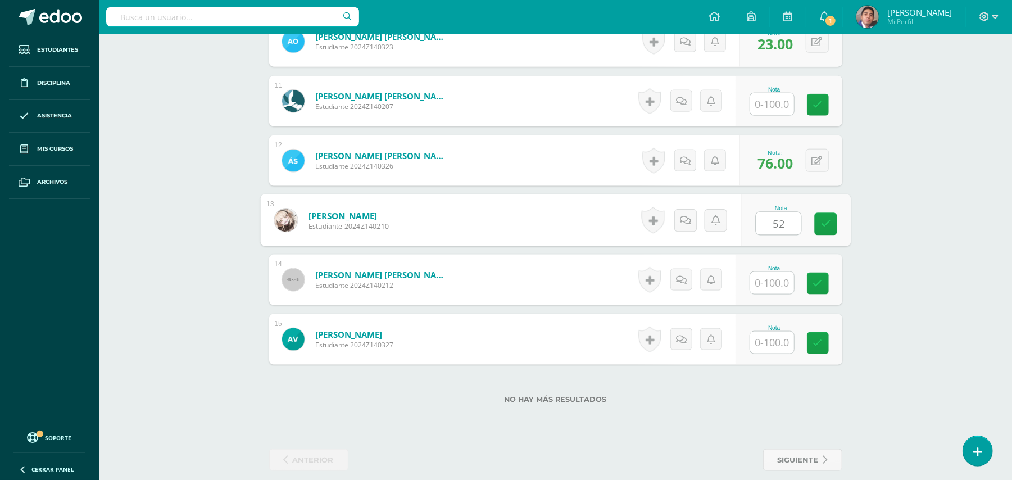
type input "52"
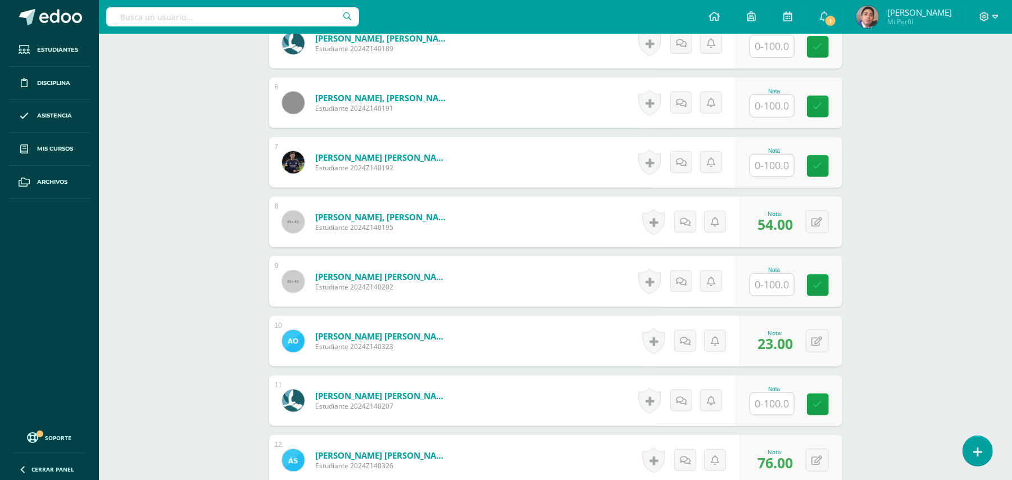
scroll to position [535, 0]
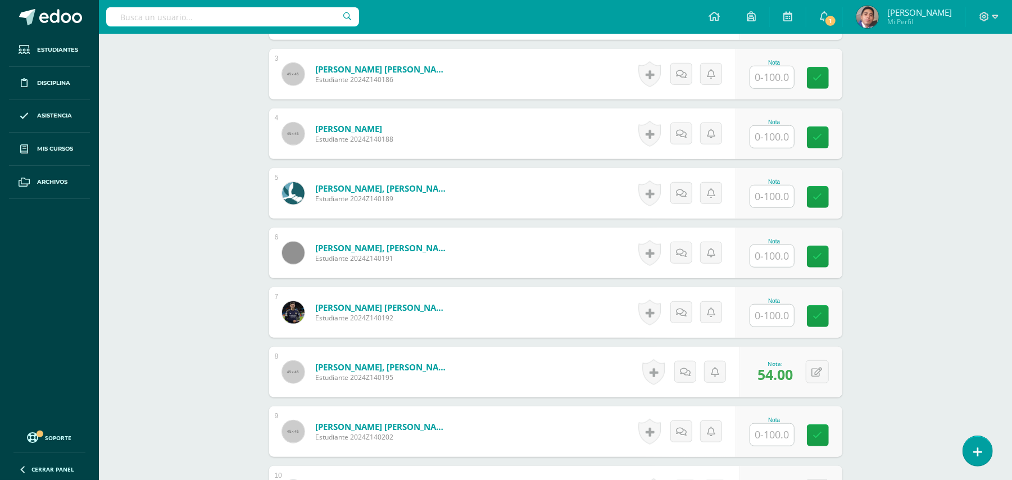
click at [782, 185] on input "text" at bounding box center [772, 196] width 44 height 22
type input "84"
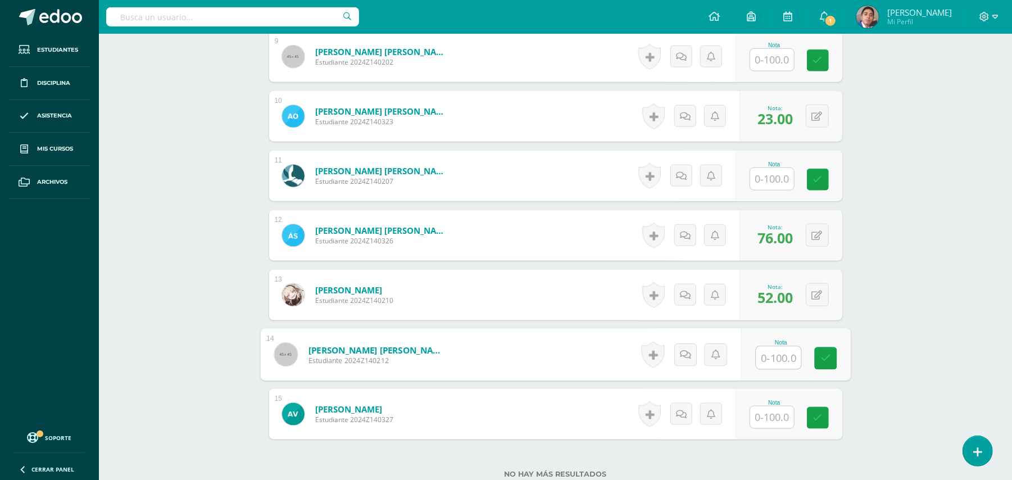
click at [786, 347] on input "text" at bounding box center [778, 358] width 45 height 22
type input "84"
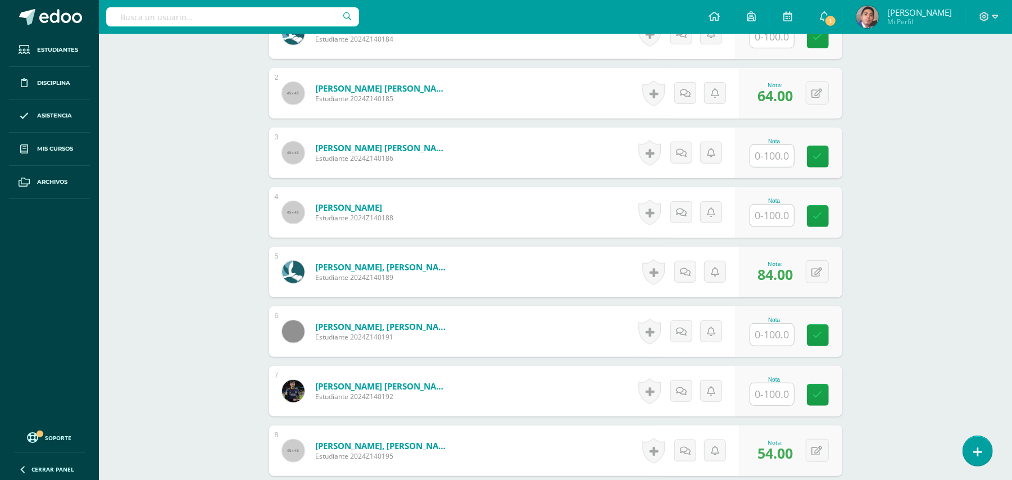
scroll to position [461, 0]
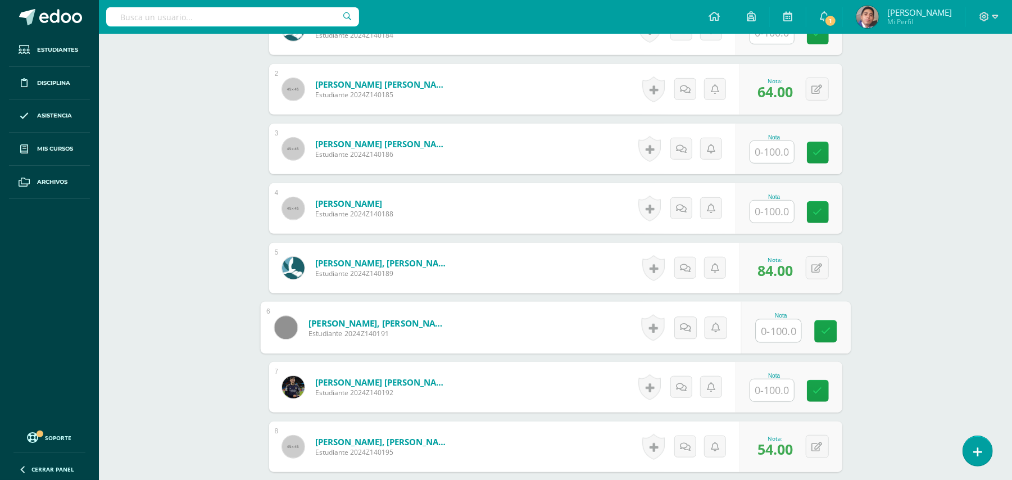
click at [776, 320] on input "text" at bounding box center [778, 331] width 45 height 22
type input "60"
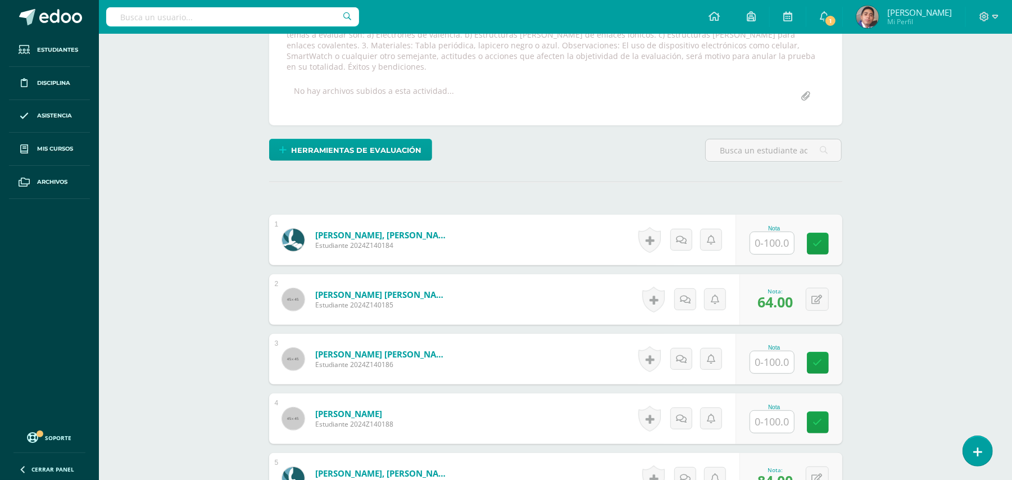
scroll to position [236, 0]
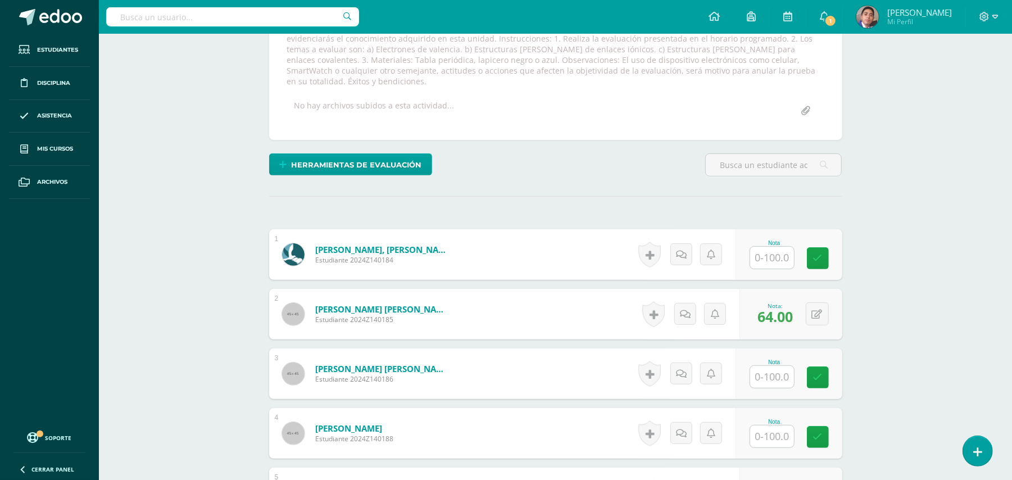
click at [778, 254] on input "text" at bounding box center [772, 258] width 44 height 22
type input "82"
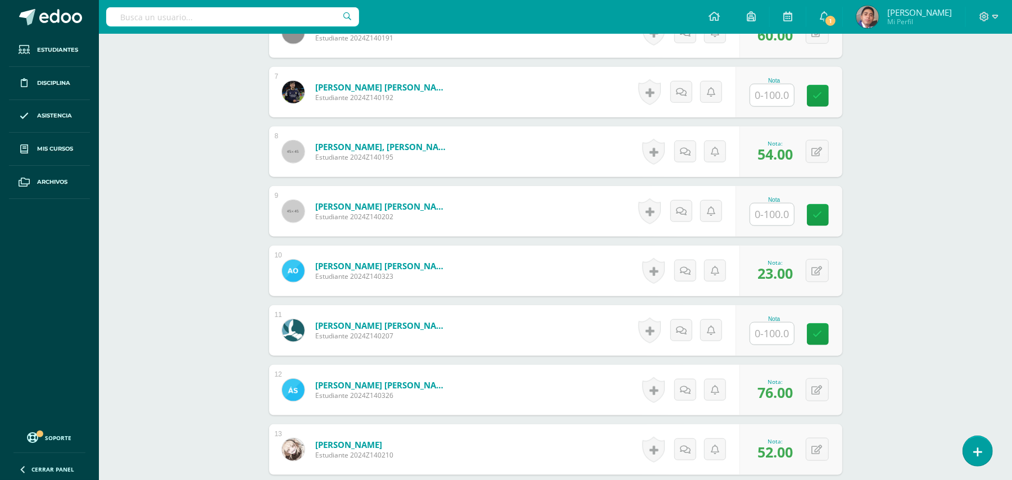
scroll to position [760, 0]
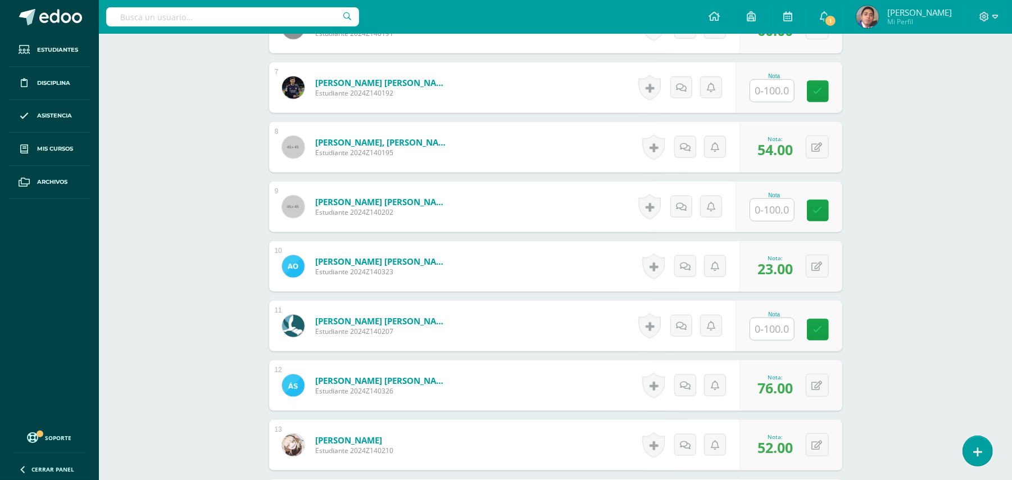
click at [772, 320] on input "text" at bounding box center [772, 329] width 44 height 22
type input "70"
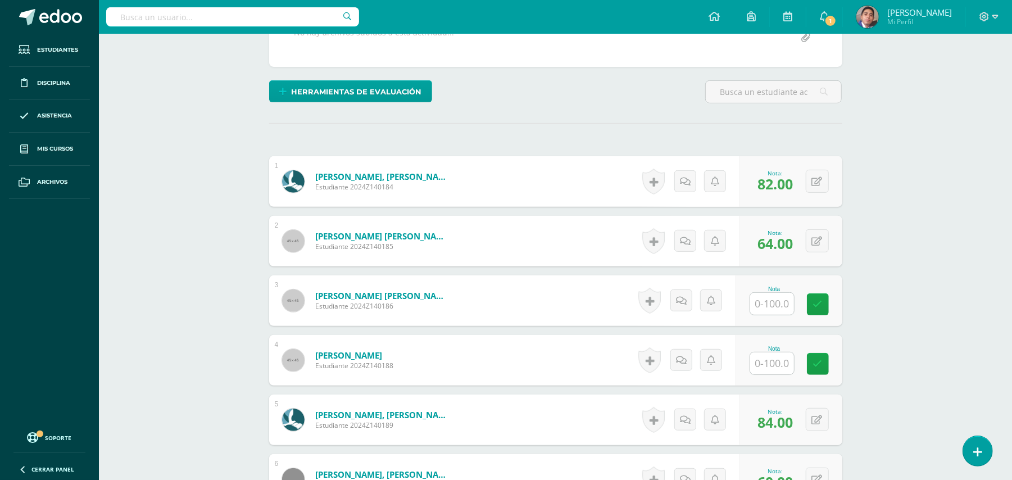
scroll to position [236, 0]
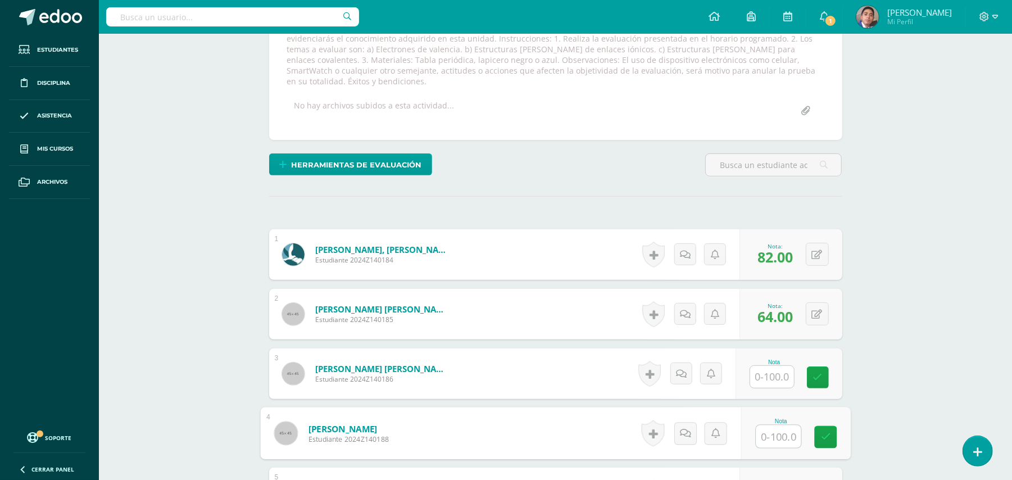
click at [776, 425] on input "text" at bounding box center [778, 436] width 45 height 22
type input "80"
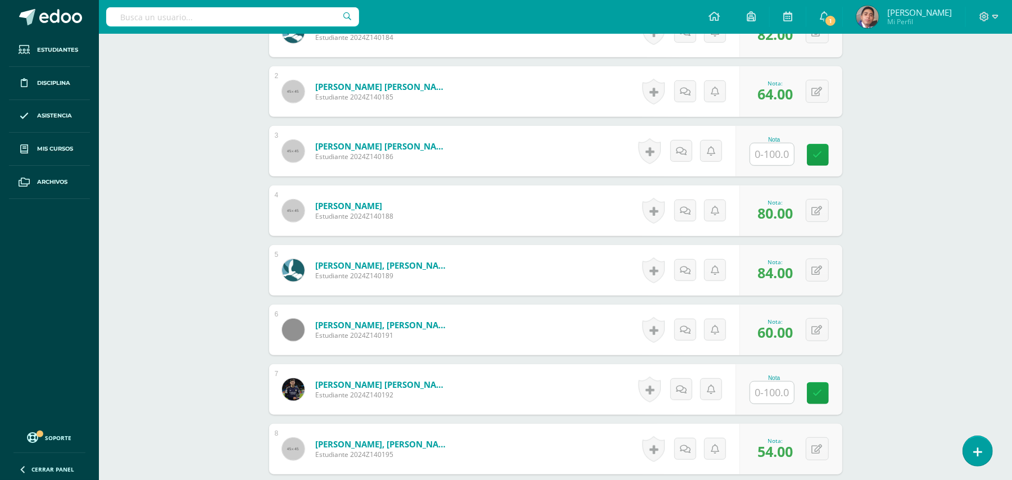
scroll to position [461, 0]
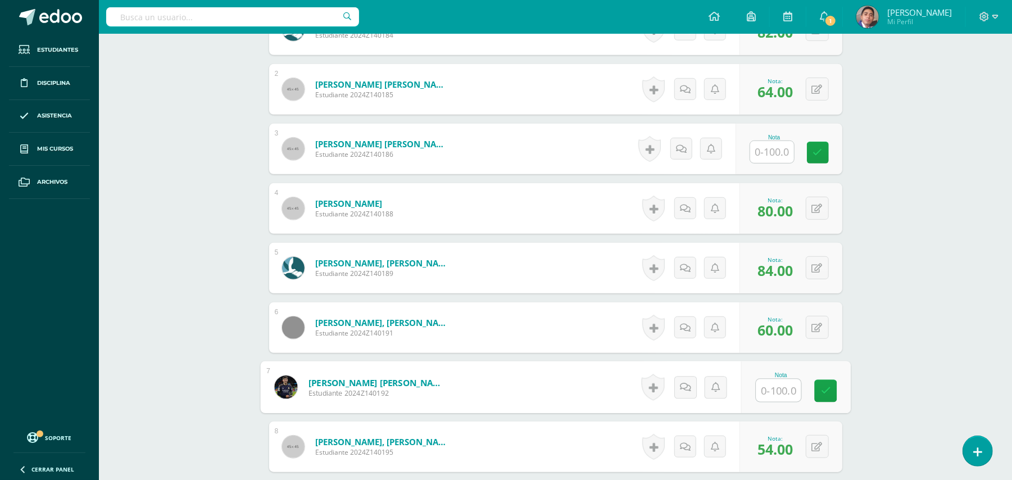
click at [764, 379] on input "text" at bounding box center [778, 390] width 45 height 22
type input "96"
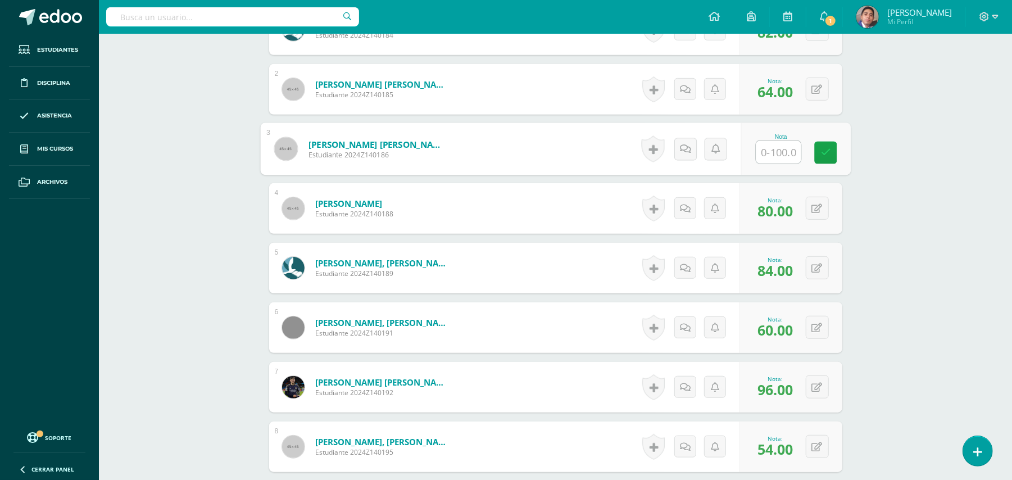
click at [785, 149] on input "text" at bounding box center [778, 152] width 45 height 22
type input "77"
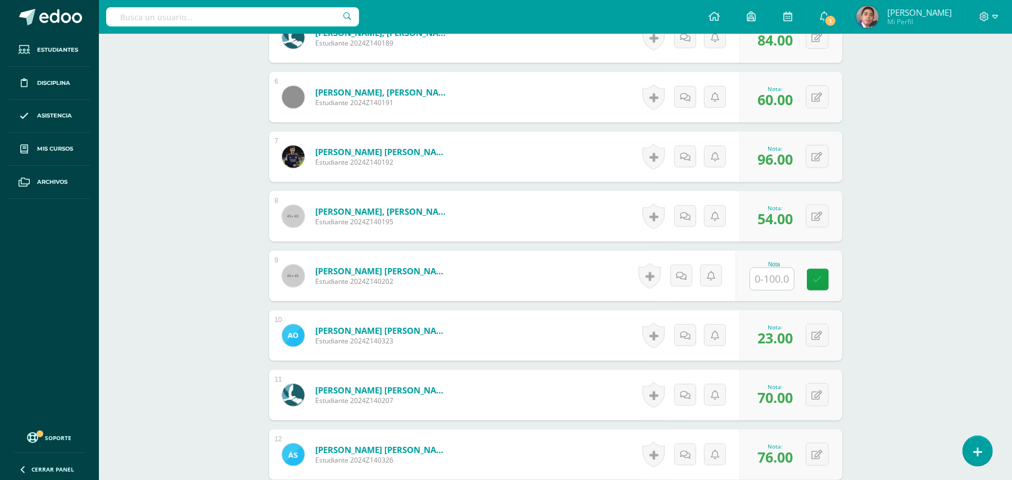
scroll to position [835, 0]
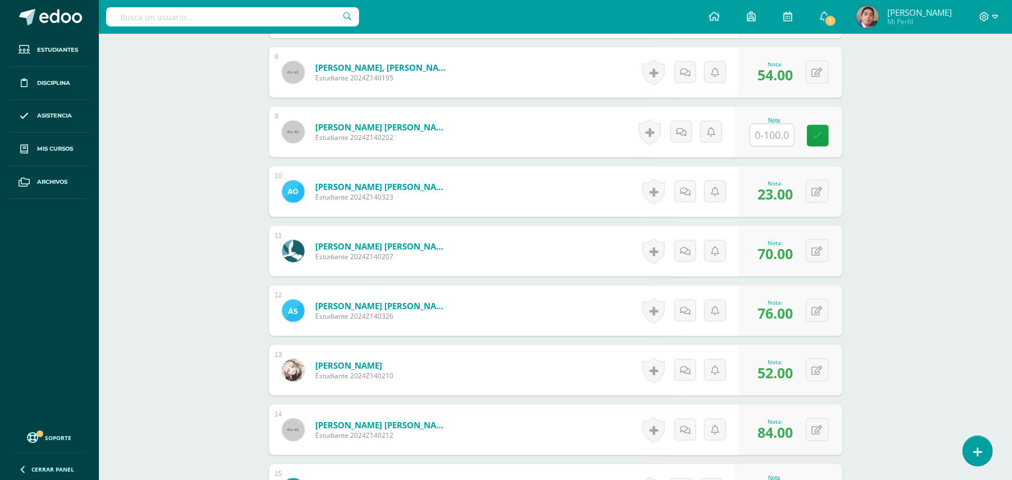
click at [770, 129] on input "text" at bounding box center [772, 135] width 44 height 22
type input "96"
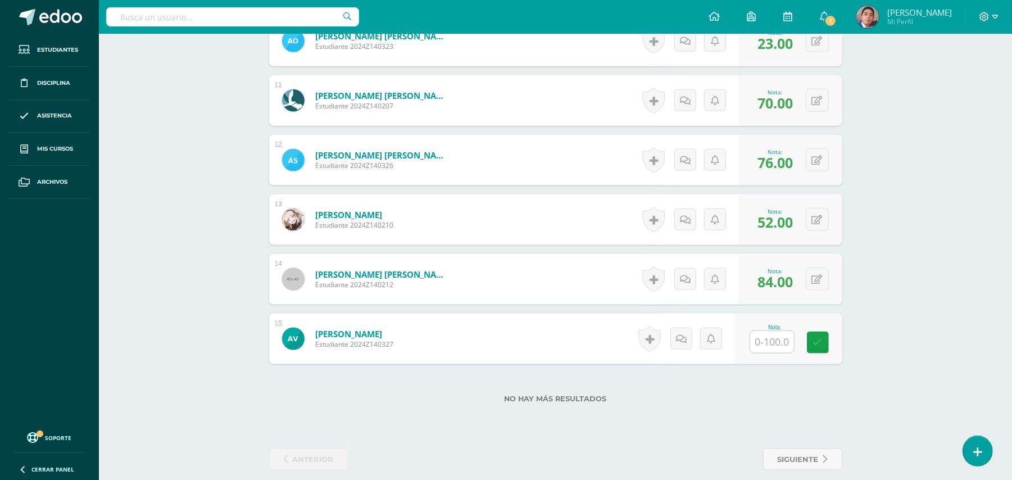
click at [779, 331] on input "text" at bounding box center [772, 342] width 44 height 22
type input "68"
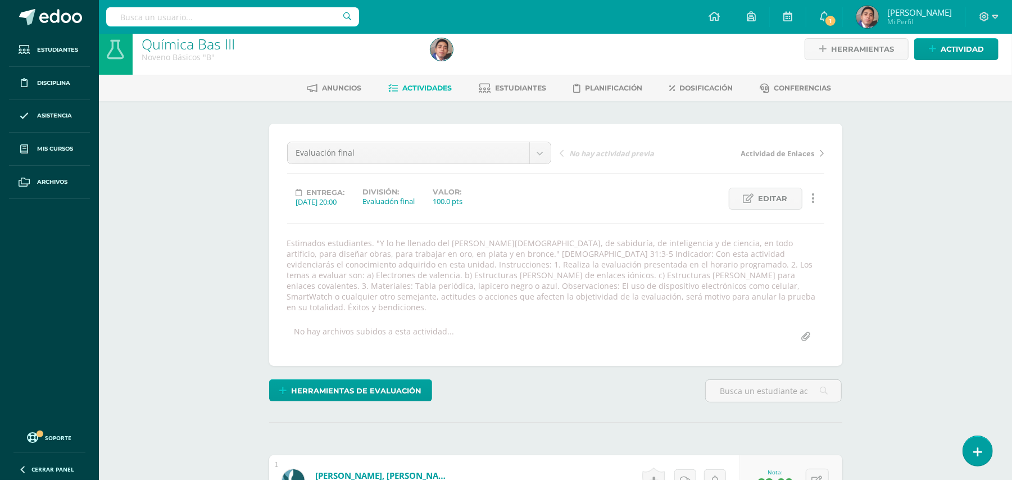
scroll to position [0, 0]
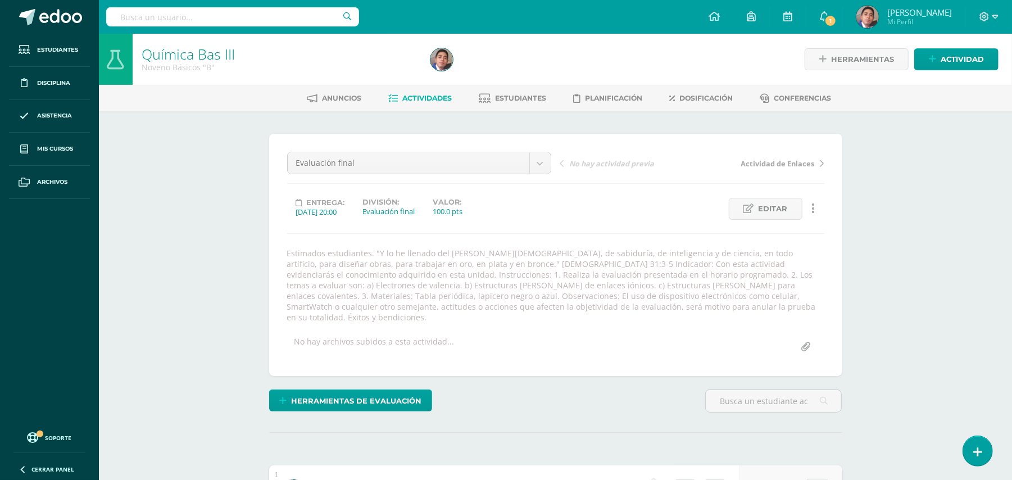
click at [431, 97] on span "Actividades" at bounding box center [426, 98] width 49 height 8
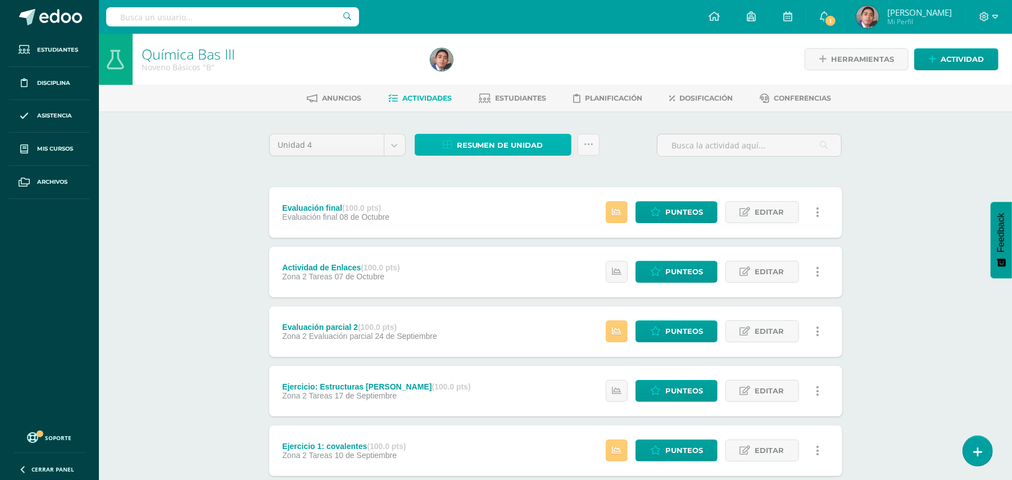
click at [504, 151] on span "Resumen de unidad" at bounding box center [500, 145] width 87 height 21
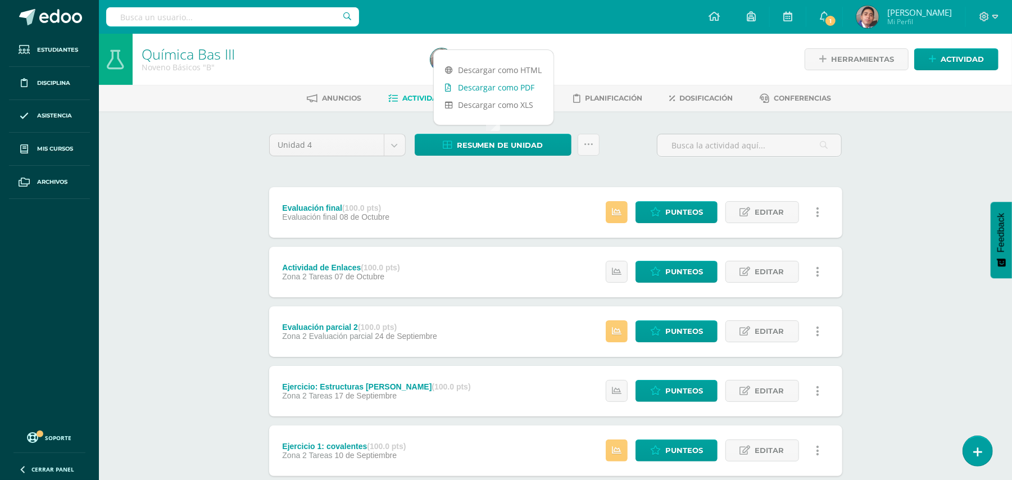
click at [495, 95] on link "Descargar como PDF" at bounding box center [494, 87] width 120 height 17
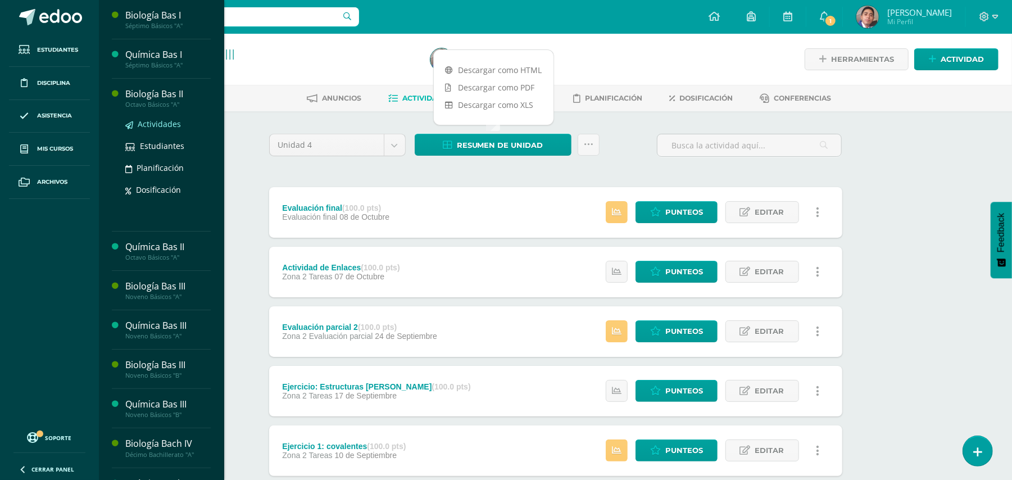
click at [147, 117] on div "Actividades Estudiantes Planificación Dosificación" at bounding box center [167, 164] width 85 height 113
click at [147, 121] on span "Actividades" at bounding box center [159, 124] width 43 height 11
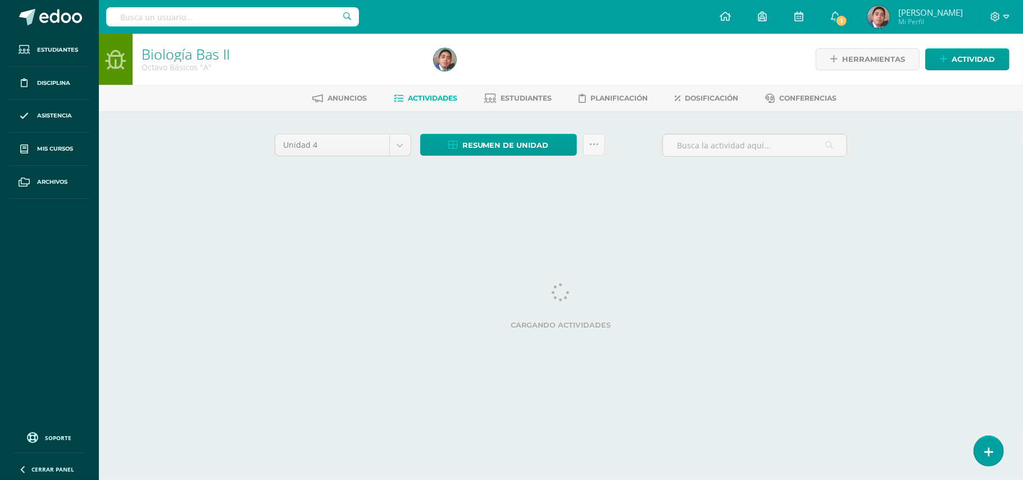
click at [153, 138] on div "Biología Bas II Octavo Básicos "A" Herramientas Detalle de asistencias Activida…" at bounding box center [561, 122] width 924 height 176
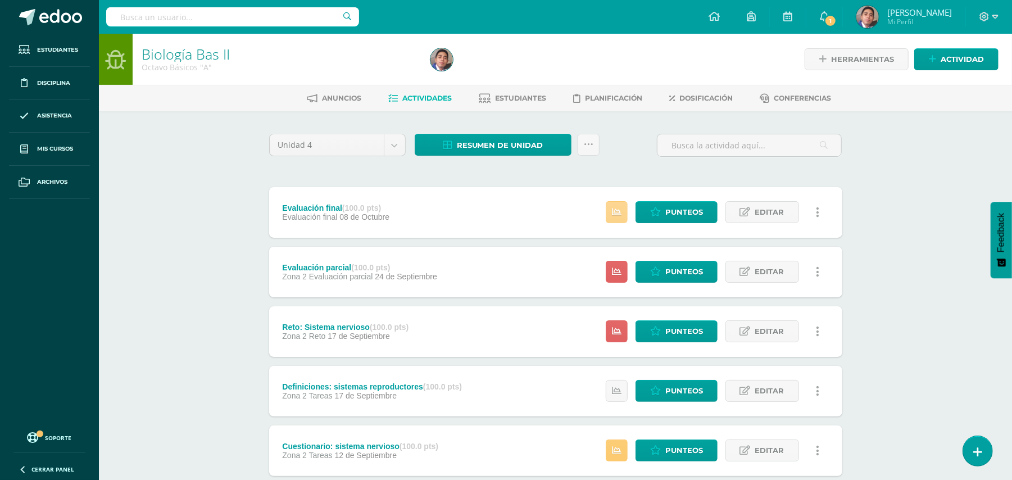
click at [624, 213] on link at bounding box center [617, 212] width 22 height 22
click at [613, 272] on icon at bounding box center [617, 272] width 10 height 10
click at [610, 326] on link at bounding box center [617, 331] width 22 height 22
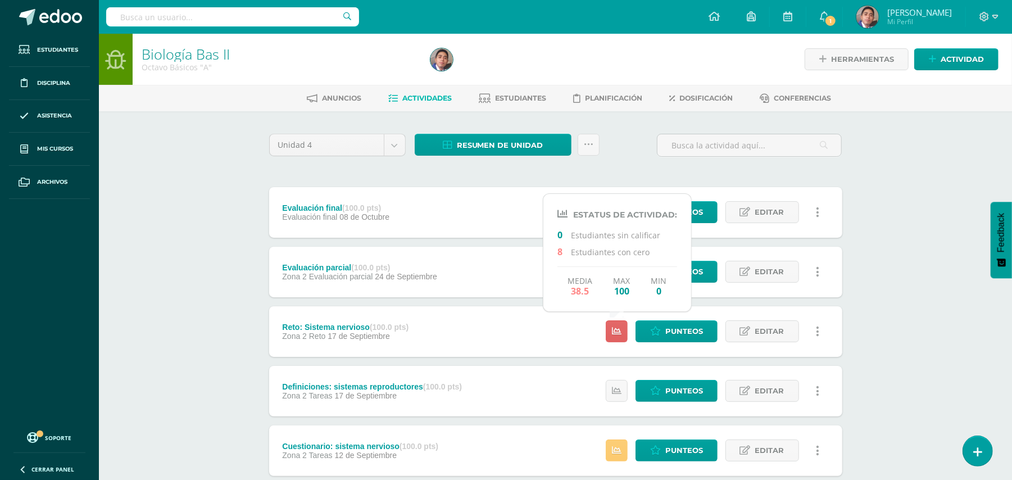
drag, startPoint x: 184, startPoint y: 270, endPoint x: 261, endPoint y: 239, distance: 82.9
click at [184, 270] on div "Biología Bas II Octavo Básicos "A" Herramientas Detalle de asistencias Activida…" at bounding box center [555, 439] width 913 height 811
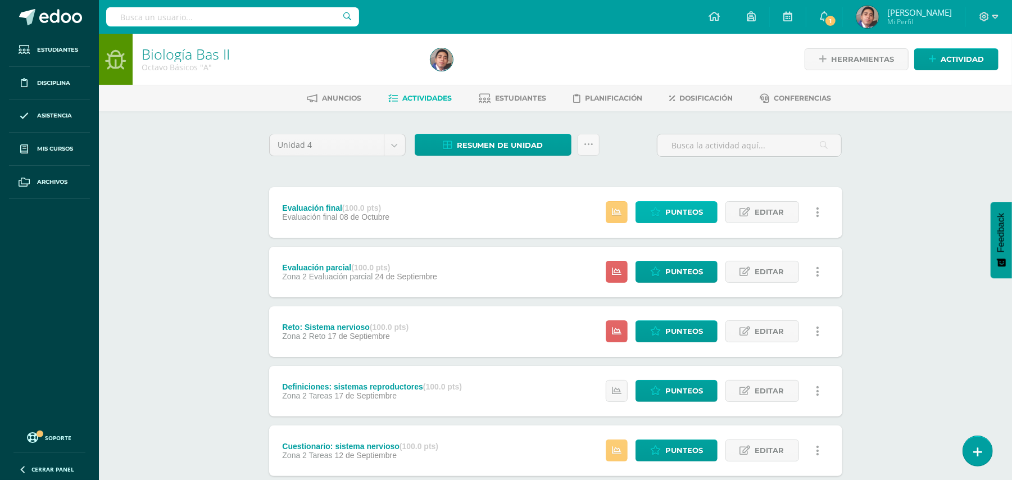
click at [671, 211] on span "Punteos" at bounding box center [684, 212] width 38 height 21
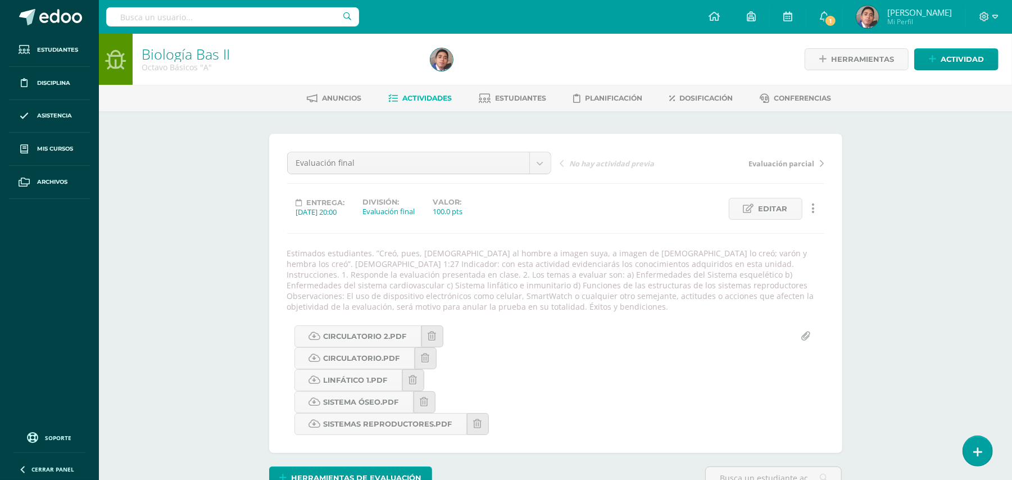
scroll to position [12, 0]
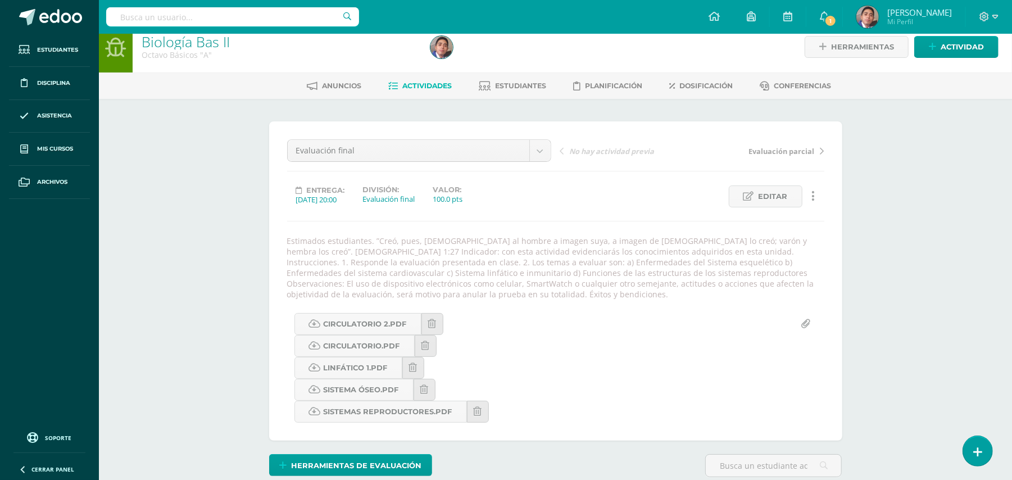
click at [144, 294] on div "Biología Bas II Octavo Básicos "A" Herramientas Detalle de asistencias Activida…" at bounding box center [555, 302] width 913 height 563
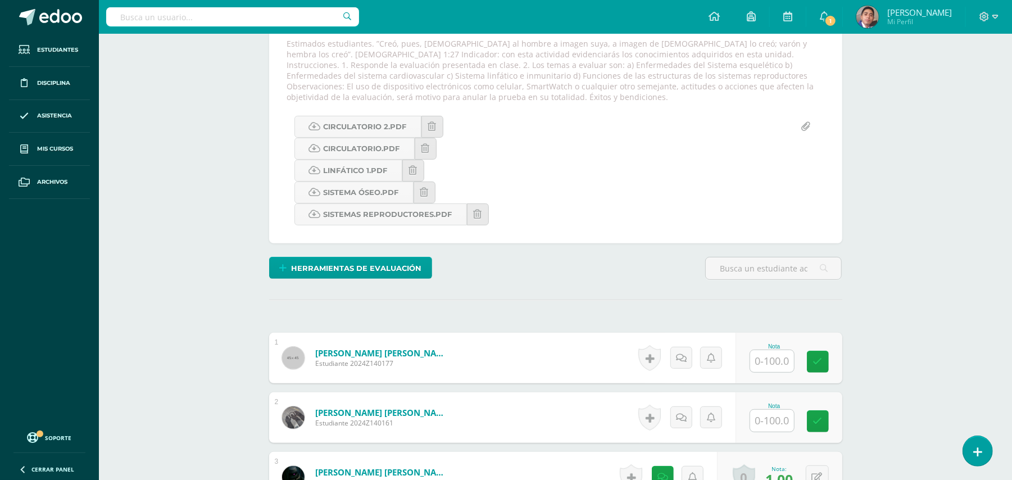
scroll to position [210, 0]
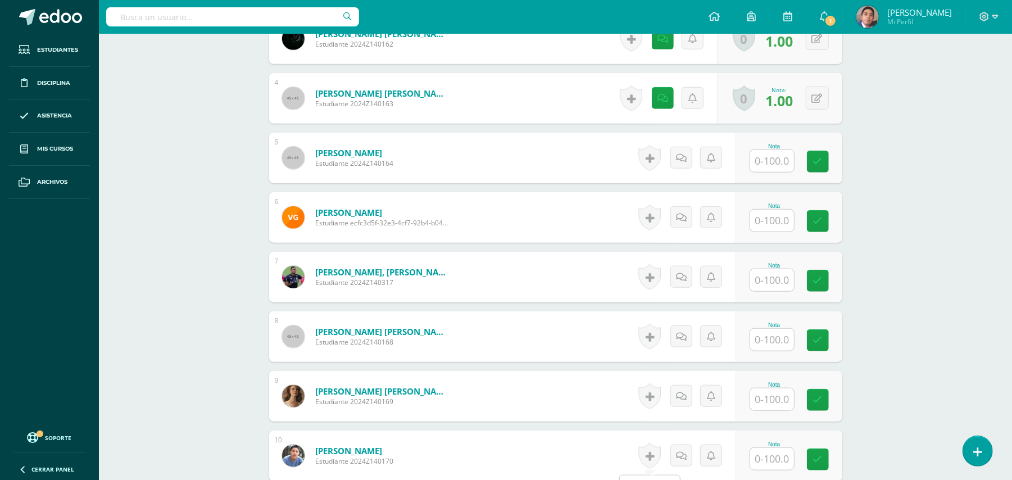
scroll to position [735, 0]
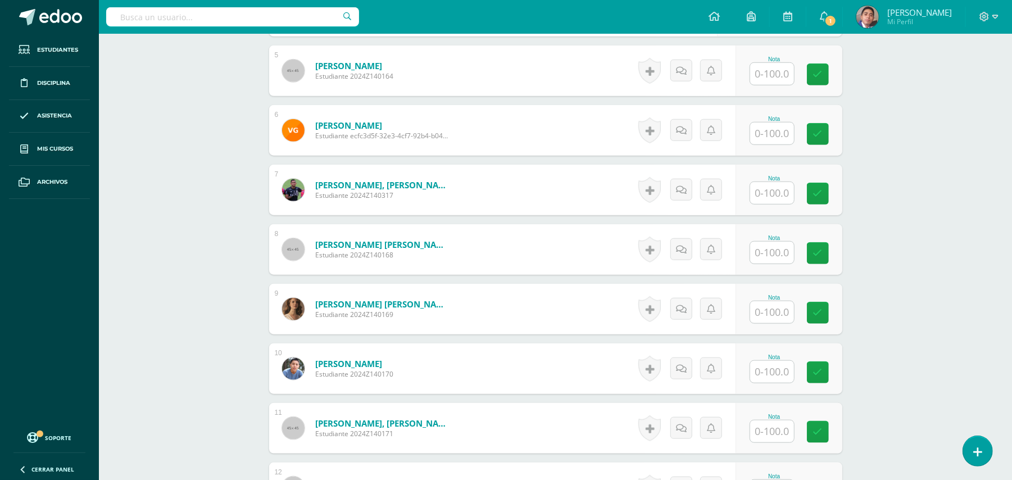
click at [767, 196] on input "text" at bounding box center [772, 193] width 44 height 22
type input "32"
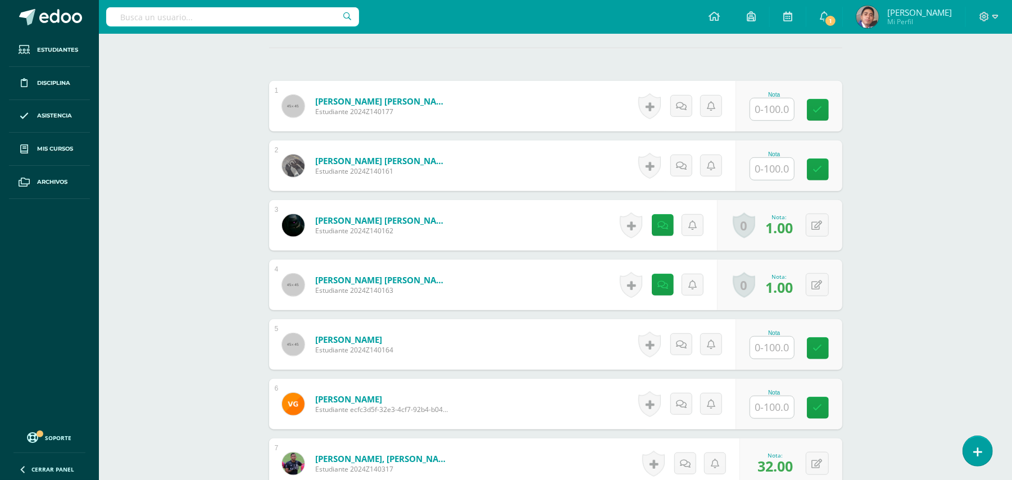
scroll to position [435, 0]
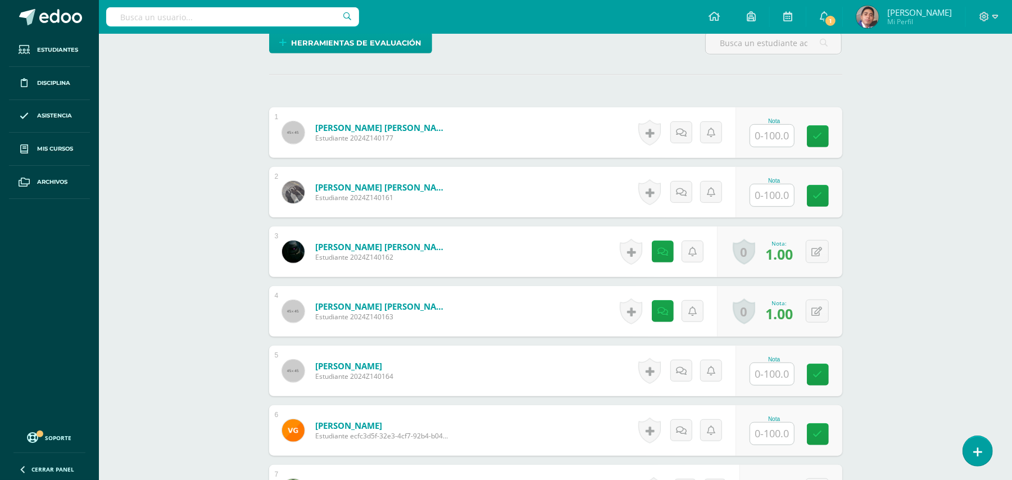
click at [773, 198] on input "text" at bounding box center [772, 195] width 44 height 22
type input "74"
click at [769, 440] on input "text" at bounding box center [772, 433] width 44 height 22
type input "70"
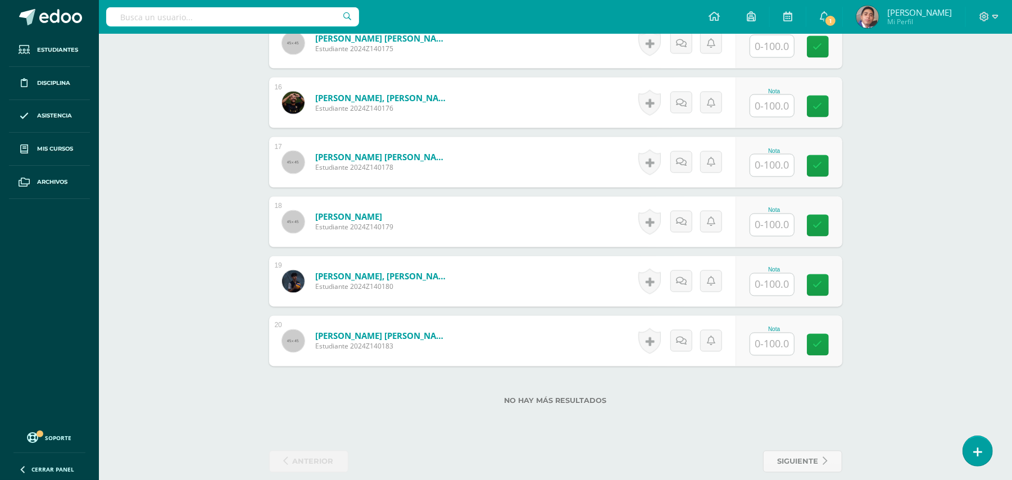
scroll to position [1371, 0]
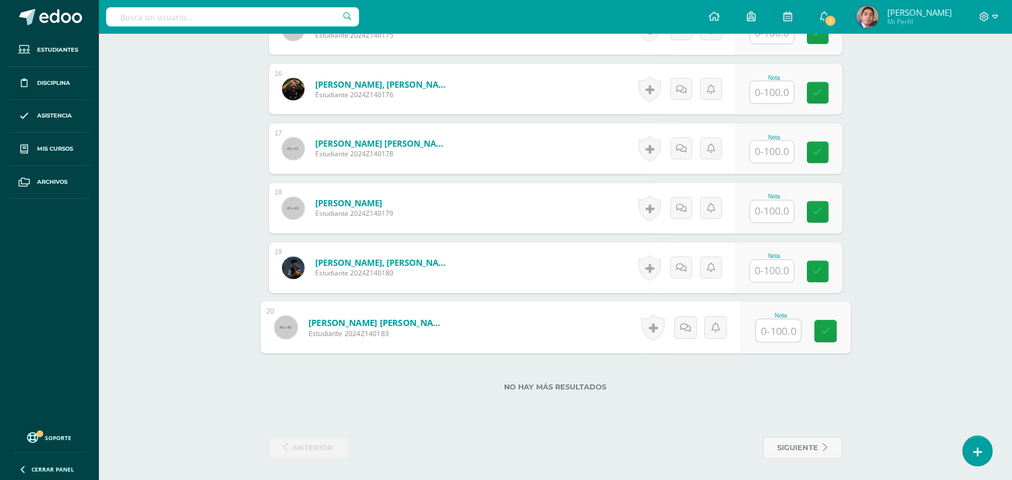
click at [774, 335] on input "text" at bounding box center [778, 331] width 45 height 22
type input "91"
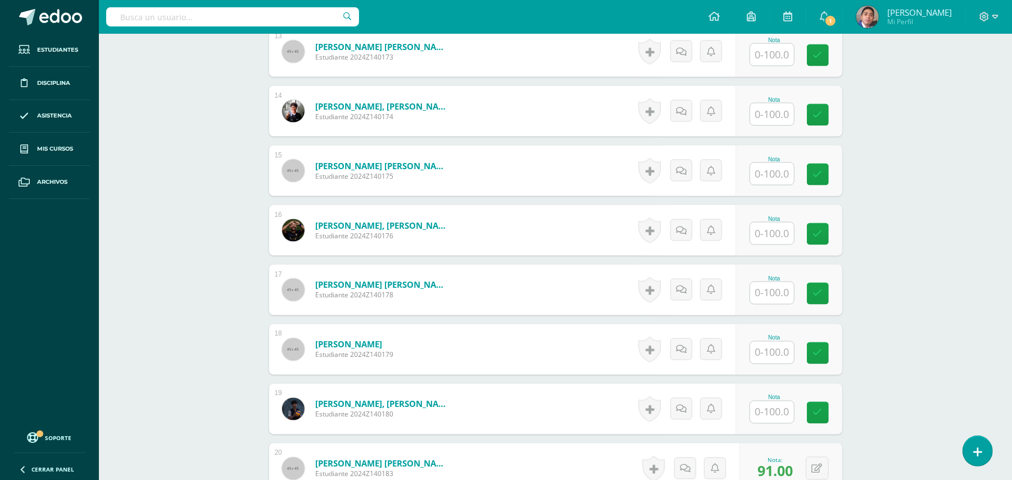
scroll to position [1147, 0]
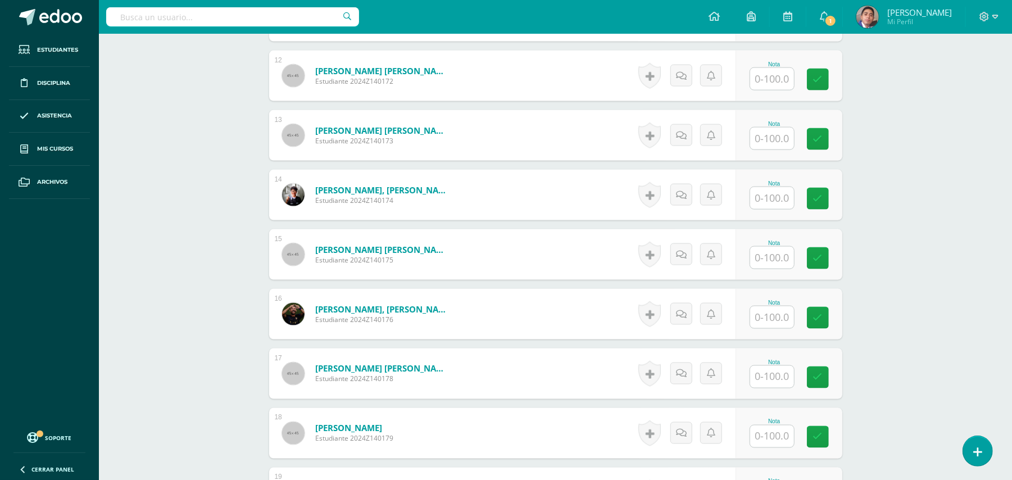
click at [767, 319] on input "text" at bounding box center [772, 317] width 44 height 22
type input "44"
click at [763, 142] on input "text" at bounding box center [772, 139] width 44 height 22
type input "70"
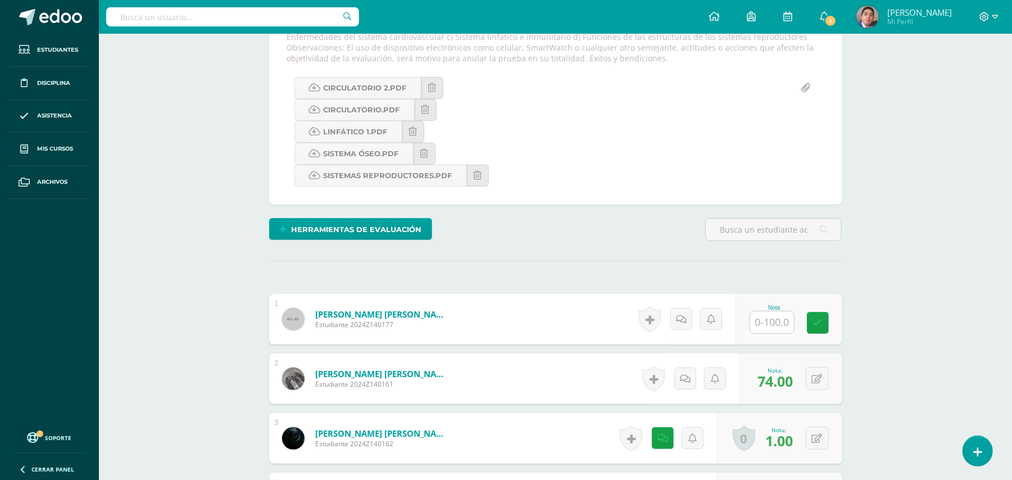
scroll to position [248, 0]
click at [765, 326] on input "text" at bounding box center [778, 323] width 45 height 22
type input "78"
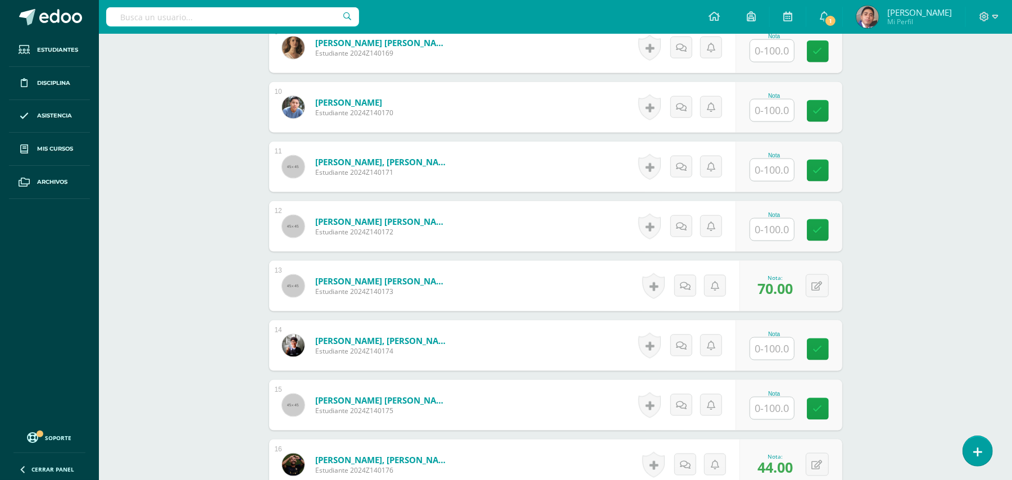
scroll to position [997, 0]
click at [765, 408] on input "text" at bounding box center [772, 408] width 44 height 22
type input "40"
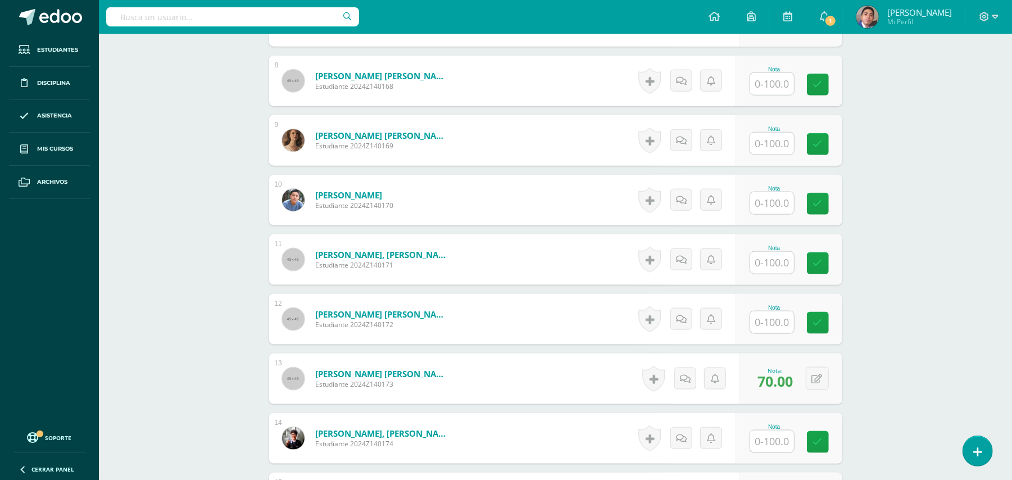
scroll to position [697, 0]
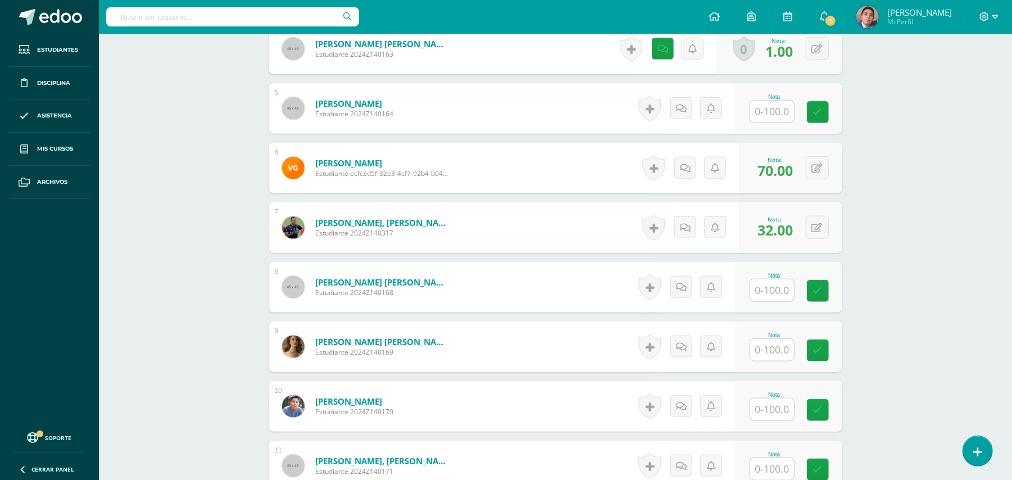
click at [765, 117] on input "text" at bounding box center [772, 112] width 44 height 22
type input "79"
click at [776, 293] on input "text" at bounding box center [772, 290] width 44 height 22
type input "60"
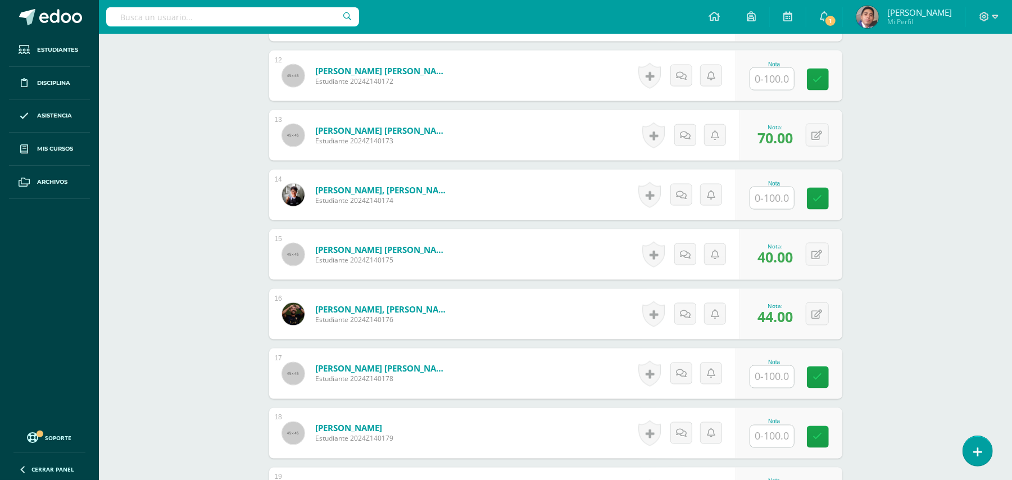
scroll to position [1297, 0]
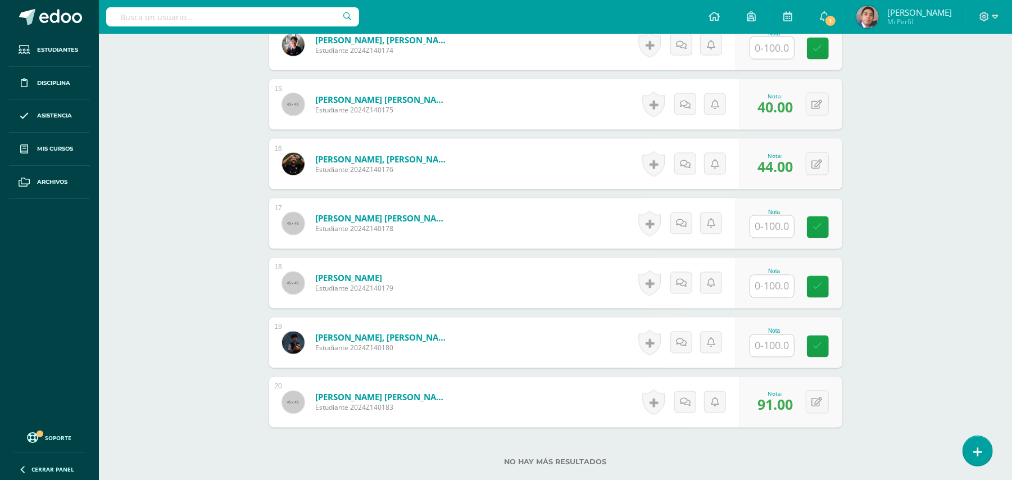
click at [771, 290] on input "text" at bounding box center [772, 286] width 44 height 22
type input "66"
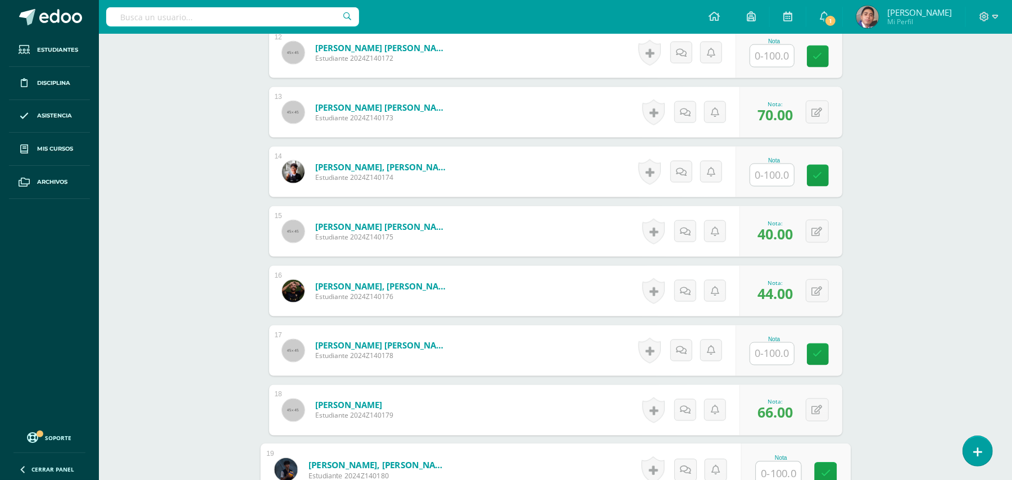
scroll to position [1147, 0]
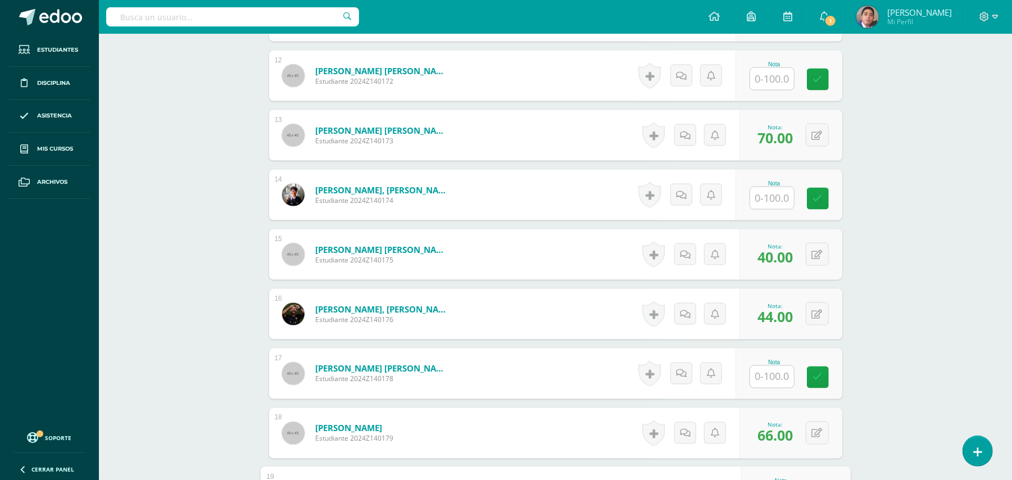
click at [780, 198] on input "text" at bounding box center [772, 198] width 44 height 22
type input "44"
click at [784, 77] on input "text" at bounding box center [778, 79] width 45 height 22
type input "40"
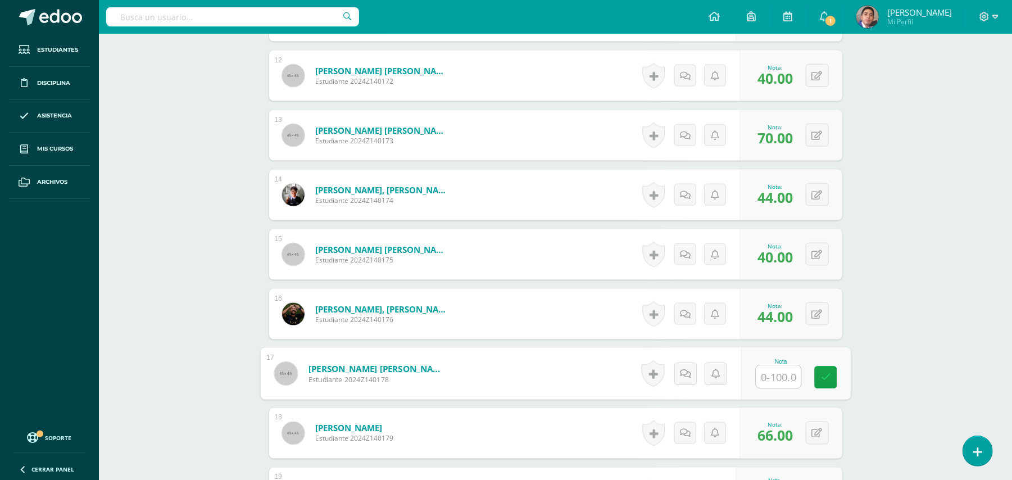
click at [761, 378] on input "text" at bounding box center [778, 377] width 45 height 22
type input "28"
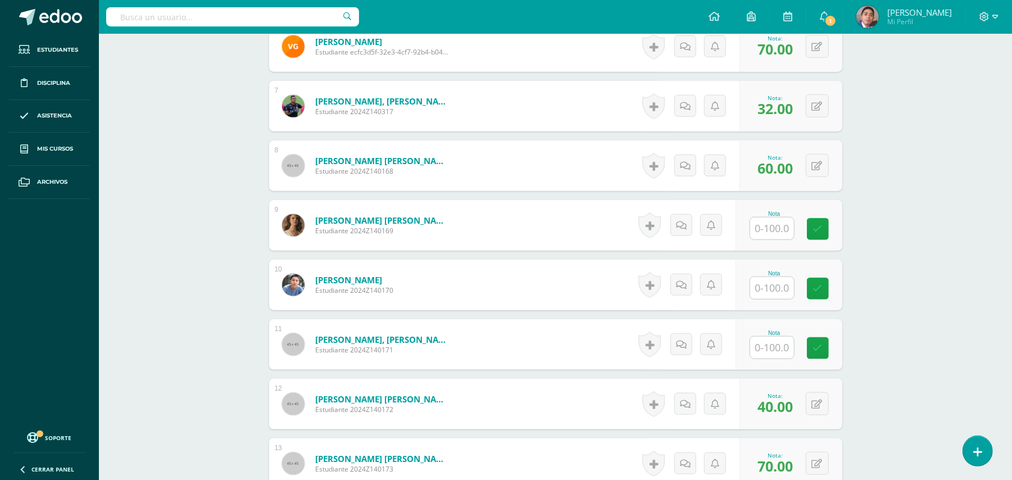
scroll to position [772, 0]
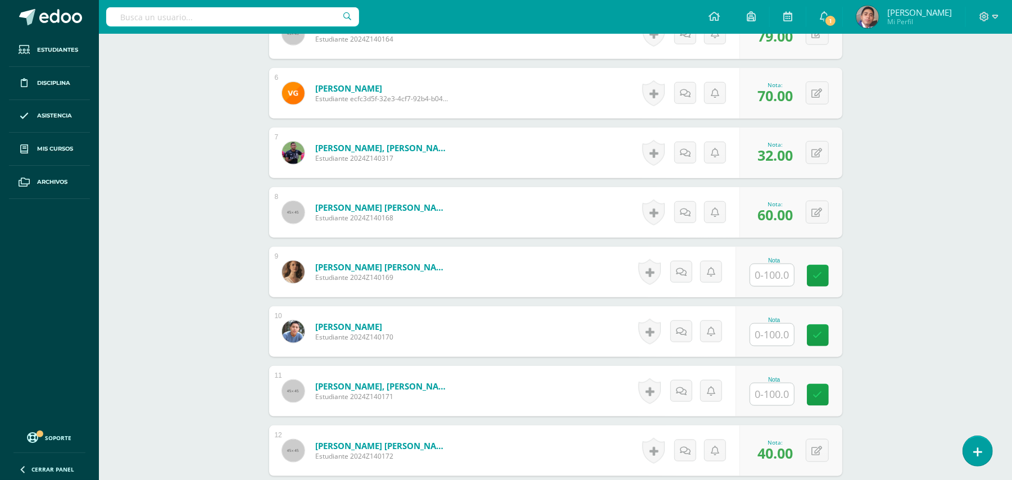
click at [763, 276] on input "text" at bounding box center [772, 275] width 44 height 22
type input "57"
click at [780, 398] on input "text" at bounding box center [772, 394] width 44 height 22
type input "32"
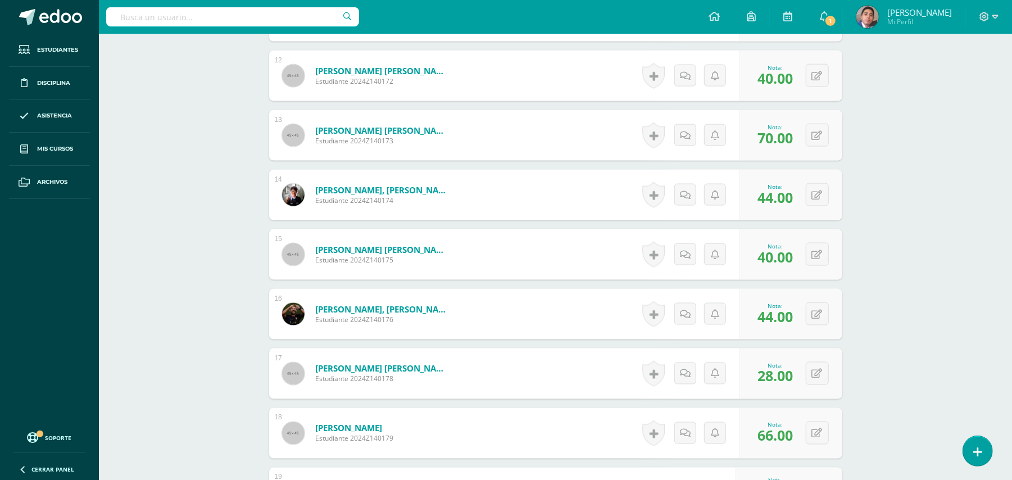
scroll to position [1371, 0]
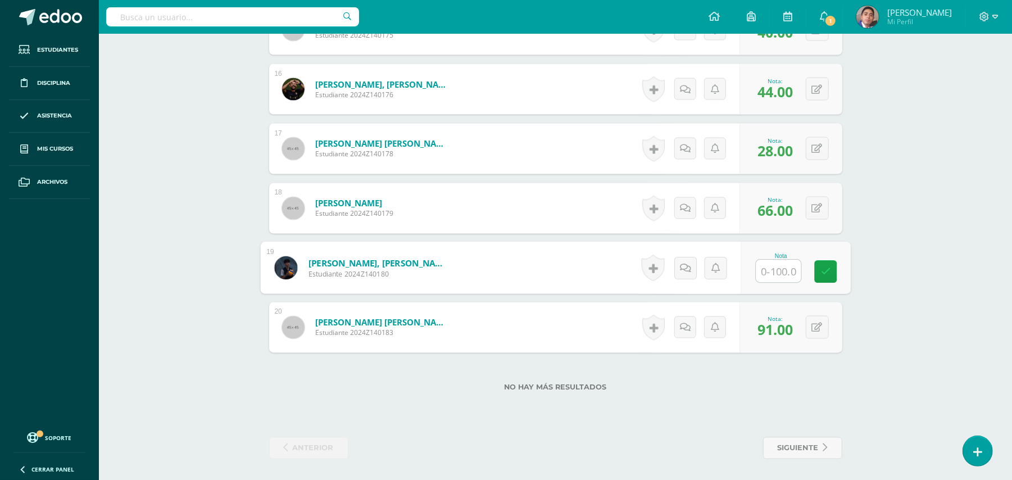
click at [770, 271] on input "text" at bounding box center [778, 271] width 45 height 22
type input "73"
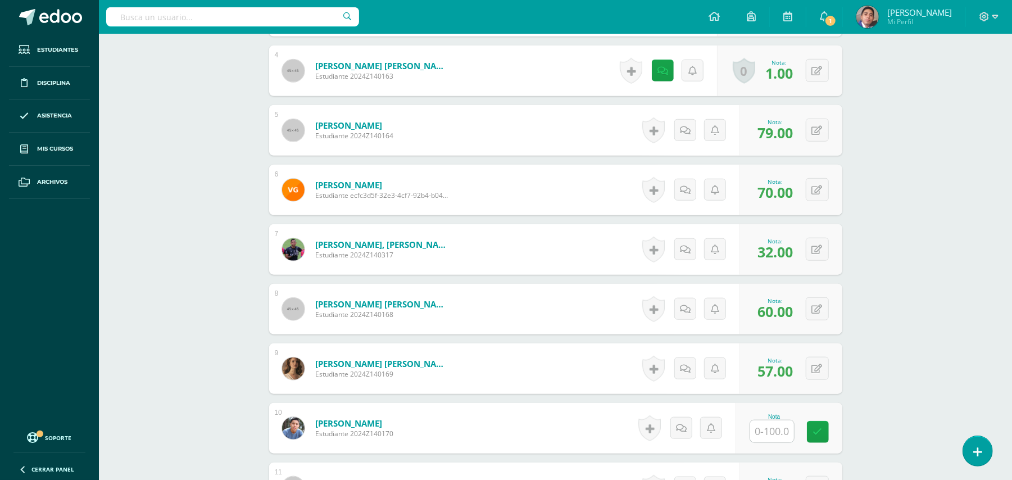
scroll to position [322, 0]
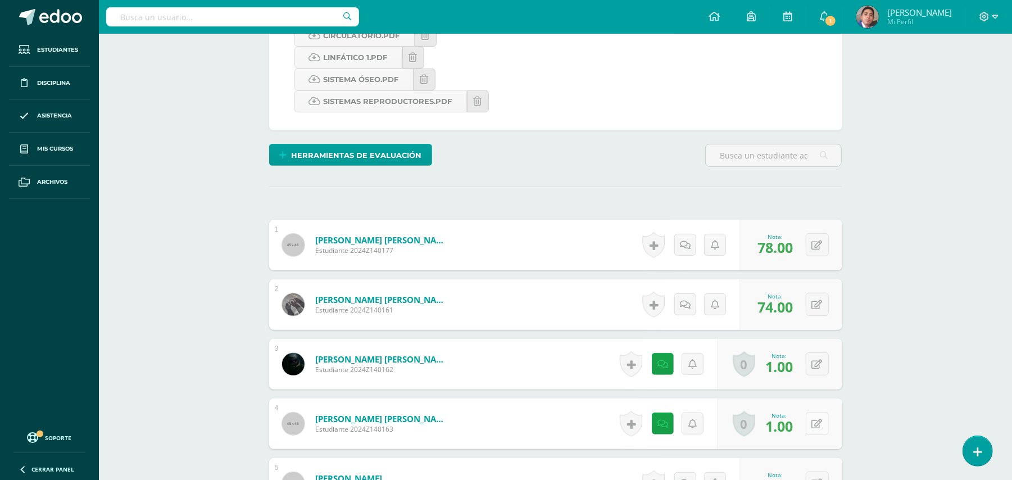
click at [815, 424] on button at bounding box center [817, 423] width 23 height 23
type input "93"
click at [816, 369] on button at bounding box center [817, 363] width 23 height 23
type input "87"
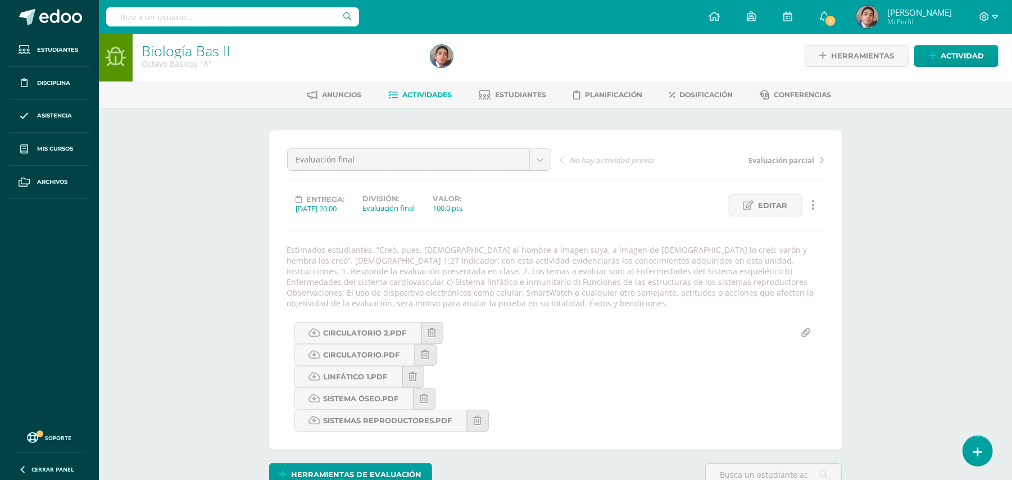
scroll to position [0, 0]
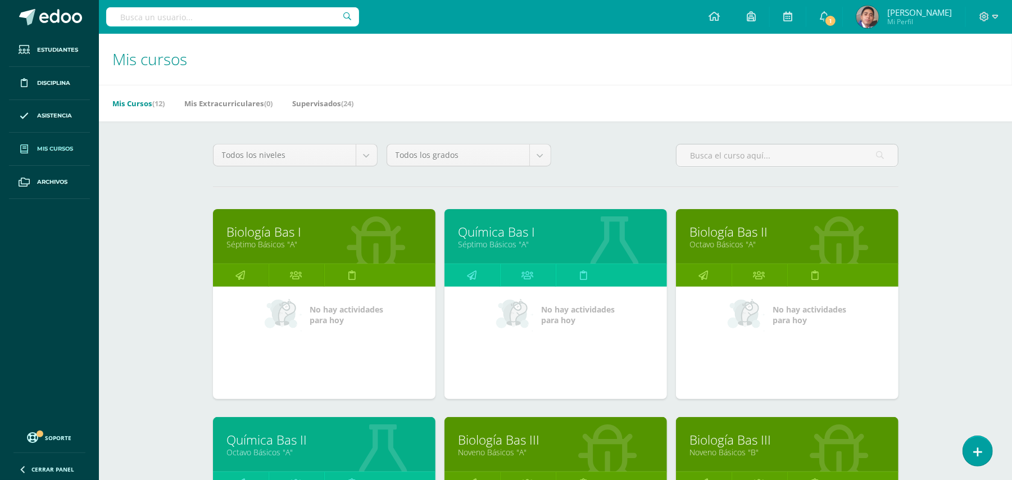
click at [301, 428] on div "Química Bas II Octavo Básicos "A"" at bounding box center [324, 444] width 222 height 54
click at [299, 443] on link "Química Bas II" at bounding box center [324, 439] width 194 height 17
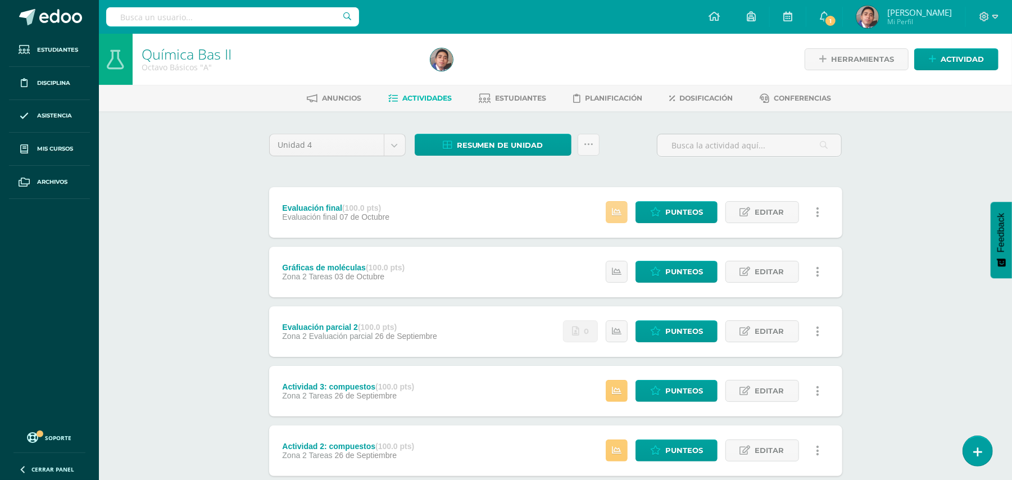
click at [610, 211] on link at bounding box center [617, 212] width 22 height 22
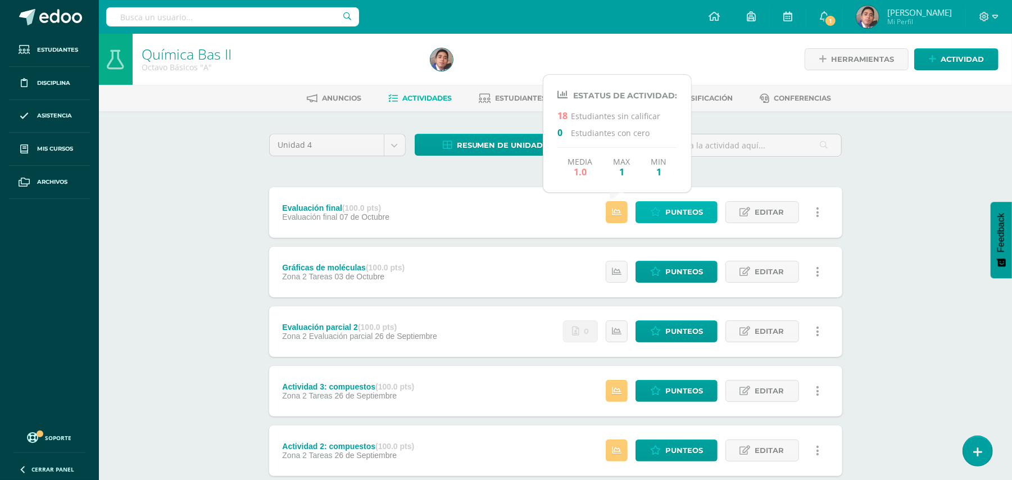
click at [661, 210] on icon at bounding box center [655, 212] width 11 height 10
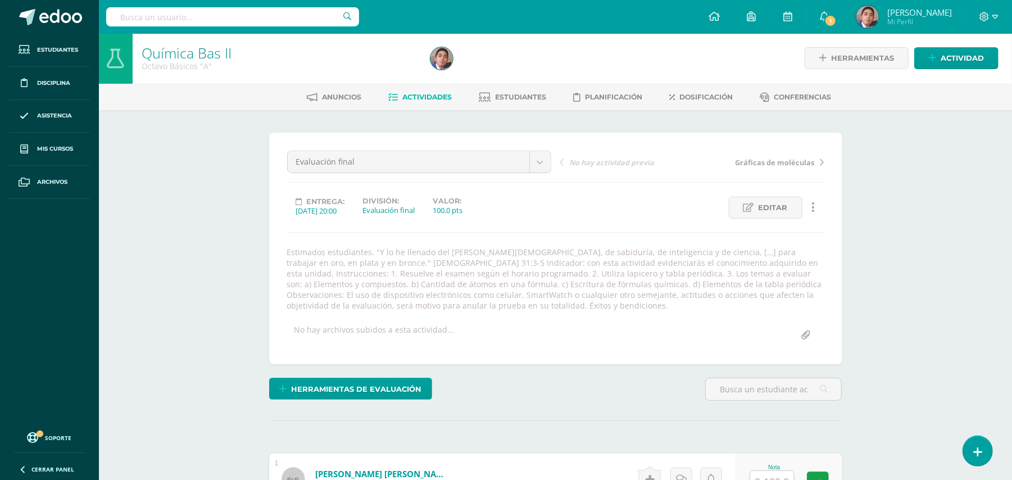
scroll to position [2, 0]
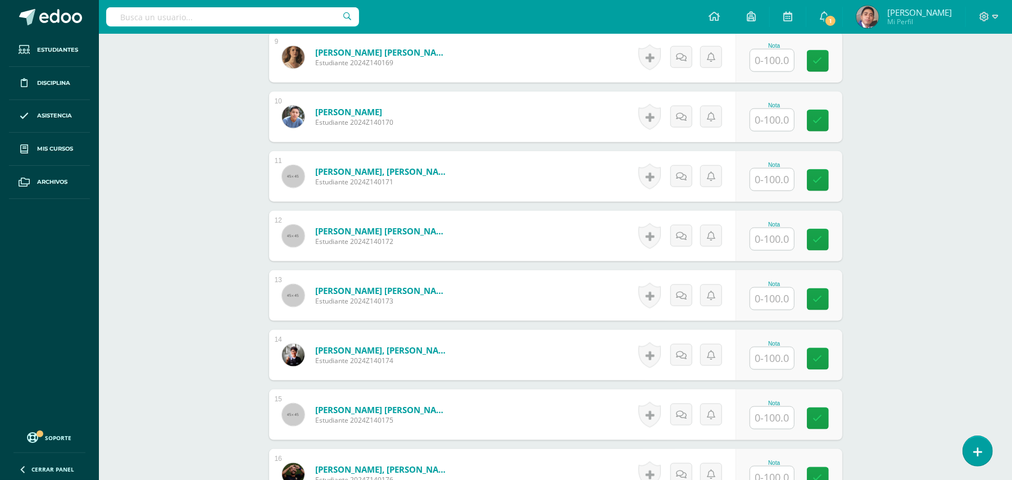
scroll to position [901, 0]
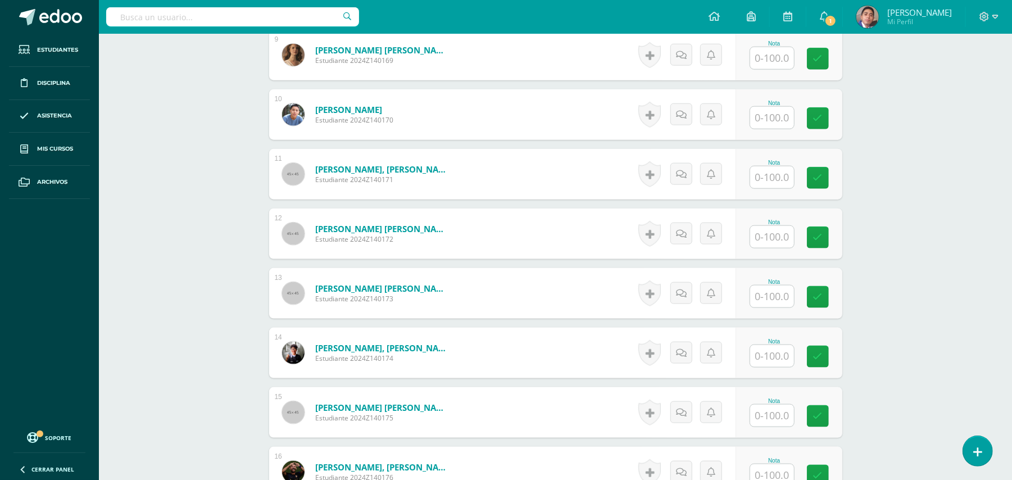
click at [776, 405] on input "text" at bounding box center [772, 415] width 44 height 22
type input "79"
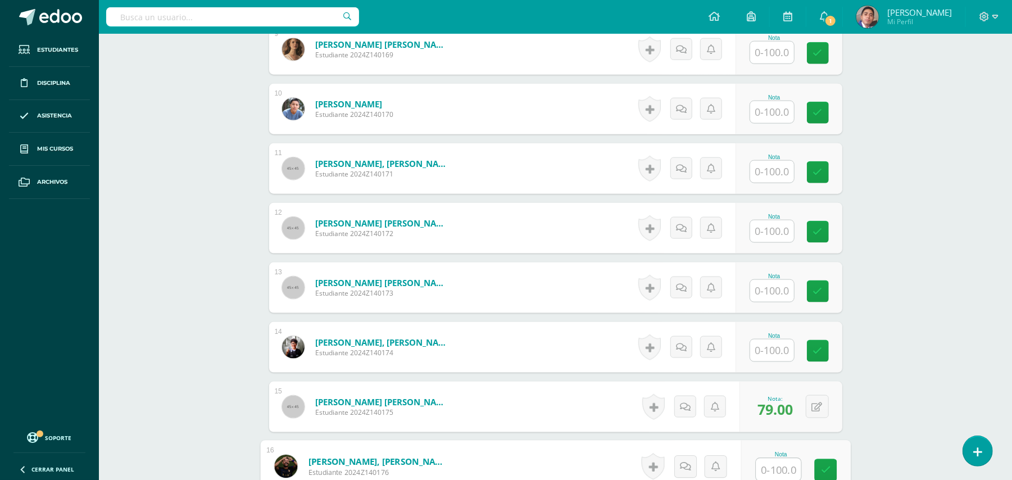
scroll to position [607, 0]
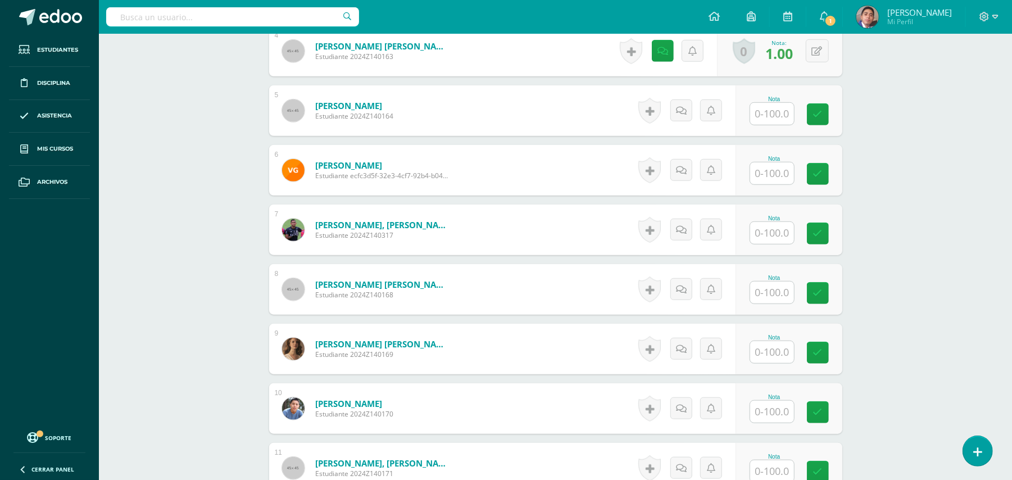
click at [769, 171] on input "text" at bounding box center [772, 173] width 44 height 22
type input "94"
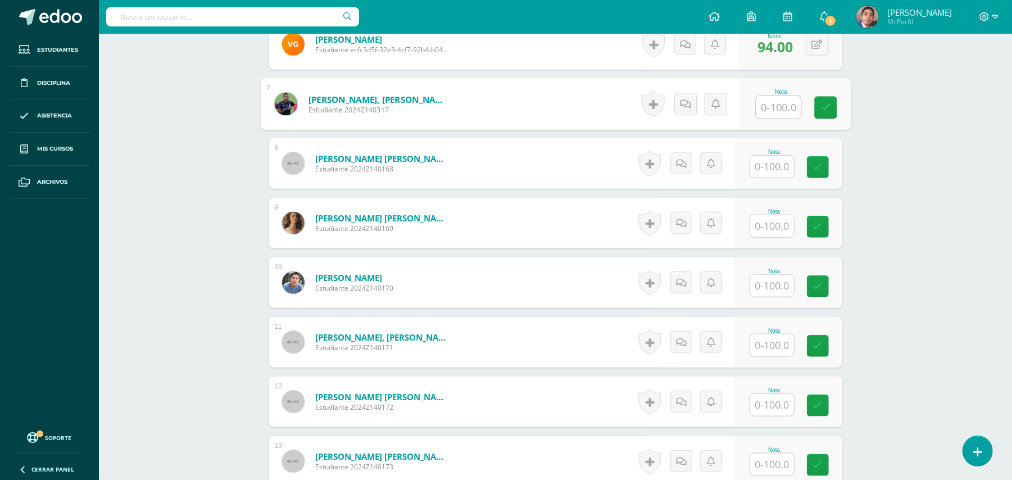
scroll to position [757, 0]
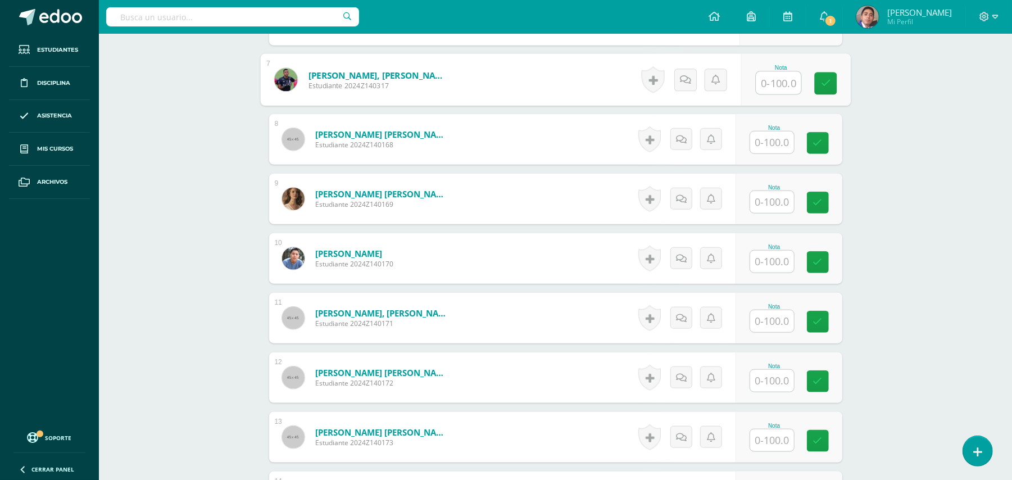
click at [767, 379] on input "text" at bounding box center [772, 381] width 44 height 22
type input "97"
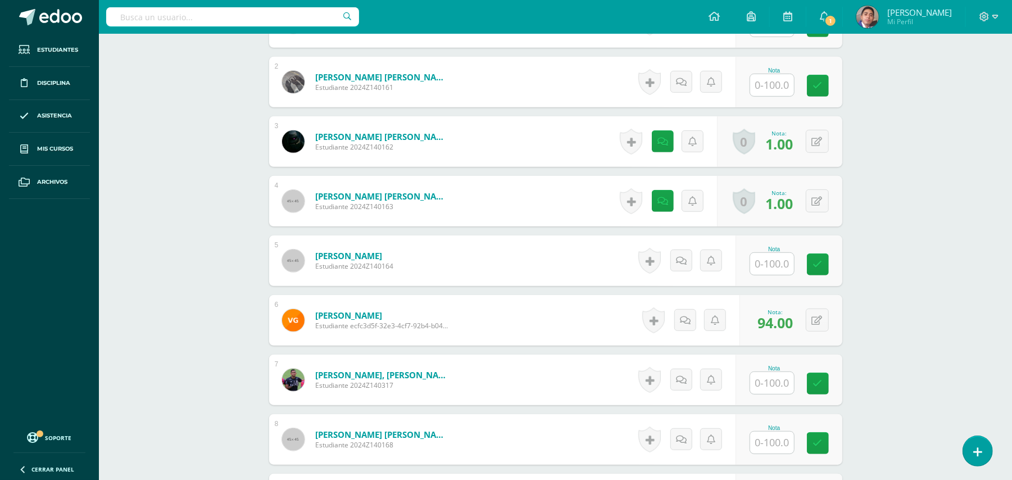
scroll to position [533, 0]
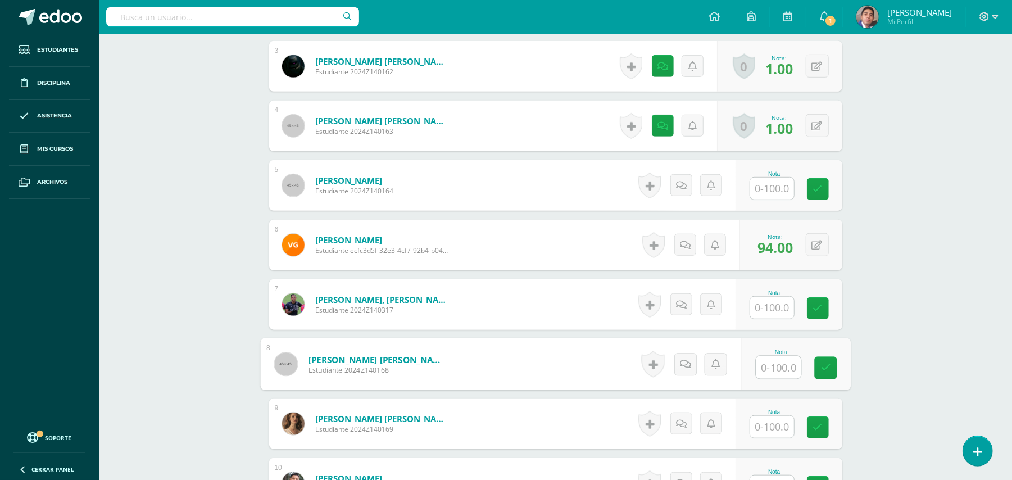
click at [758, 369] on input "text" at bounding box center [778, 367] width 45 height 22
type input "88"
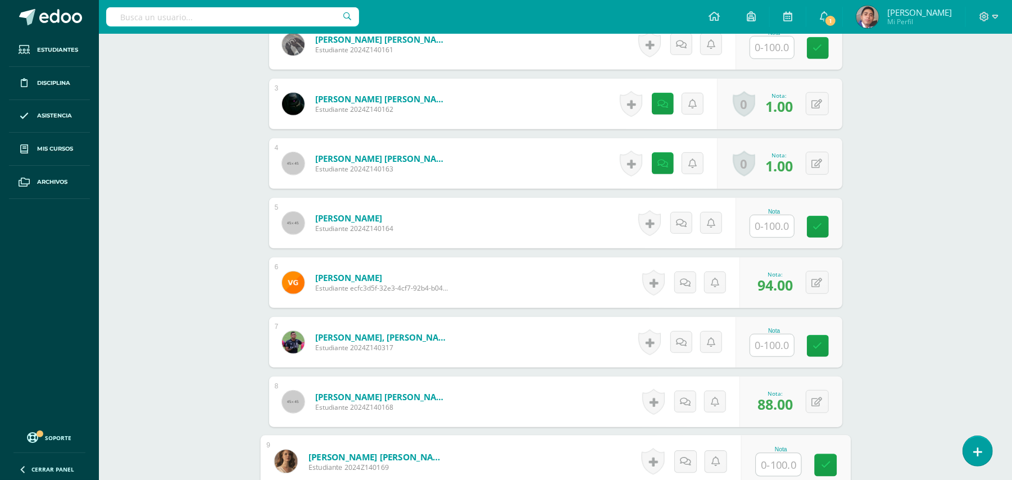
scroll to position [682, 0]
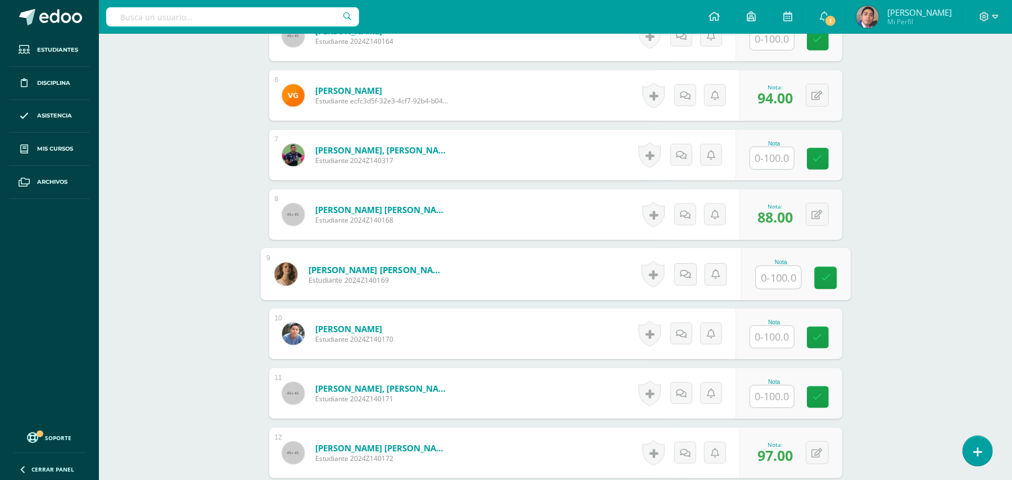
click at [775, 392] on input "text" at bounding box center [772, 396] width 44 height 22
type input "77"
click at [767, 342] on input "text" at bounding box center [772, 337] width 44 height 22
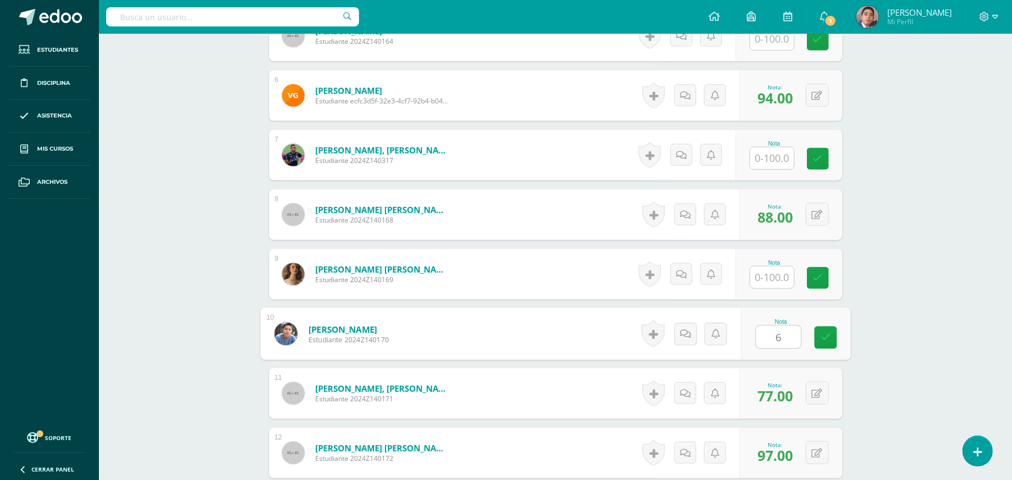
type input "64"
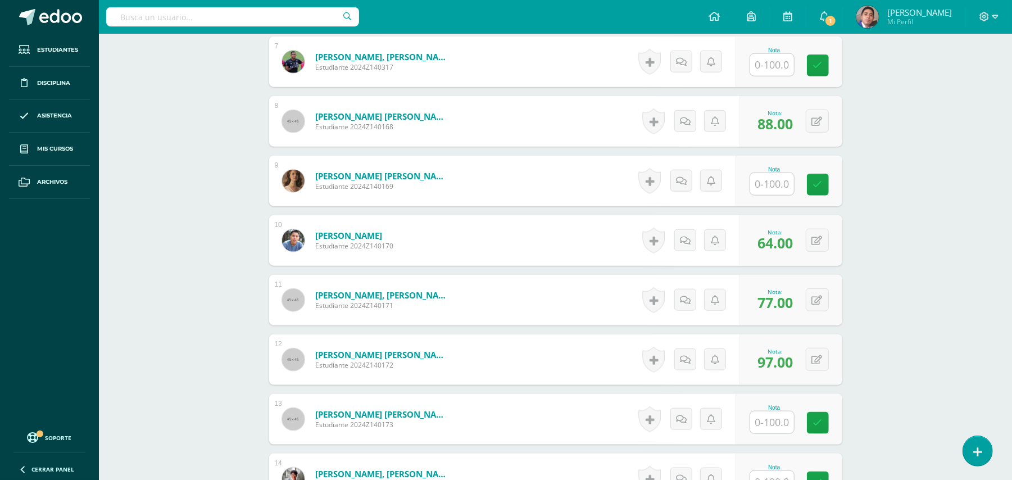
scroll to position [1281, 0]
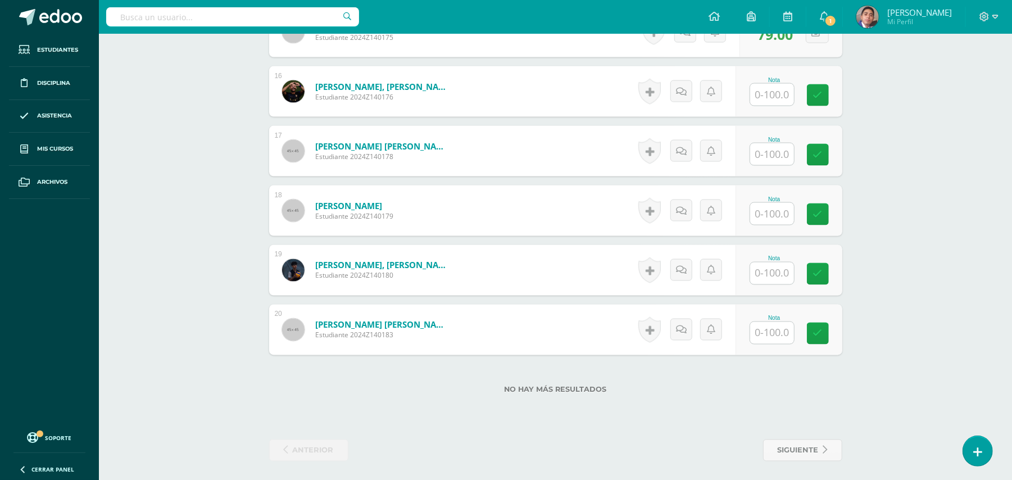
click at [783, 338] on input "text" at bounding box center [772, 333] width 44 height 22
type input "100"
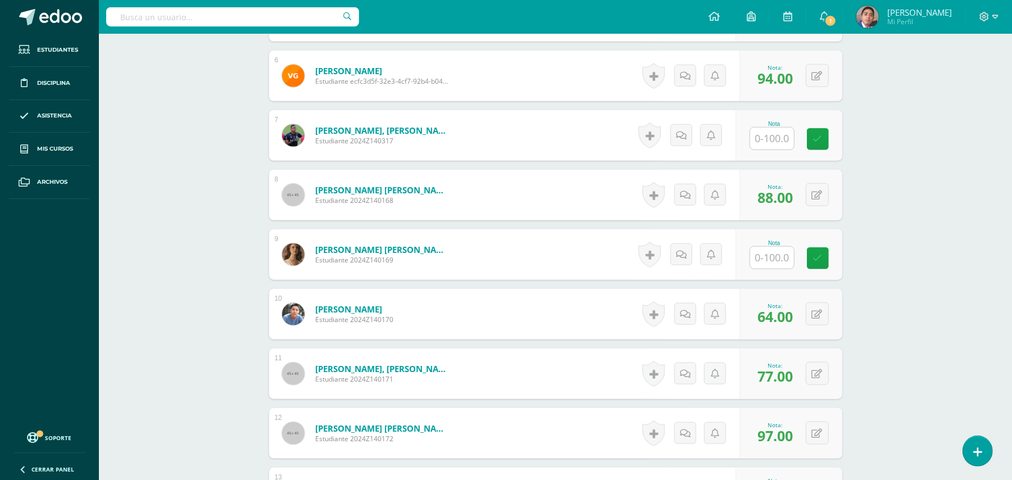
scroll to position [607, 0]
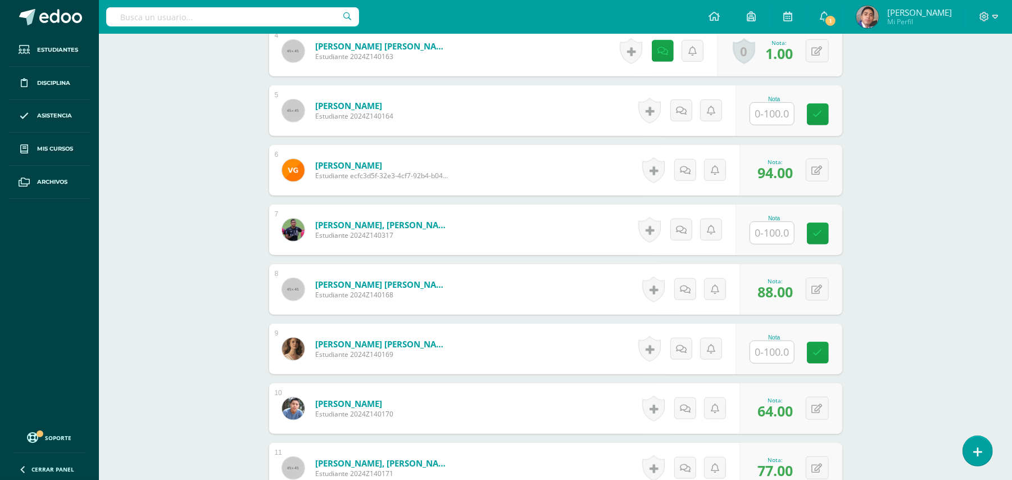
click at [769, 232] on input "text" at bounding box center [772, 233] width 44 height 22
type input "57"
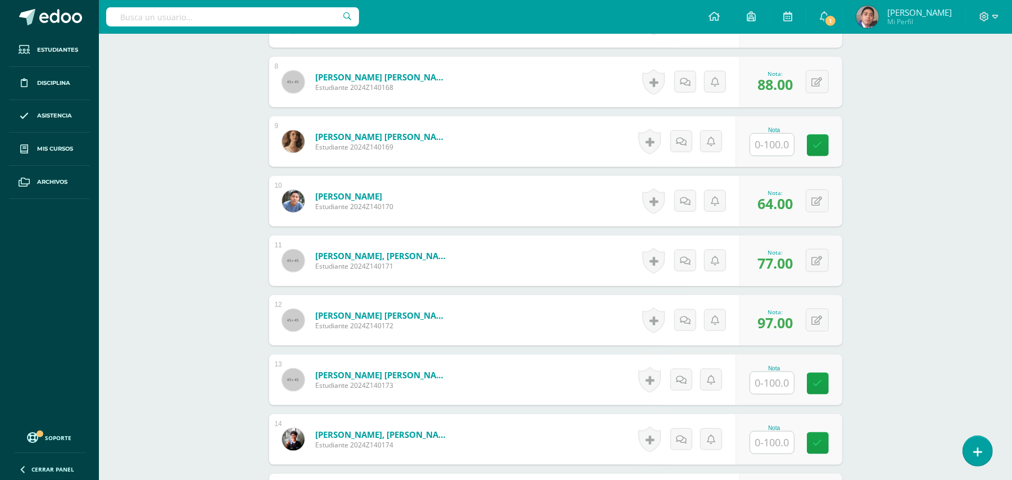
scroll to position [907, 0]
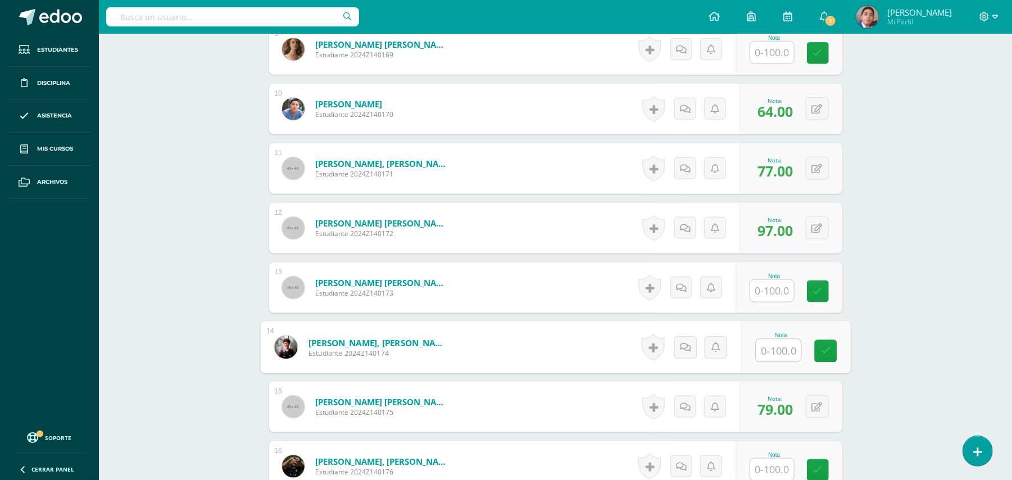
click at [767, 351] on input "text" at bounding box center [778, 350] width 45 height 22
type input "97"
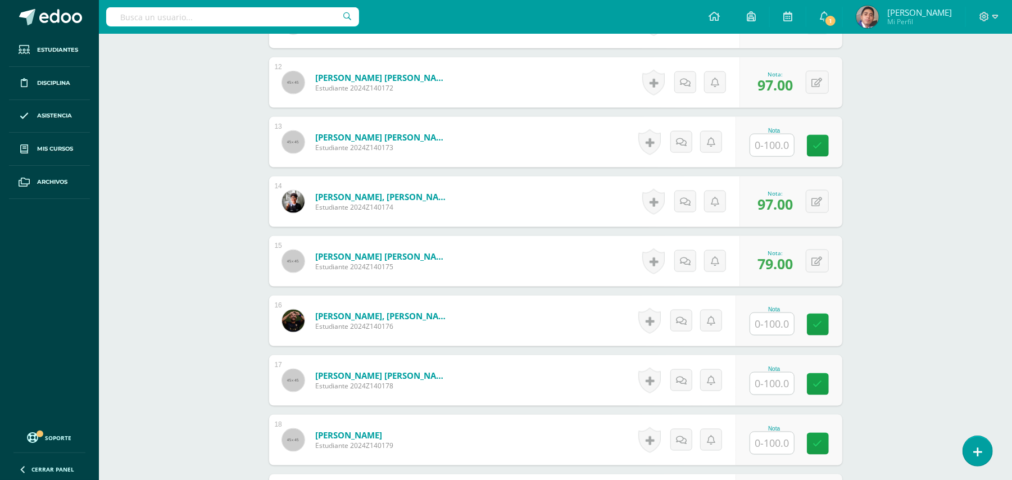
scroll to position [1207, 0]
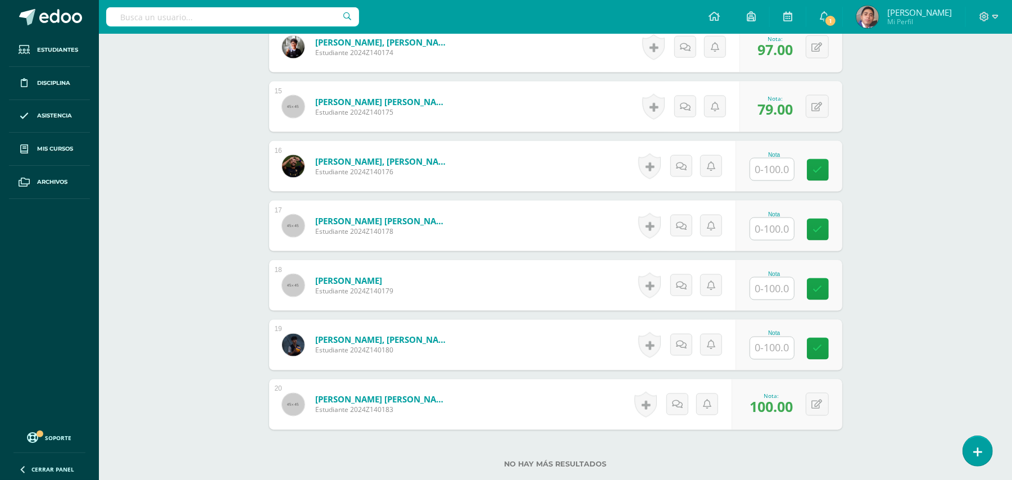
click at [782, 284] on input "text" at bounding box center [772, 289] width 44 height 22
type input "85"
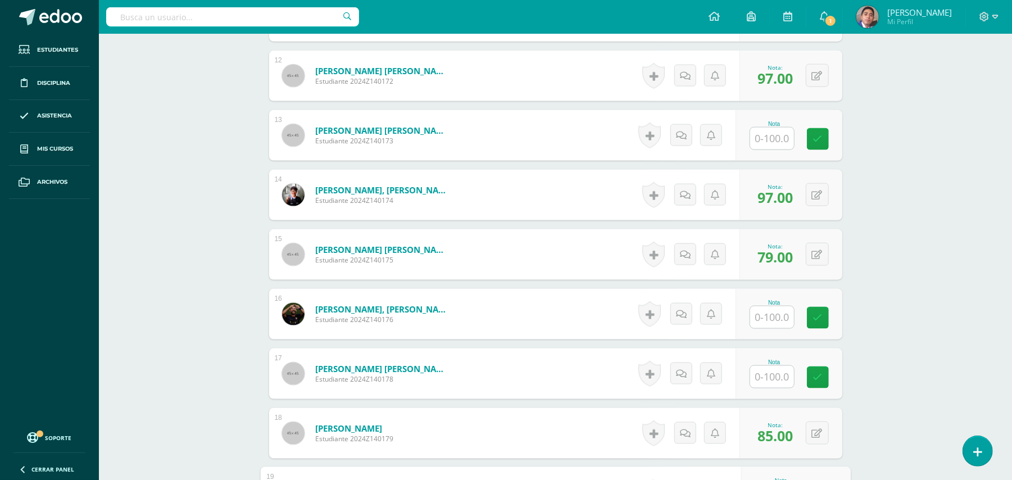
scroll to position [1057, 0]
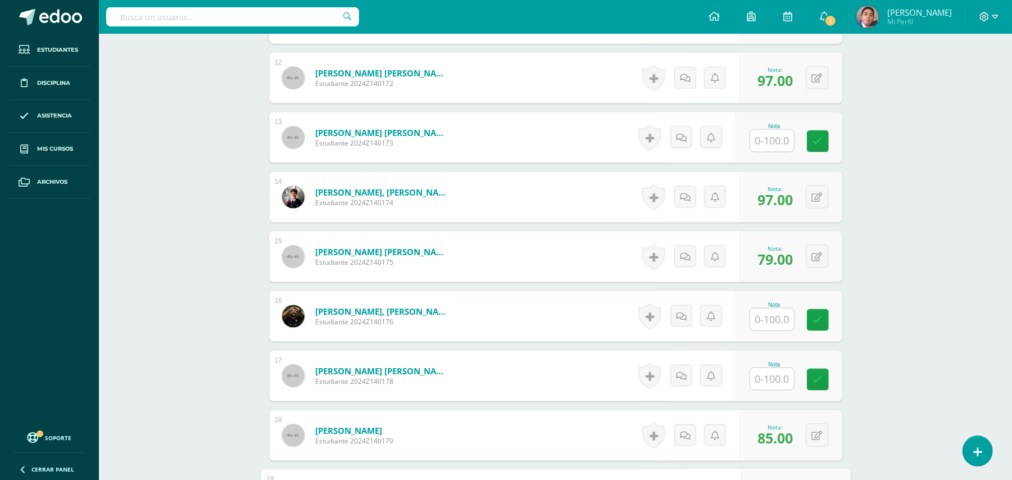
click at [784, 136] on input "text" at bounding box center [772, 141] width 44 height 22
type input "91"
click at [776, 388] on input "text" at bounding box center [772, 379] width 44 height 22
type input "38"
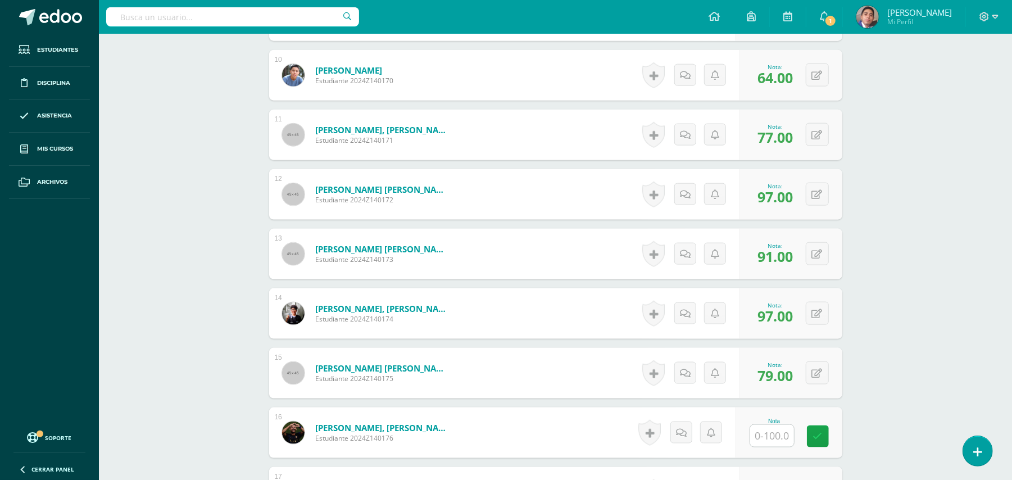
scroll to position [757, 0]
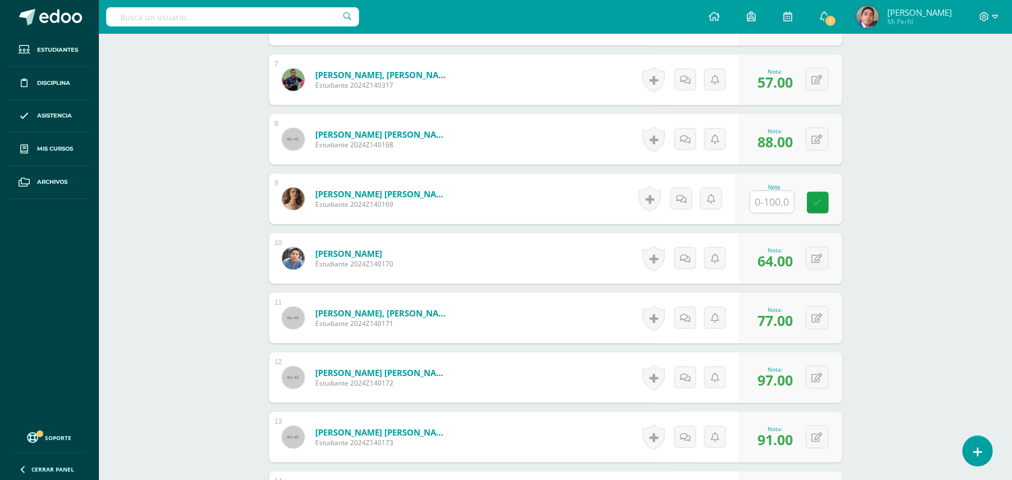
click at [794, 198] on div "Nota" at bounding box center [773, 198] width 49 height 29
click at [785, 199] on input "text" at bounding box center [778, 202] width 45 height 22
type input "80"
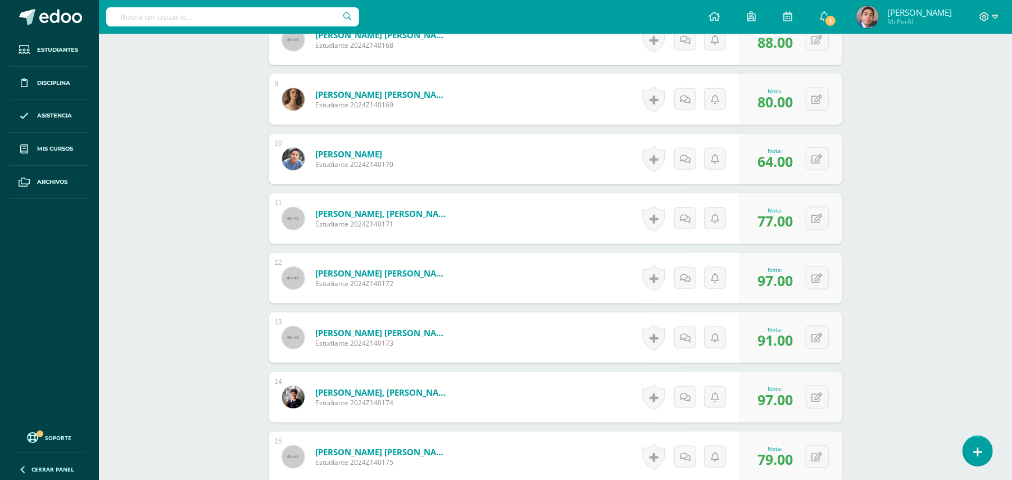
scroll to position [982, 0]
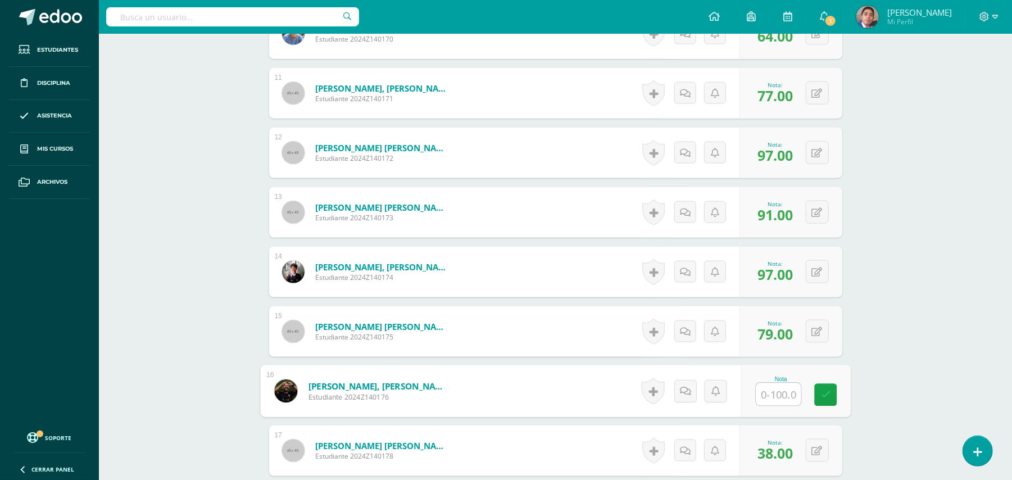
click at [780, 389] on input "text" at bounding box center [778, 394] width 45 height 22
type input "70"
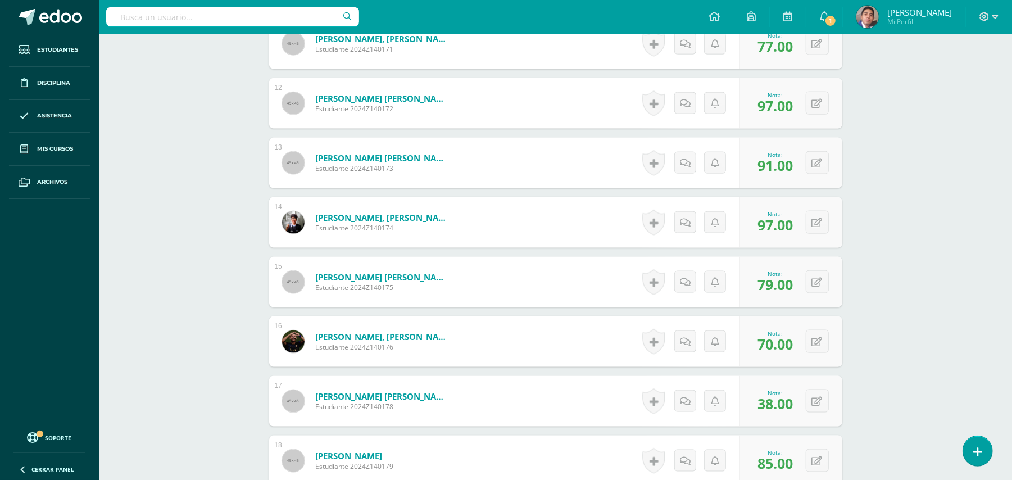
scroll to position [1284, 0]
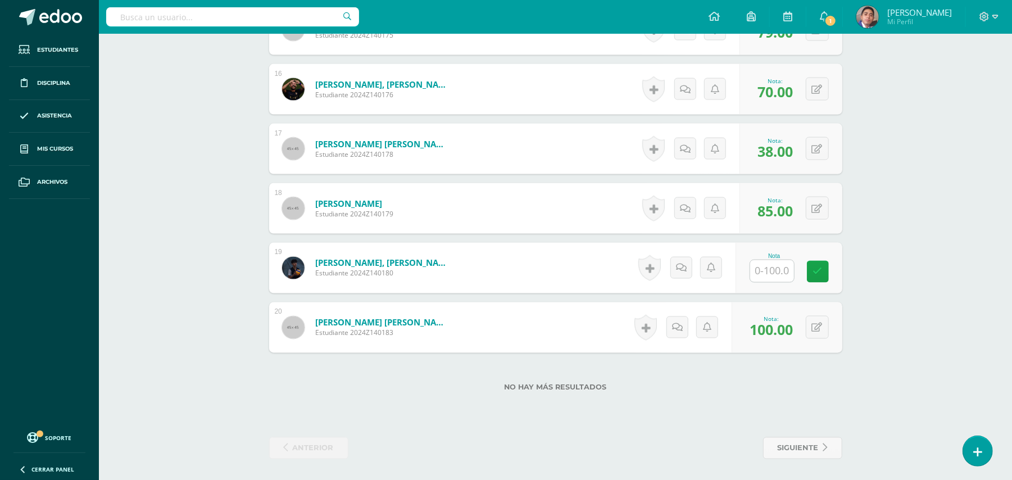
click at [785, 271] on input "text" at bounding box center [772, 271] width 44 height 22
type input "94"
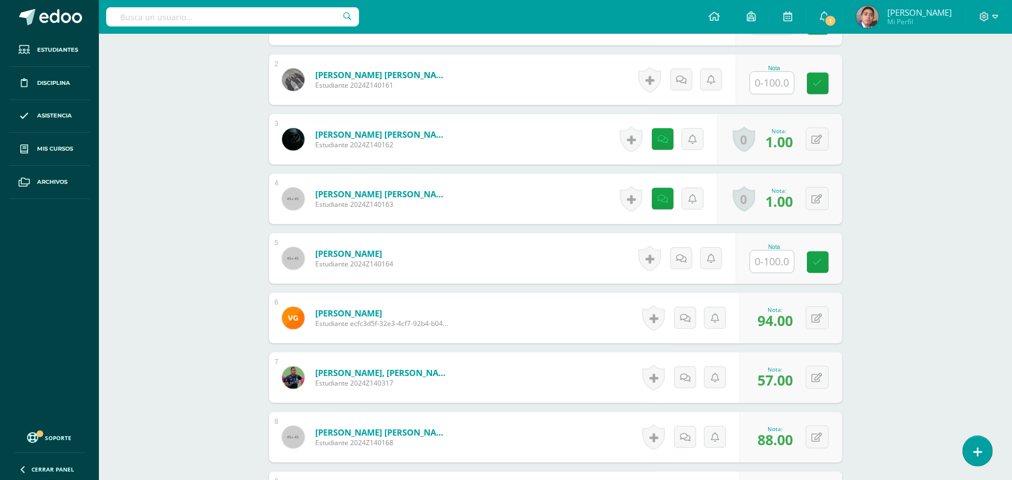
scroll to position [235, 0]
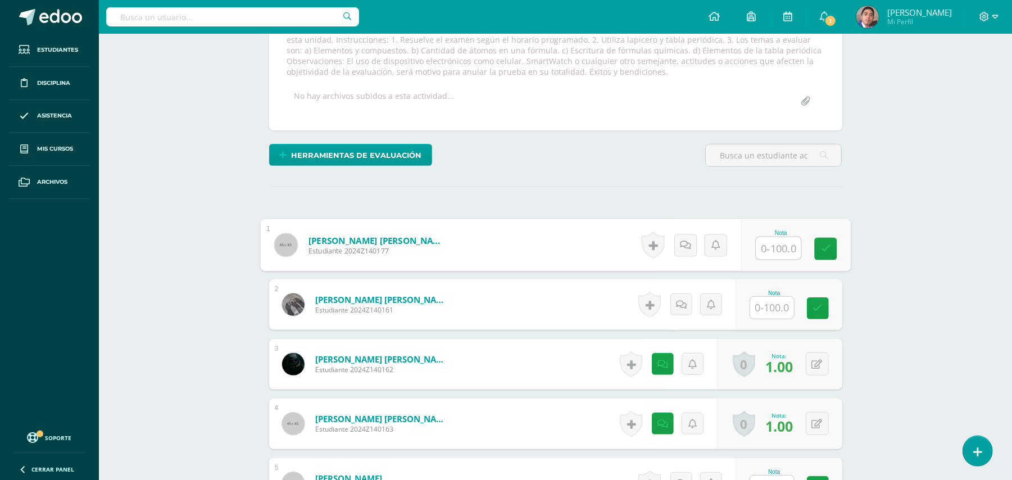
click at [774, 249] on input "text" at bounding box center [778, 248] width 45 height 22
type input "94"
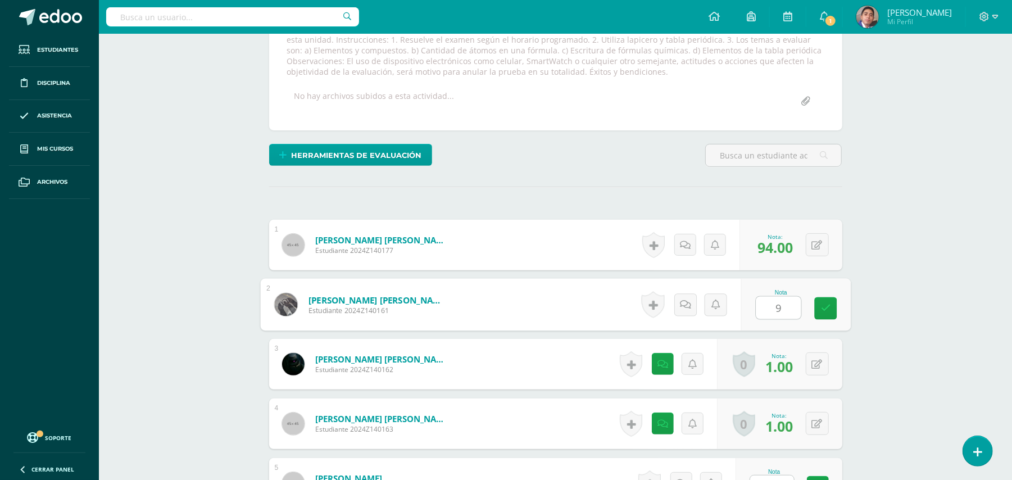
type input "91"
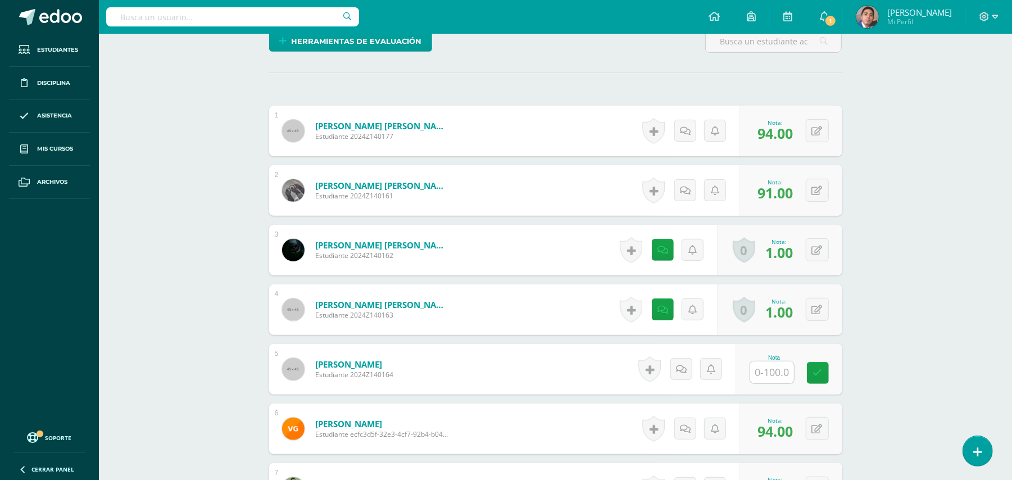
scroll to position [460, 0]
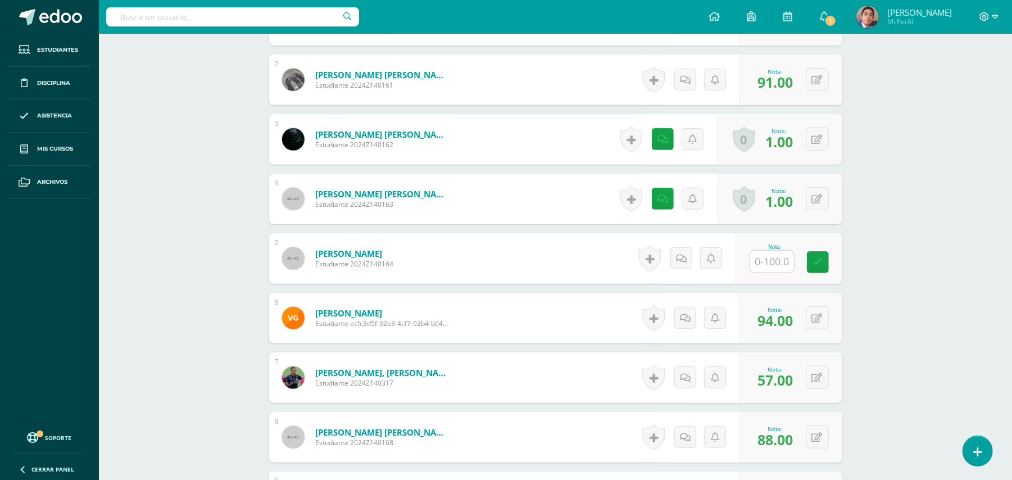
click at [771, 268] on input "text" at bounding box center [772, 262] width 44 height 22
type input "0"
click at [674, 253] on div "Historial de actividad No hay historial para esta actividad Agregar Comentarios…" at bounding box center [689, 259] width 104 height 52
click at [679, 254] on icon at bounding box center [681, 259] width 11 height 10
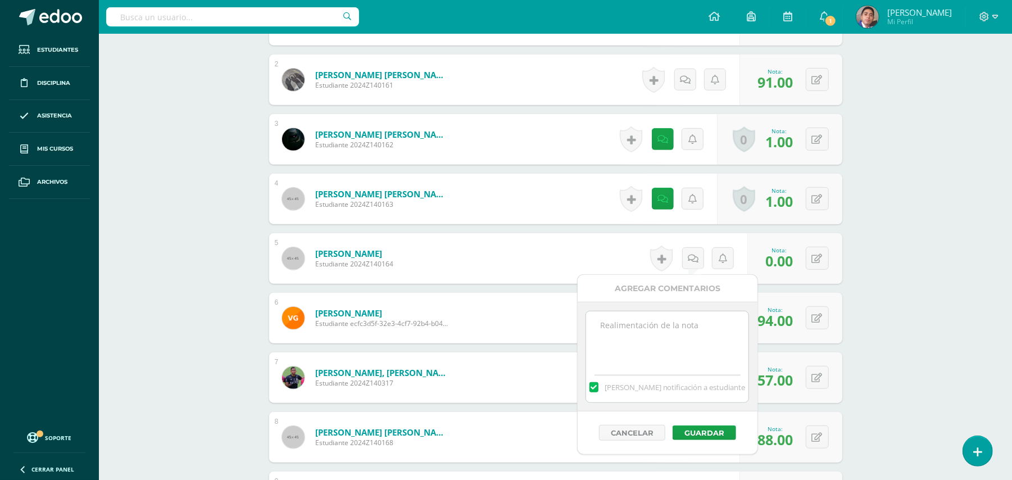
click at [677, 326] on textarea at bounding box center [667, 339] width 162 height 56
type textarea "Nota anulada debido al uso de dispositivo durante la prueba."
click at [704, 430] on button "Guardar" at bounding box center [703, 432] width 63 height 15
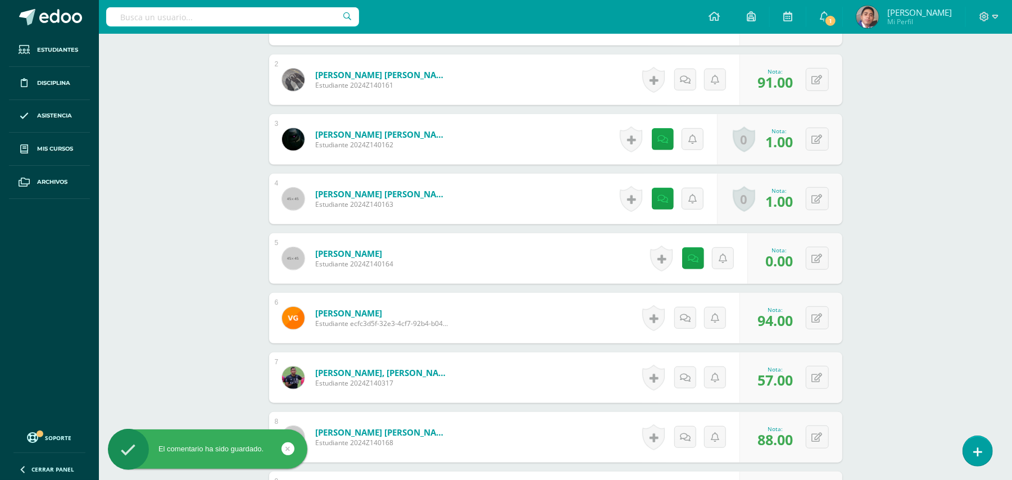
click at [919, 349] on div "Química Bas II Octavo Básicos "A" Herramientas Detalle de asistencias Actividad…" at bounding box center [555, 439] width 913 height 1731
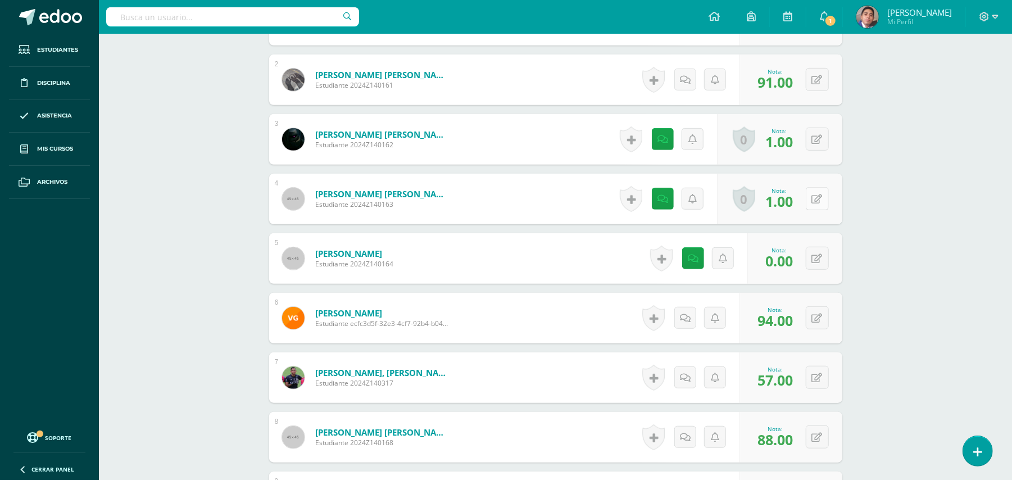
click at [826, 199] on button at bounding box center [817, 198] width 23 height 23
type input "96"
click at [813, 144] on button at bounding box center [817, 139] width 23 height 23
type input "87"
click at [865, 239] on div "Química Bas II Octavo Básicos "A" Herramientas Detalle de asistencias Actividad…" at bounding box center [555, 439] width 913 height 1731
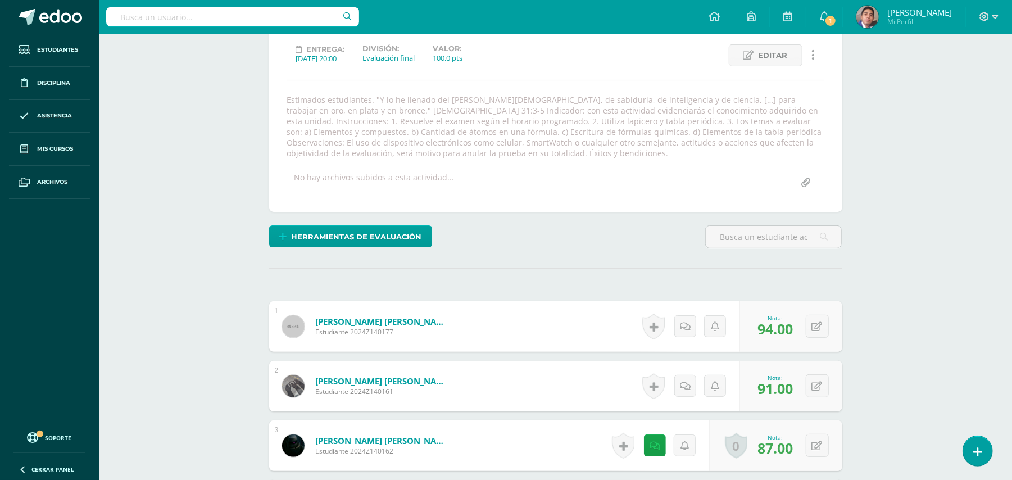
scroll to position [0, 0]
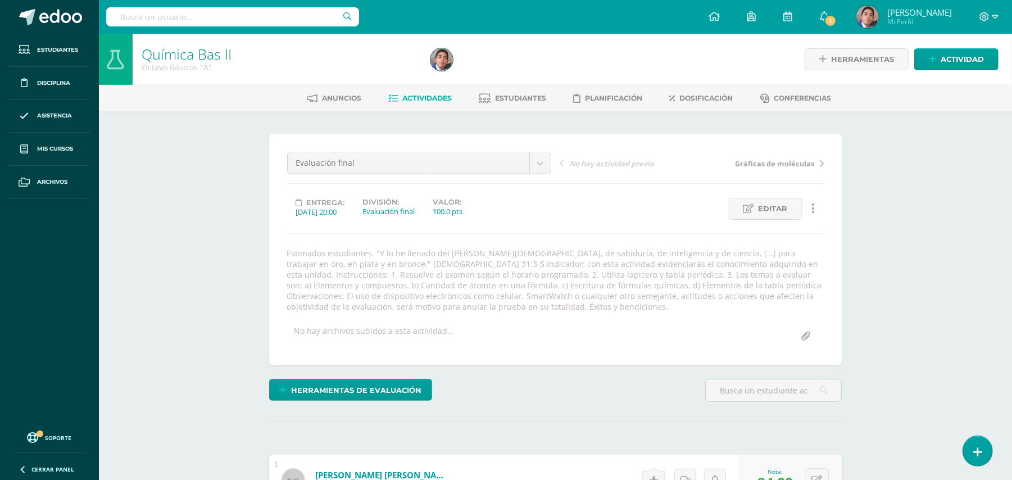
click at [437, 102] on span "Actividades" at bounding box center [426, 98] width 49 height 8
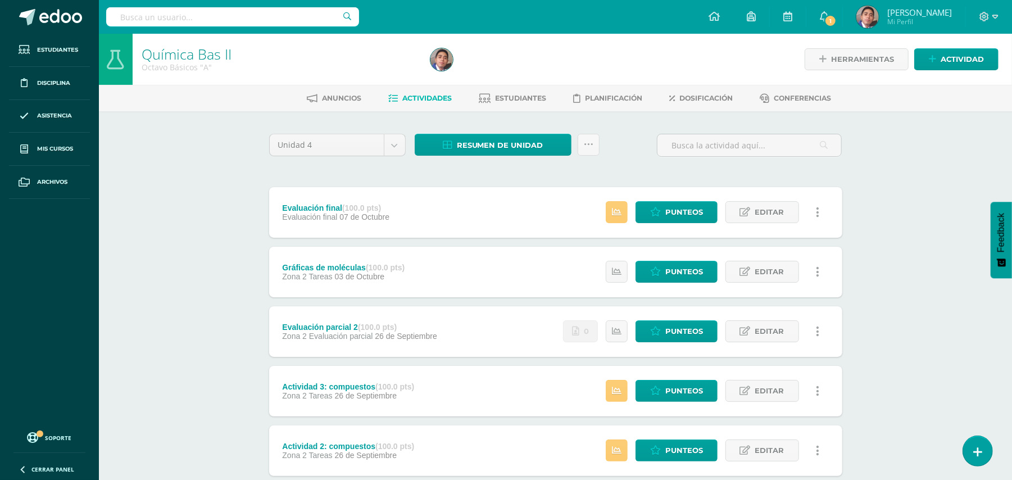
click at [189, 151] on div "Química Bas II Octavo Básicos "A" Herramientas Detalle de asistencias Actividad…" at bounding box center [555, 439] width 913 height 811
click at [534, 148] on span "Resumen de unidad" at bounding box center [500, 145] width 87 height 21
click at [470, 84] on link "Descargar como PDF" at bounding box center [494, 87] width 120 height 17
click at [188, 198] on div "Química Bas II Octavo Básicos "A" Herramientas Detalle de asistencias Actividad…" at bounding box center [555, 439] width 913 height 811
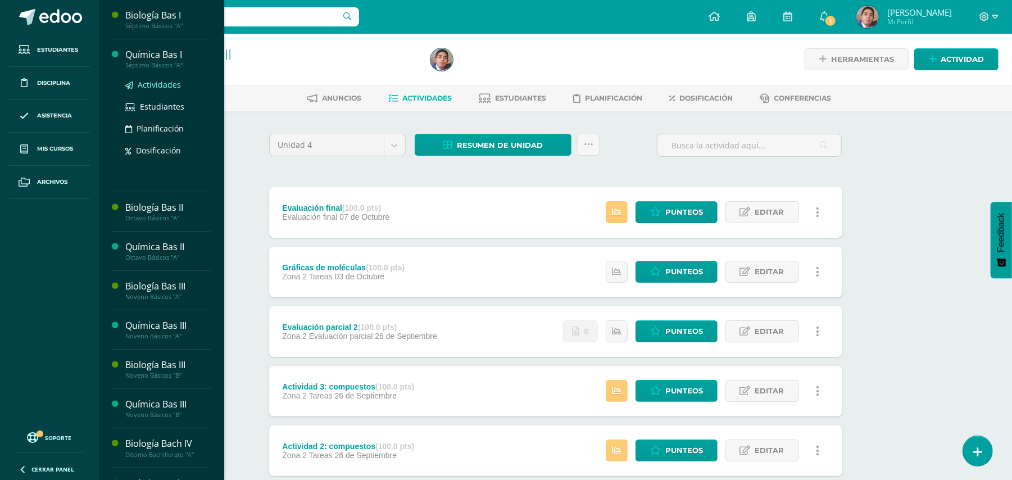
click at [158, 86] on span "Actividades" at bounding box center [159, 84] width 43 height 11
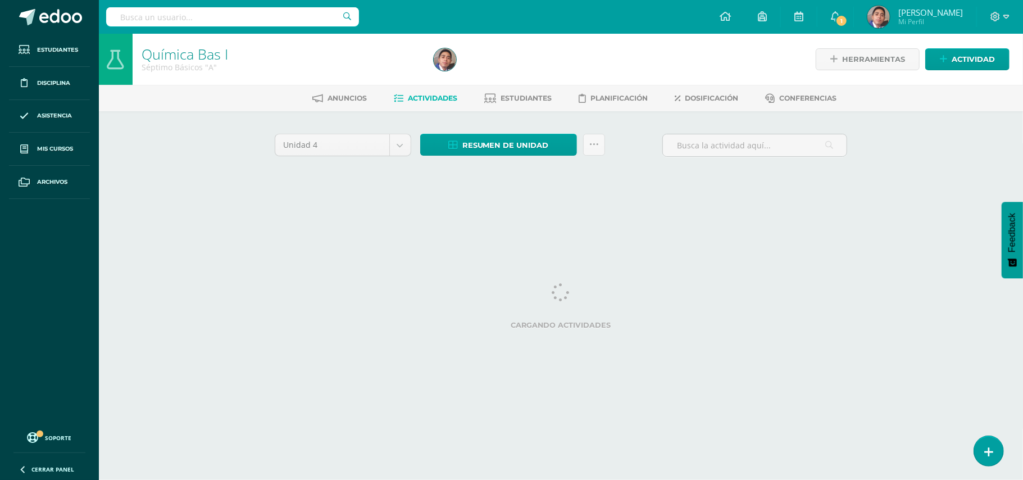
click at [198, 210] on html "Estudiantes Disciplina Asistencia Mis cursos Archivos Soporte Ayuda Reportar un…" at bounding box center [511, 105] width 1023 height 210
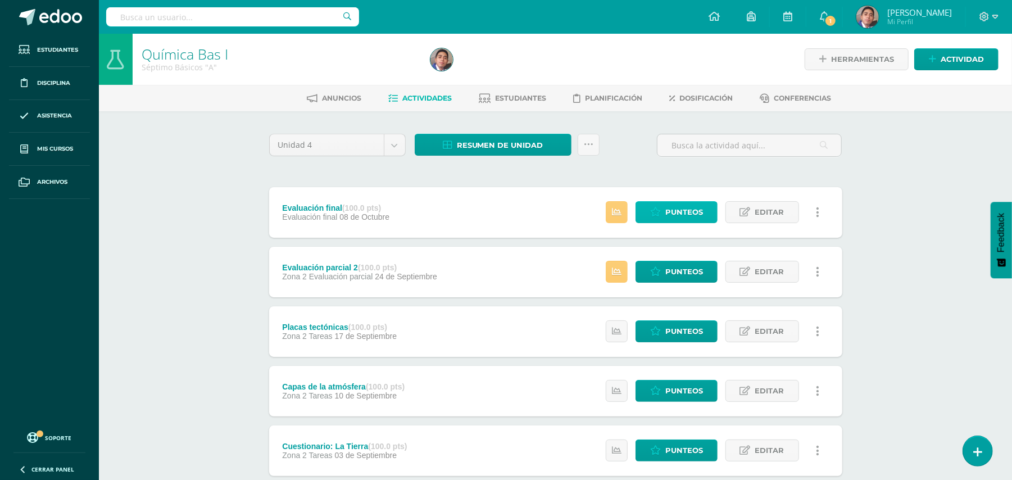
click at [670, 212] on span "Punteos" at bounding box center [684, 212] width 38 height 21
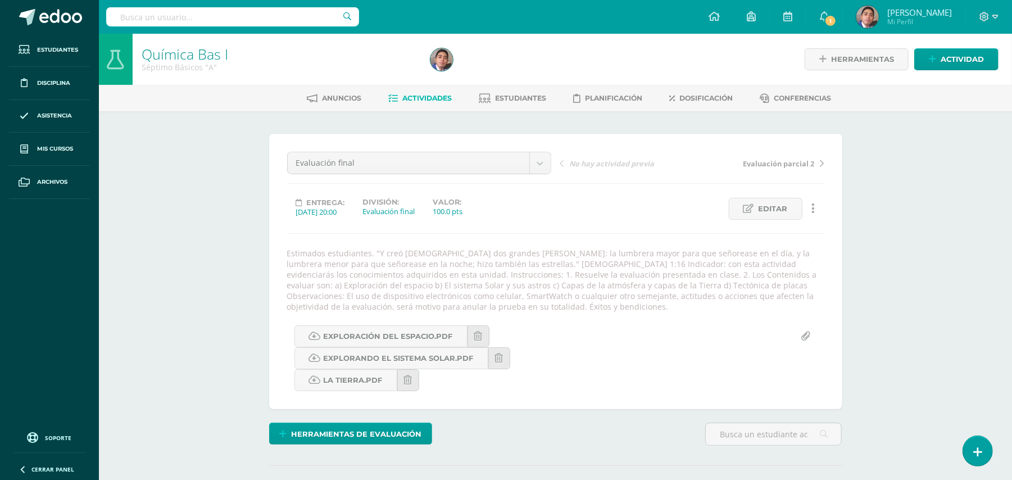
click at [867, 227] on div "Química Bas I Séptimo Básicos "A" Herramientas Detalle de asistencias Actividad…" at bounding box center [555, 293] width 913 height 519
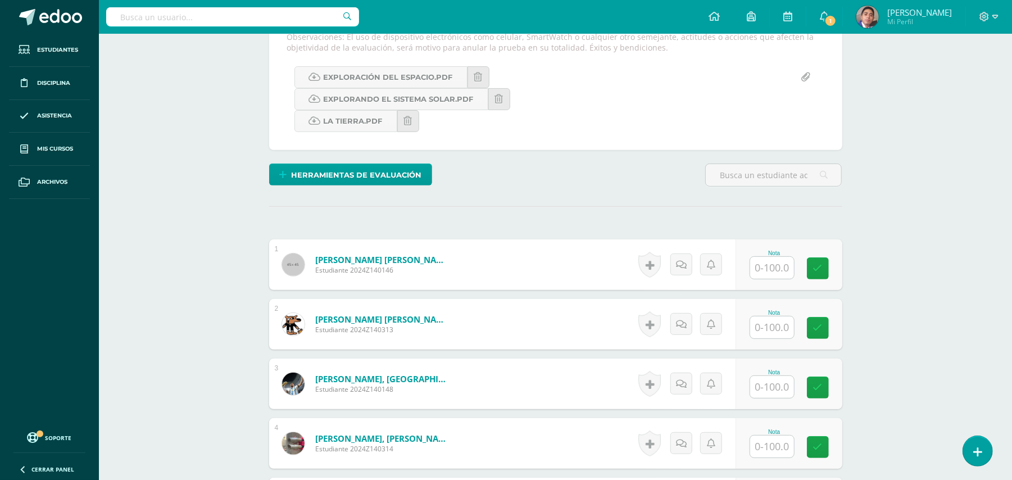
scroll to position [299, 0]
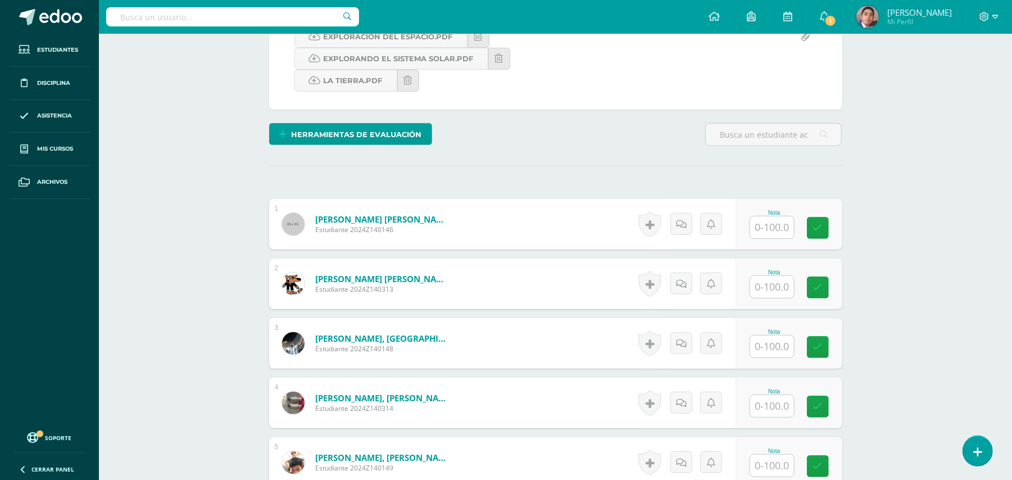
click at [780, 290] on input "text" at bounding box center [772, 287] width 44 height 22
type input "75"
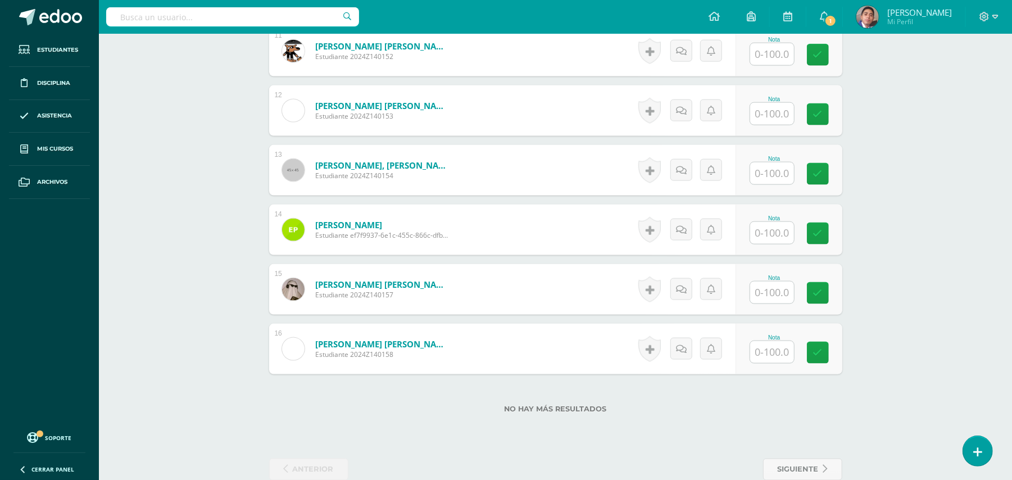
scroll to position [1089, 0]
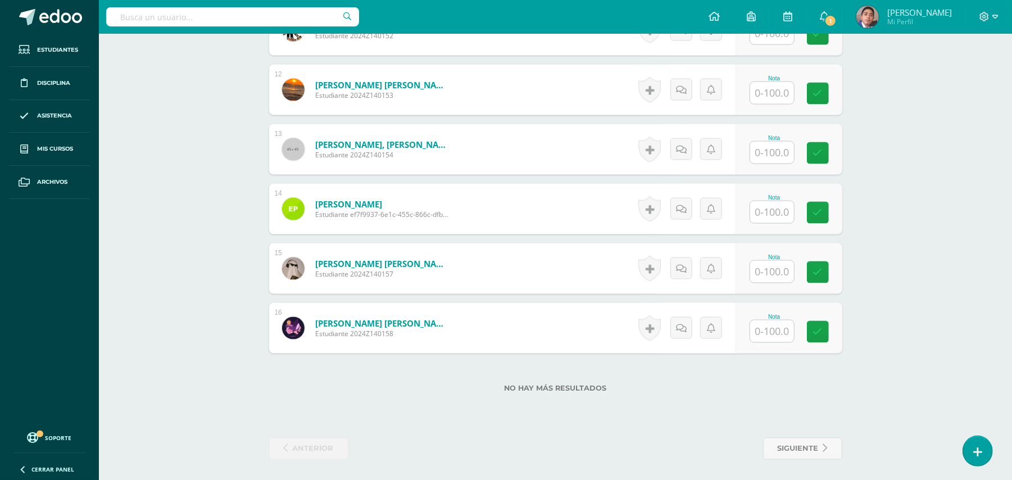
click at [776, 217] on input "text" at bounding box center [772, 212] width 44 height 22
type input "15"
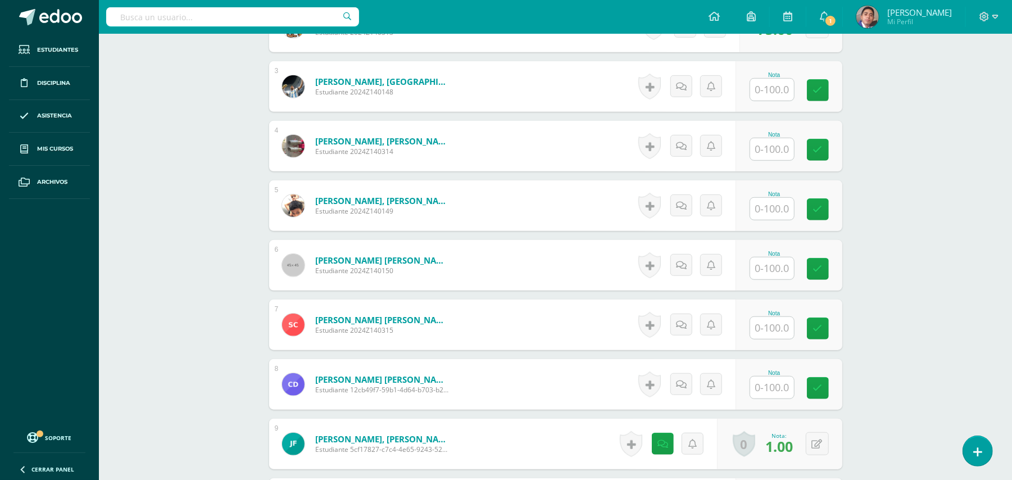
scroll to position [415, 0]
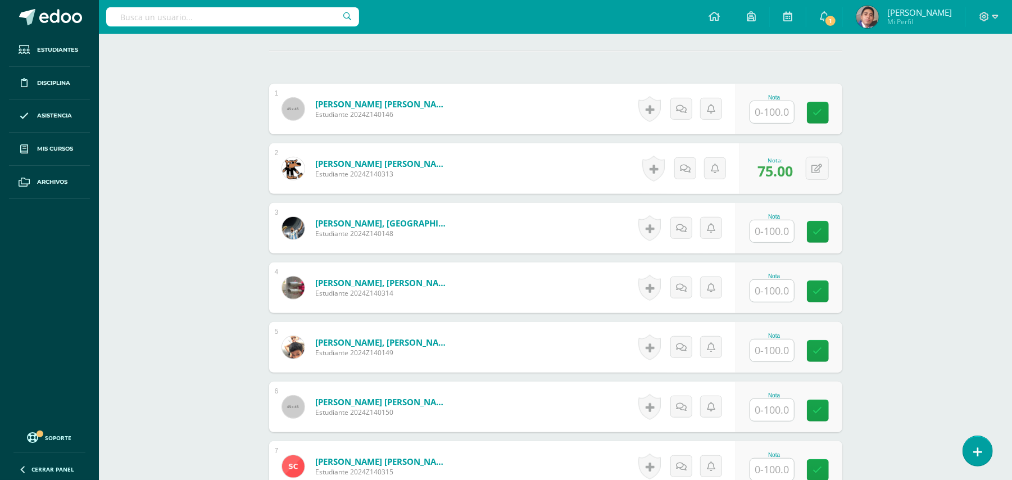
click at [780, 108] on input "text" at bounding box center [772, 112] width 44 height 22
type input "38"
click at [779, 232] on input "text" at bounding box center [778, 231] width 45 height 22
type input "60"
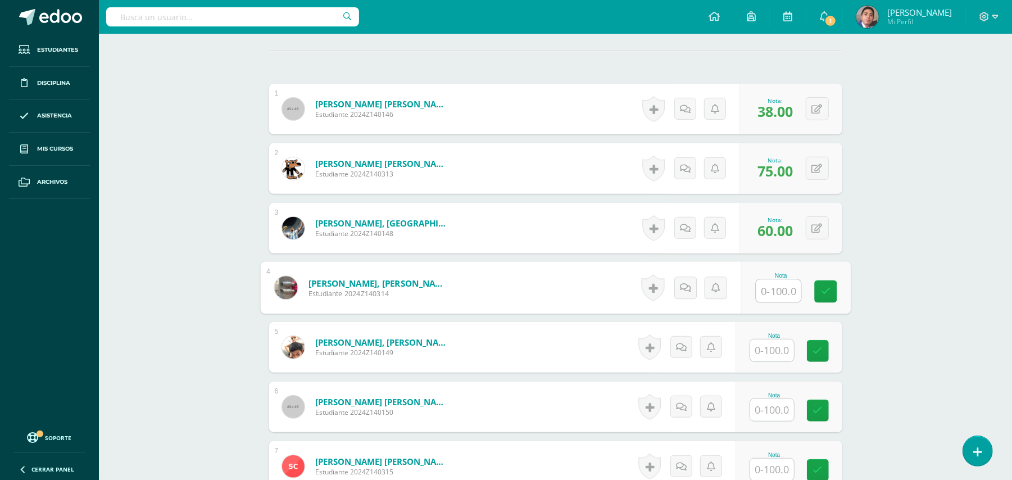
click at [758, 347] on input "text" at bounding box center [772, 350] width 44 height 22
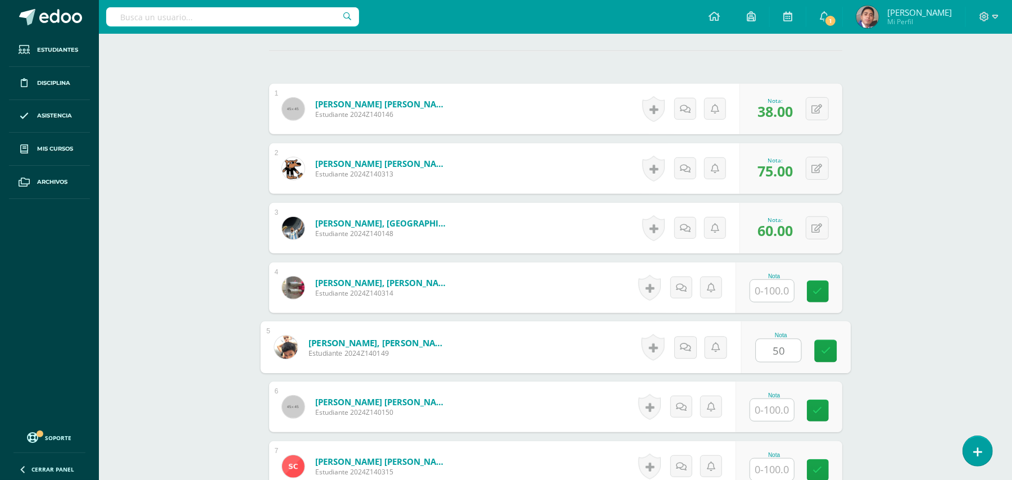
type input "50"
click at [902, 264] on div "Química Bas I Séptimo Básicos "A" Herramientas Detalle de asistencias Actividad…" at bounding box center [555, 387] width 913 height 1537
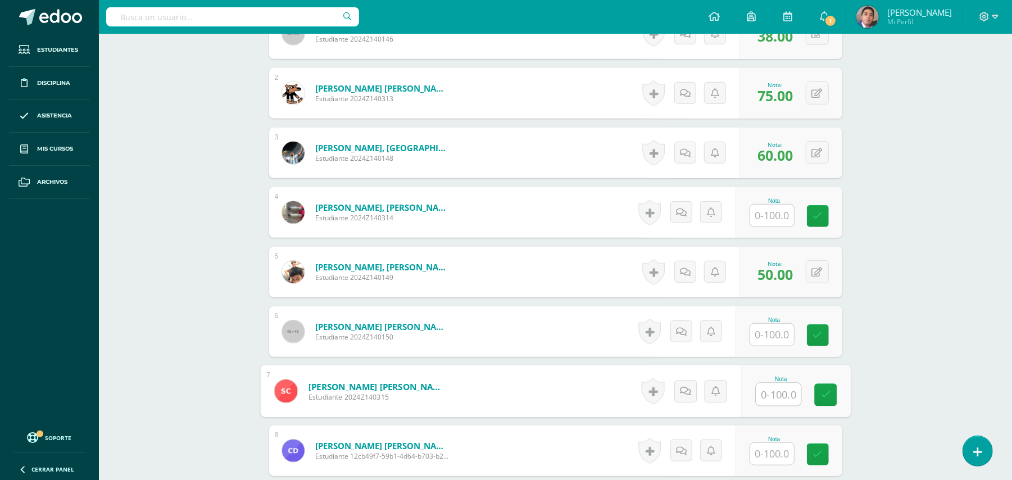
click at [783, 392] on input "text" at bounding box center [778, 394] width 45 height 22
type input "80"
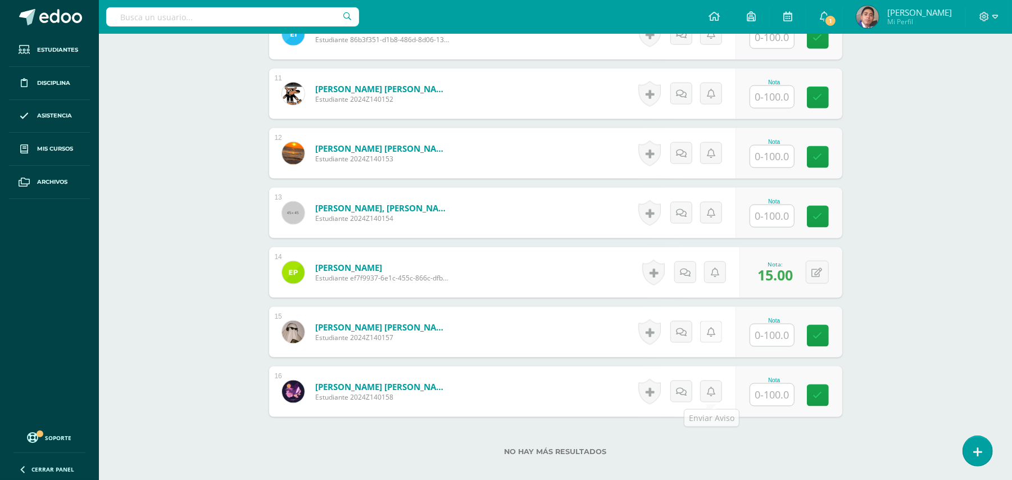
scroll to position [1089, 0]
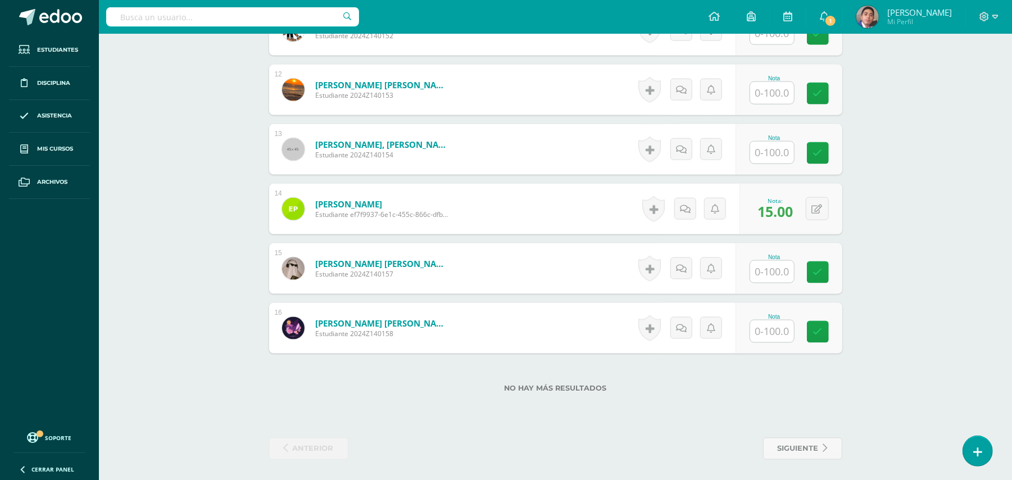
click at [778, 265] on input "text" at bounding box center [772, 272] width 44 height 22
type input "33"
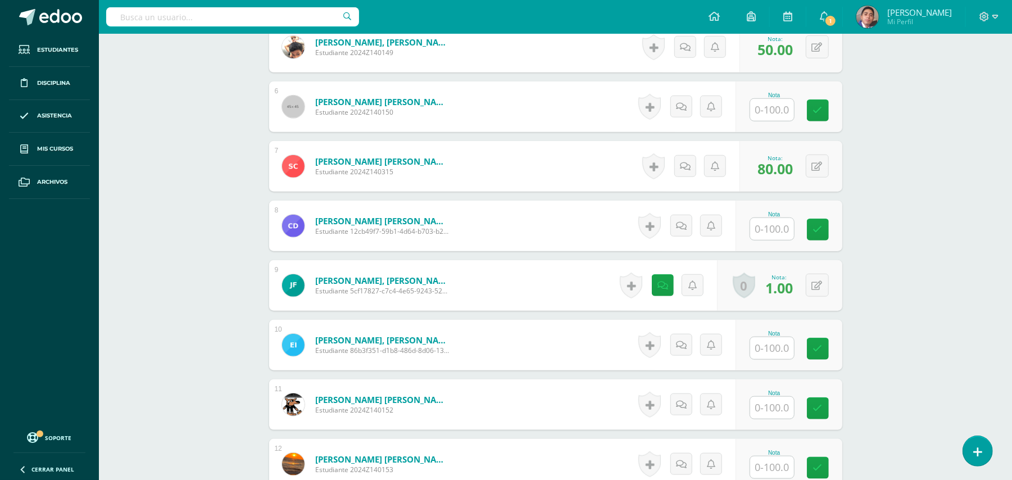
scroll to position [415, 0]
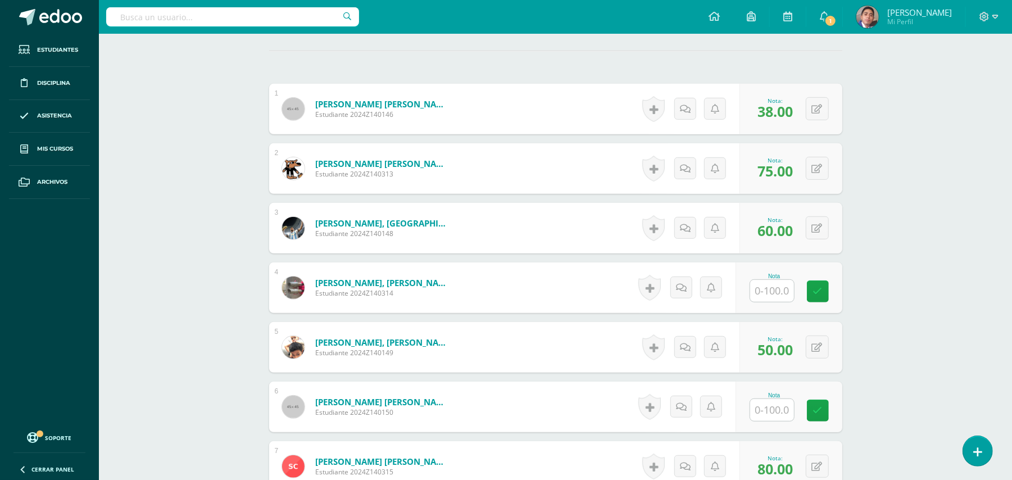
click at [760, 287] on input "text" at bounding box center [772, 291] width 44 height 22
type input "61"
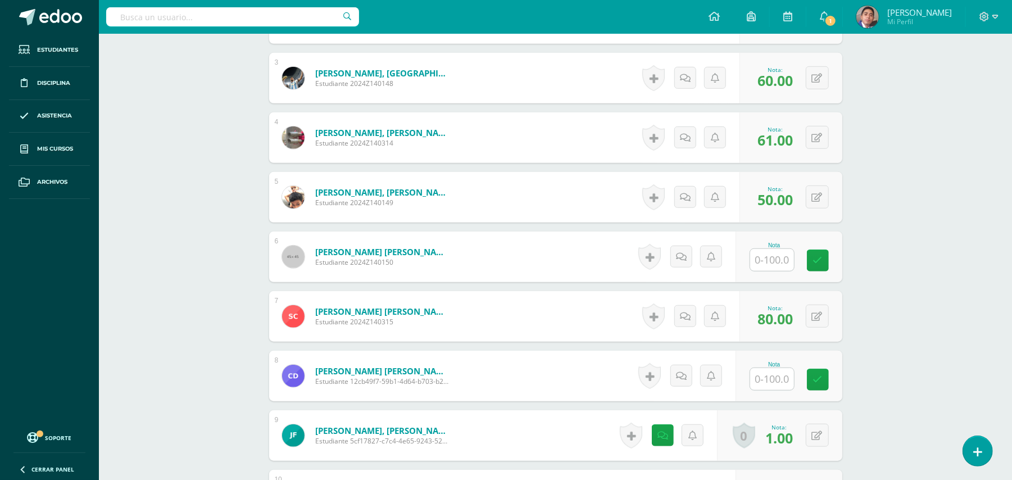
click at [771, 375] on input "text" at bounding box center [772, 379] width 44 height 22
type input "38"
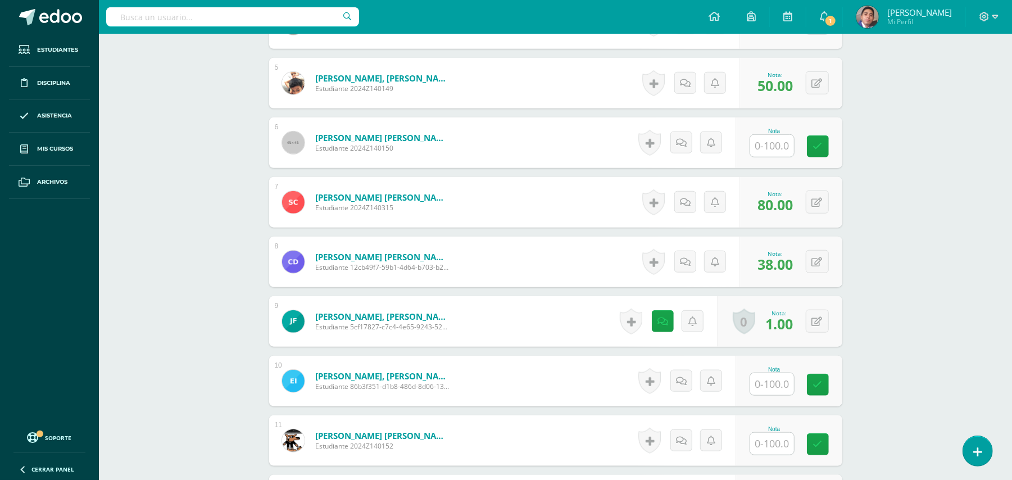
scroll to position [864, 0]
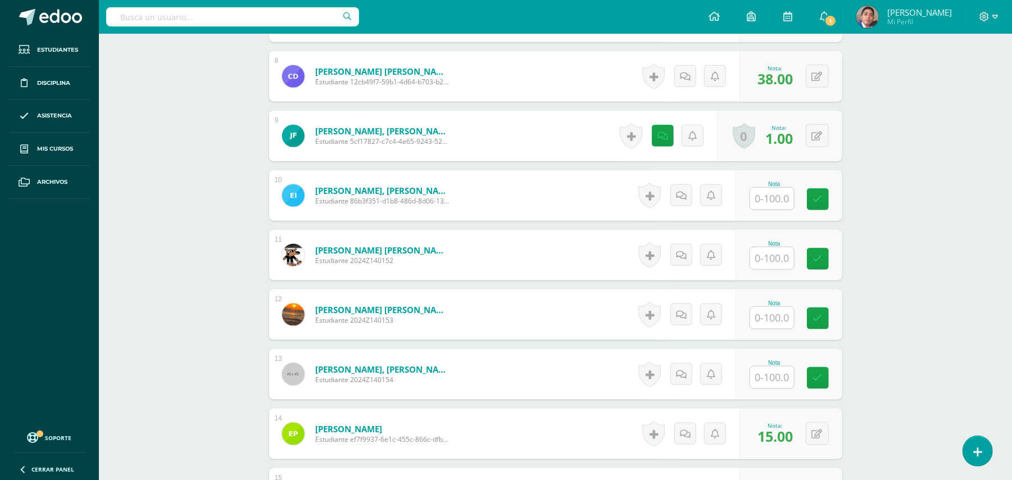
click at [753, 373] on div at bounding box center [771, 377] width 45 height 23
type input "48"
click at [771, 192] on input "text" at bounding box center [772, 199] width 44 height 22
type input "70"
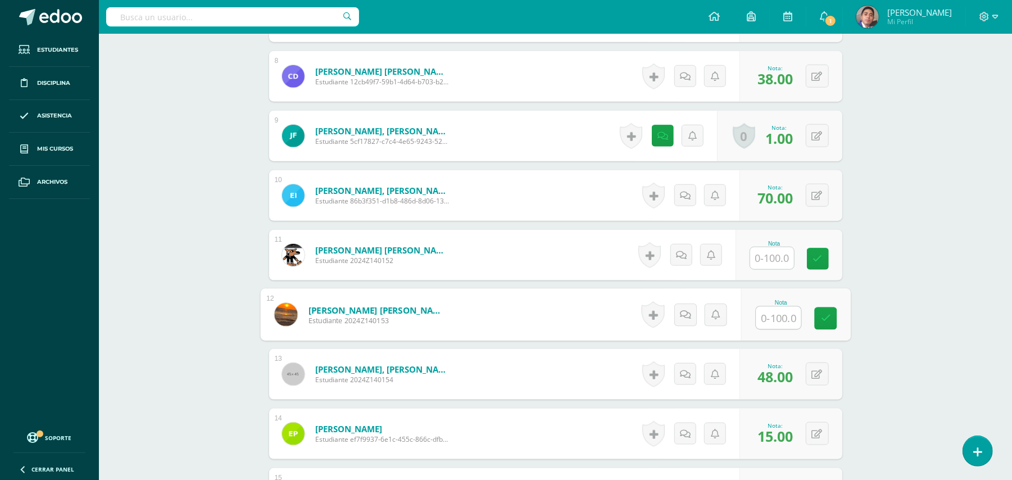
click at [780, 320] on input "text" at bounding box center [778, 318] width 45 height 22
type input "93"
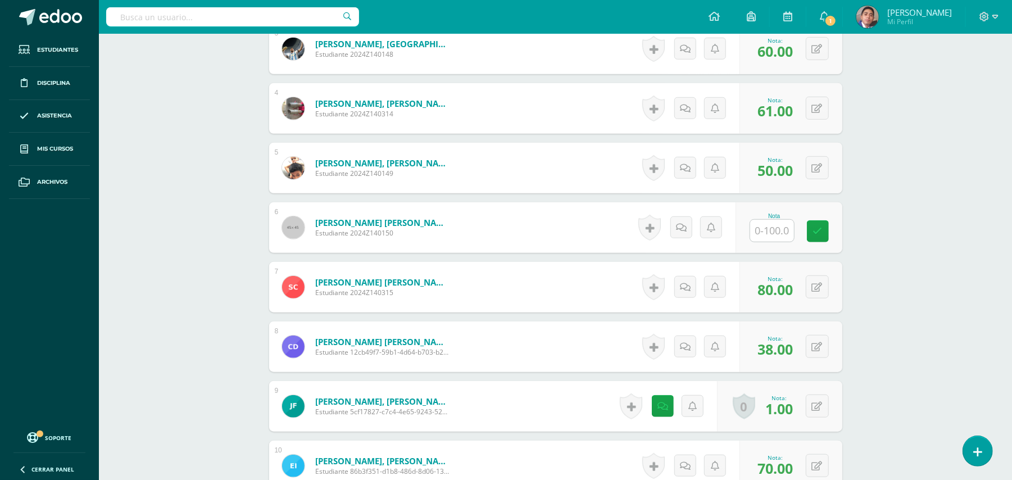
scroll to position [565, 0]
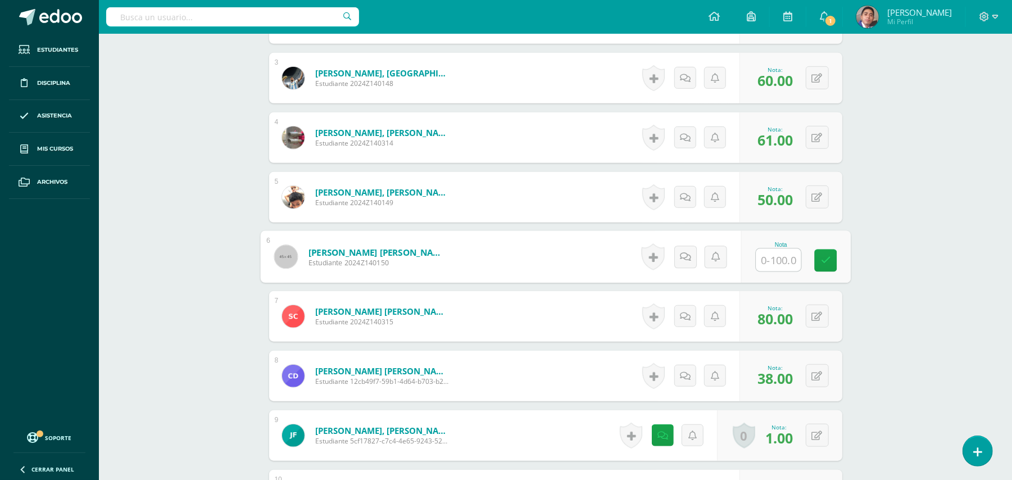
click at [780, 267] on input "text" at bounding box center [778, 260] width 45 height 22
type input "48"
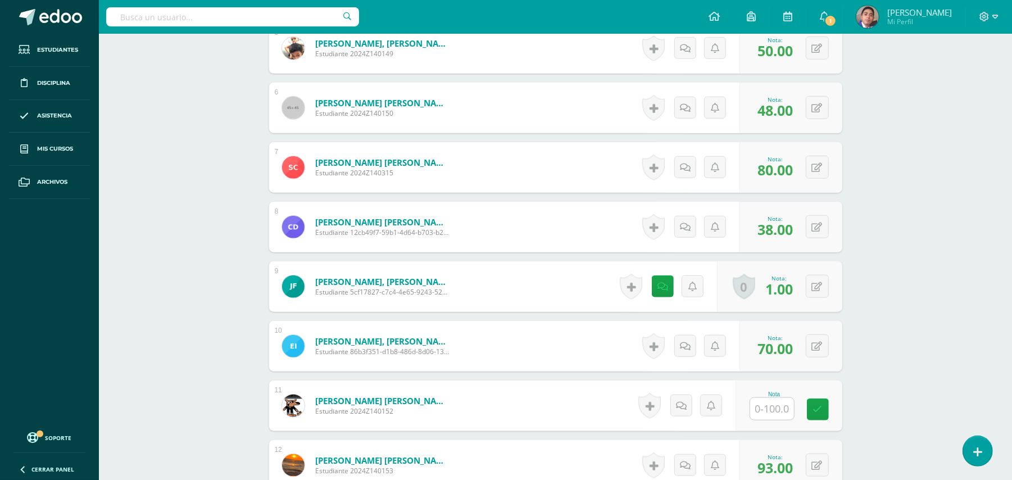
scroll to position [715, 0]
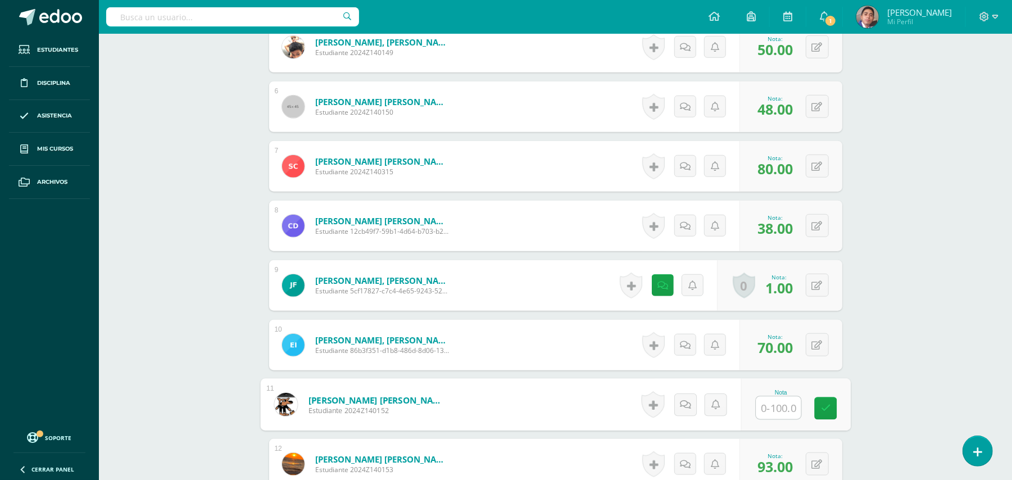
click at [760, 401] on input "text" at bounding box center [778, 408] width 45 height 22
type input "23"
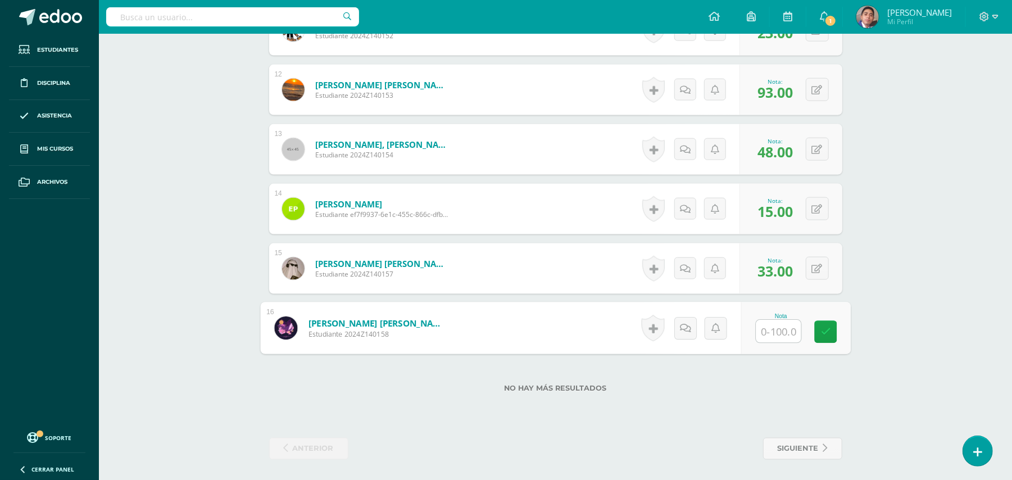
click at [776, 331] on input "text" at bounding box center [778, 331] width 45 height 22
type input "35"
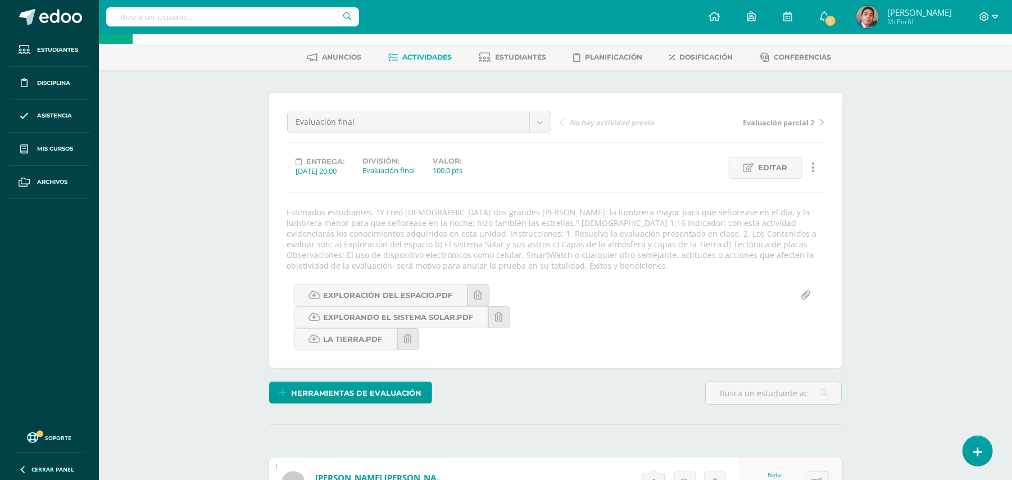
scroll to position [0, 0]
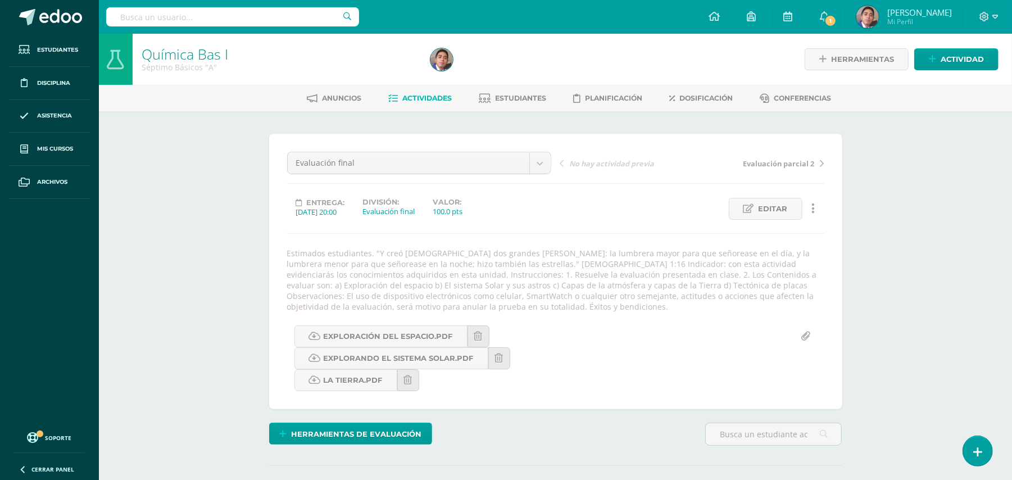
click at [418, 99] on span "Actividades" at bounding box center [426, 98] width 49 height 8
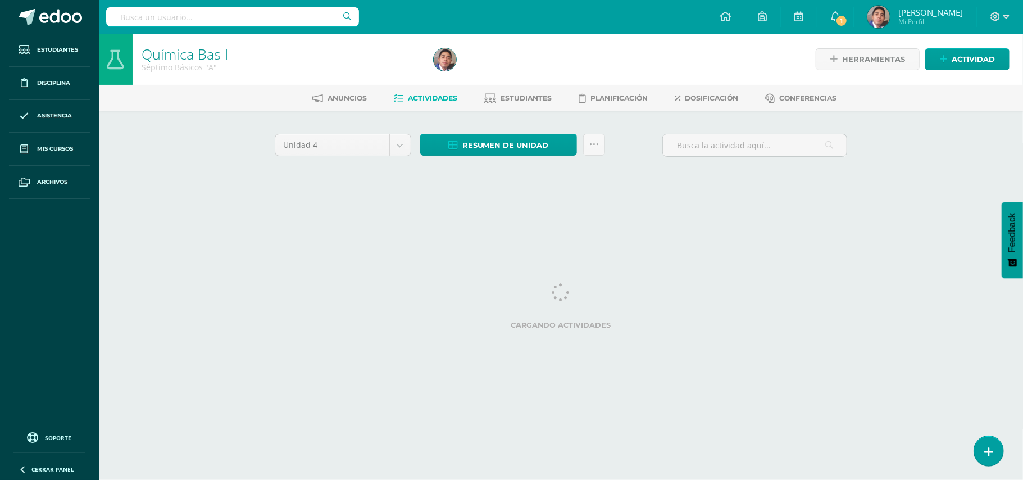
click at [156, 187] on div "Química Bas I Séptimo Básicos "A" Herramientas Detalle de asistencias Actividad…" at bounding box center [561, 122] width 924 height 176
click at [512, 144] on span "Resumen de unidad" at bounding box center [505, 145] width 87 height 21
click at [520, 89] on link "Descargar como PDF" at bounding box center [499, 87] width 120 height 17
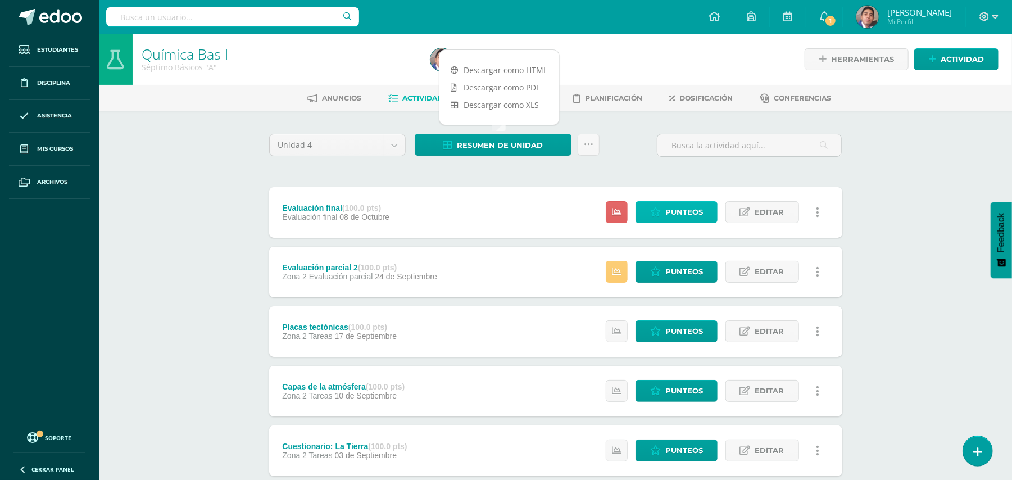
click at [666, 204] on span "Punteos" at bounding box center [684, 212] width 38 height 21
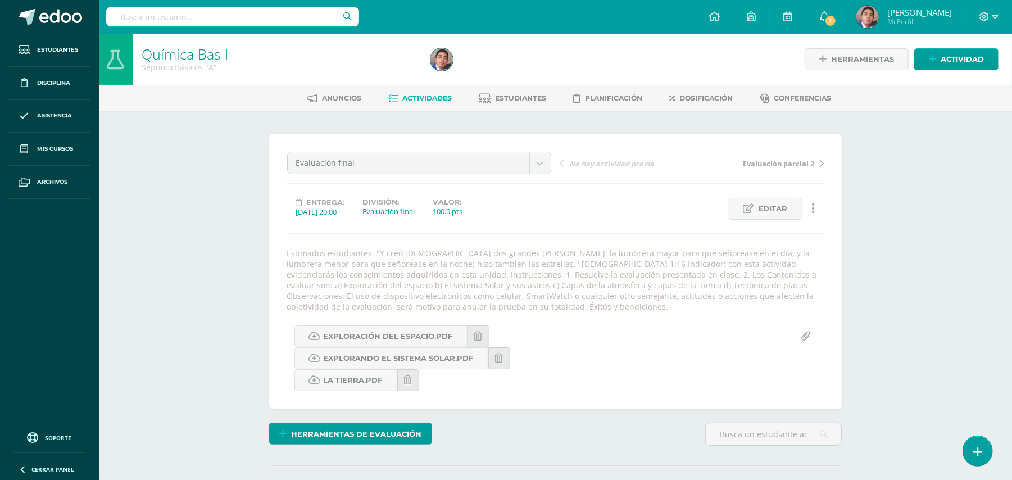
click at [224, 381] on div "Química Bas I Séptimo Básicos "A" Herramientas Detalle de asistencias Actividad…" at bounding box center [555, 293] width 913 height 519
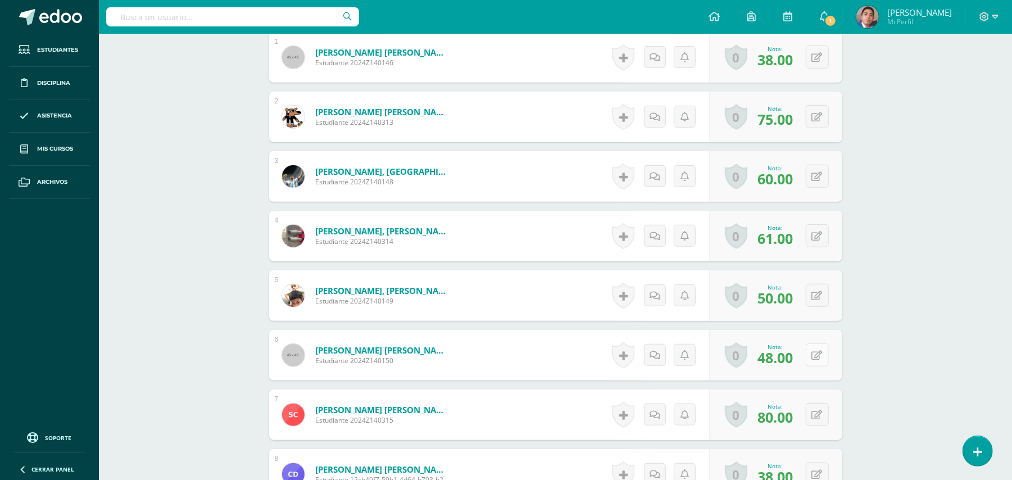
scroll to position [690, 0]
